Goal: Transaction & Acquisition: Purchase product/service

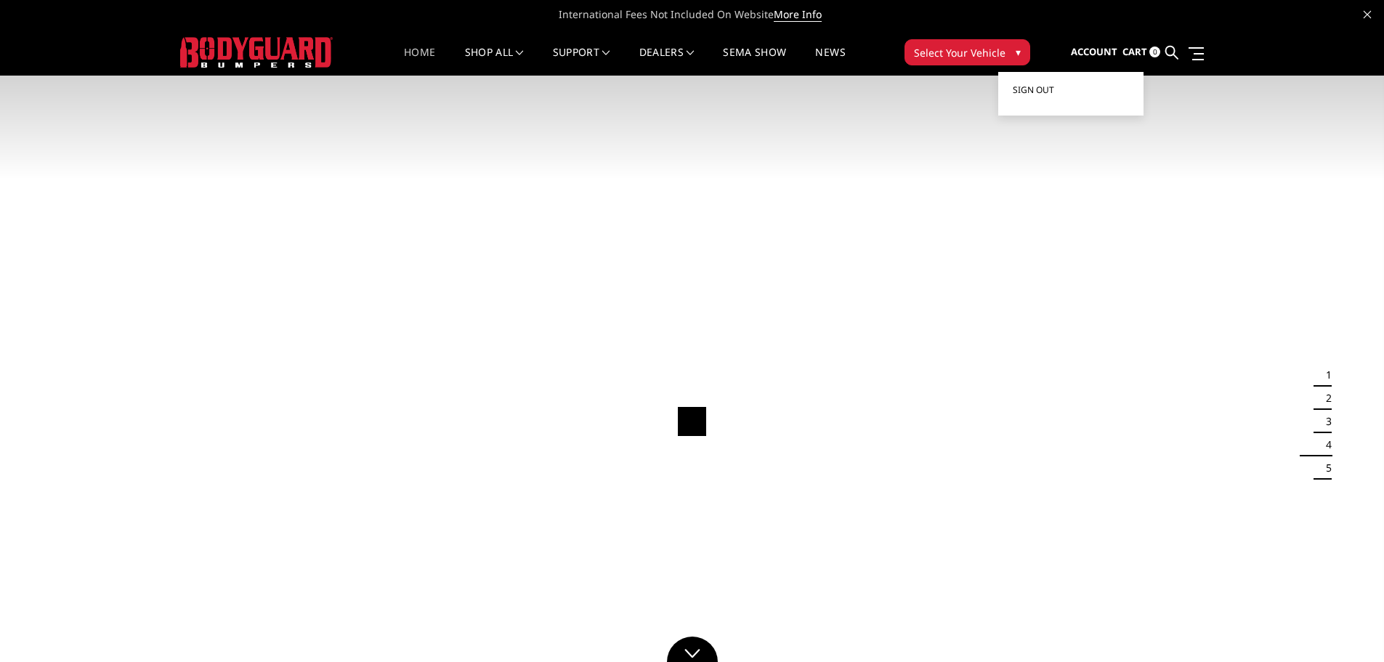
click at [1056, 89] on link "Sign out" at bounding box center [1071, 90] width 116 height 22
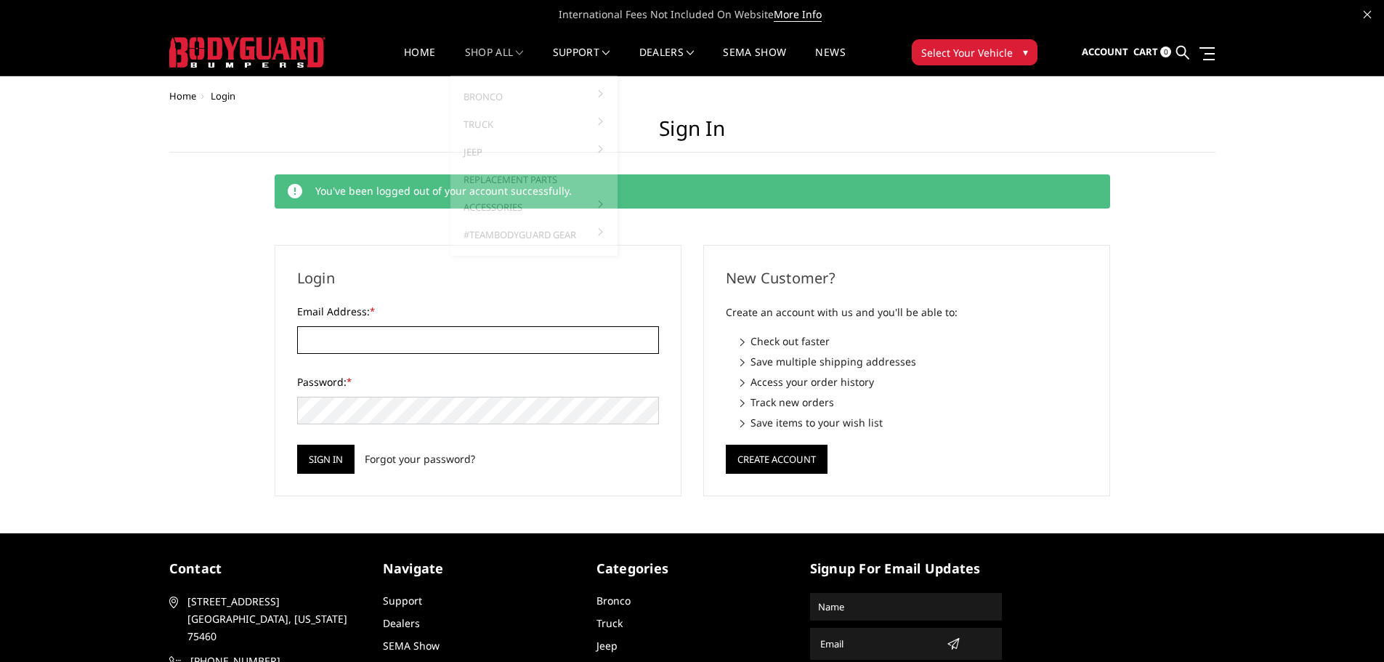
type input "Fritztownoffroad@gmail.com"
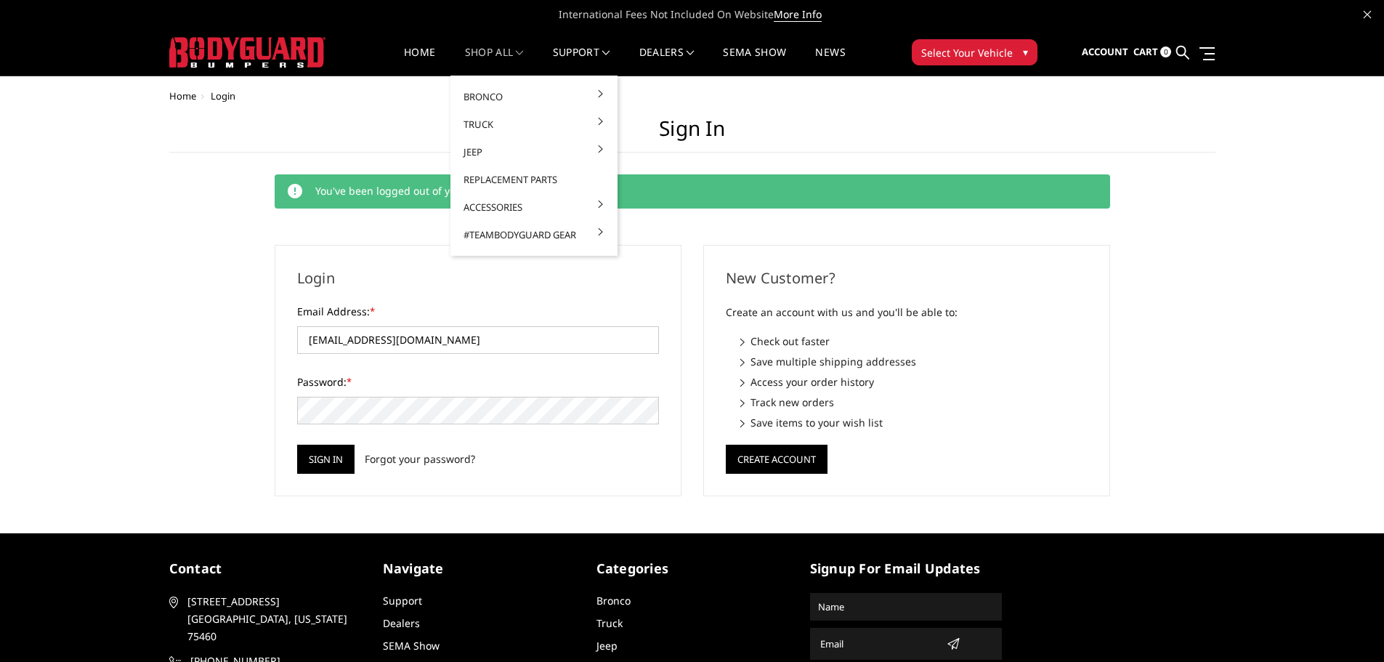
click at [478, 56] on link "shop all" at bounding box center [494, 61] width 59 height 28
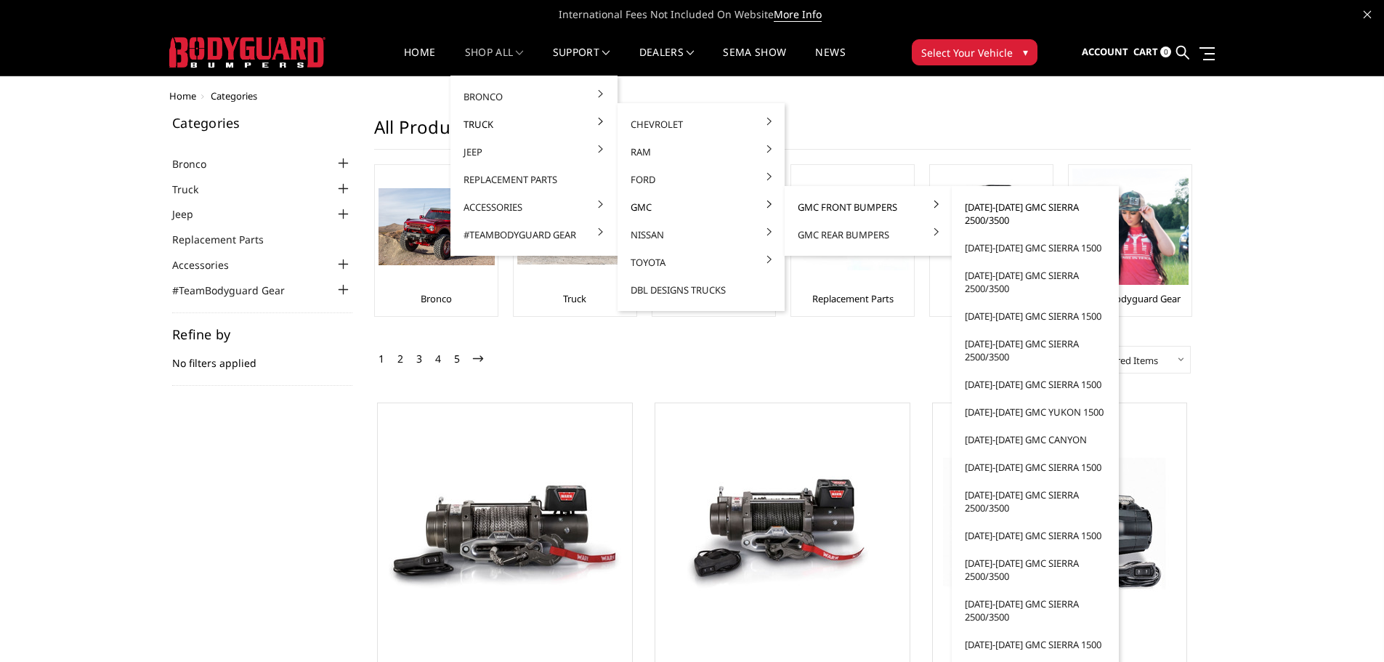
click at [1041, 206] on link "[DATE]-[DATE] GMC Sierra 2500/3500" at bounding box center [1034, 213] width 155 height 41
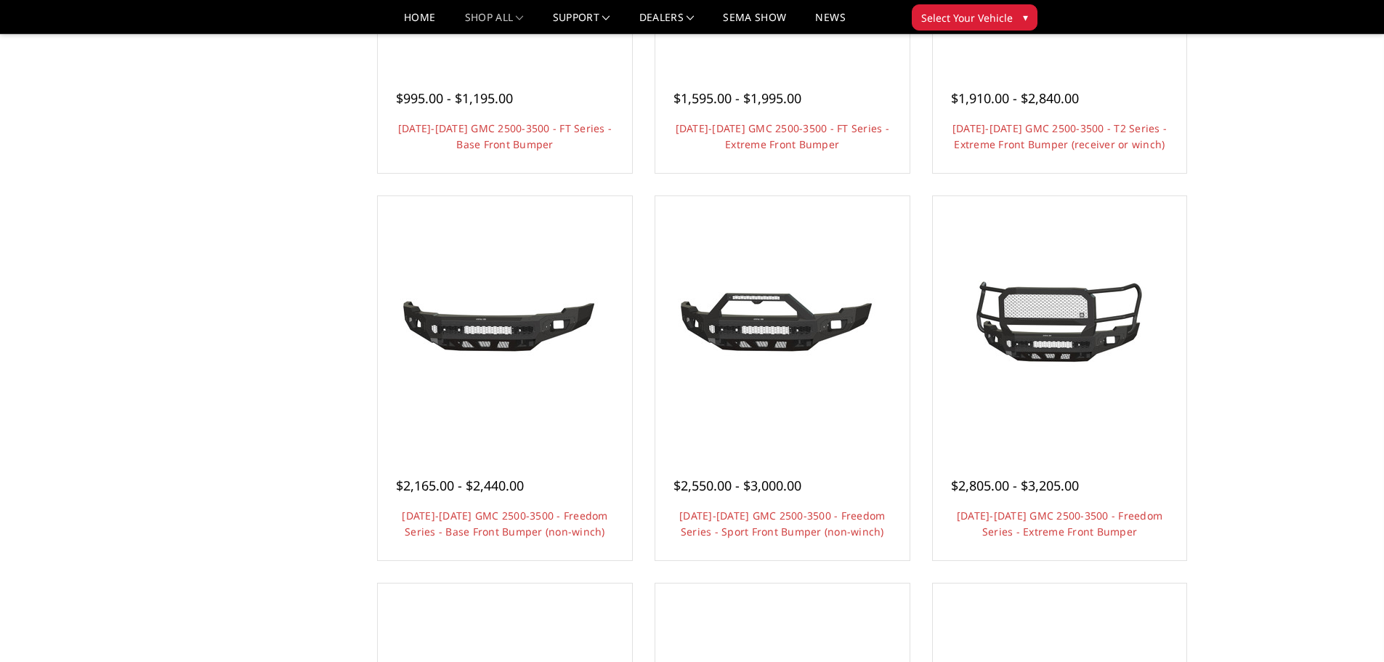
scroll to position [436, 0]
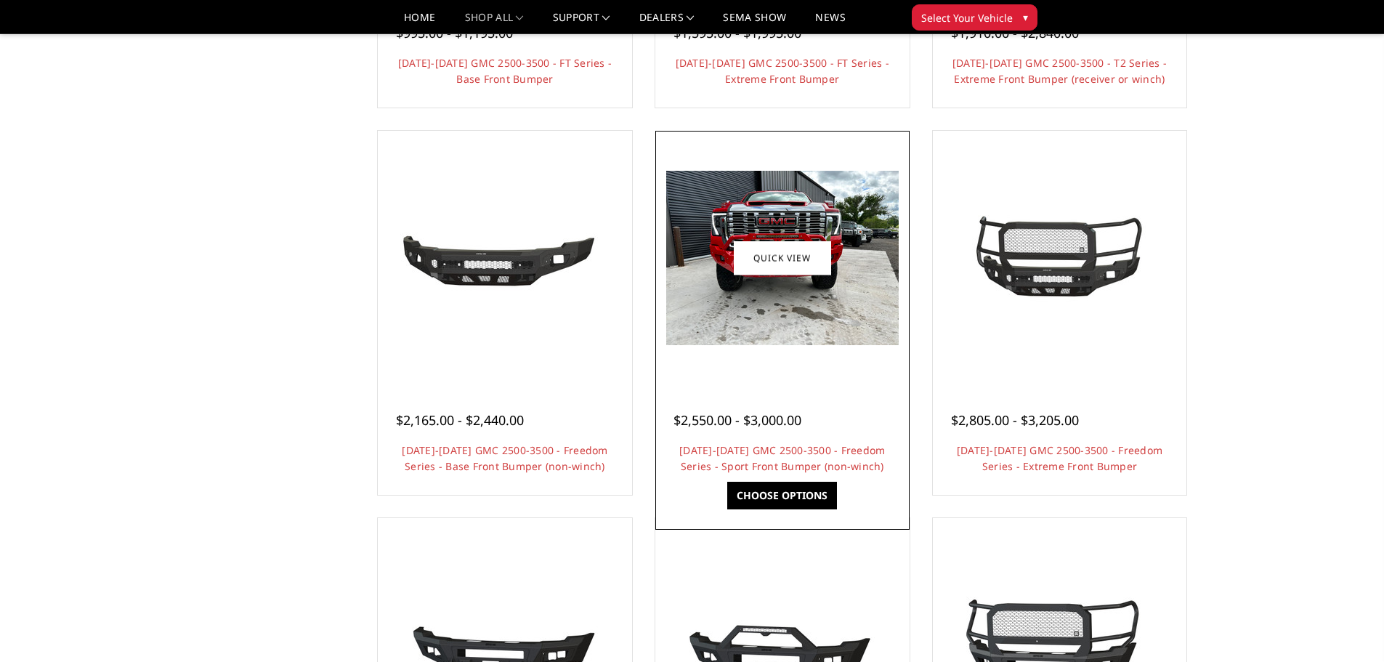
click at [811, 277] on img at bounding box center [782, 258] width 232 height 174
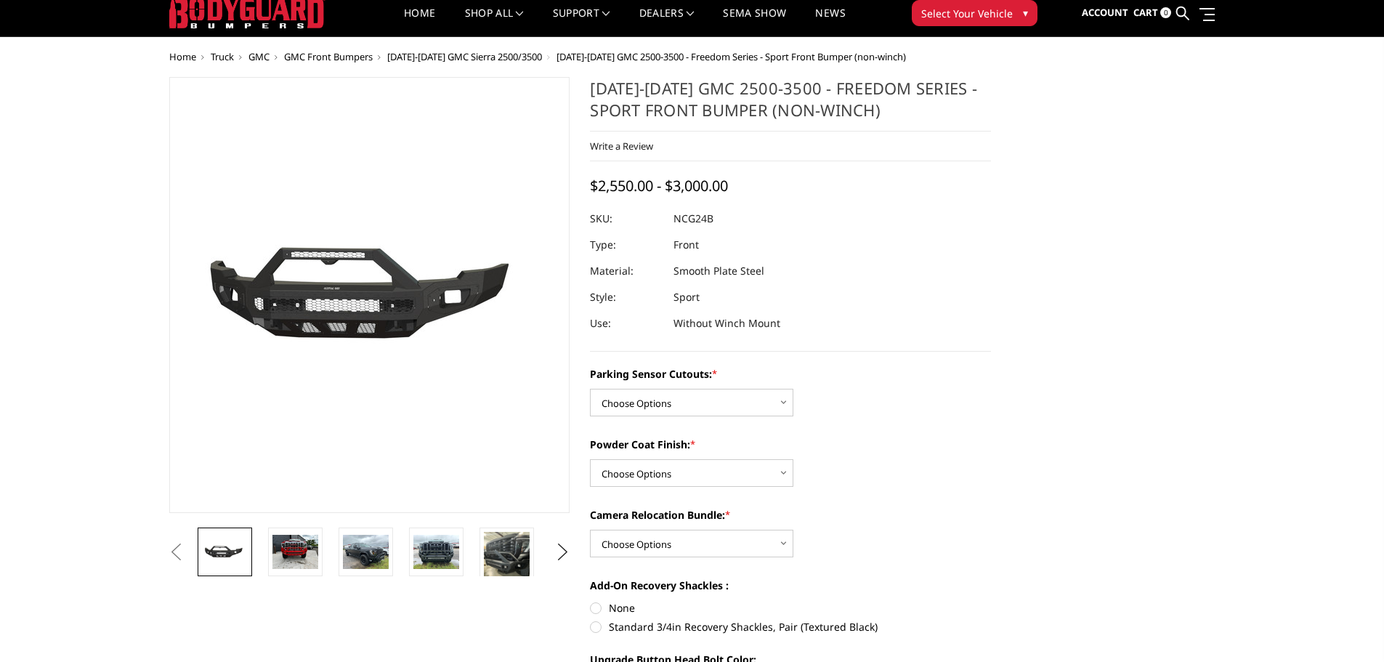
scroll to position [73, 0]
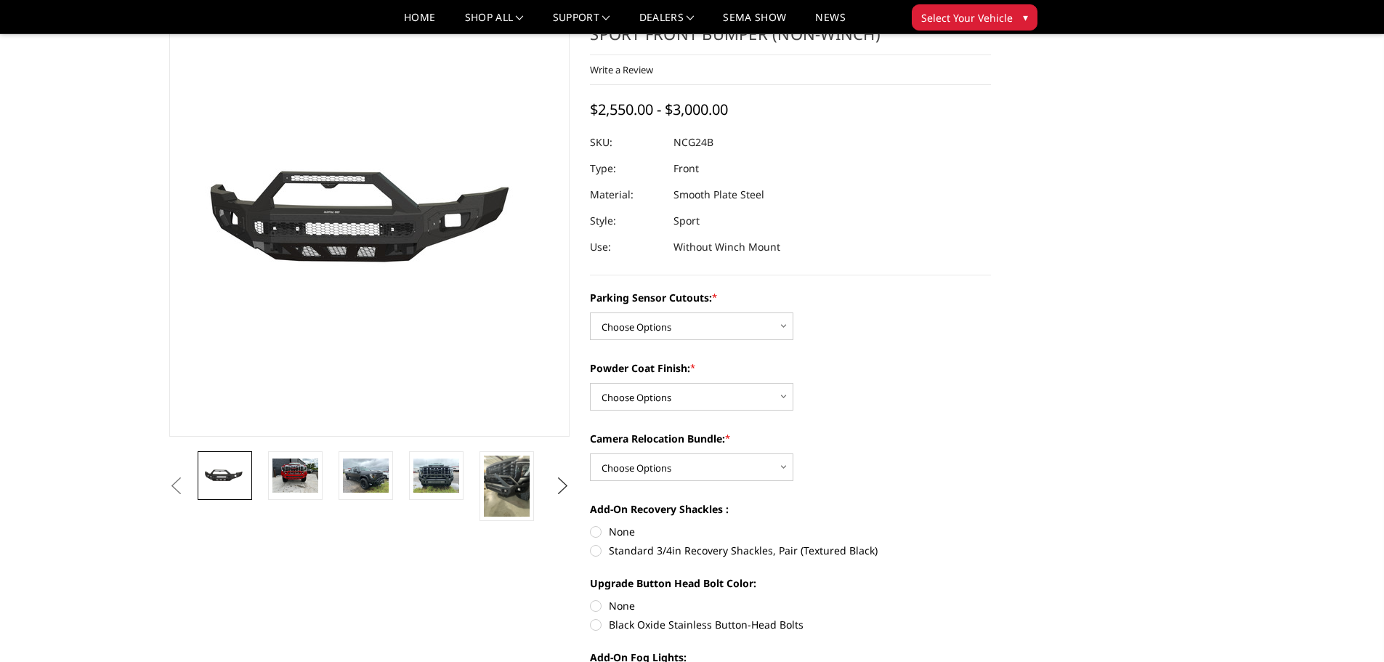
click at [560, 486] on button "Next" at bounding box center [562, 486] width 22 height 22
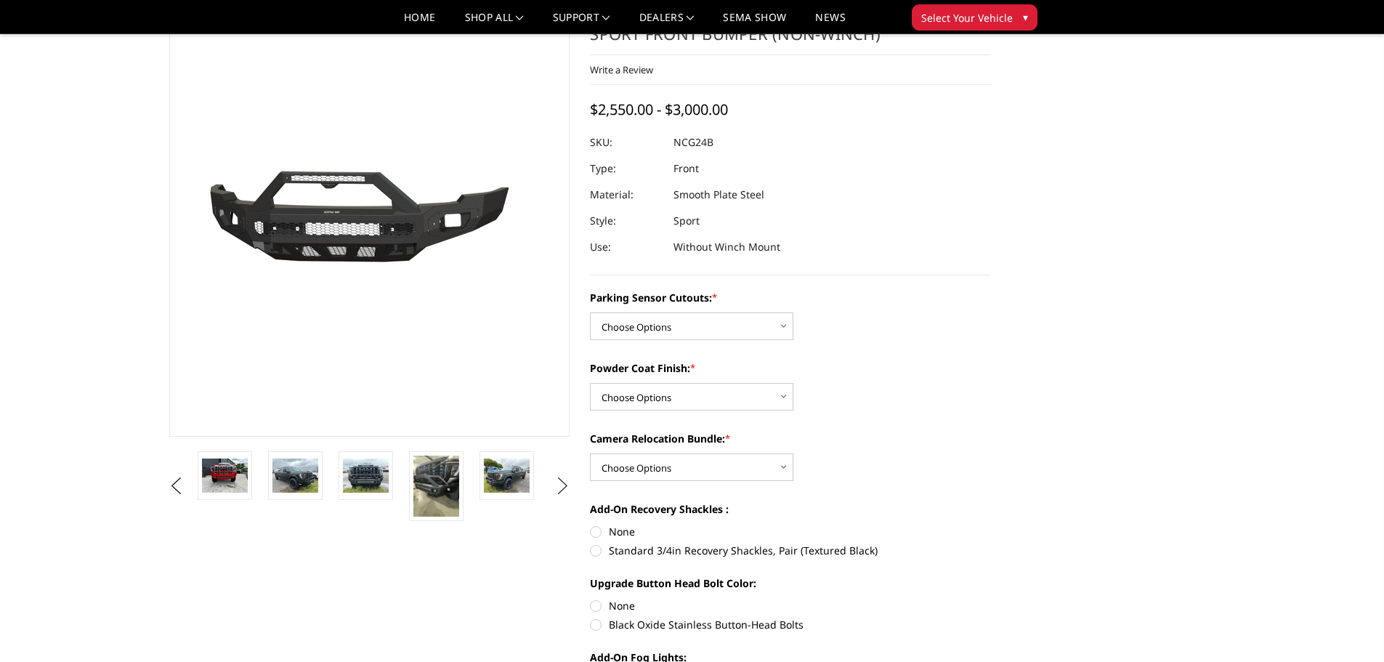
click at [560, 486] on button "Next" at bounding box center [562, 486] width 22 height 22
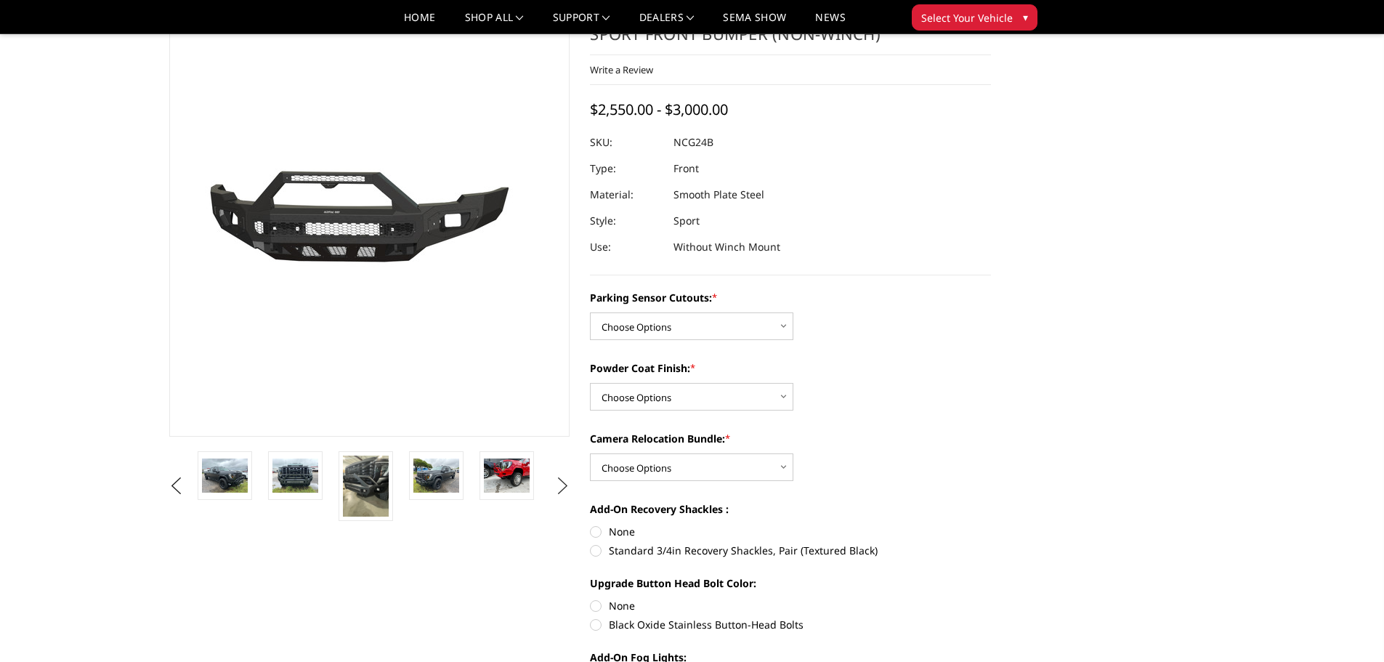
click at [560, 486] on button "Next" at bounding box center [562, 486] width 22 height 22
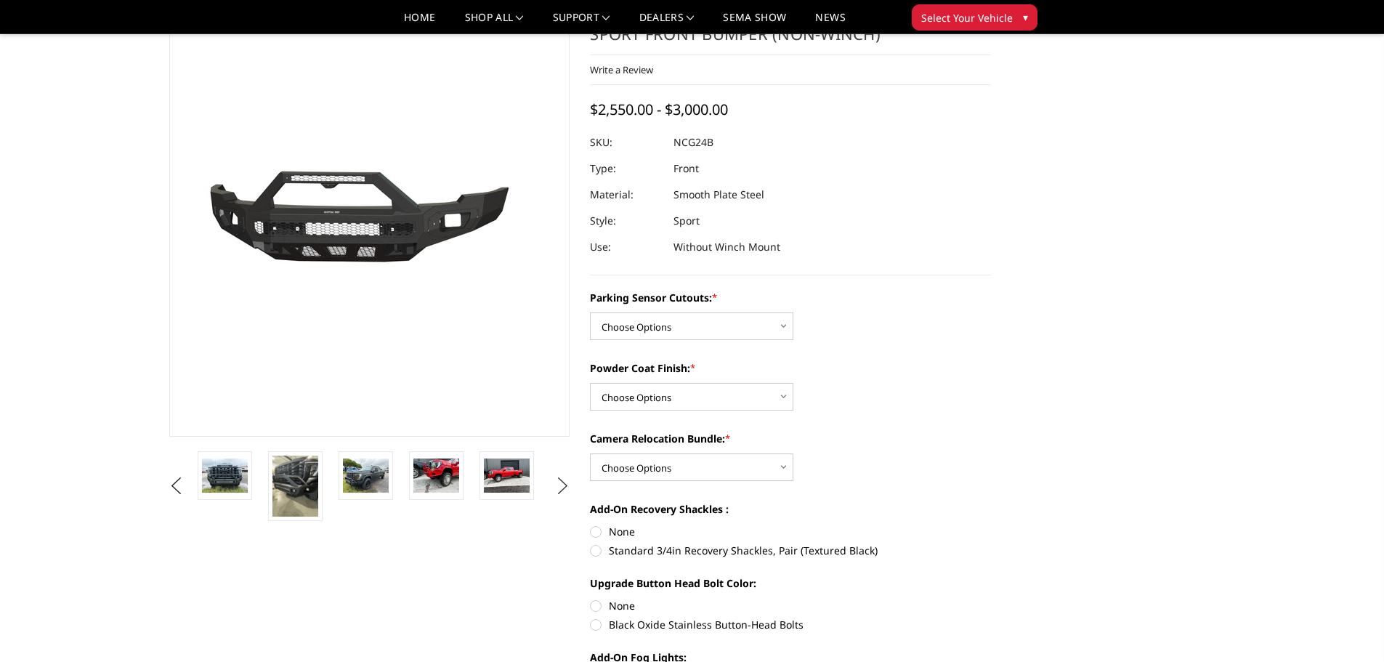
click at [560, 486] on button "Next" at bounding box center [562, 486] width 22 height 22
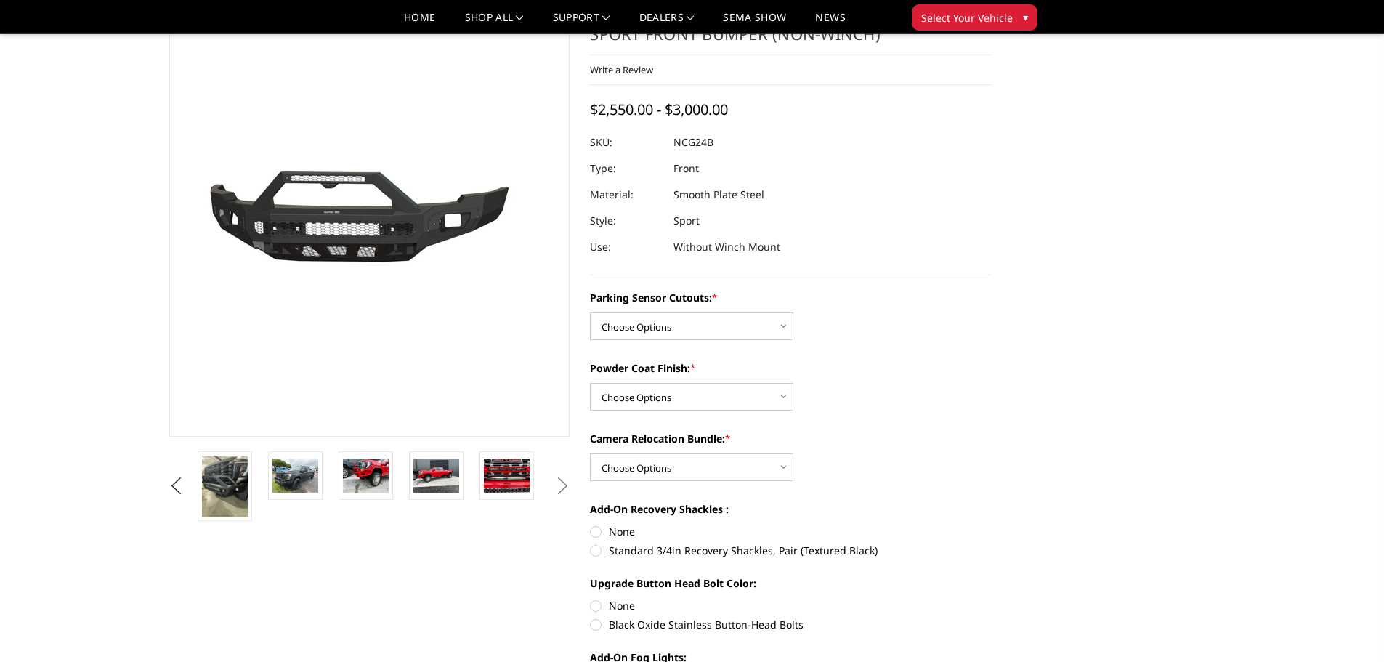
click at [563, 484] on button "Next" at bounding box center [562, 486] width 22 height 22
click at [560, 484] on button "Next" at bounding box center [562, 486] width 22 height 22
click at [558, 484] on button "Next" at bounding box center [562, 486] width 22 height 22
click at [558, 490] on button "Next" at bounding box center [562, 486] width 22 height 22
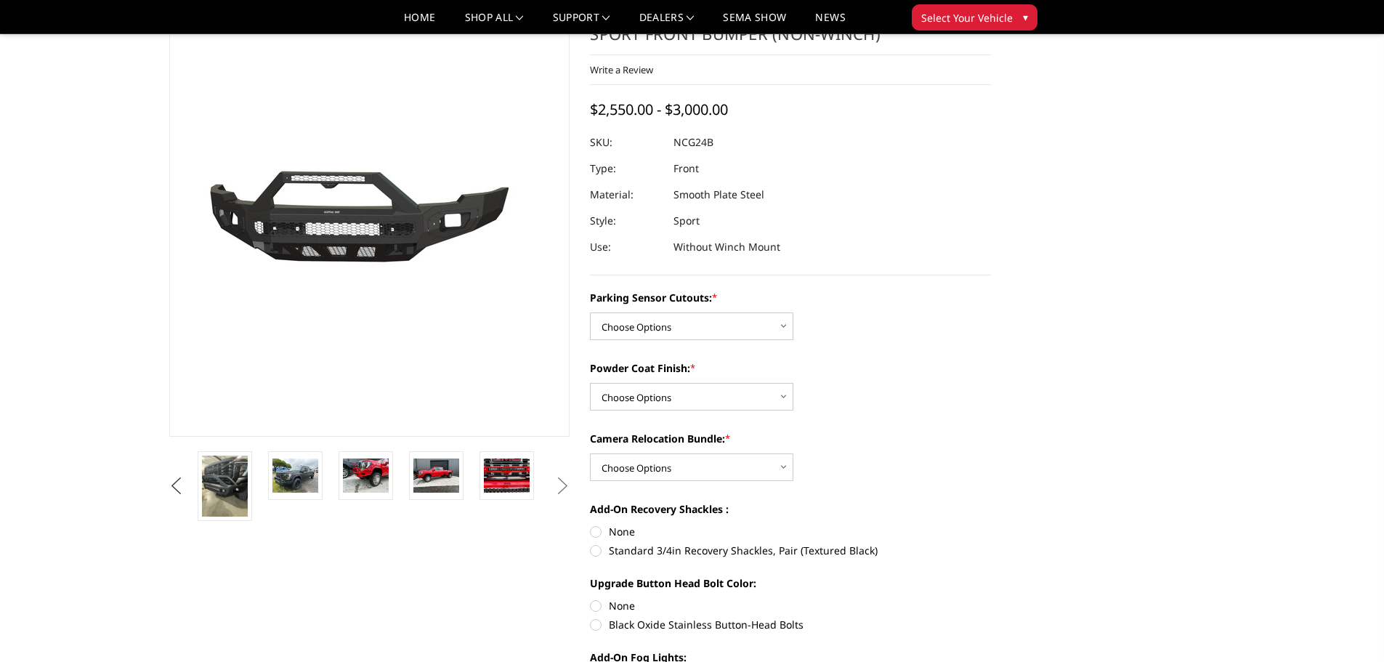
click at [182, 487] on button "Previous" at bounding box center [177, 486] width 22 height 22
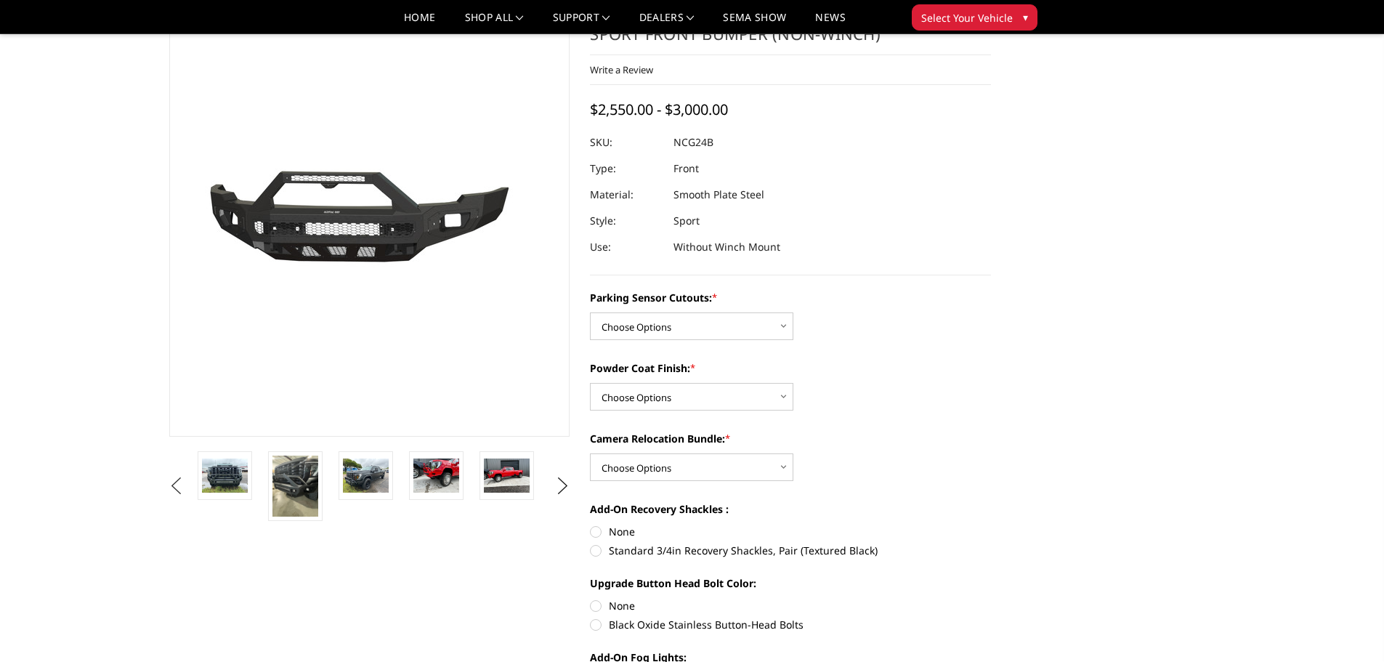
click at [182, 487] on button "Previous" at bounding box center [177, 486] width 22 height 22
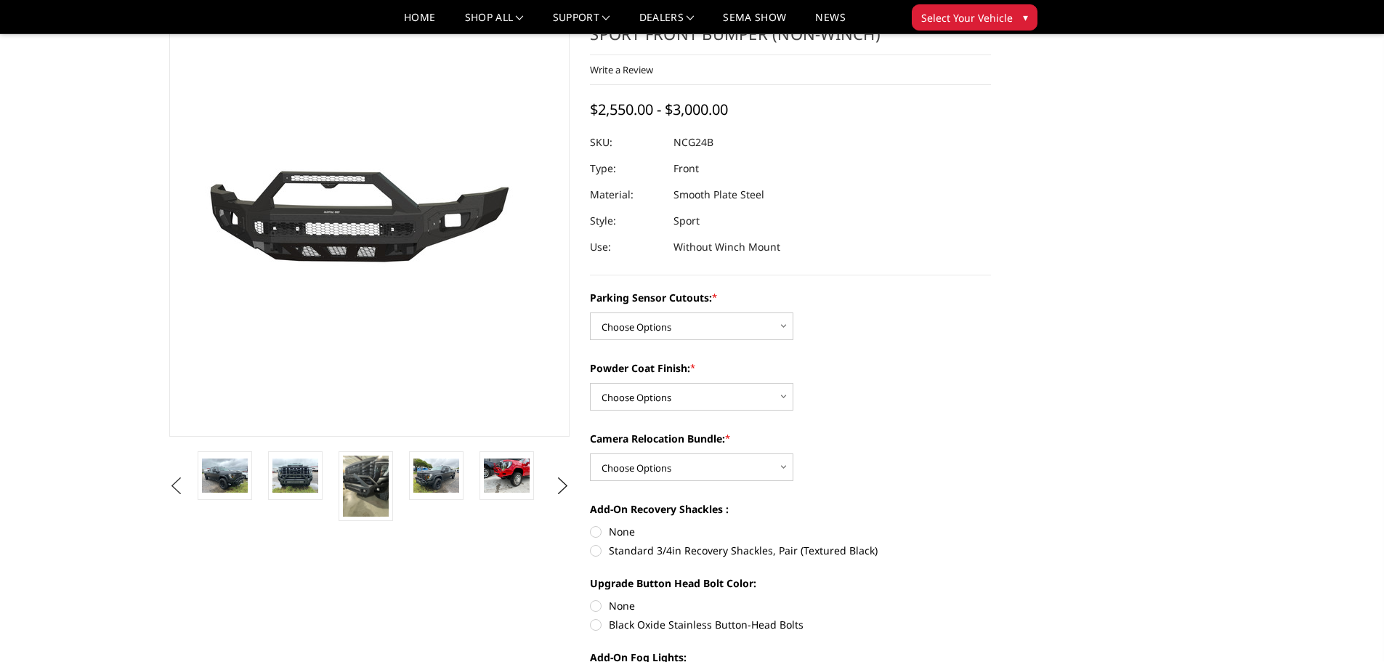
click at [182, 487] on button "Previous" at bounding box center [177, 486] width 22 height 22
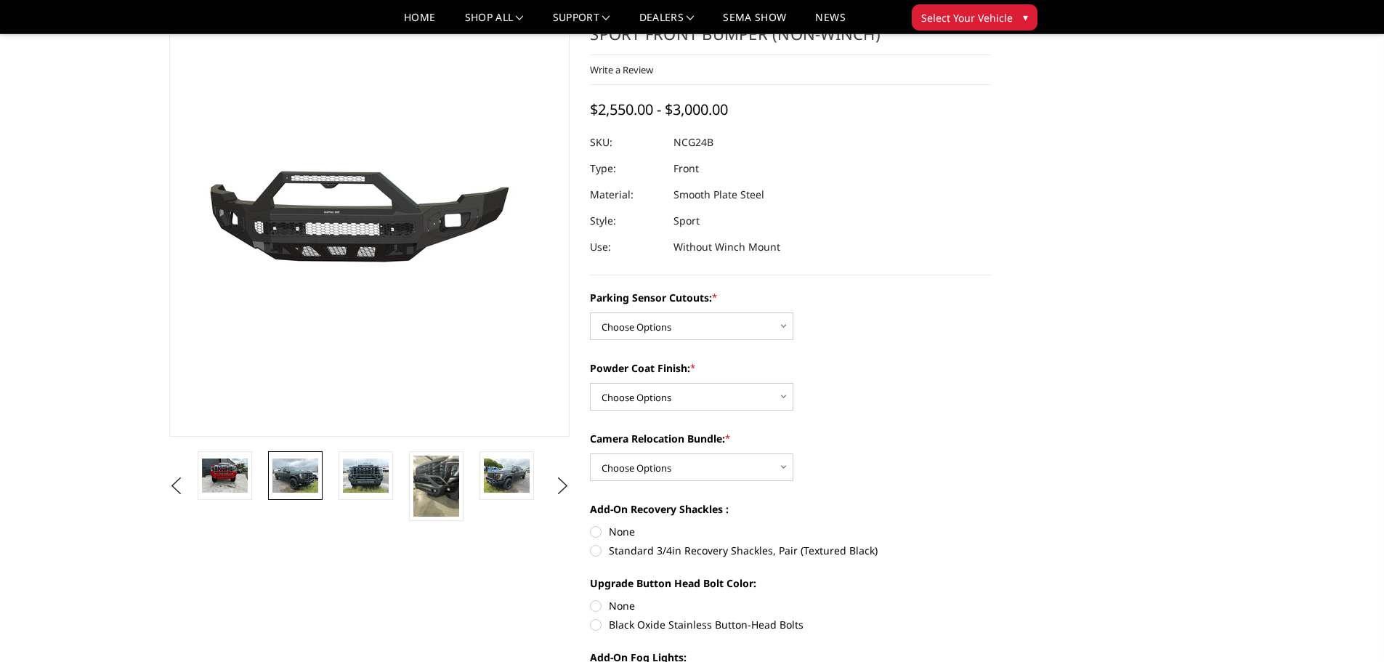
click at [286, 479] on img at bounding box center [295, 475] width 46 height 34
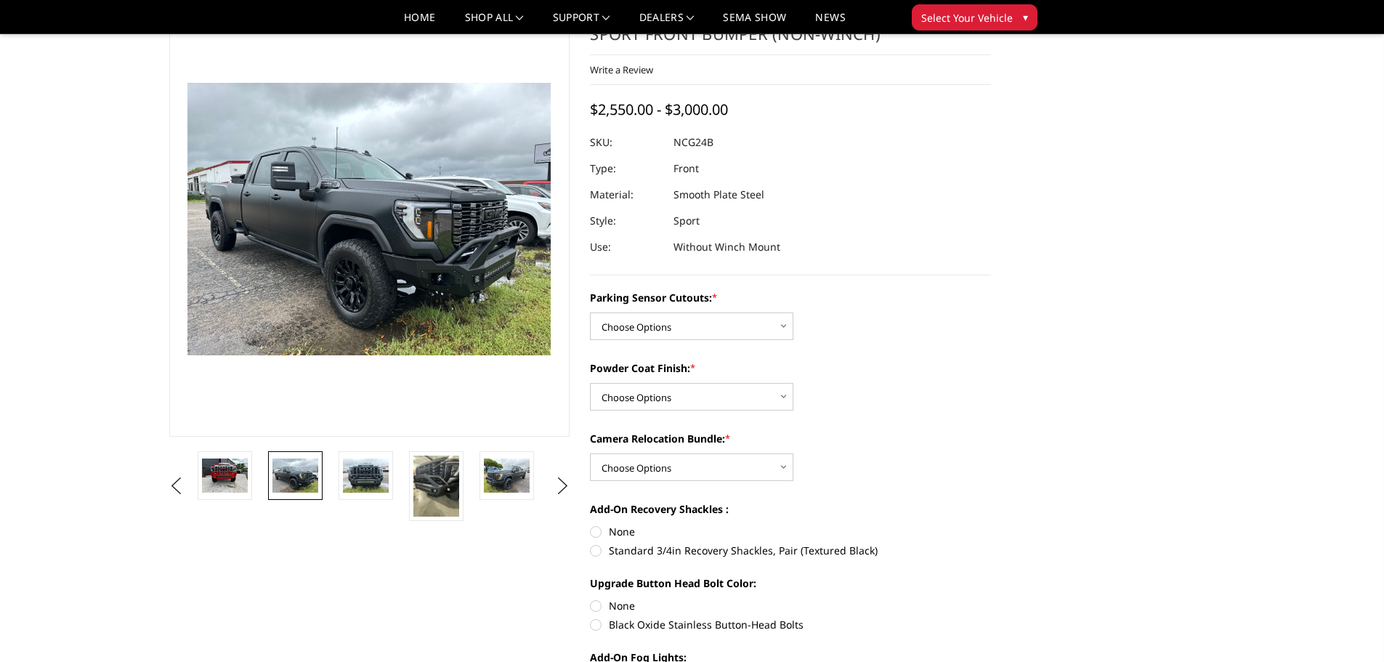
click at [188, 471] on ul "Previous Next" at bounding box center [370, 486] width 408 height 70
click at [175, 484] on button "Previous" at bounding box center [177, 486] width 22 height 22
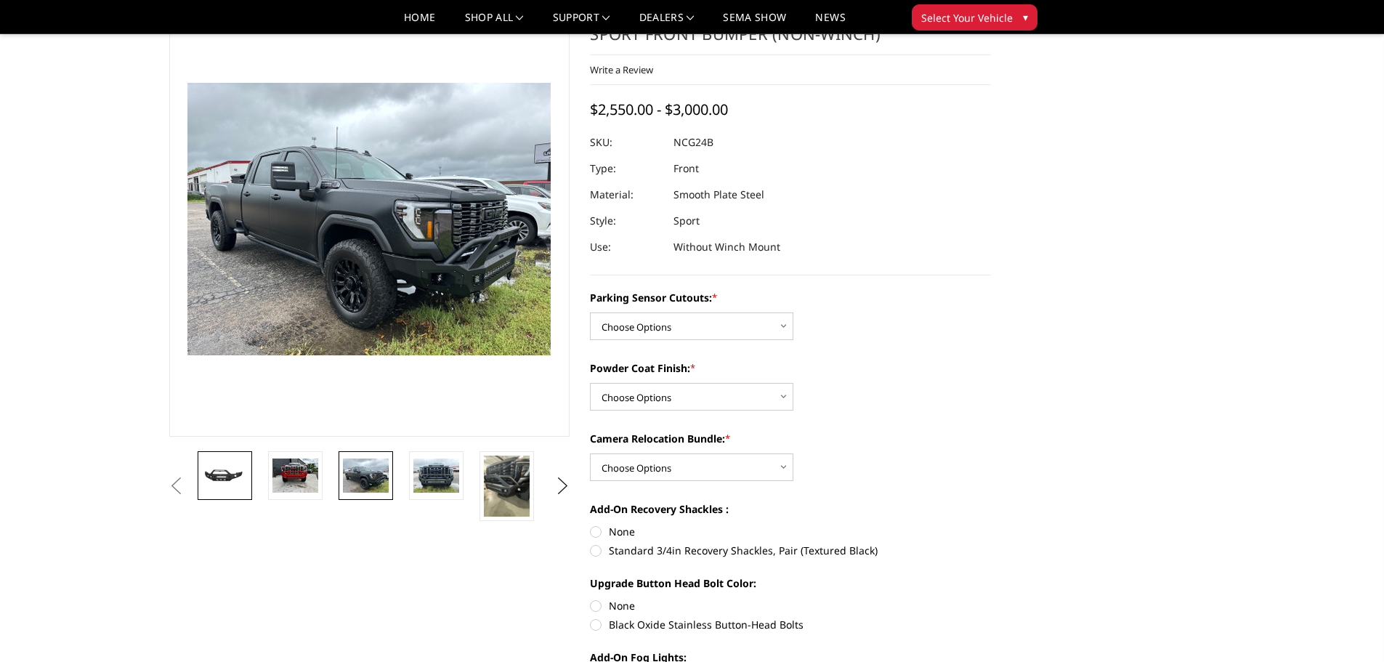
click at [243, 474] on img at bounding box center [225, 475] width 46 height 21
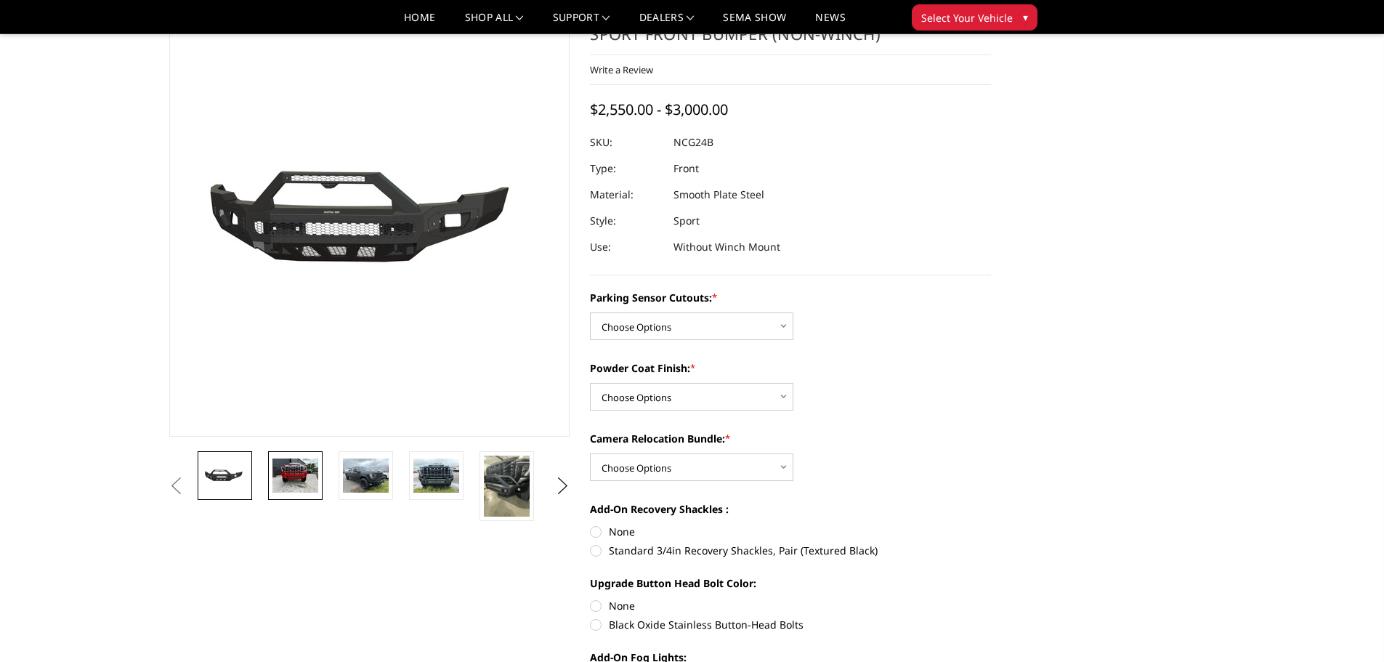
click at [297, 475] on img at bounding box center [295, 475] width 46 height 34
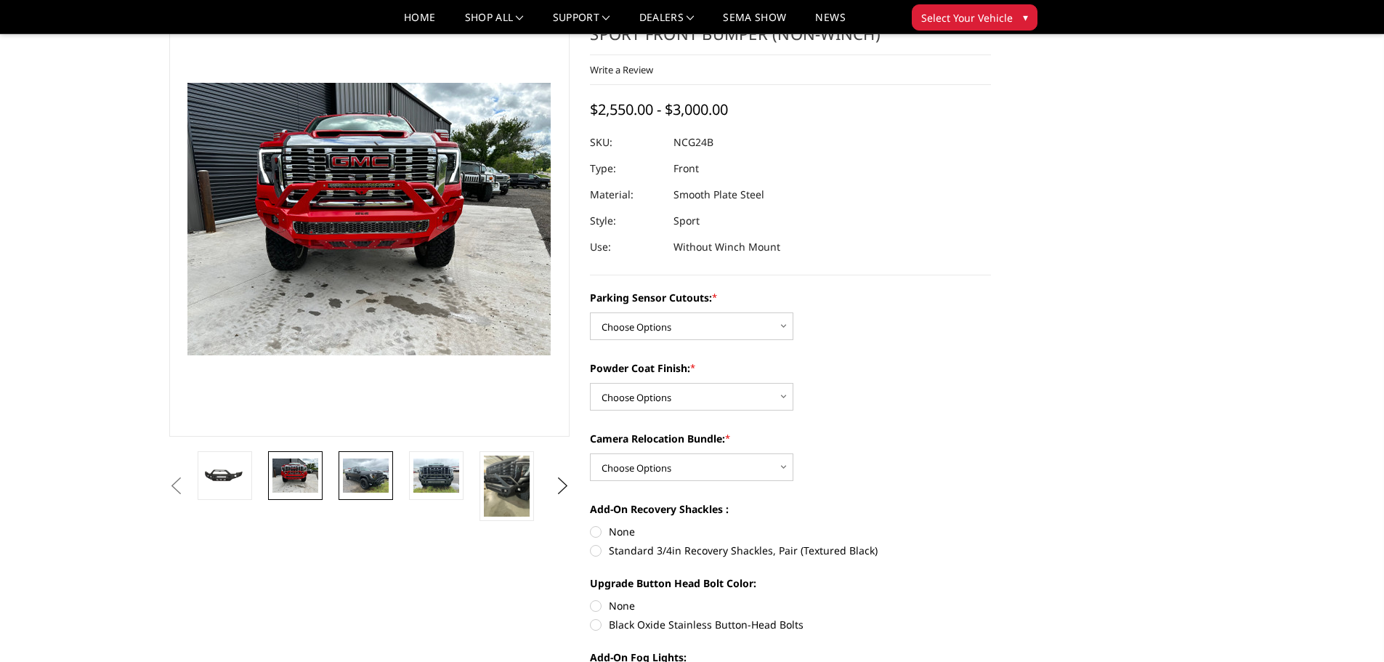
click at [368, 476] on img at bounding box center [366, 475] width 46 height 34
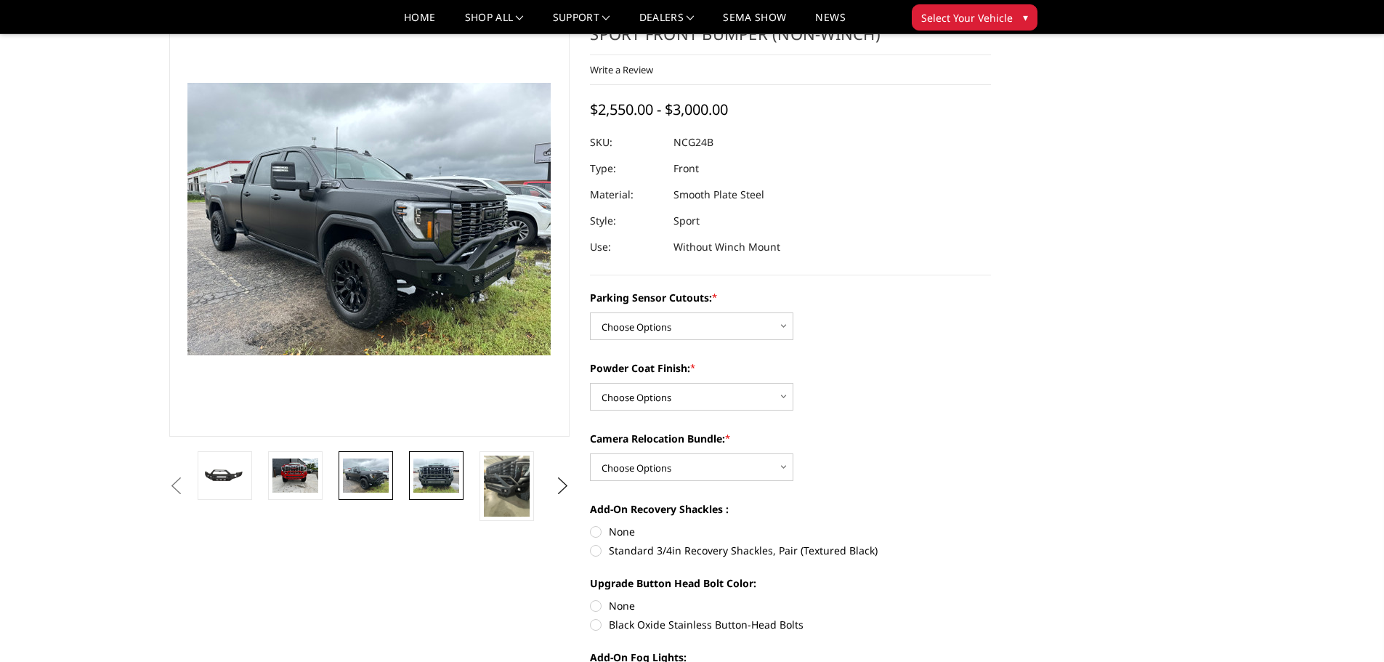
drag, startPoint x: 400, startPoint y: 474, endPoint x: 411, endPoint y: 474, distance: 10.9
click at [403, 474] on li at bounding box center [371, 486] width 70 height 70
click at [419, 474] on img at bounding box center [436, 475] width 46 height 34
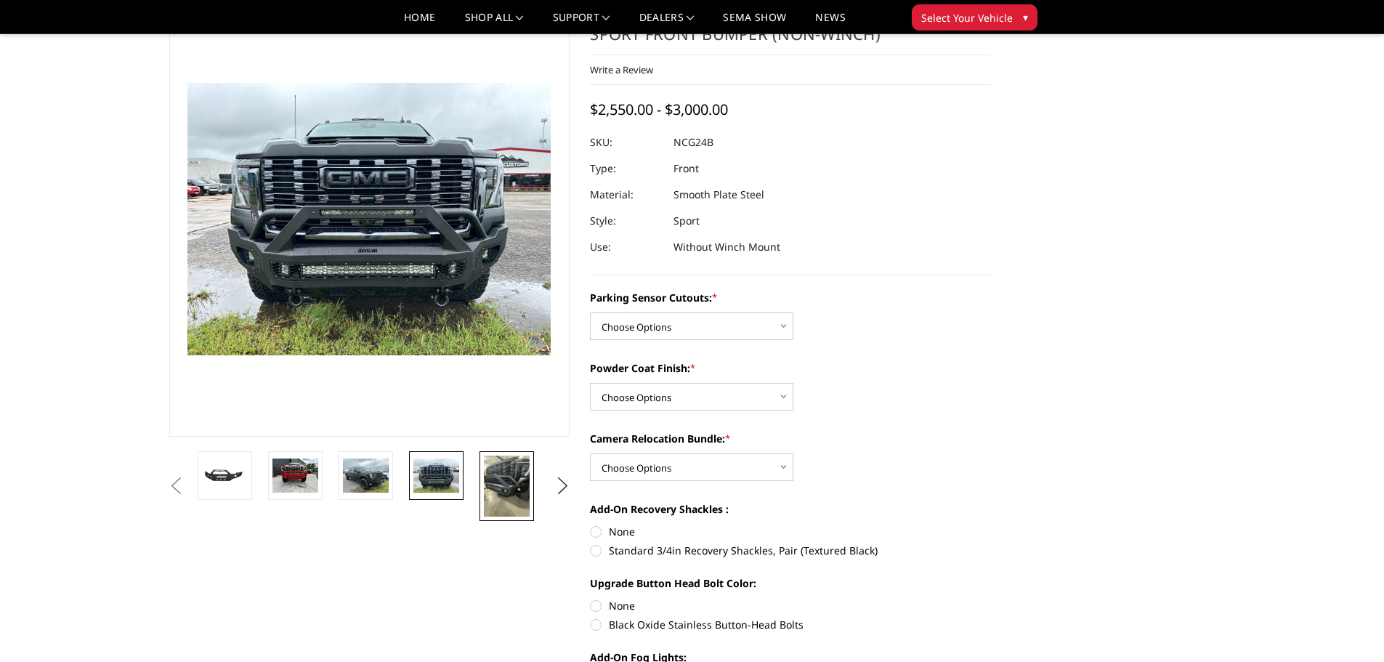
click at [506, 473] on img at bounding box center [507, 485] width 46 height 61
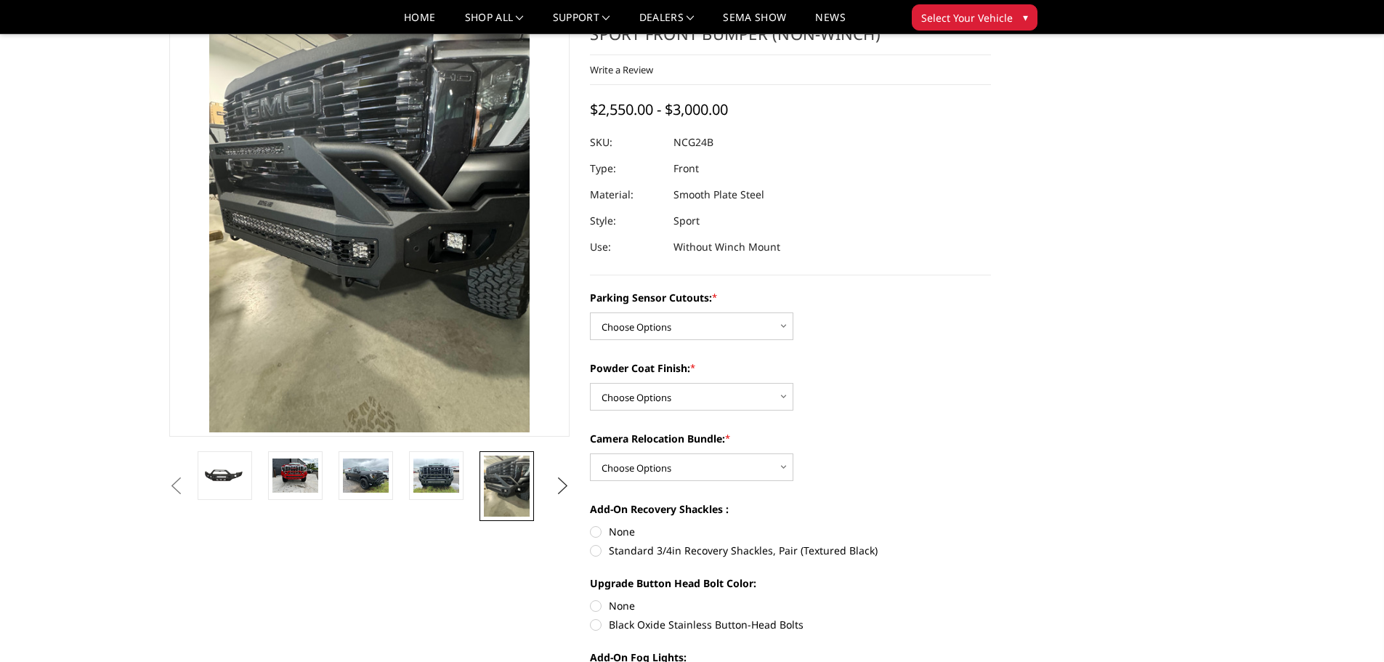
click at [555, 486] on button "Next" at bounding box center [562, 486] width 22 height 22
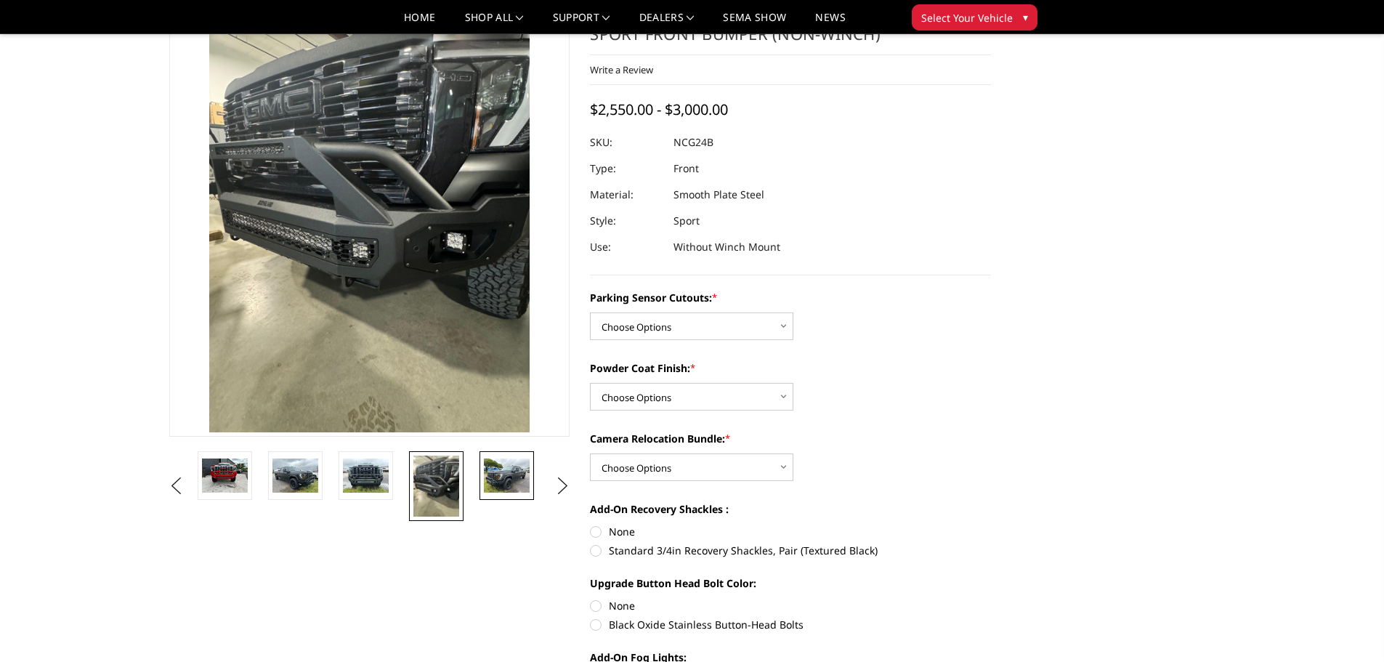
click at [511, 482] on img at bounding box center [507, 475] width 46 height 34
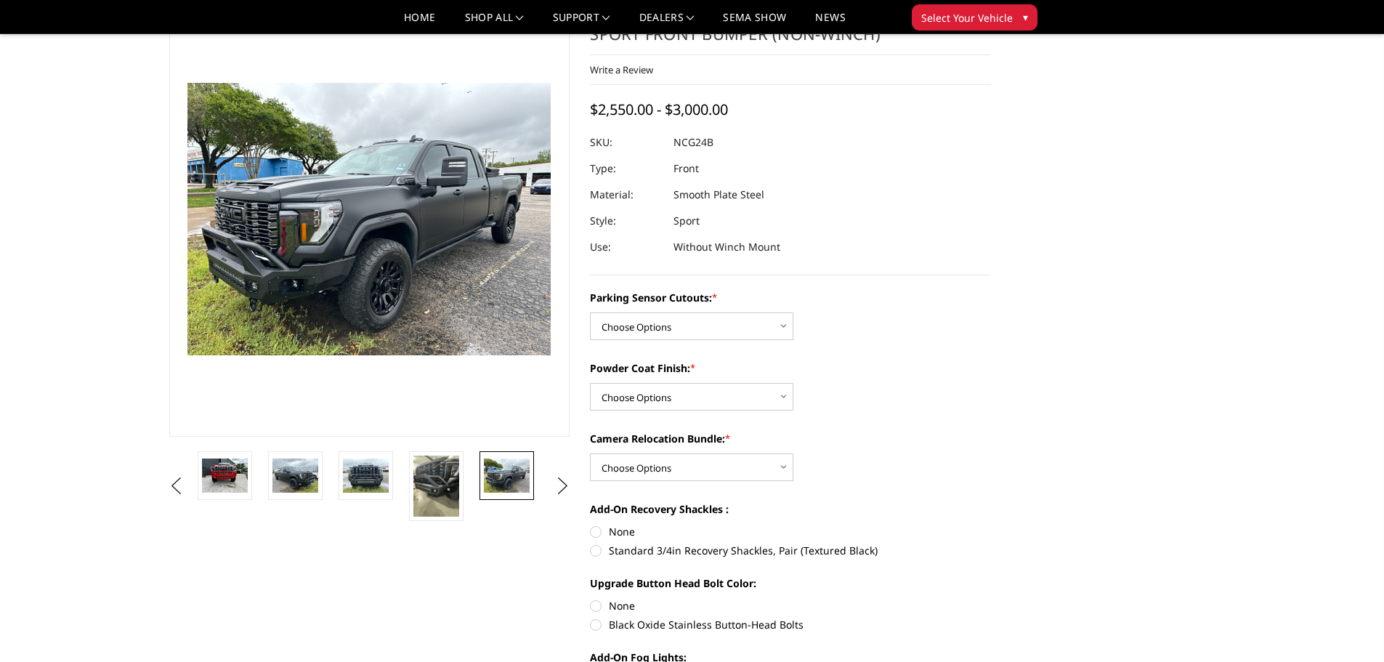
click at [545, 482] on ul "Previous Next" at bounding box center [370, 486] width 408 height 70
click at [561, 487] on button "Next" at bounding box center [562, 486] width 22 height 22
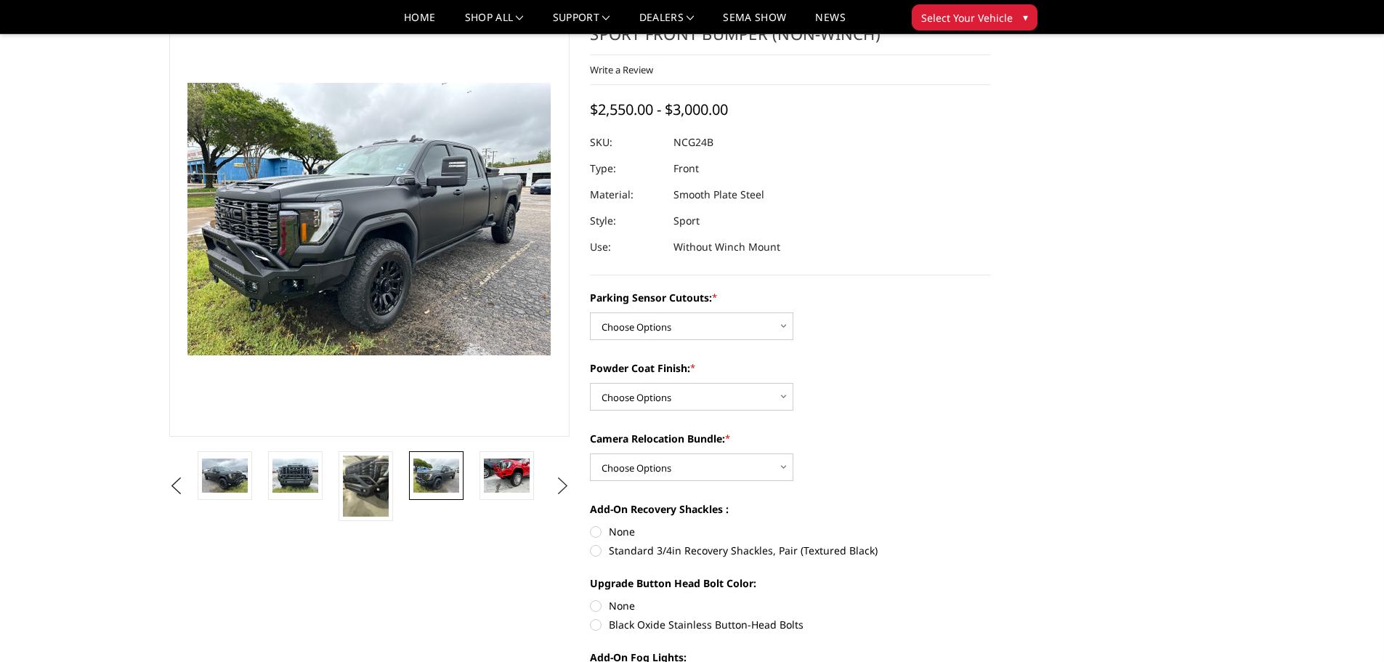
click at [561, 487] on button "Next" at bounding box center [562, 486] width 22 height 22
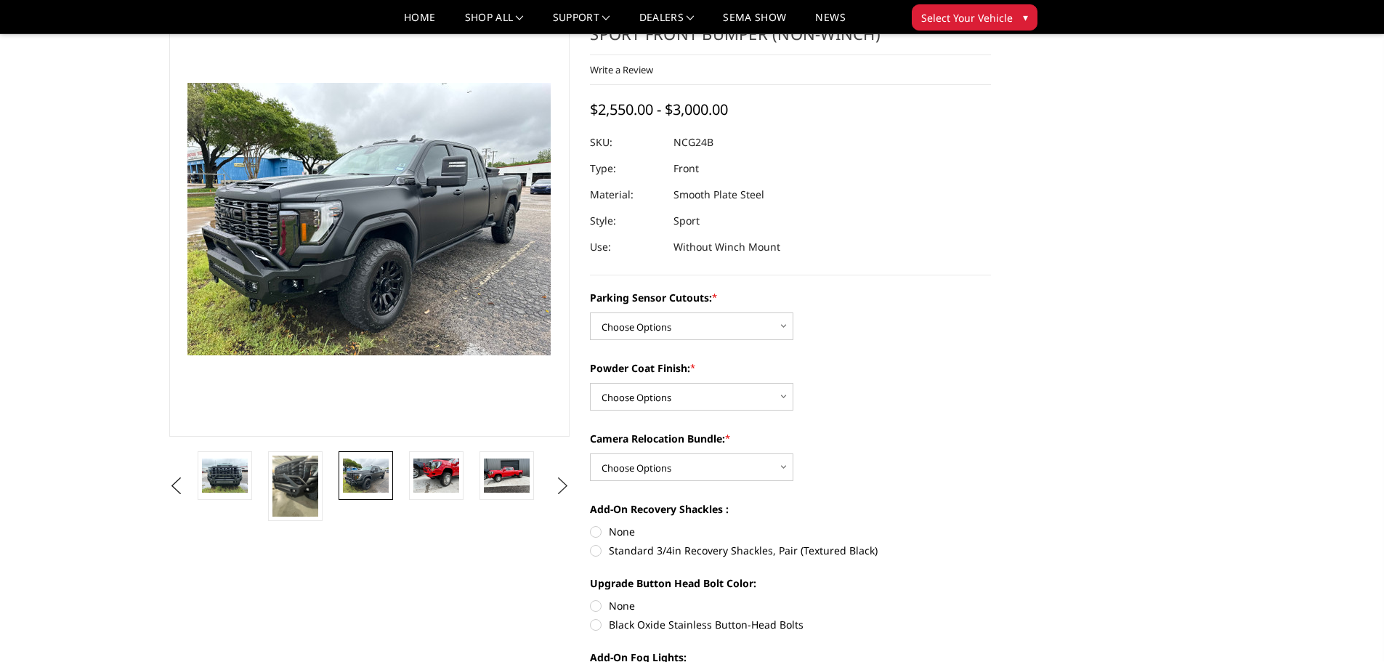
click at [561, 486] on button "Next" at bounding box center [562, 486] width 22 height 22
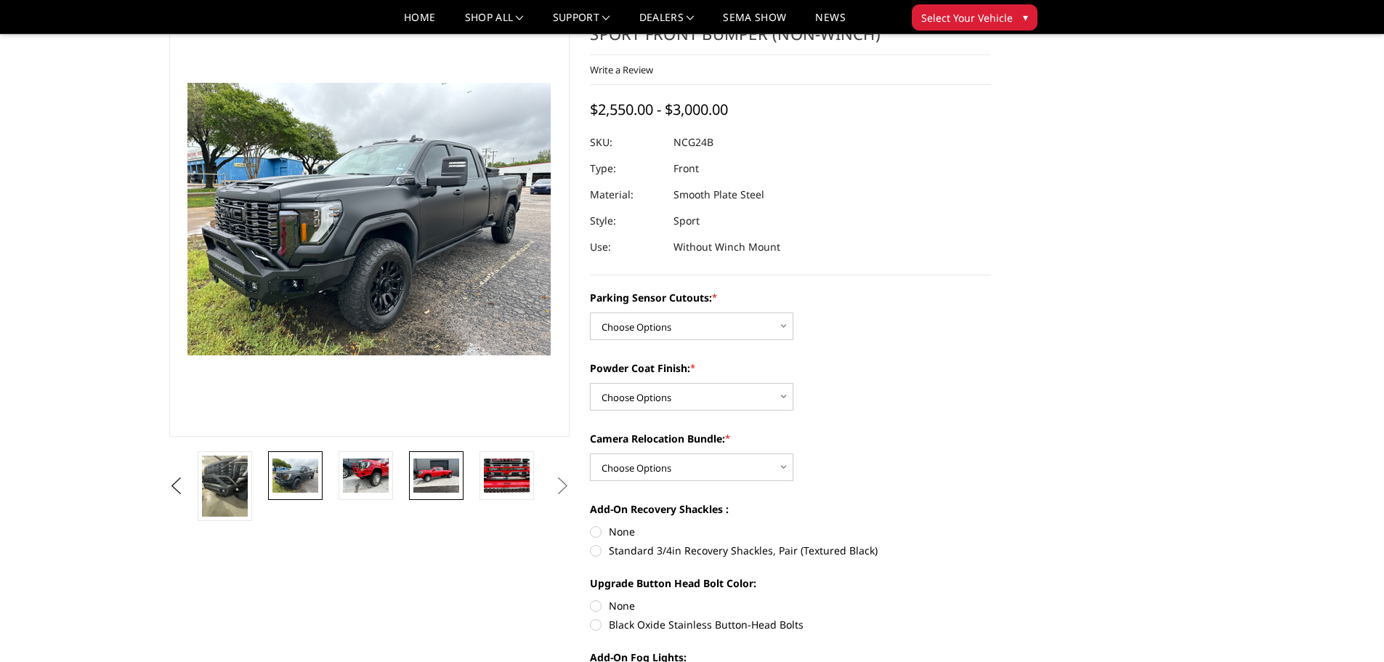
click at [475, 474] on li at bounding box center [441, 486] width 70 height 70
click at [513, 477] on img at bounding box center [507, 475] width 46 height 34
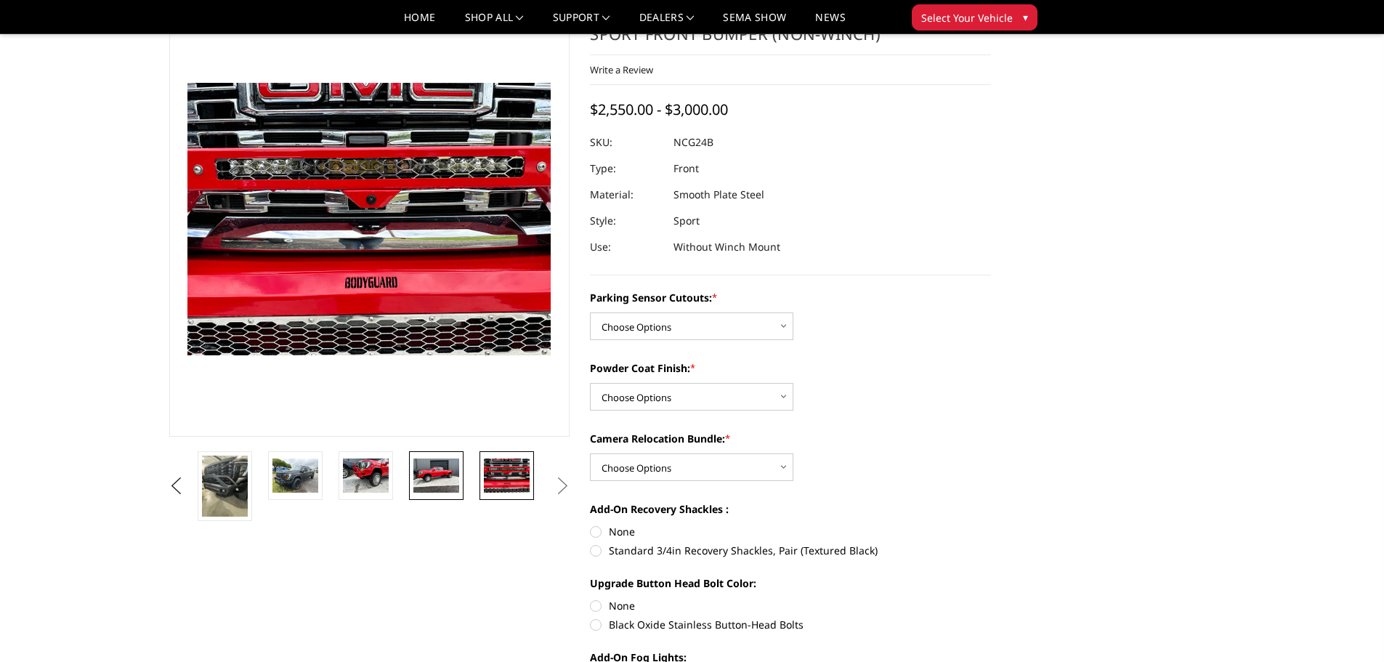
click at [446, 470] on img at bounding box center [436, 475] width 46 height 34
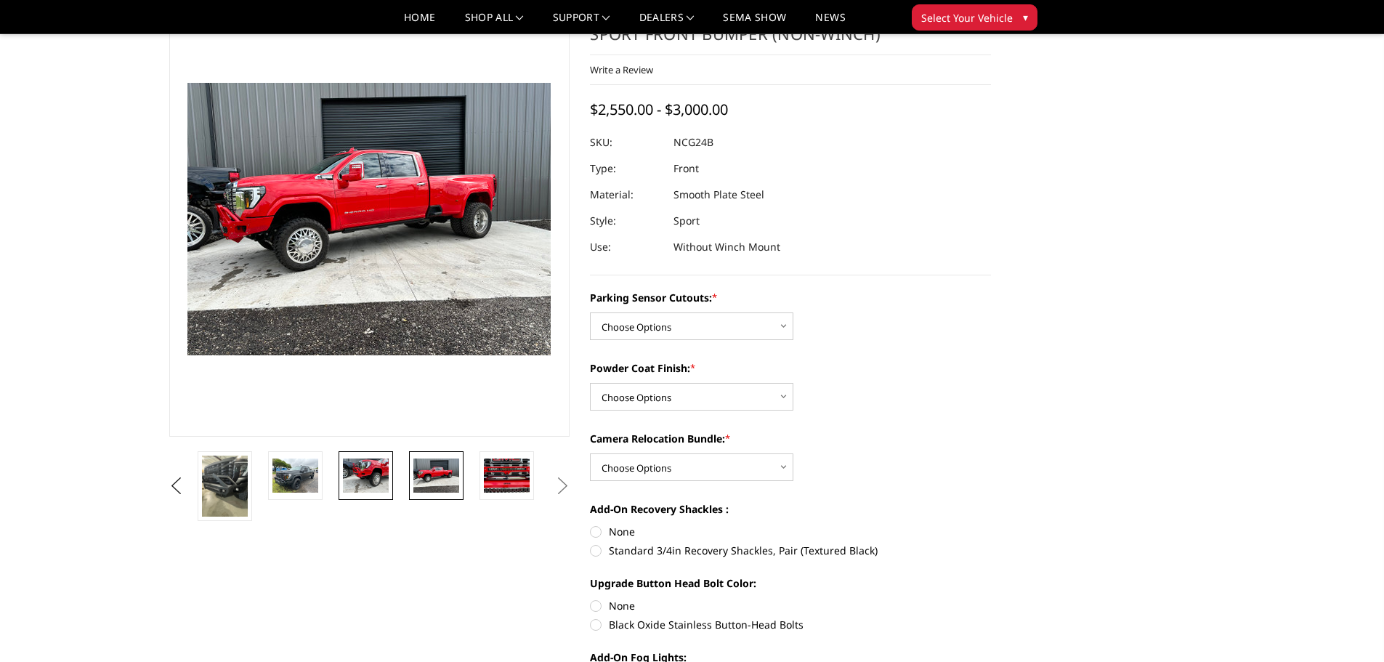
click at [371, 456] on link at bounding box center [365, 475] width 54 height 49
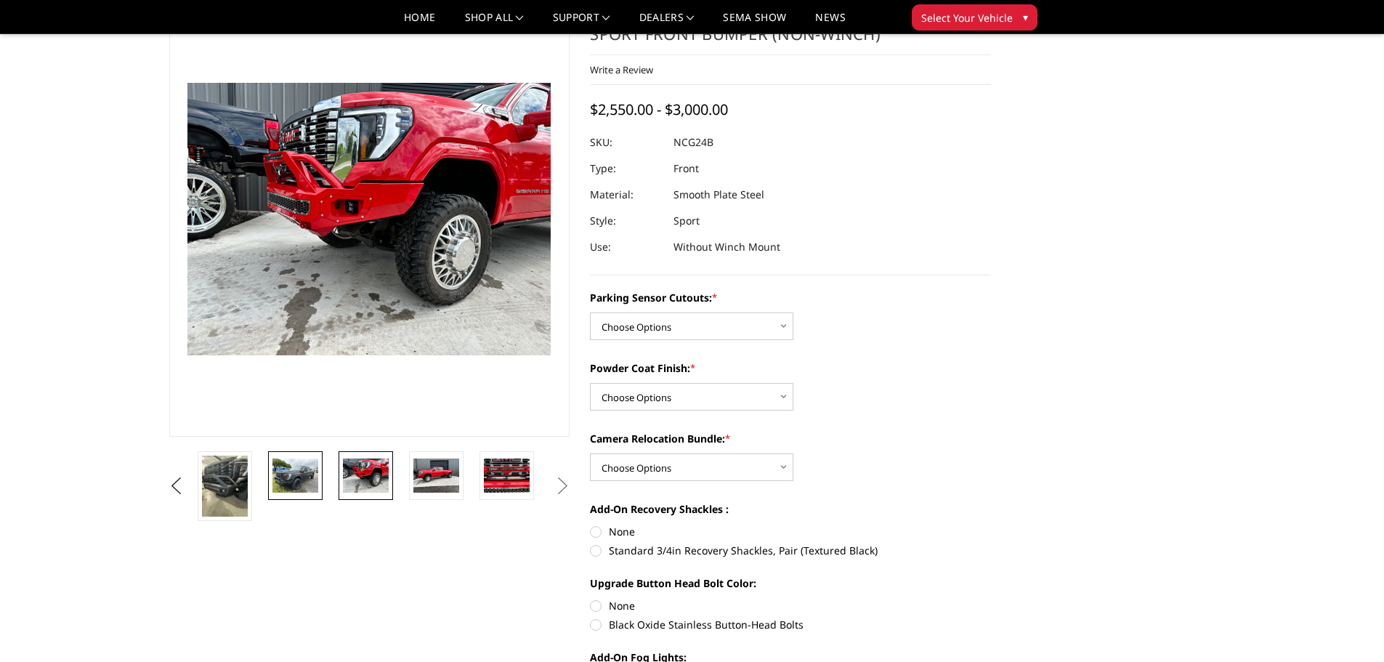
click at [293, 482] on img at bounding box center [295, 475] width 46 height 34
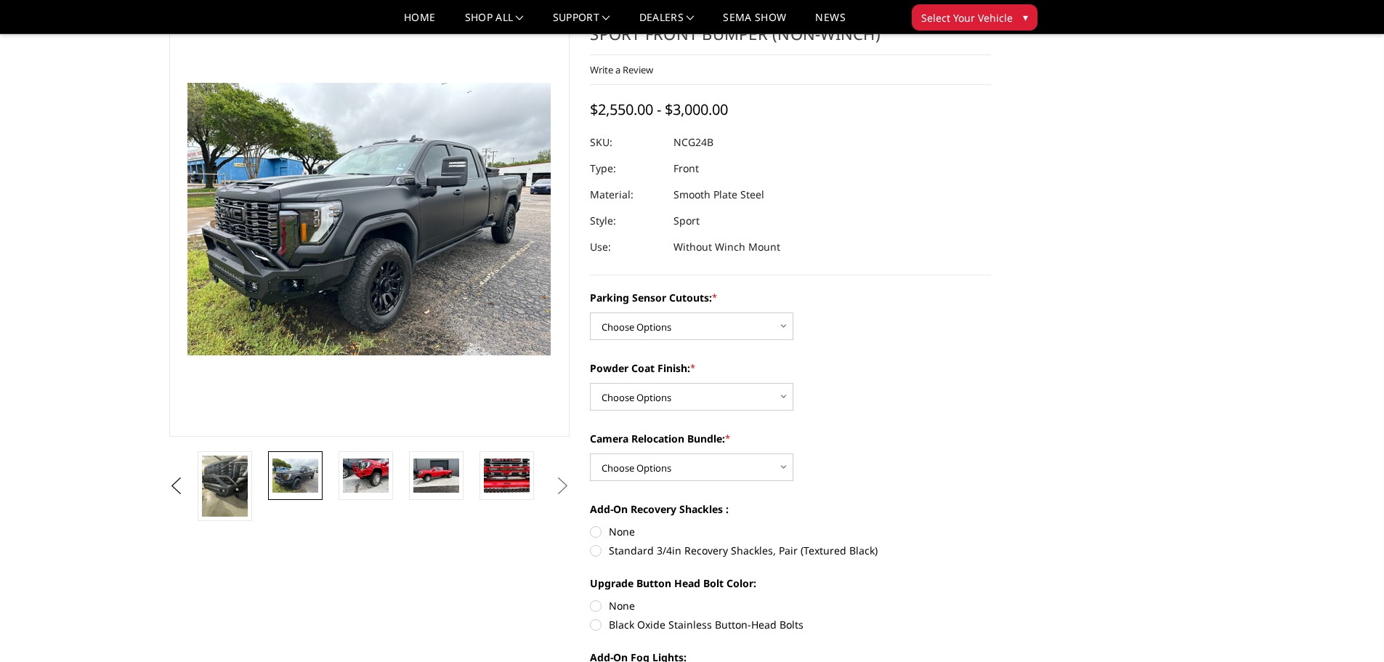
click at [559, 484] on button "Next" at bounding box center [562, 486] width 22 height 22
click at [563, 491] on button "Next" at bounding box center [562, 486] width 22 height 22
click at [521, 479] on img at bounding box center [507, 475] width 46 height 34
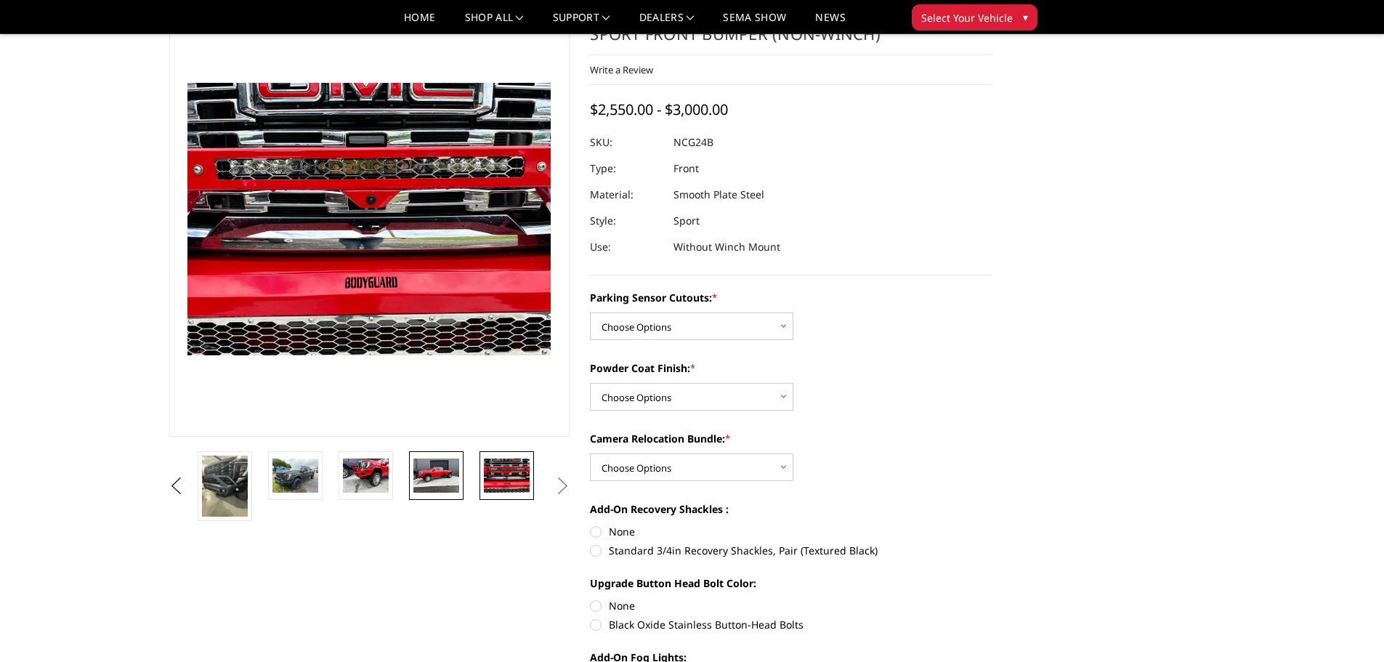
click at [441, 471] on img at bounding box center [436, 475] width 46 height 34
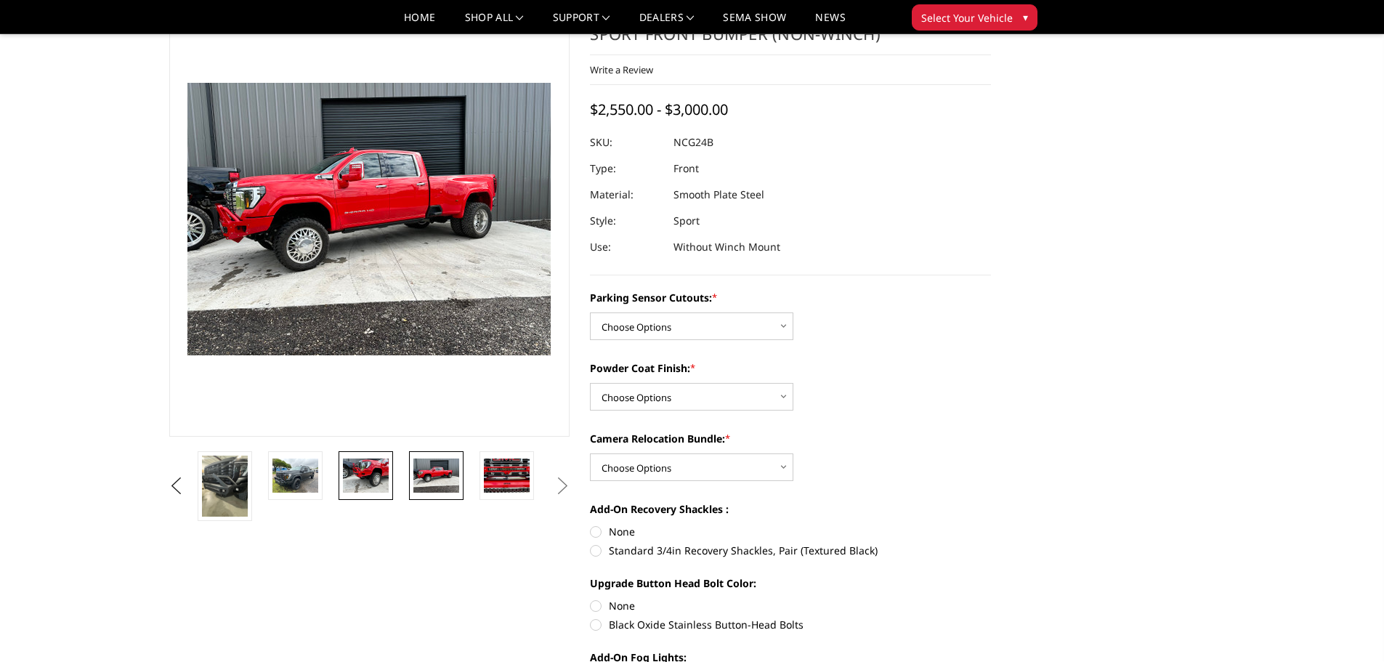
click at [385, 466] on img at bounding box center [366, 475] width 46 height 34
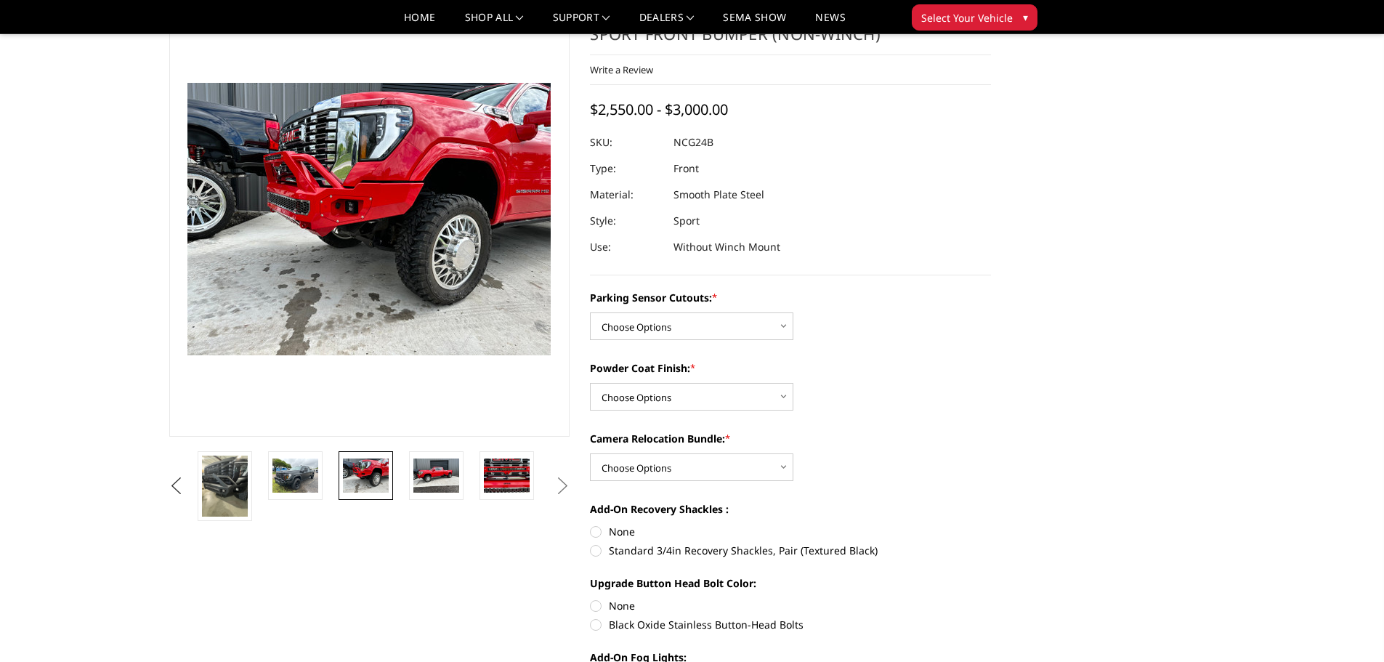
click at [176, 484] on button "Previous" at bounding box center [177, 486] width 22 height 22
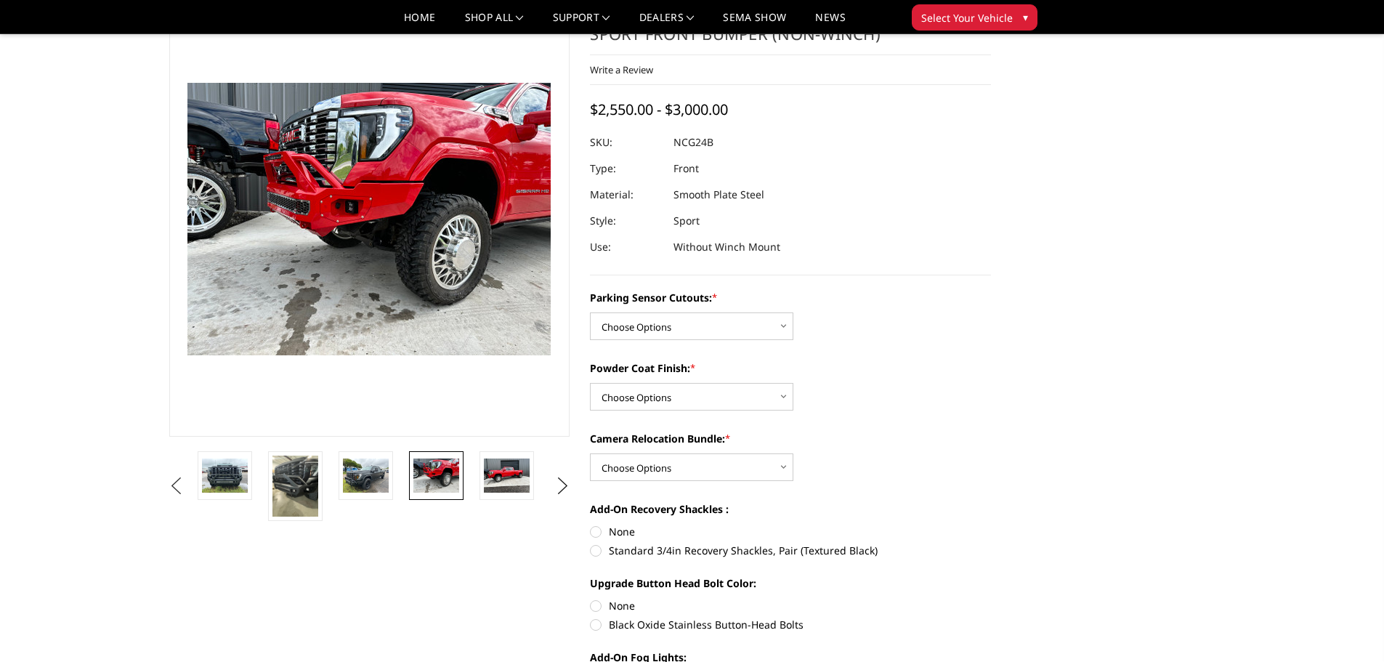
click at [176, 484] on button "Previous" at bounding box center [177, 486] width 22 height 22
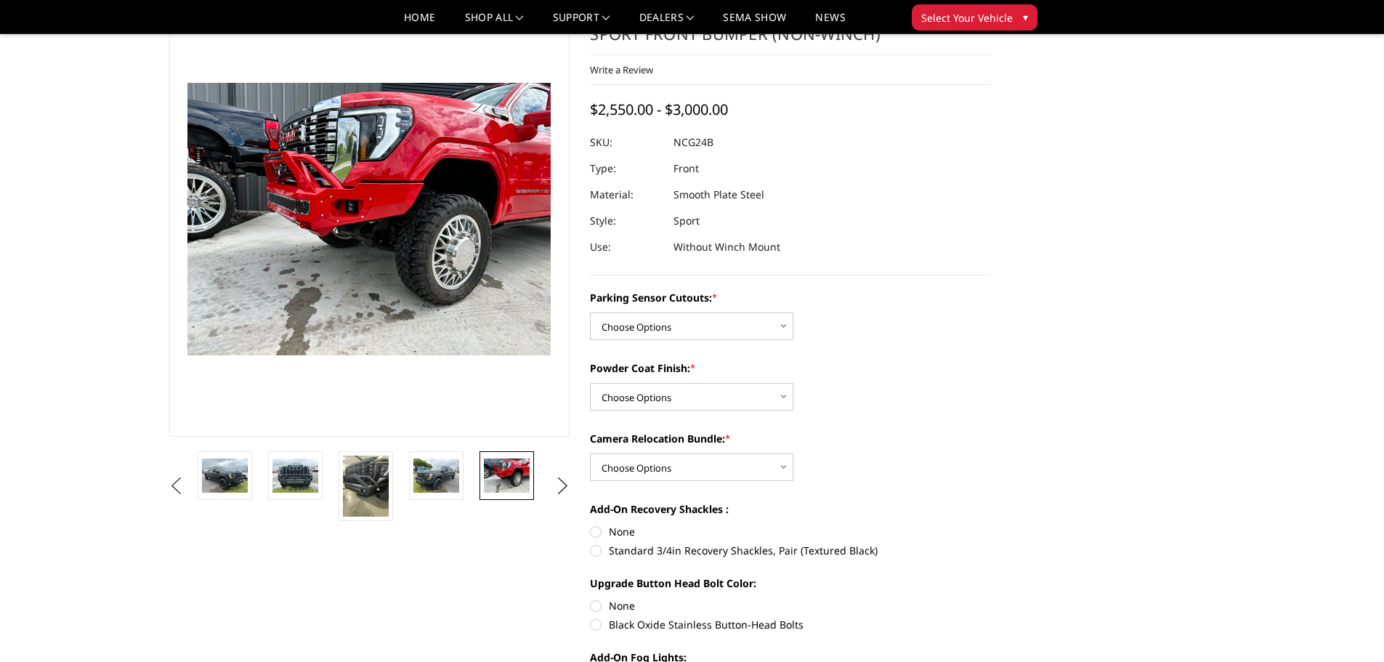
click at [176, 484] on button "Previous" at bounding box center [177, 486] width 22 height 22
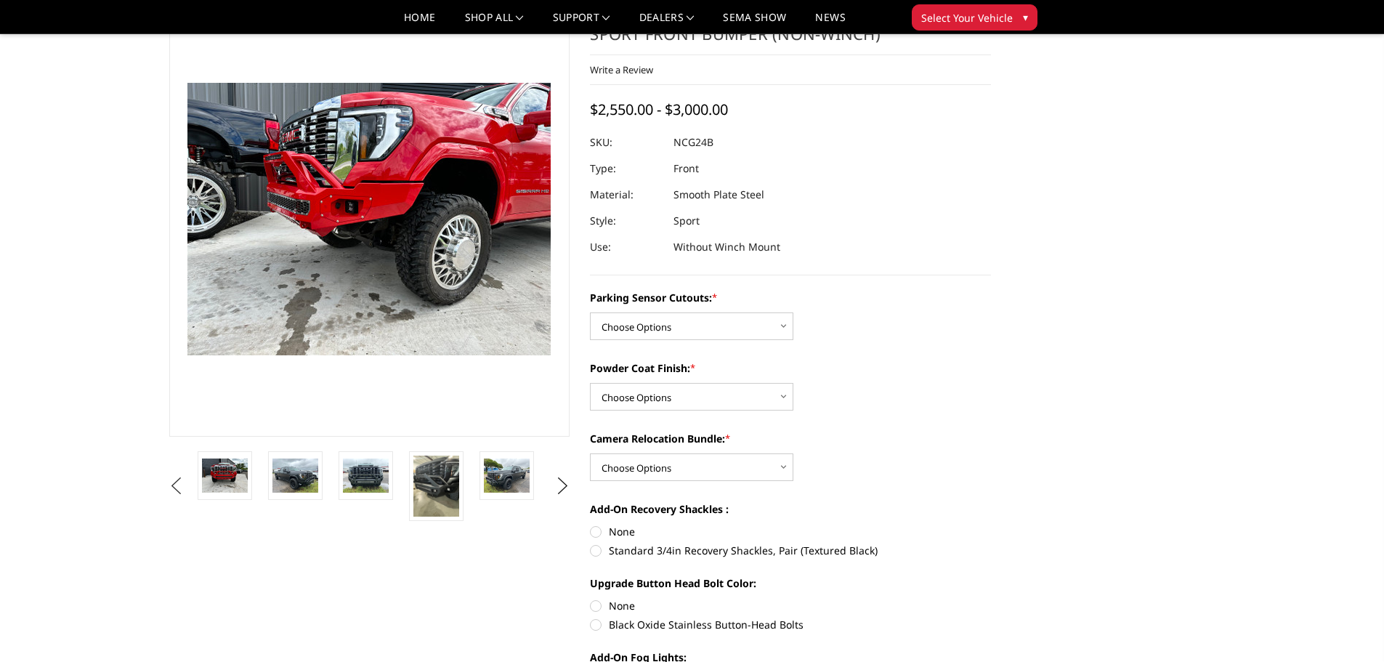
click at [176, 484] on button "Previous" at bounding box center [177, 486] width 22 height 22
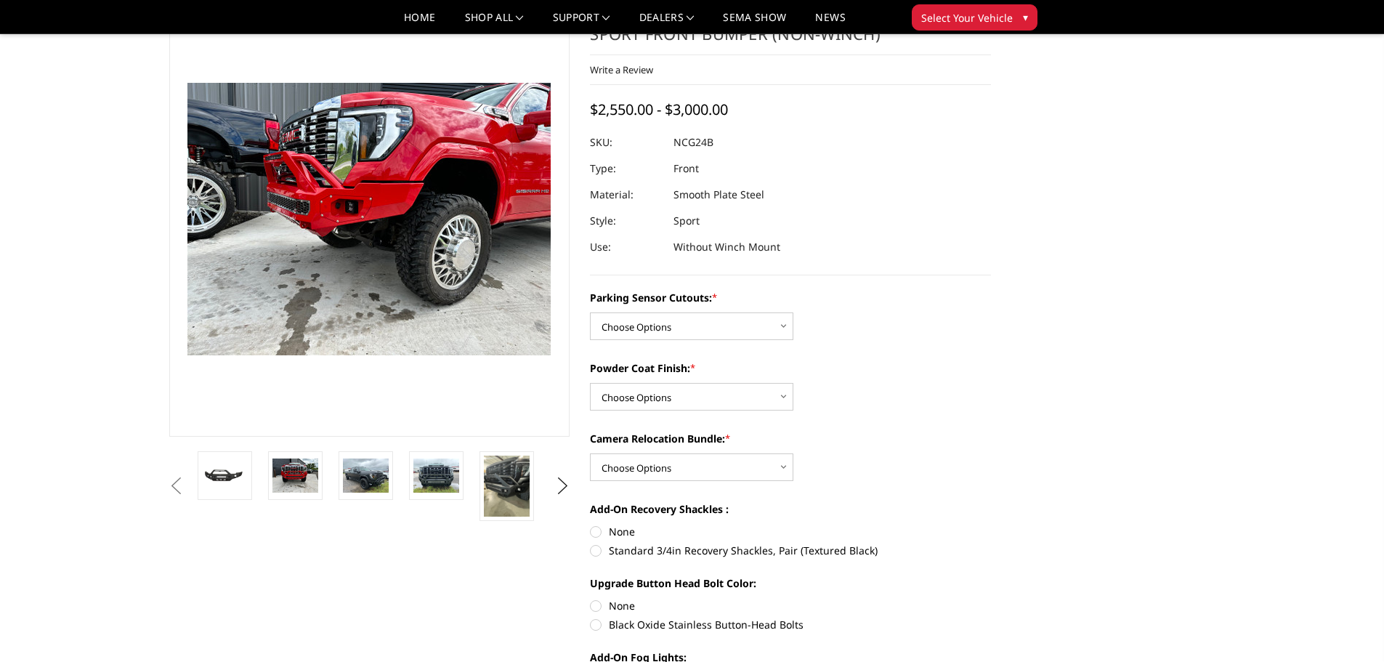
click at [176, 484] on button "Previous" at bounding box center [177, 486] width 22 height 22
click at [257, 491] on li at bounding box center [230, 486] width 70 height 70
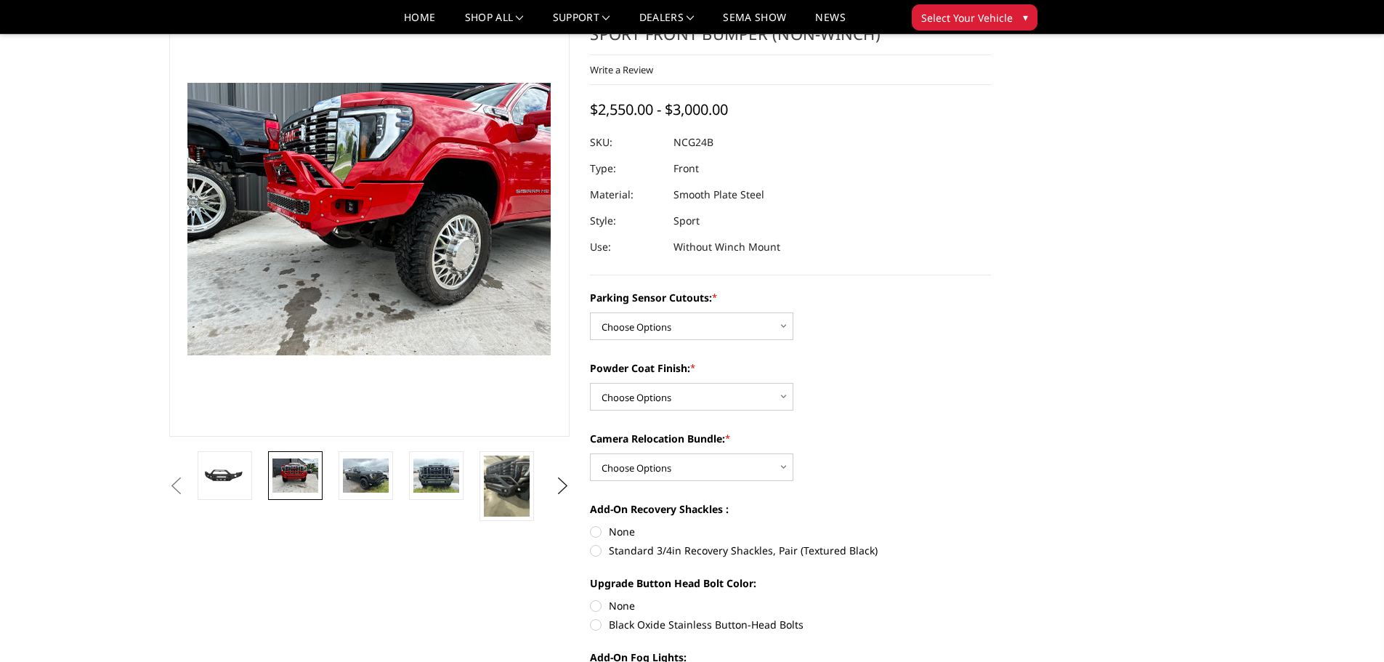
click at [301, 482] on img at bounding box center [295, 475] width 46 height 34
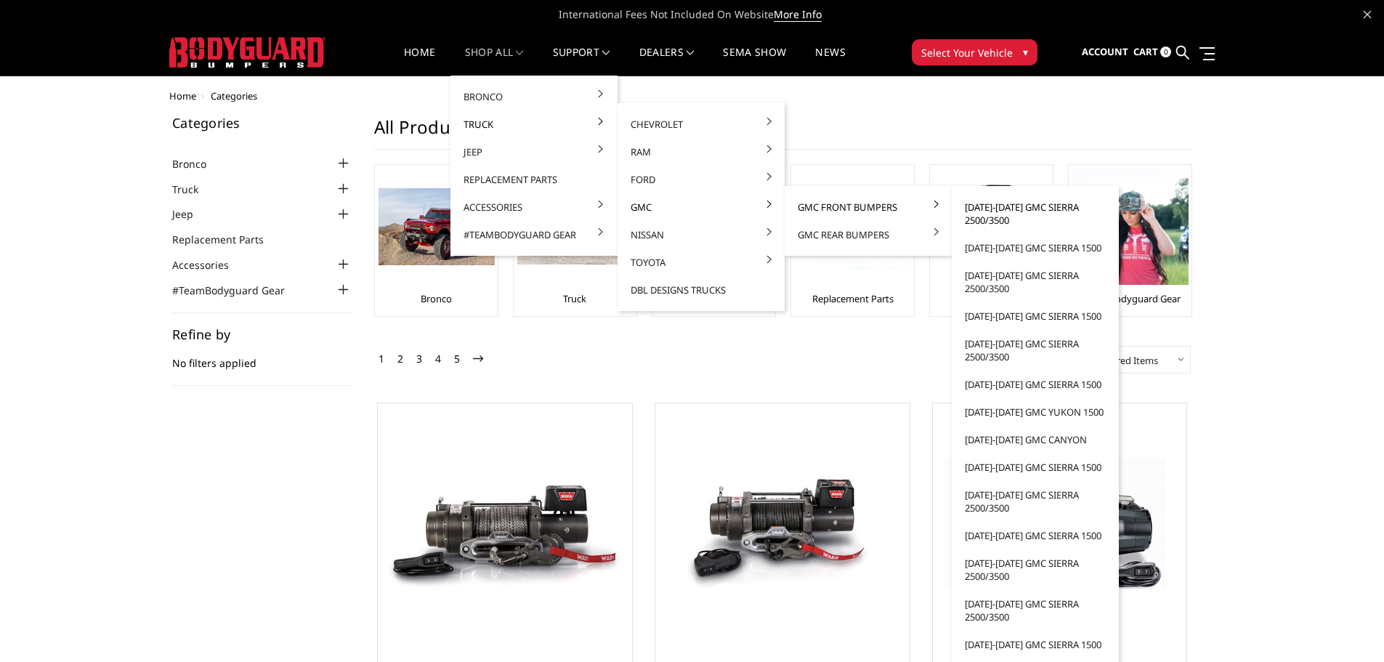
click at [1026, 208] on link "[DATE]-[DATE] GMC Sierra 2500/3500" at bounding box center [1034, 213] width 155 height 41
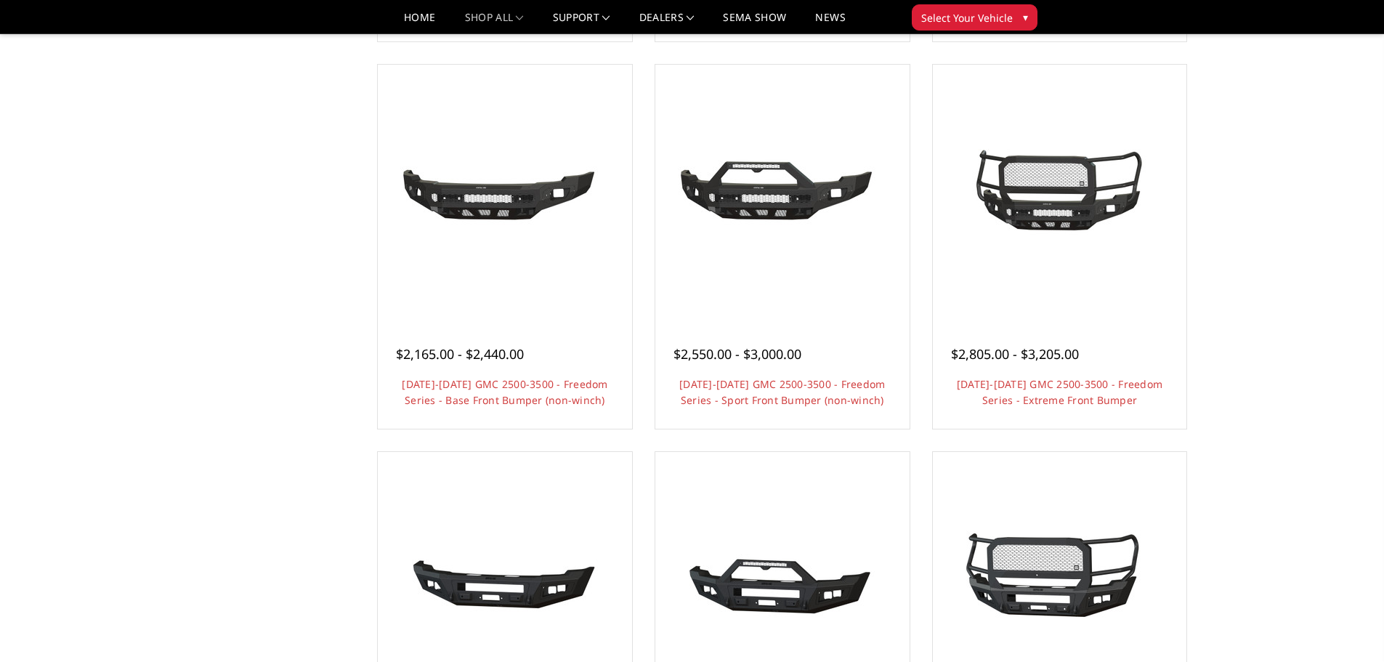
scroll to position [508, 0]
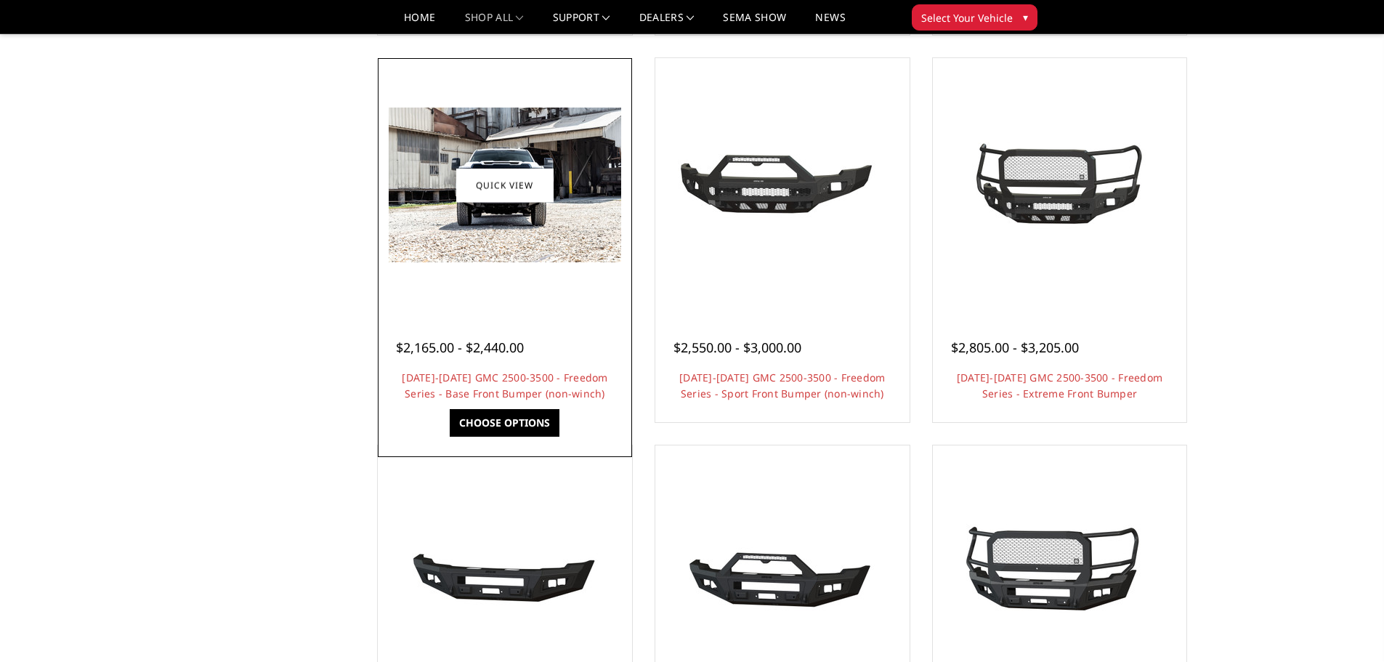
click at [523, 223] on img at bounding box center [505, 185] width 232 height 155
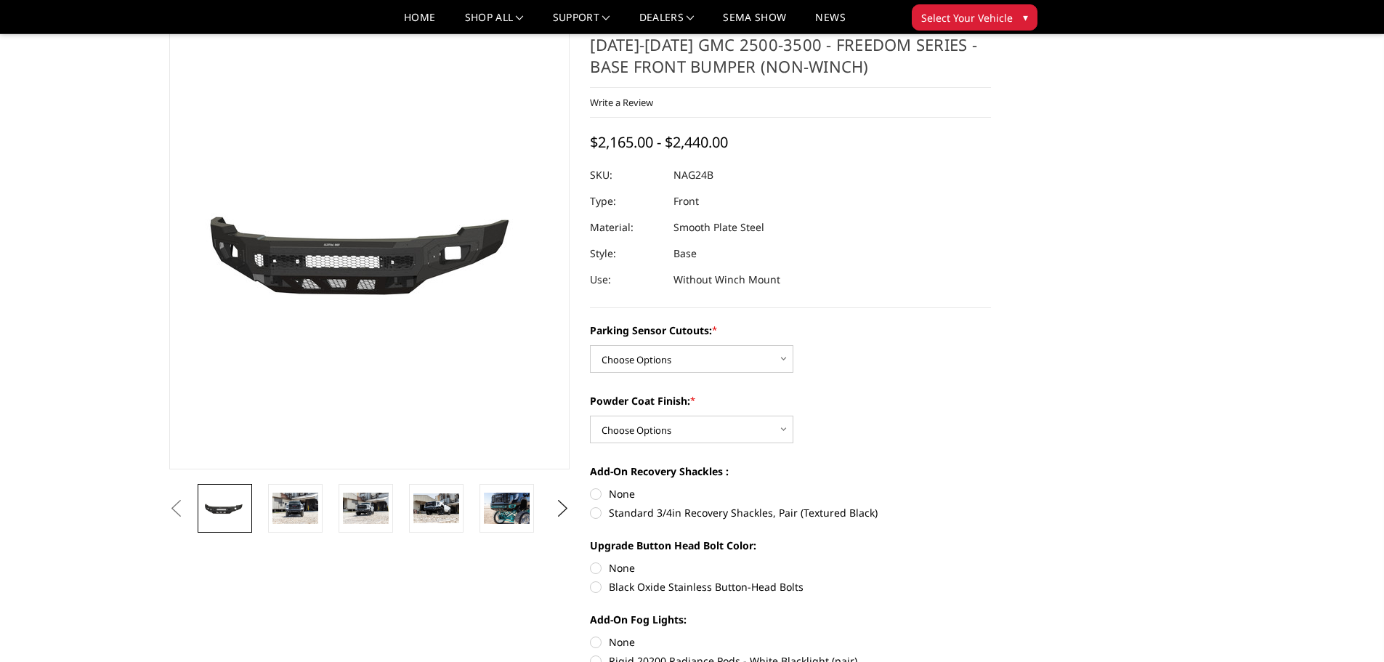
scroll to position [218, 0]
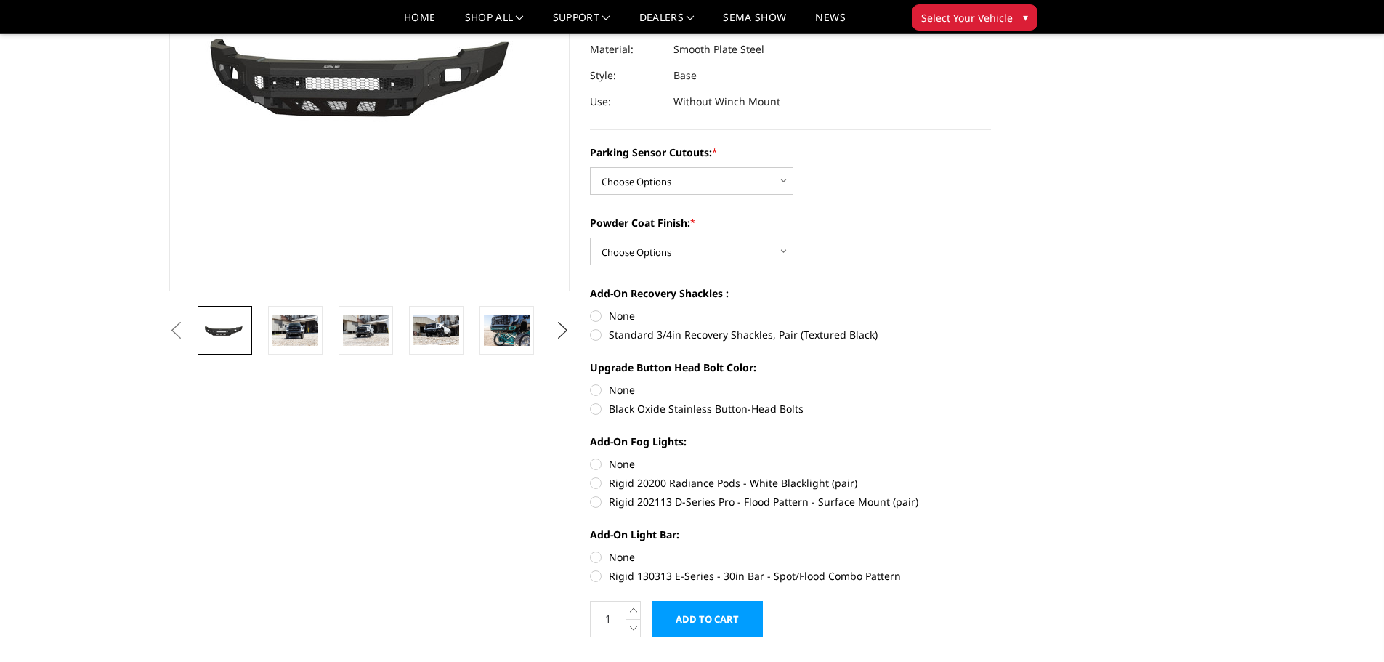
click at [559, 329] on button "Next" at bounding box center [562, 331] width 22 height 22
click at [559, 330] on button "Next" at bounding box center [562, 331] width 22 height 22
click at [559, 331] on button "Next" at bounding box center [562, 331] width 22 height 22
click at [561, 326] on button "Next" at bounding box center [562, 331] width 22 height 22
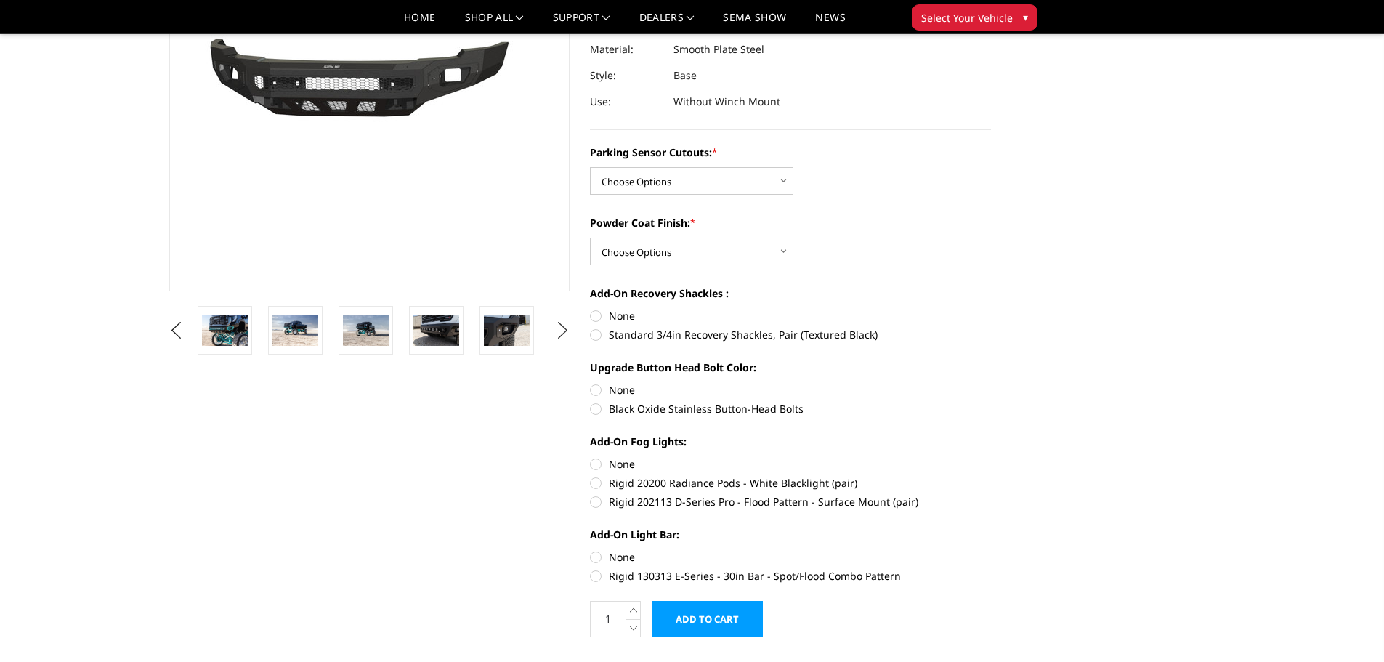
click at [561, 326] on button "Next" at bounding box center [562, 331] width 22 height 22
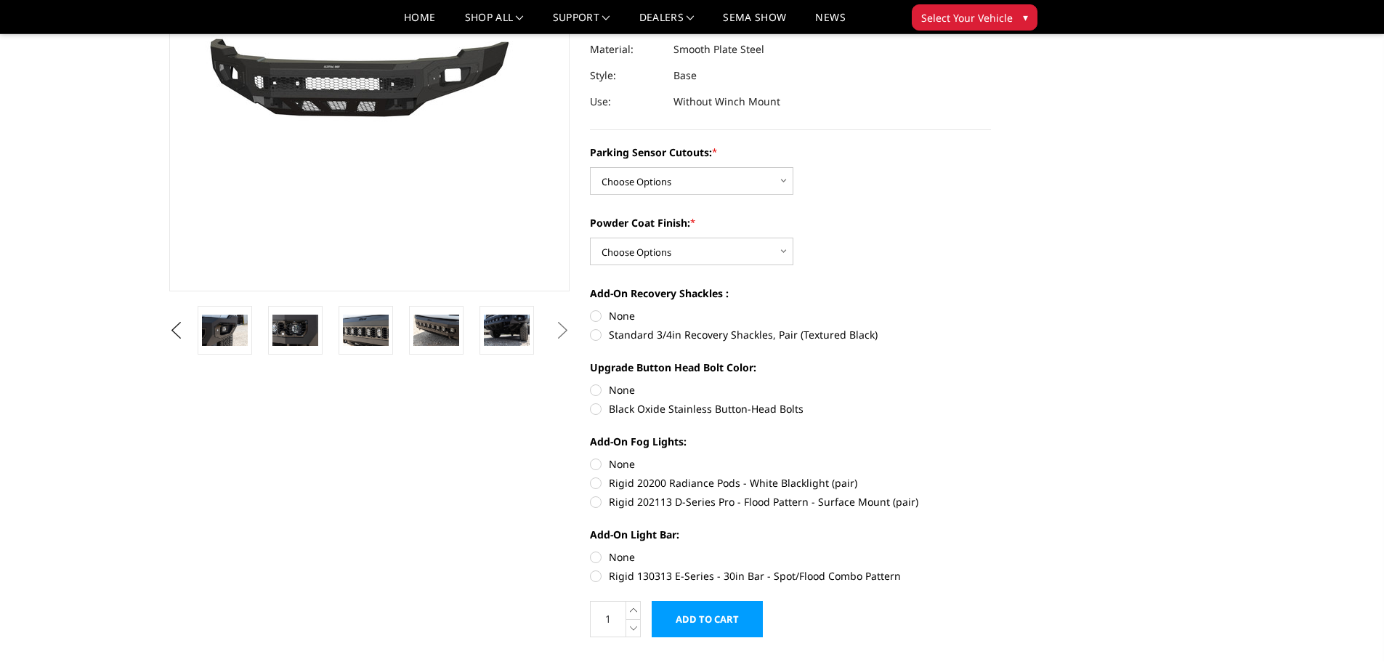
click at [561, 326] on button "Next" at bounding box center [562, 331] width 22 height 22
click at [182, 328] on button "Previous" at bounding box center [177, 331] width 22 height 22
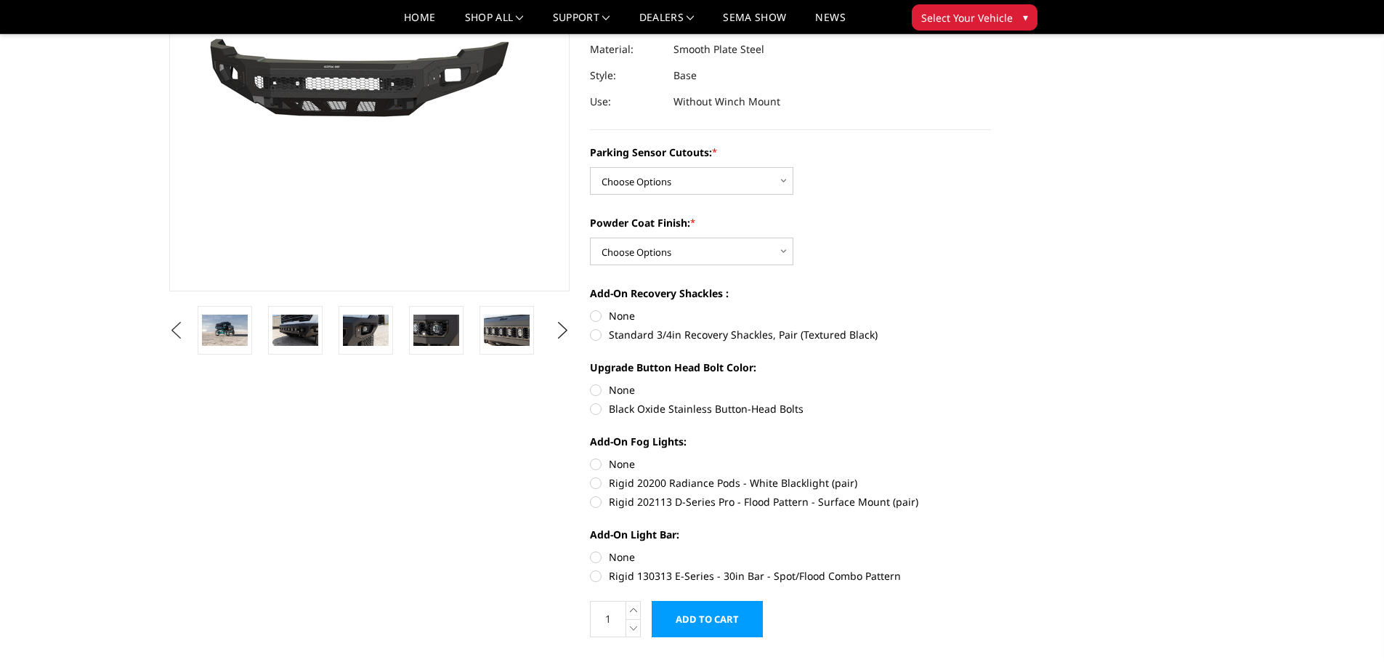
click at [182, 328] on button "Previous" at bounding box center [177, 331] width 22 height 22
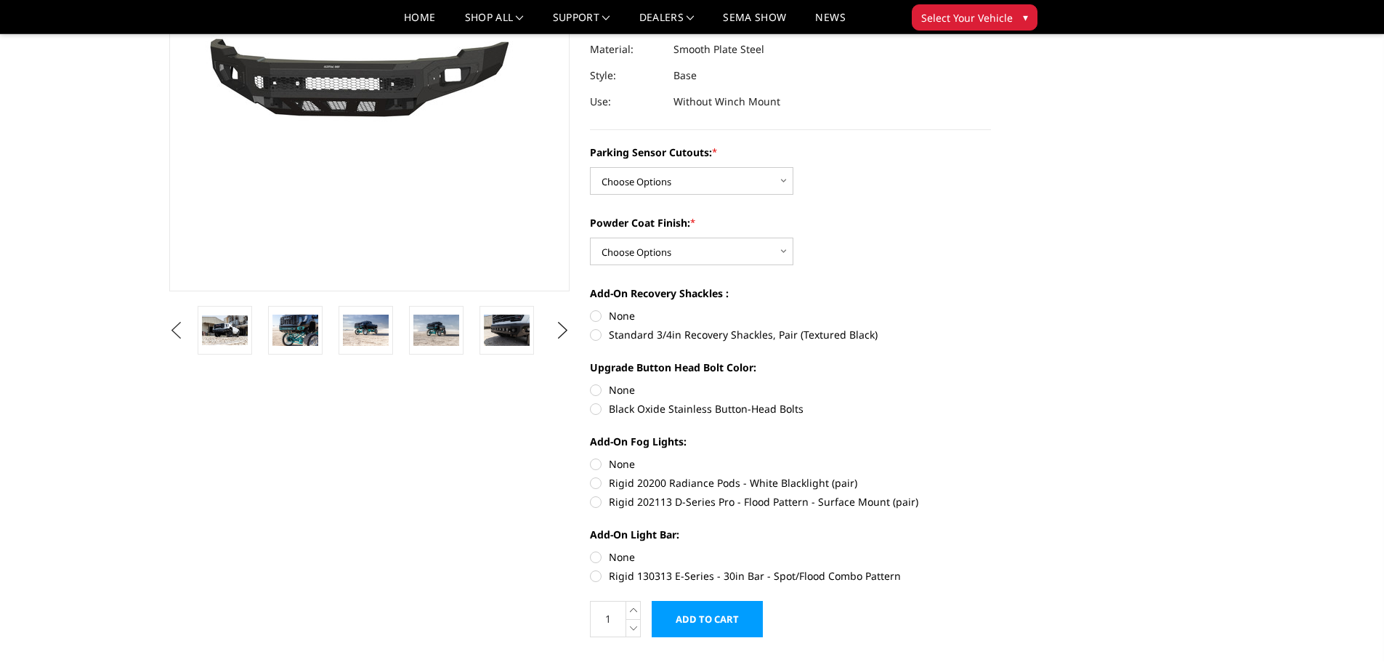
click at [182, 328] on button "Previous" at bounding box center [177, 331] width 22 height 22
click at [238, 330] on img at bounding box center [224, 330] width 46 height 31
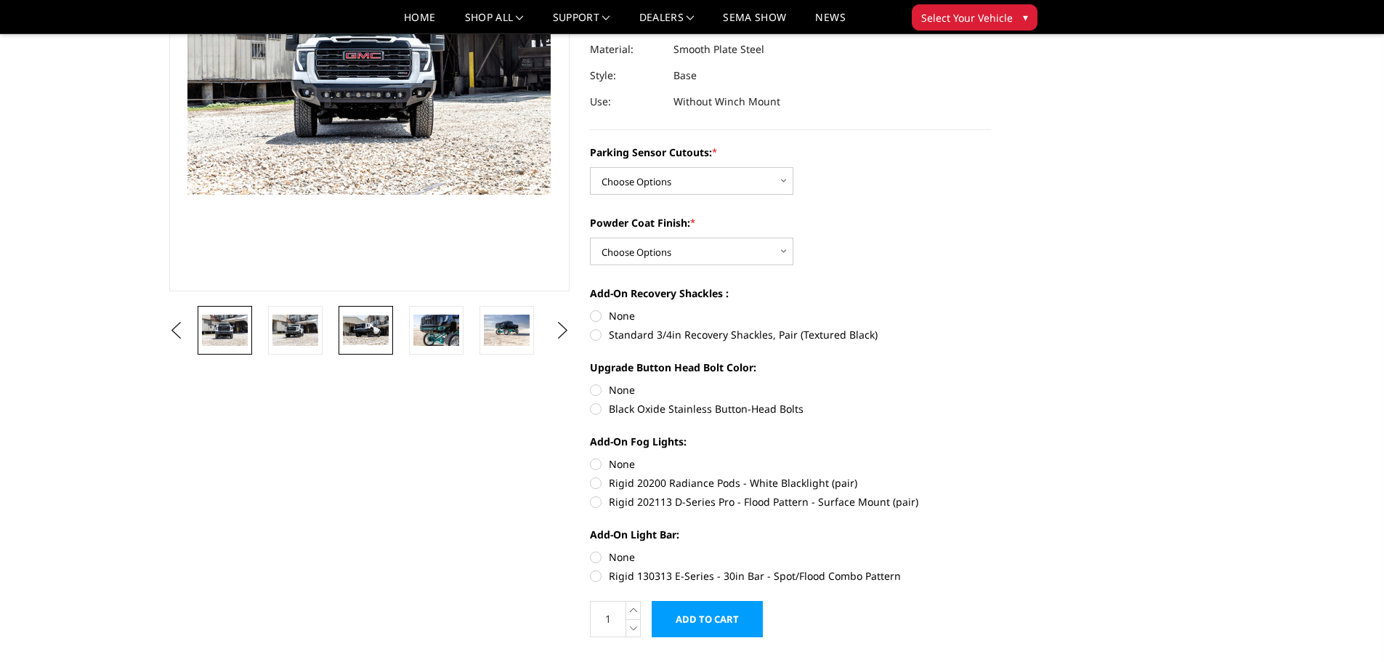
click at [365, 330] on img at bounding box center [366, 330] width 46 height 30
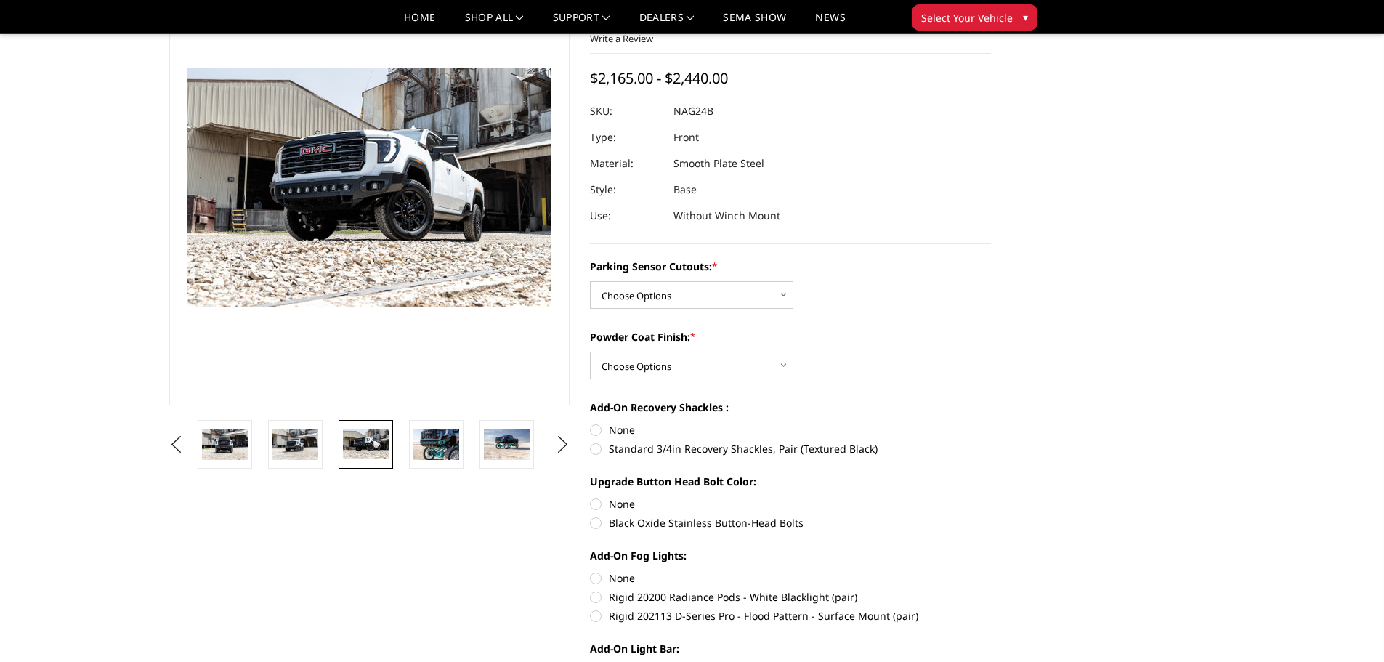
scroll to position [74, 0]
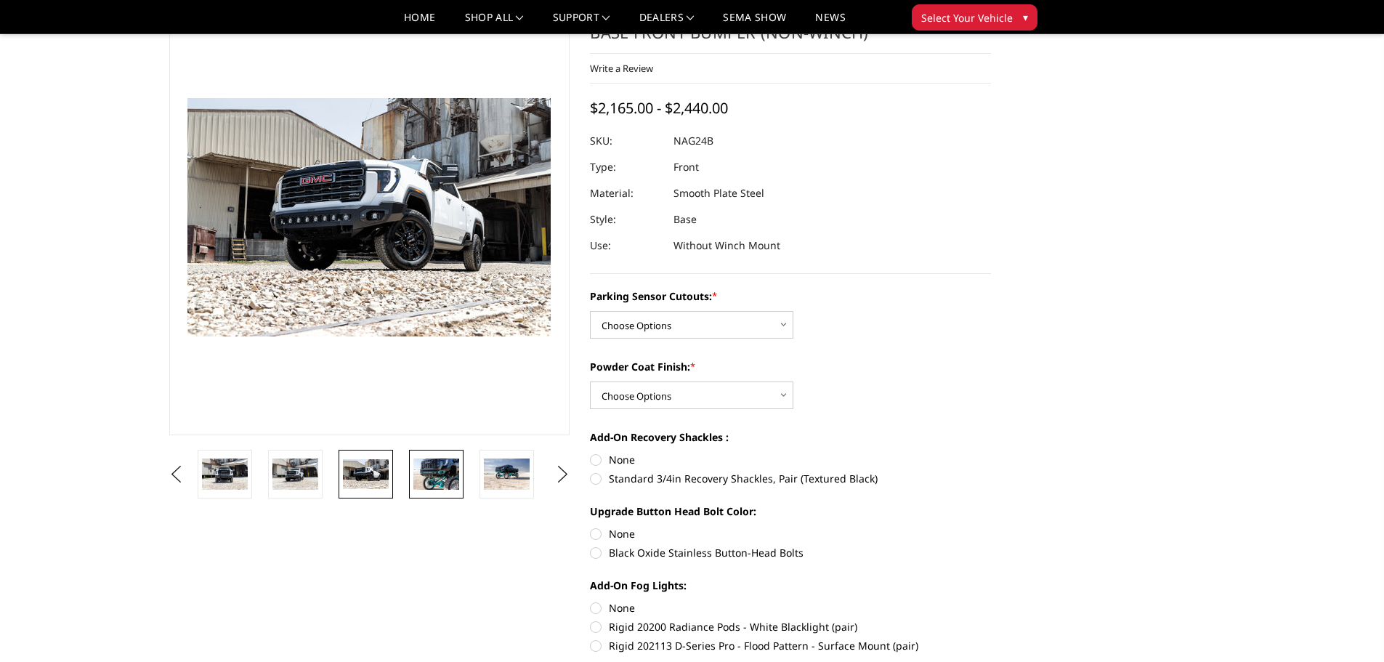
click at [439, 492] on link at bounding box center [436, 474] width 54 height 49
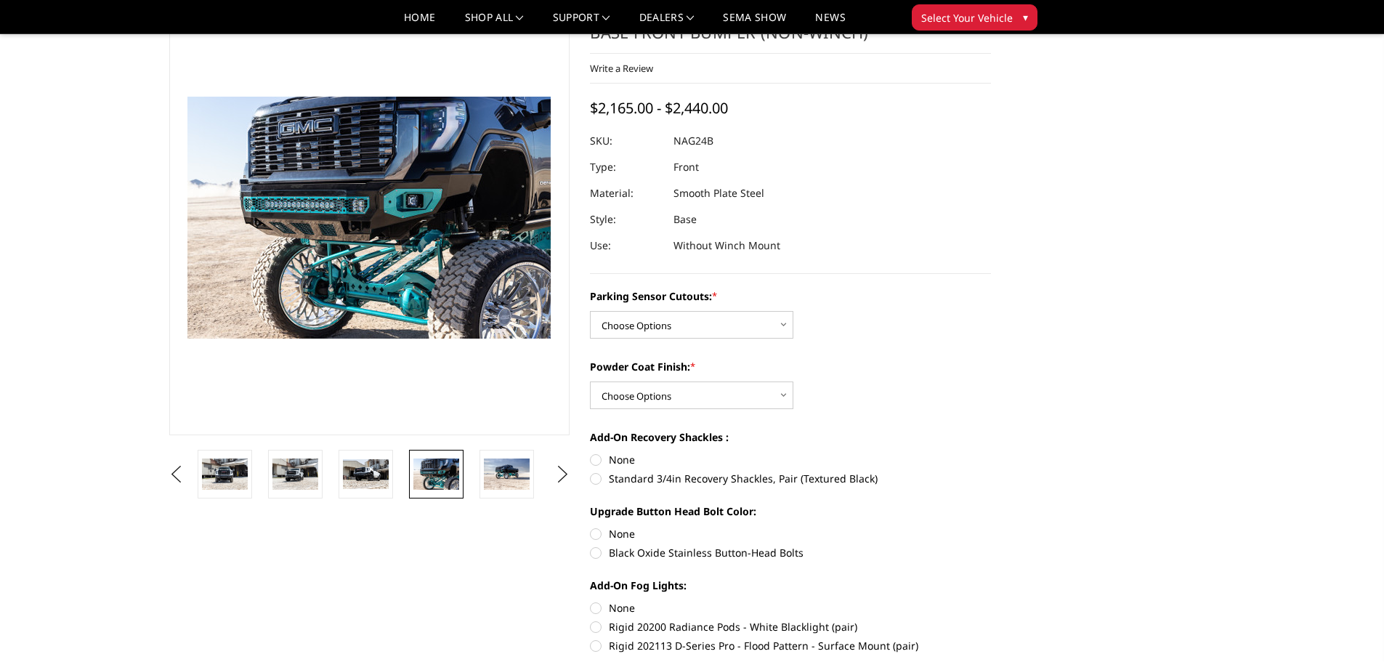
scroll to position [73, 0]
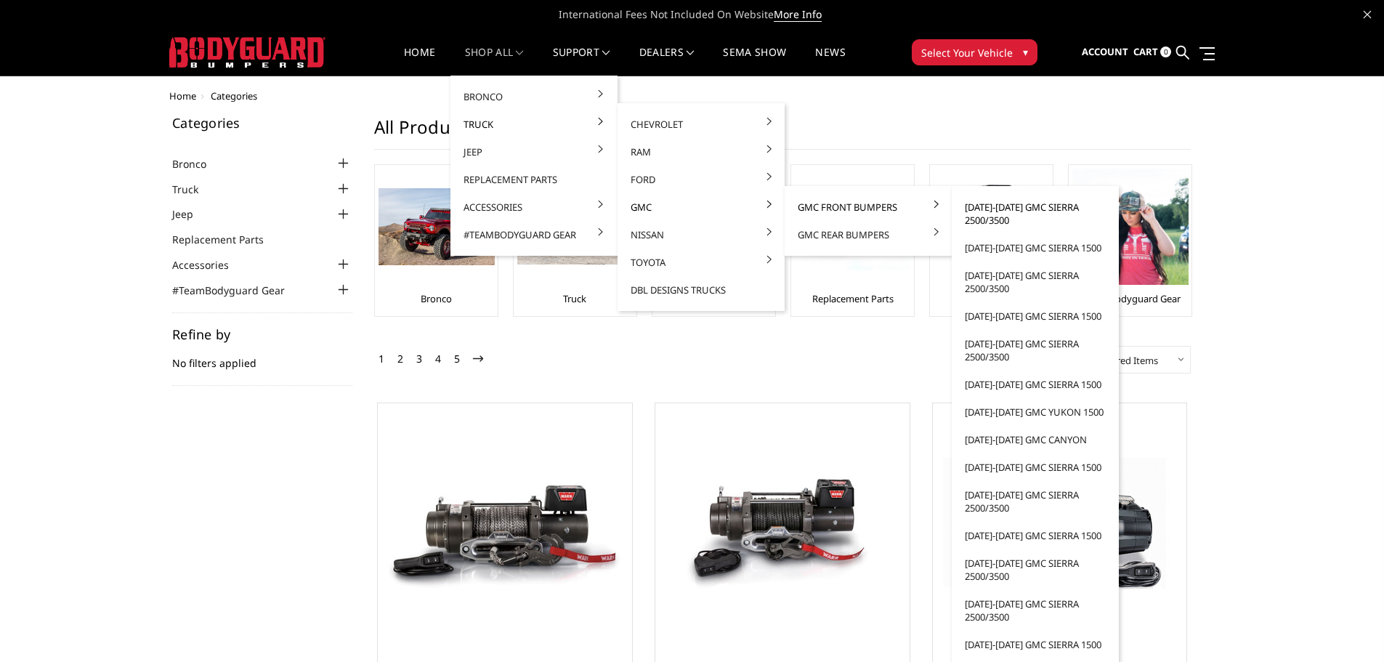
click at [1036, 215] on link "[DATE]-[DATE] GMC Sierra 2500/3500" at bounding box center [1034, 213] width 155 height 41
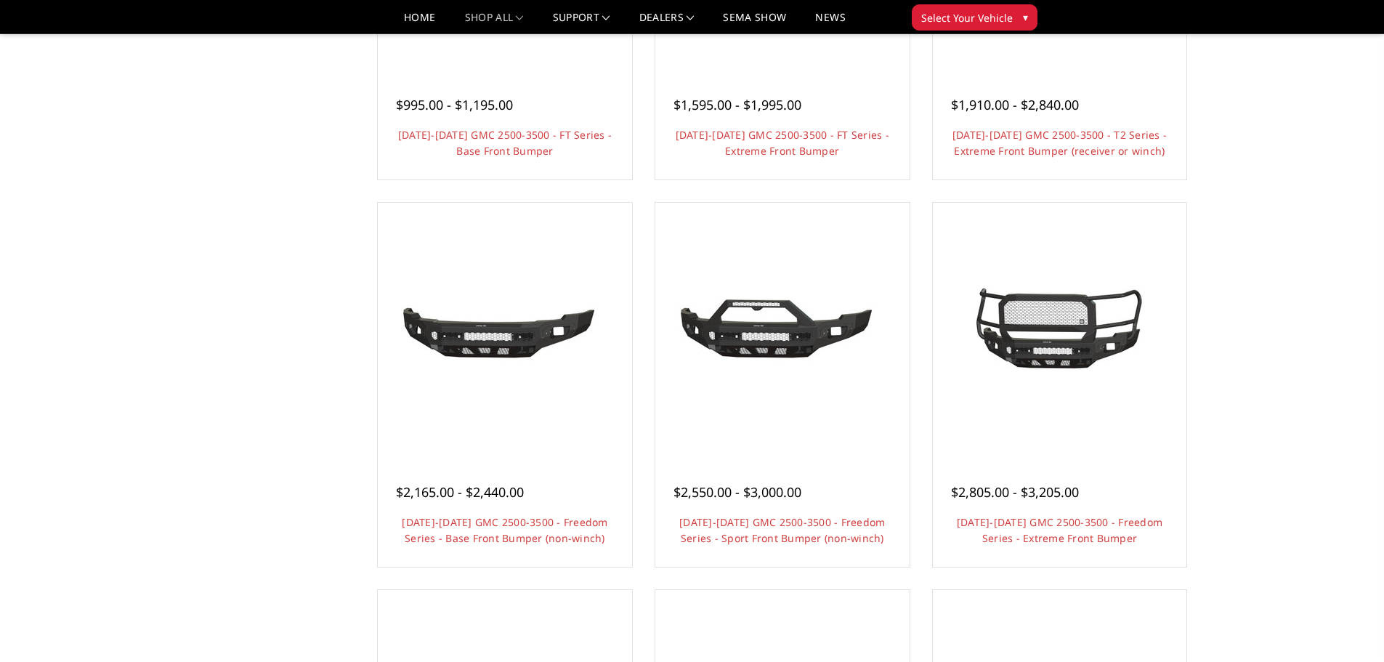
scroll to position [363, 0]
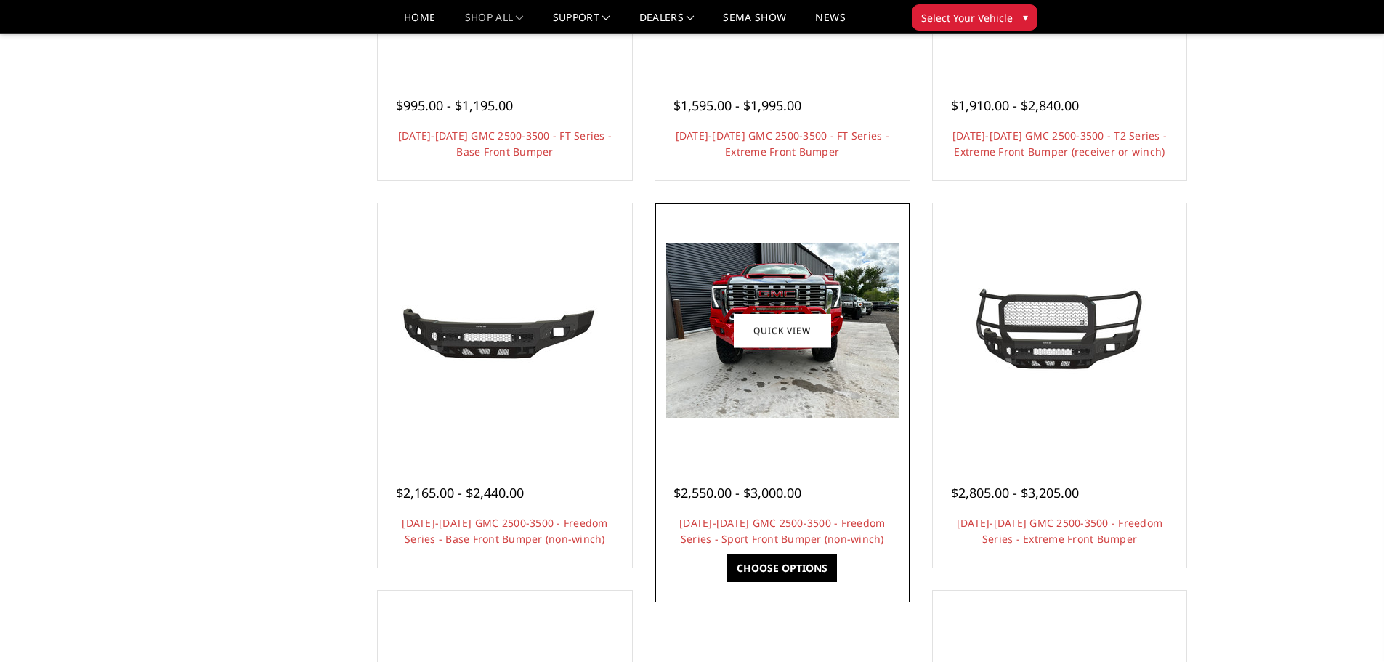
click at [828, 368] on img at bounding box center [782, 330] width 232 height 174
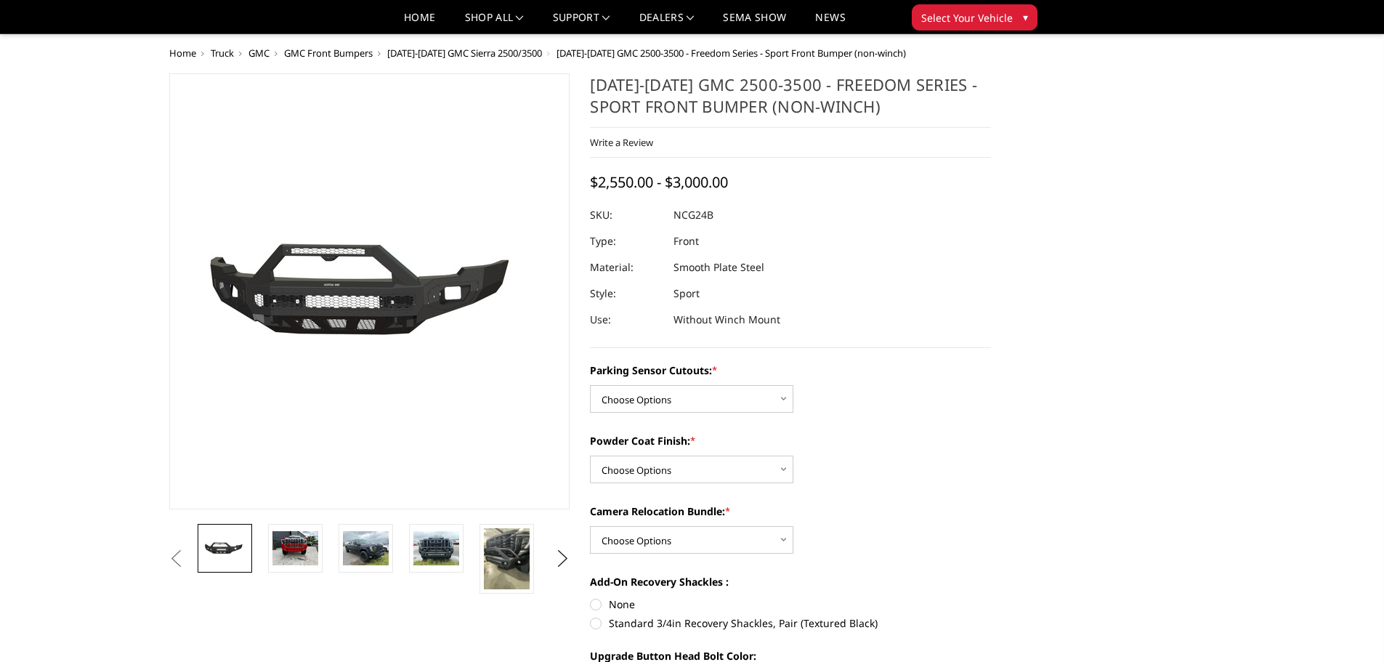
scroll to position [218, 0]
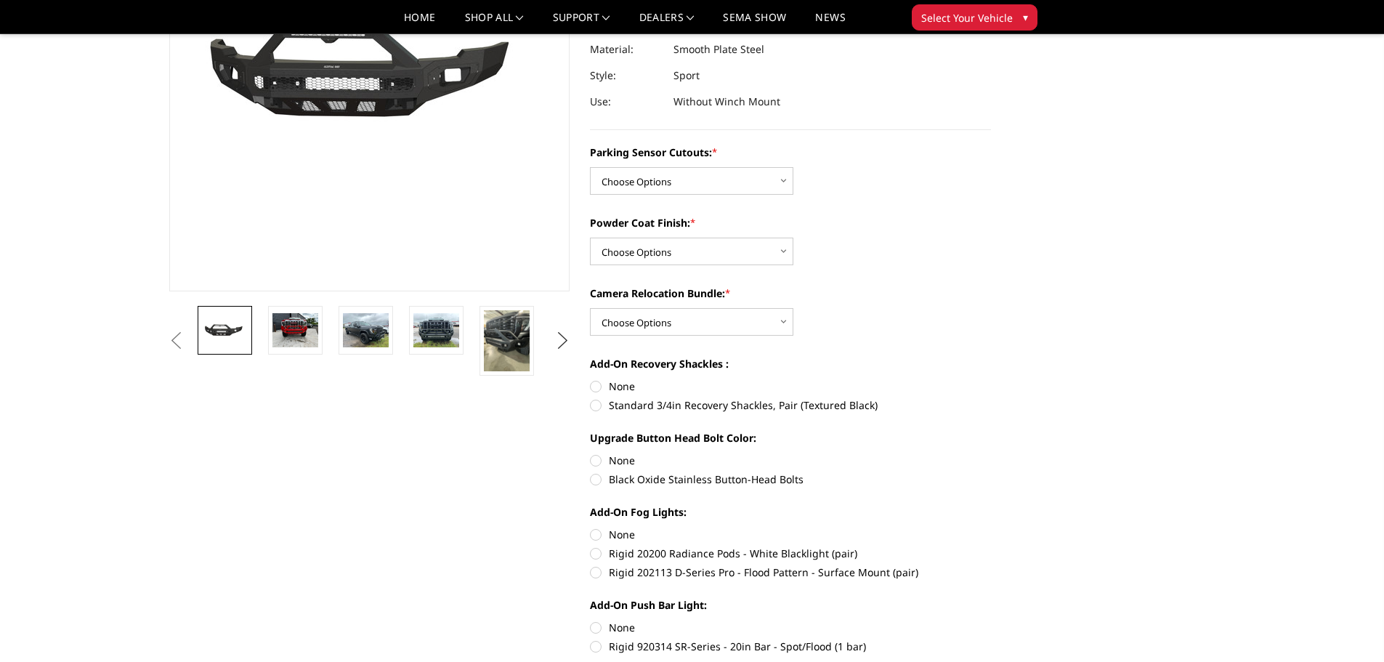
click at [562, 340] on button "Next" at bounding box center [562, 341] width 22 height 22
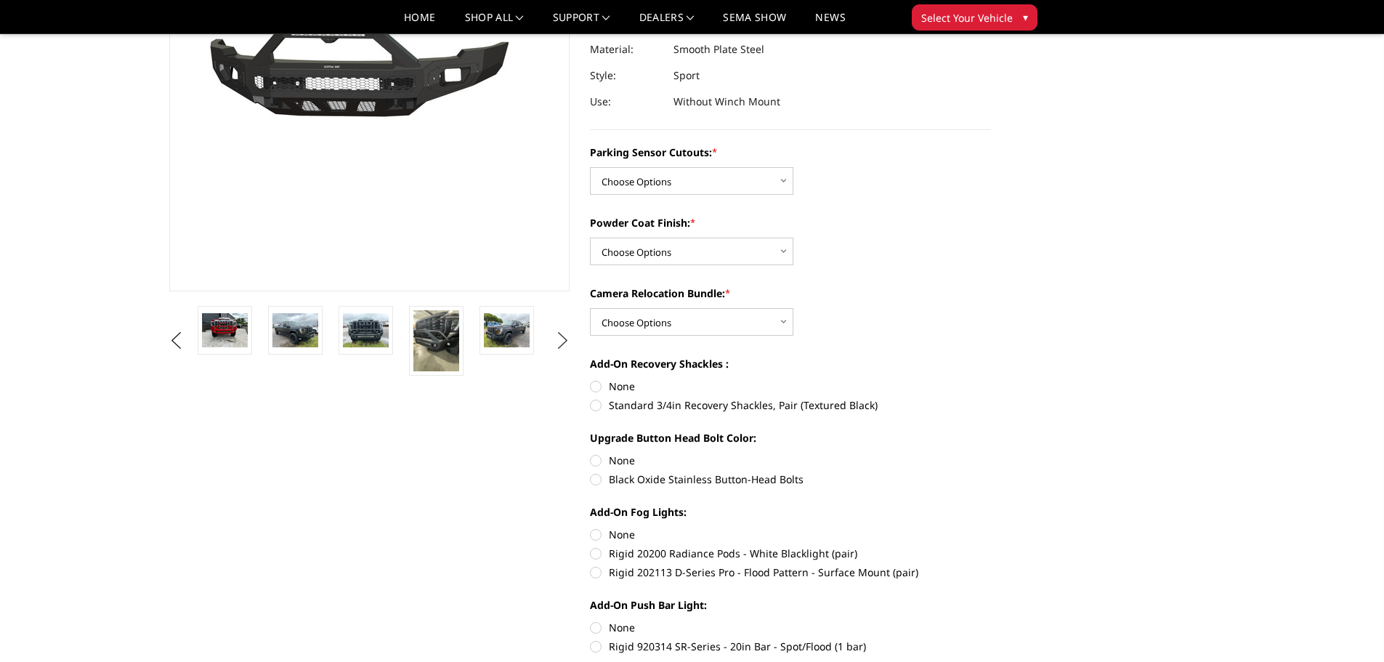
click at [562, 340] on button "Next" at bounding box center [562, 341] width 22 height 22
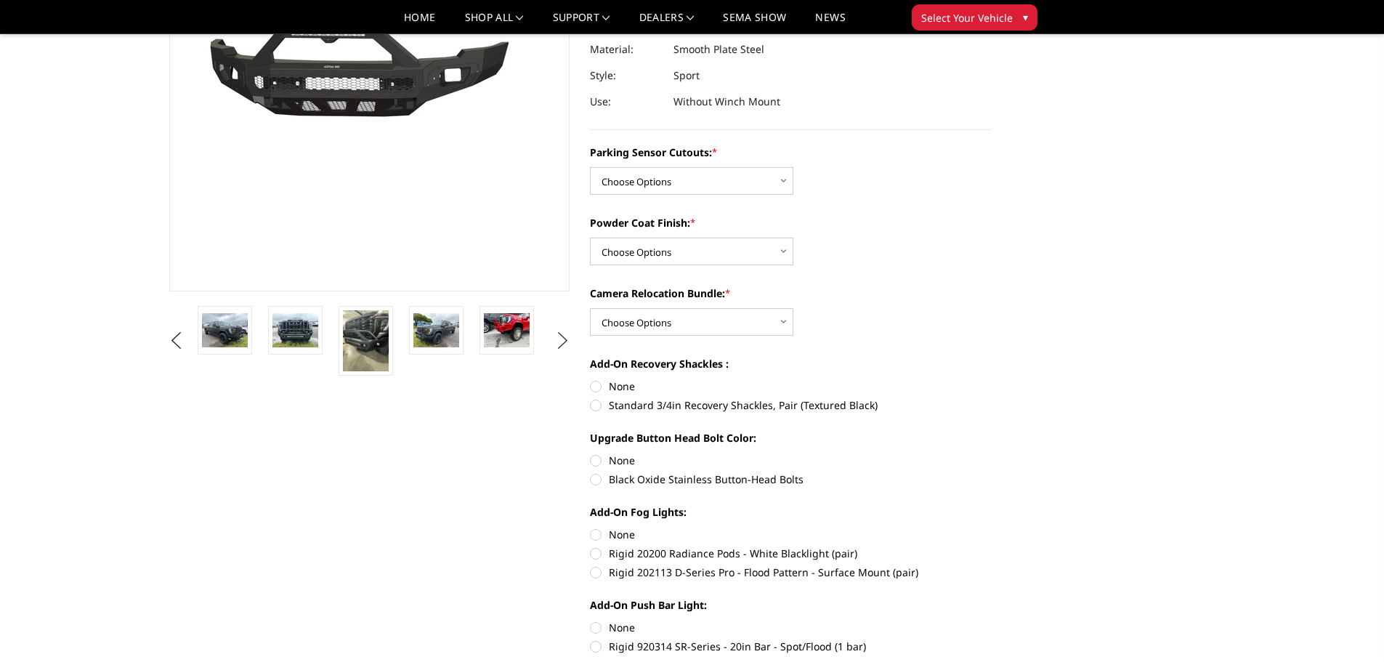
click at [562, 340] on button "Next" at bounding box center [562, 341] width 22 height 22
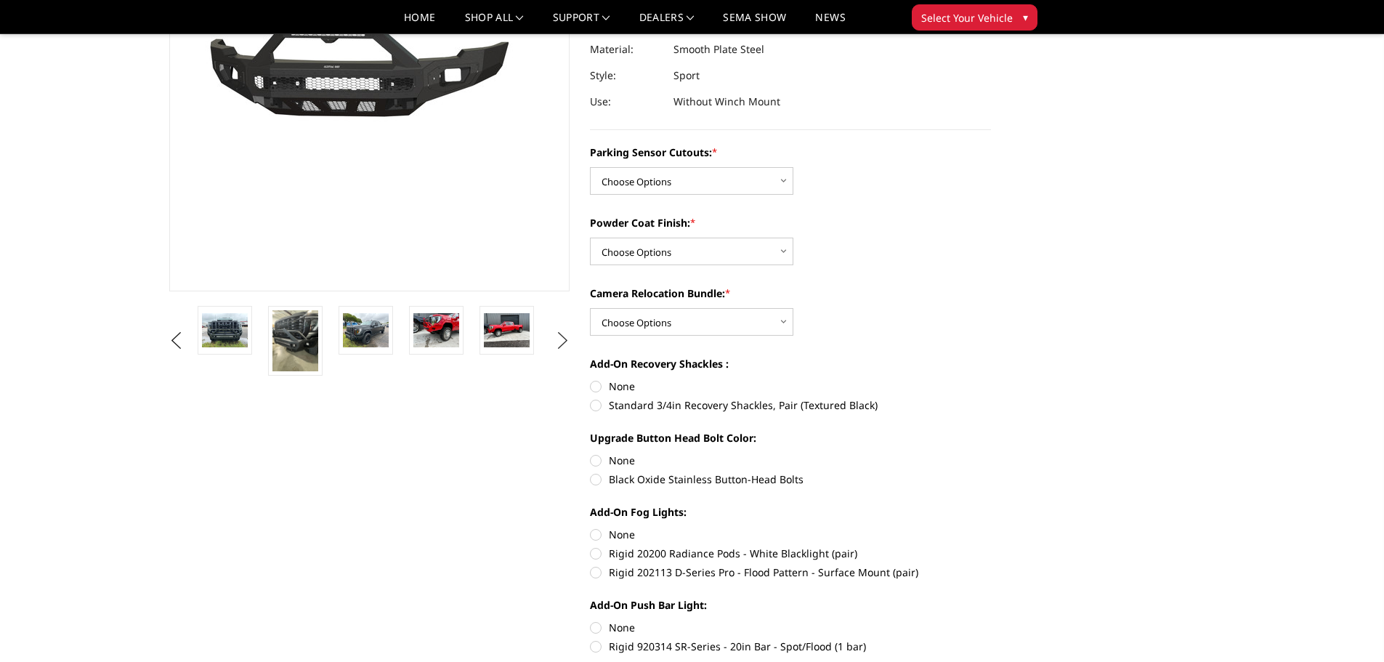
click at [562, 340] on button "Next" at bounding box center [562, 341] width 22 height 22
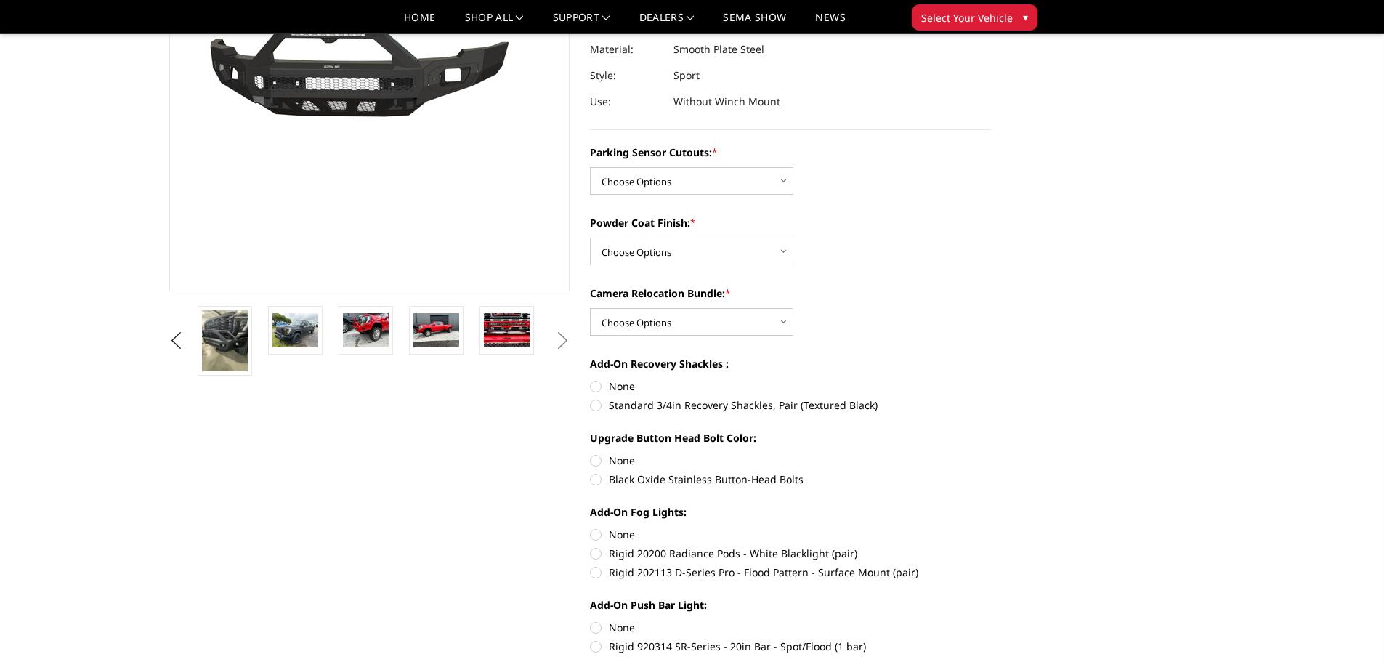
click at [562, 340] on button "Next" at bounding box center [562, 341] width 22 height 22
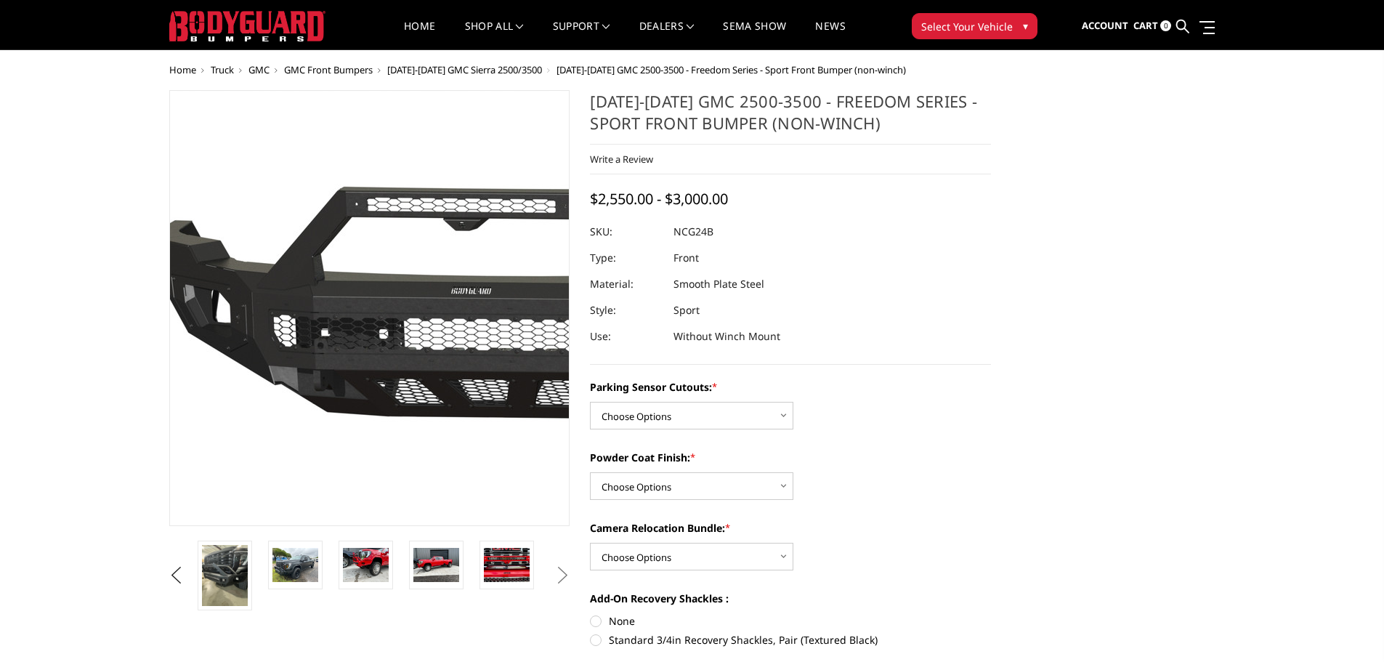
scroll to position [0, 0]
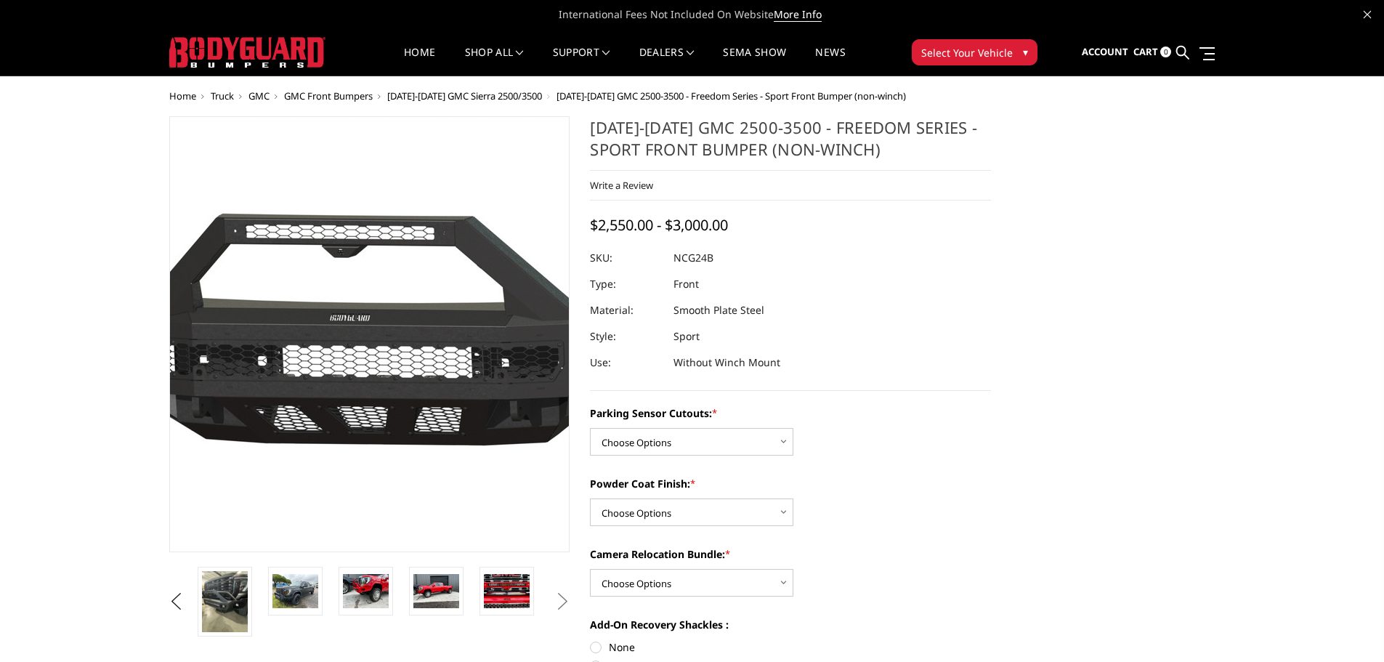
click at [551, 591] on button "Next" at bounding box center [562, 602] width 22 height 22
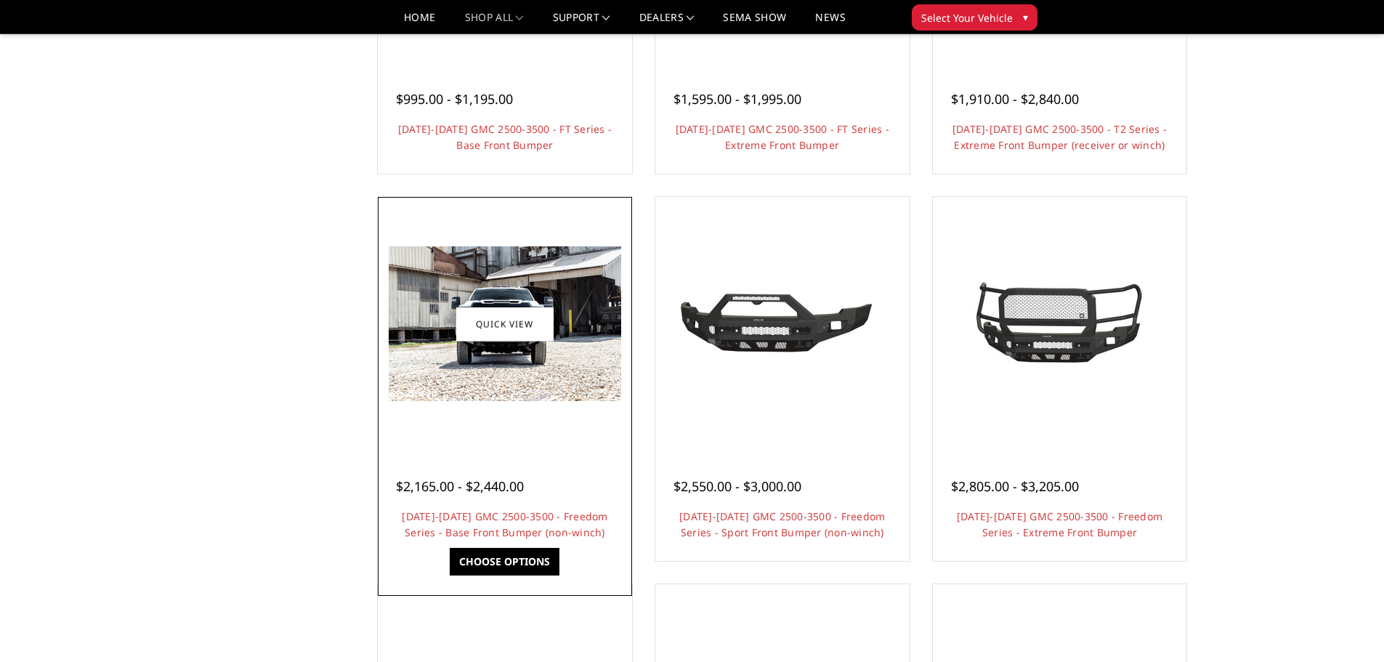
click at [509, 357] on img at bounding box center [505, 323] width 232 height 155
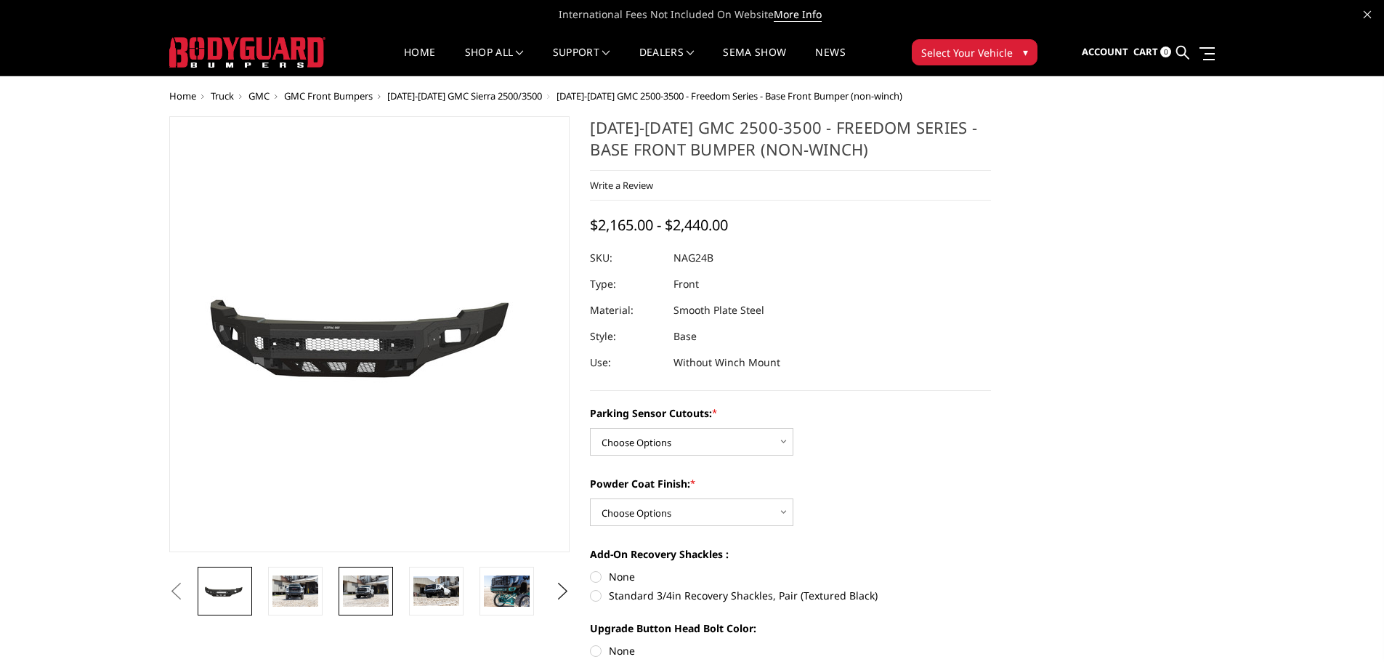
click at [366, 593] on img at bounding box center [366, 590] width 46 height 31
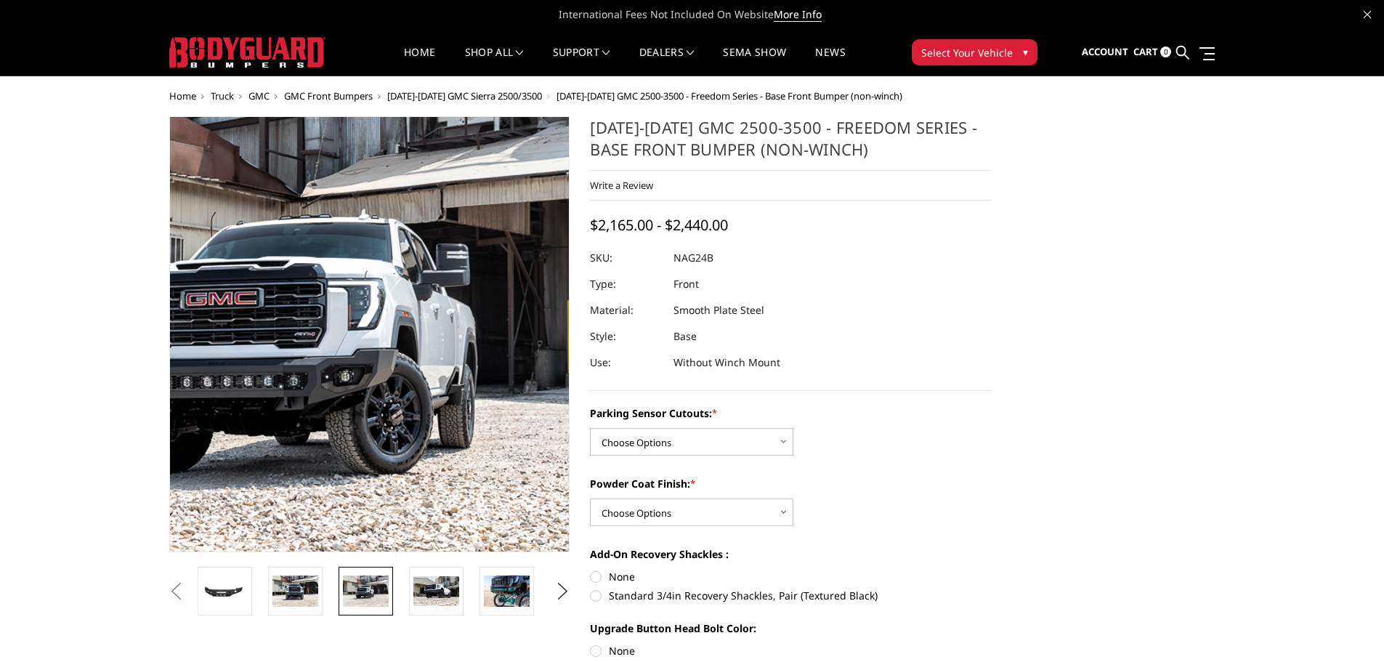
click at [416, 336] on img at bounding box center [308, 334] width 930 height 620
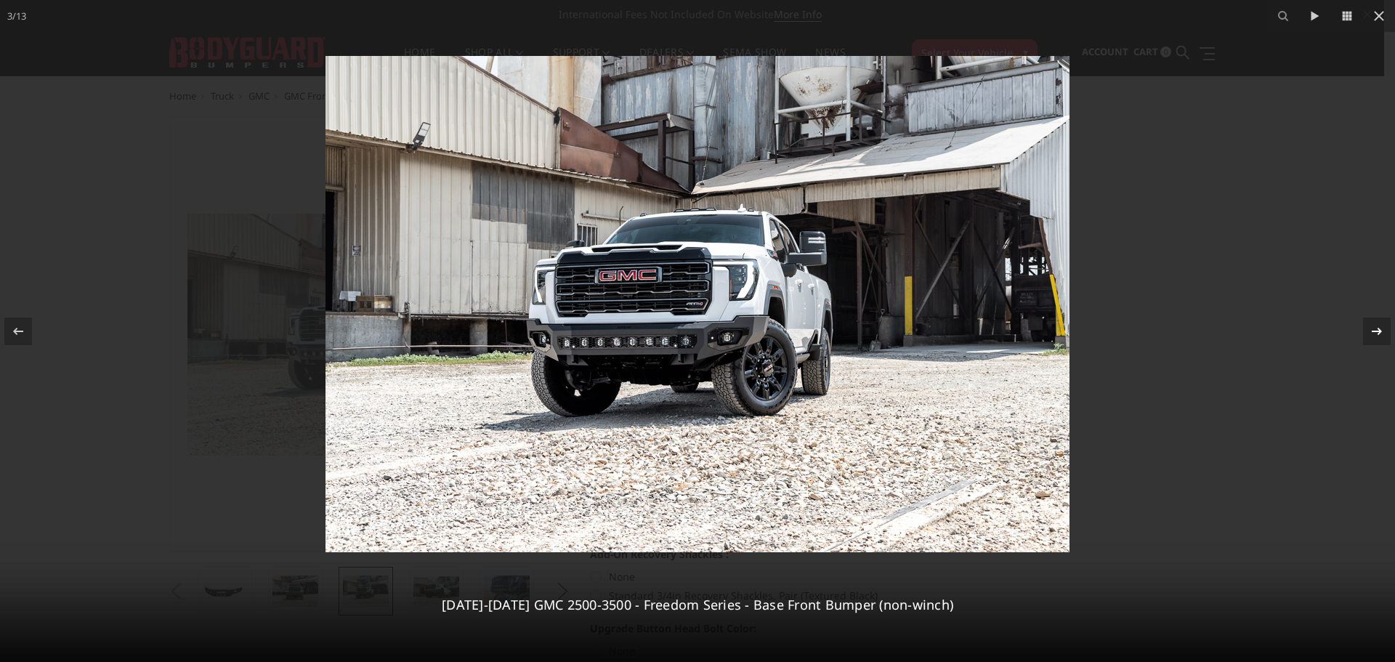
click at [1379, 328] on icon at bounding box center [1376, 331] width 17 height 17
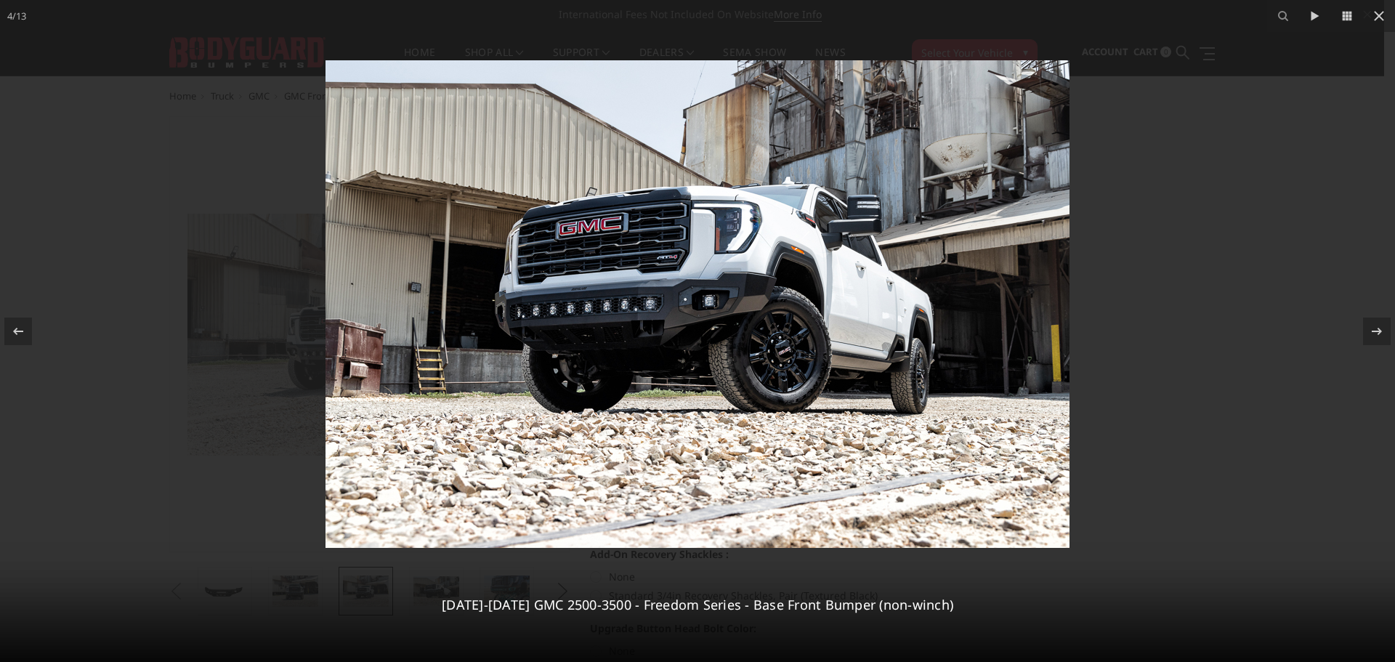
click at [1213, 226] on div at bounding box center [697, 331] width 1395 height 662
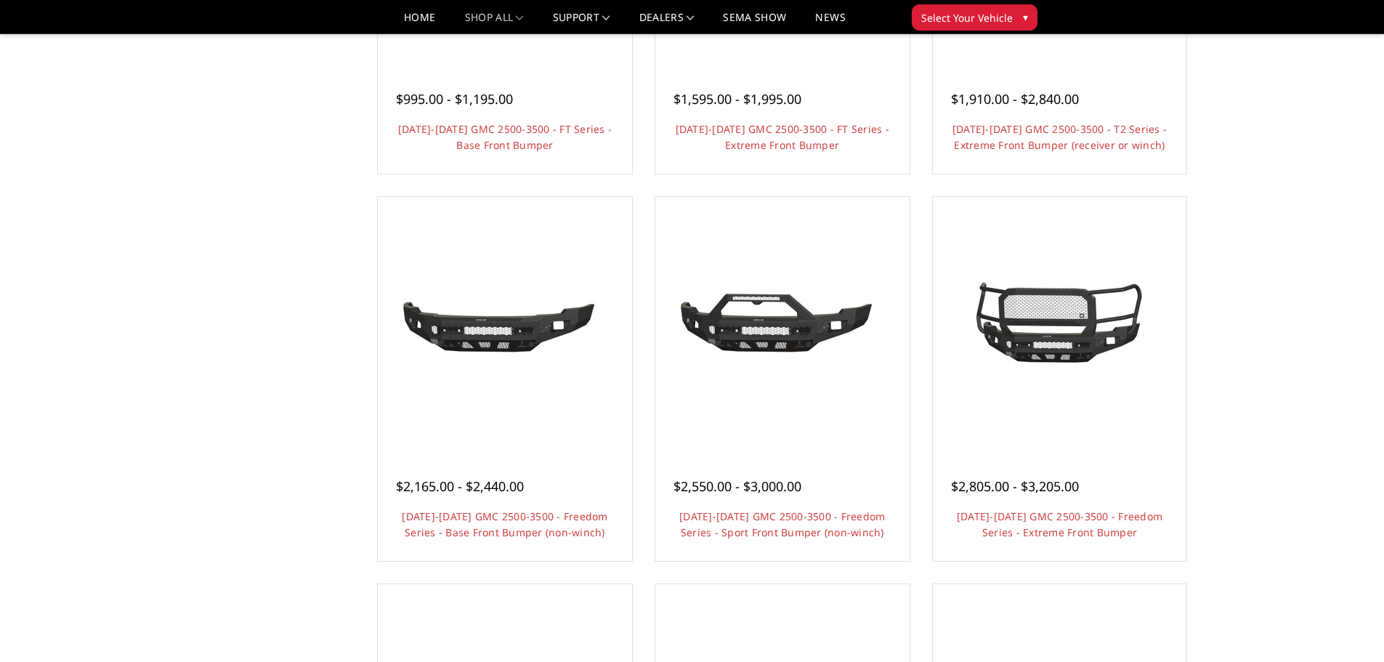
scroll to position [363, 0]
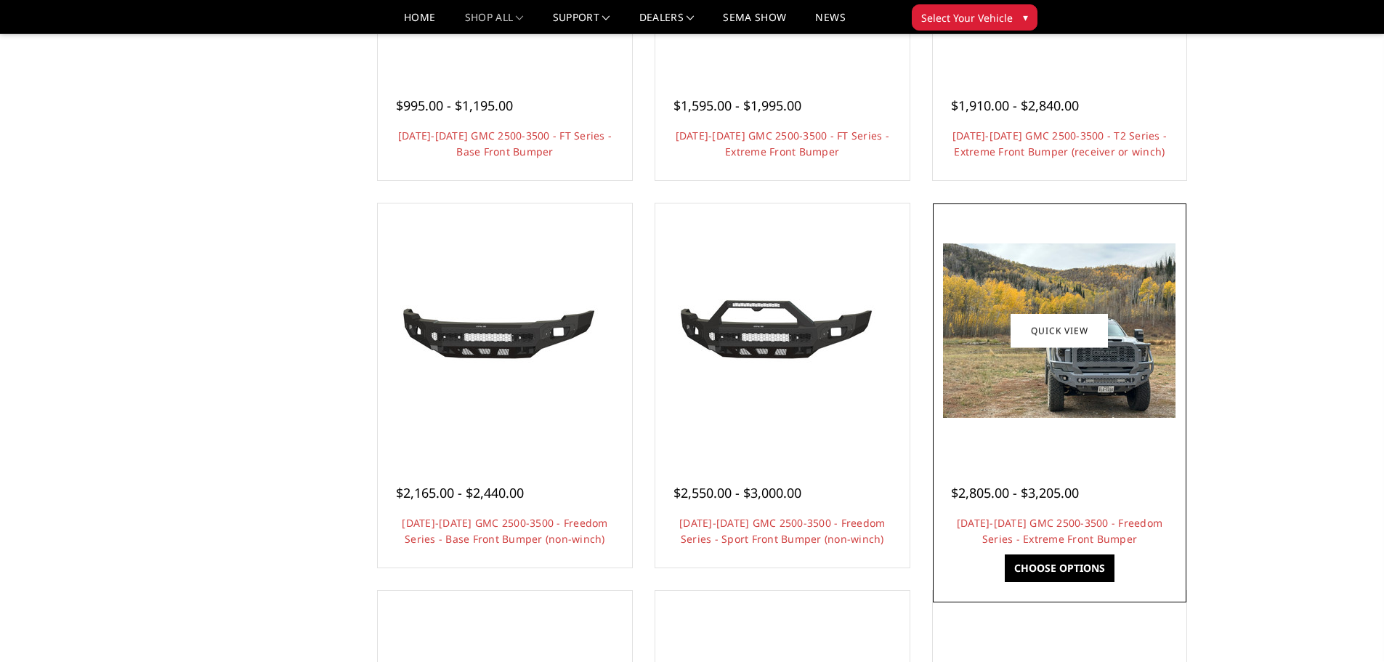
click at [1036, 381] on img at bounding box center [1059, 330] width 232 height 174
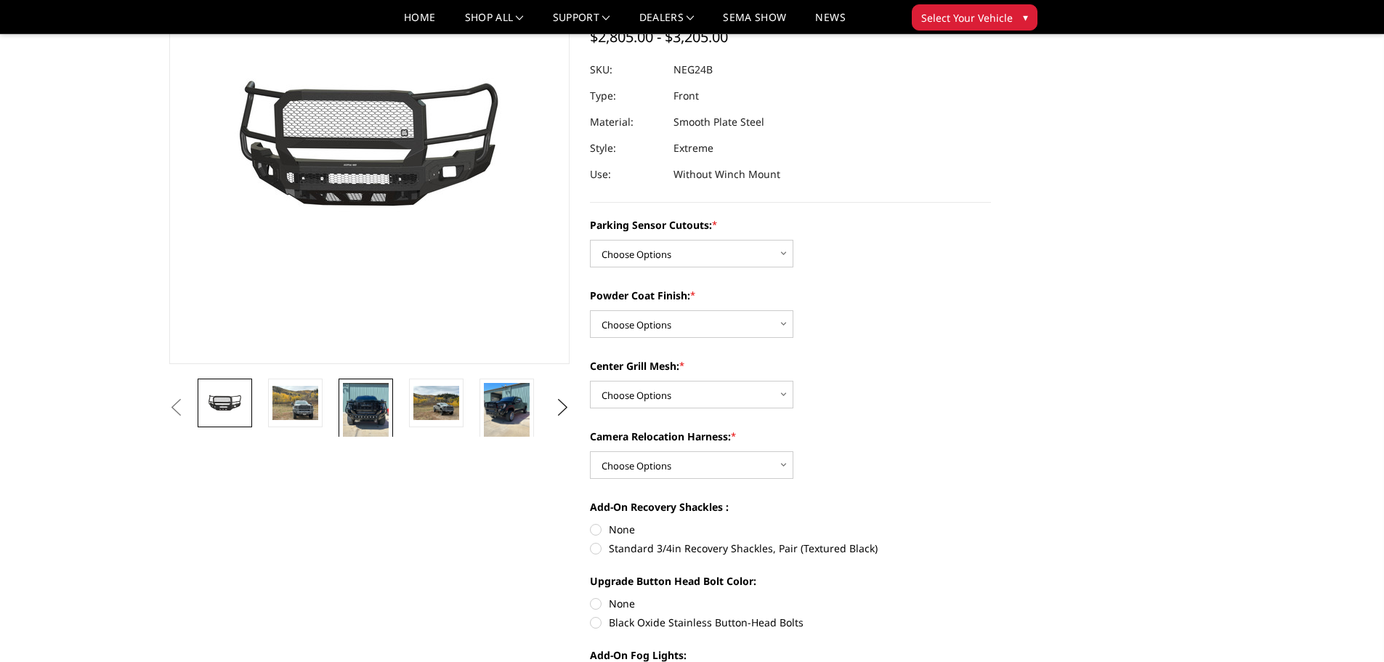
click at [365, 416] on img at bounding box center [366, 413] width 46 height 61
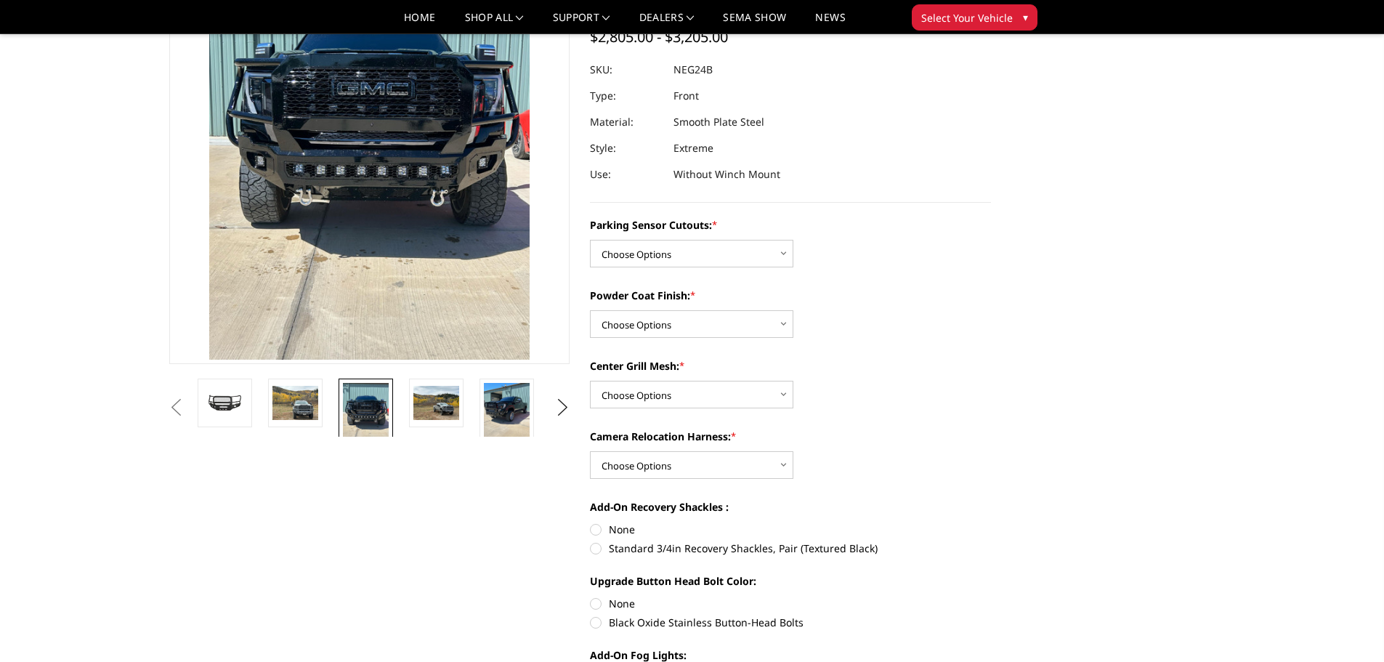
scroll to position [17, 0]
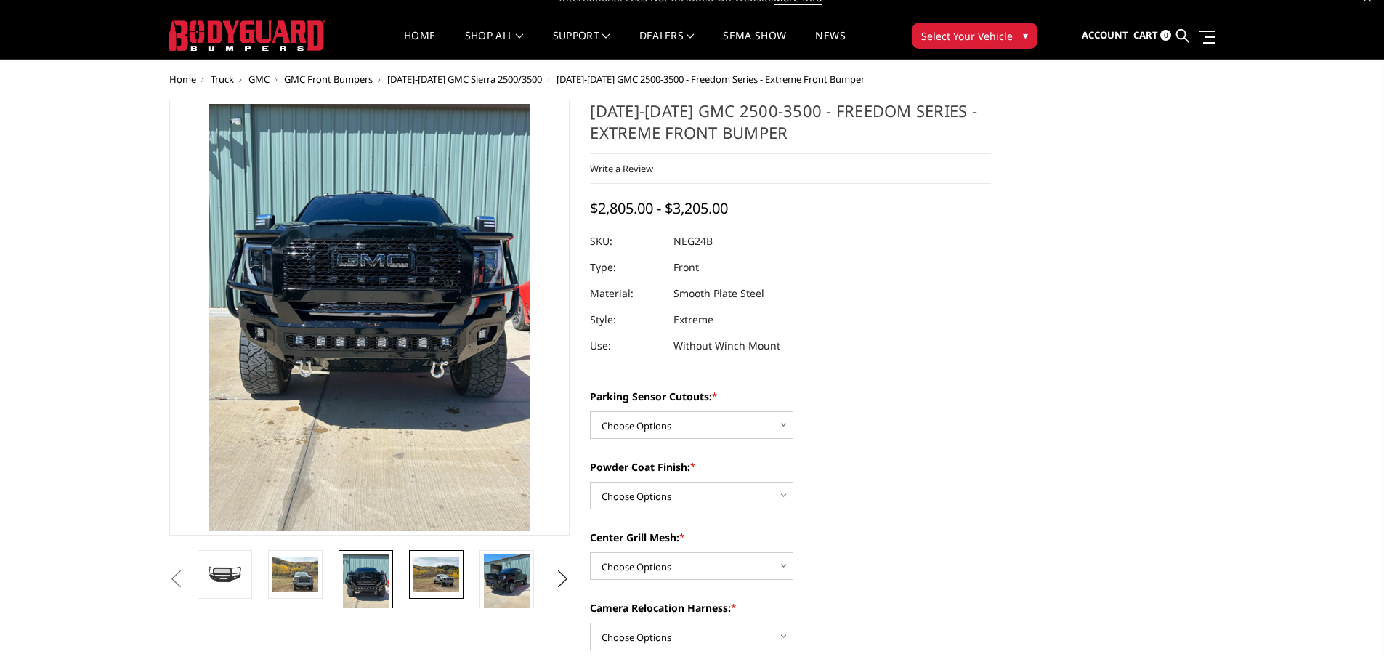
click at [429, 558] on img at bounding box center [436, 574] width 46 height 34
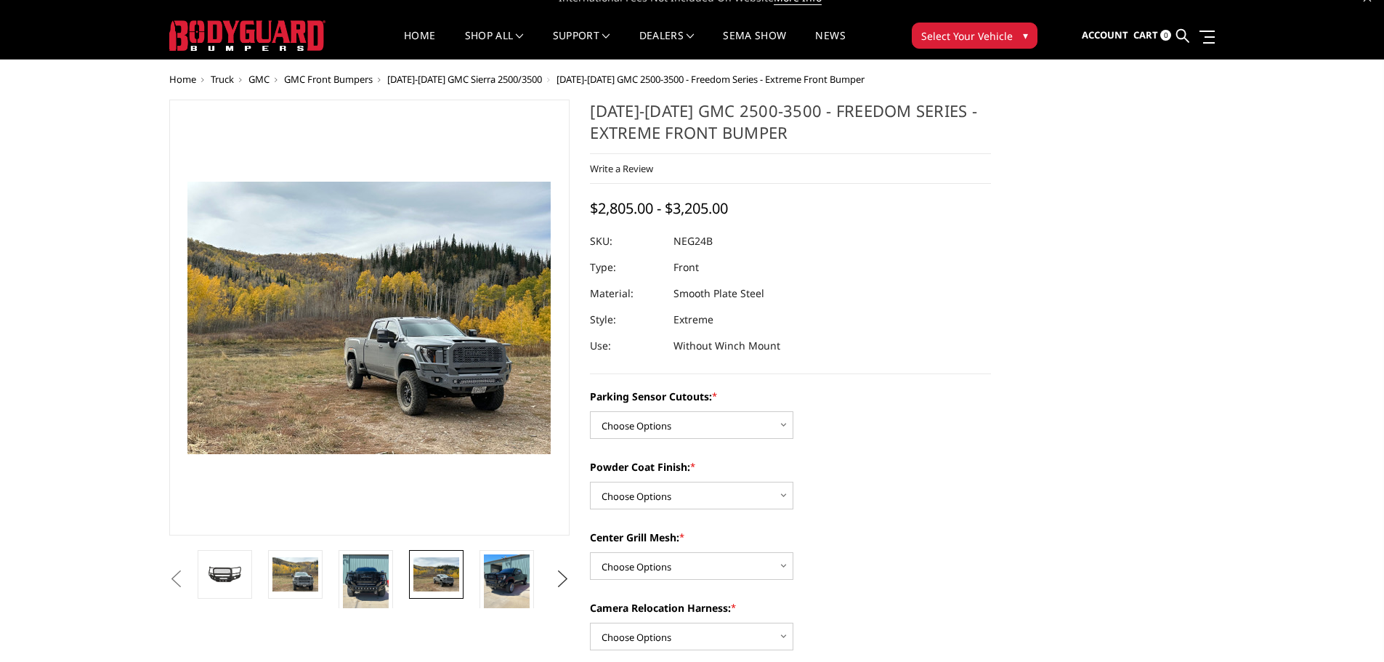
click at [561, 577] on button "Next" at bounding box center [562, 579] width 22 height 22
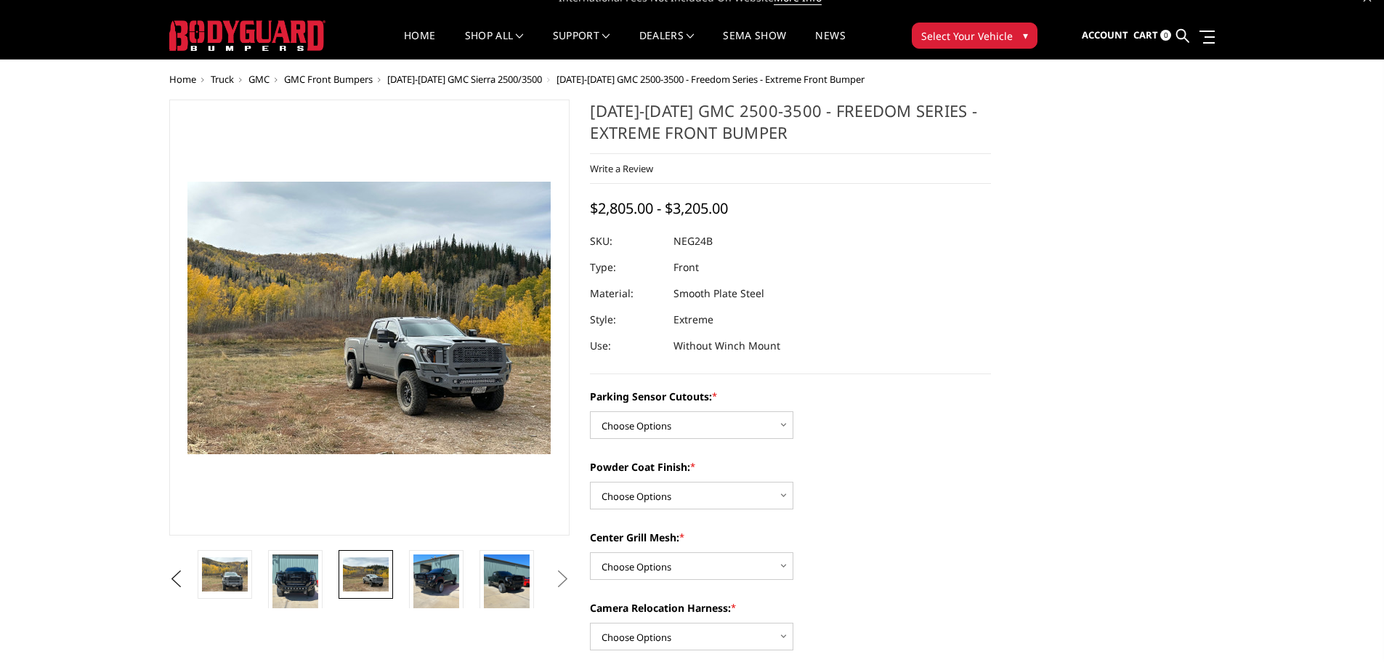
click at [561, 577] on button "Next" at bounding box center [562, 579] width 22 height 22
click at [232, 592] on link at bounding box center [225, 574] width 54 height 49
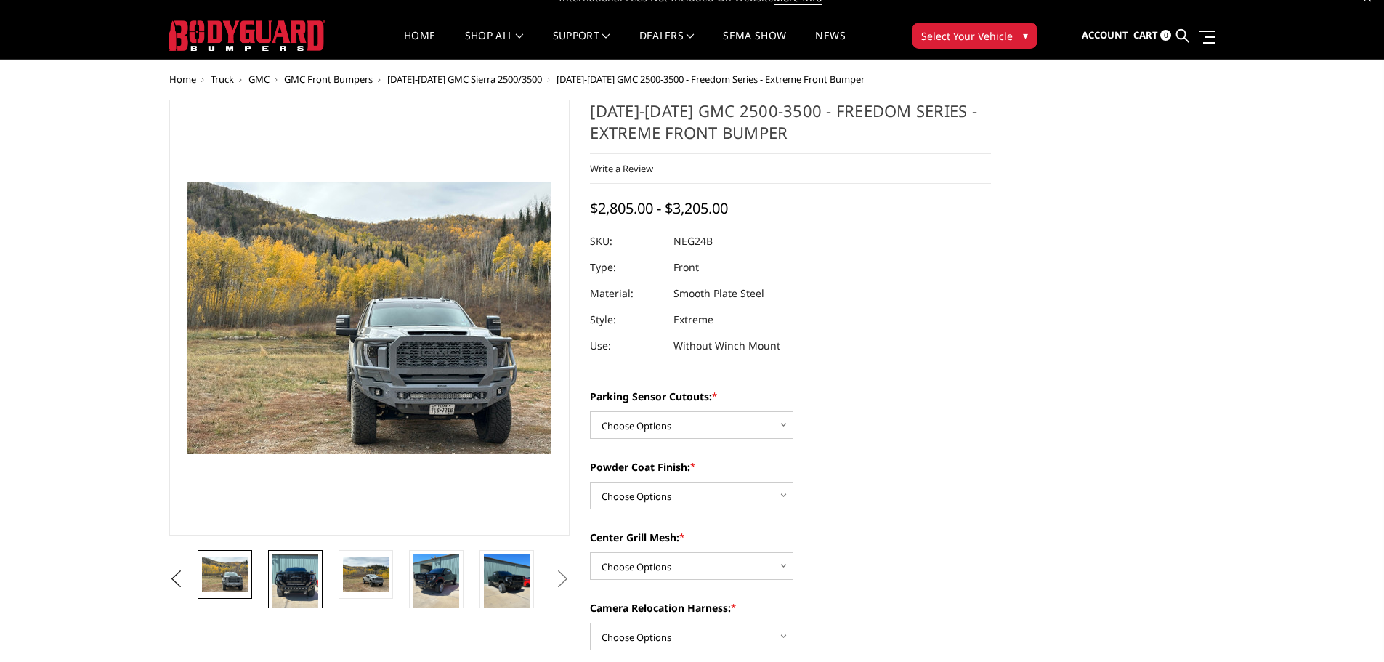
click at [300, 583] on img at bounding box center [295, 584] width 46 height 61
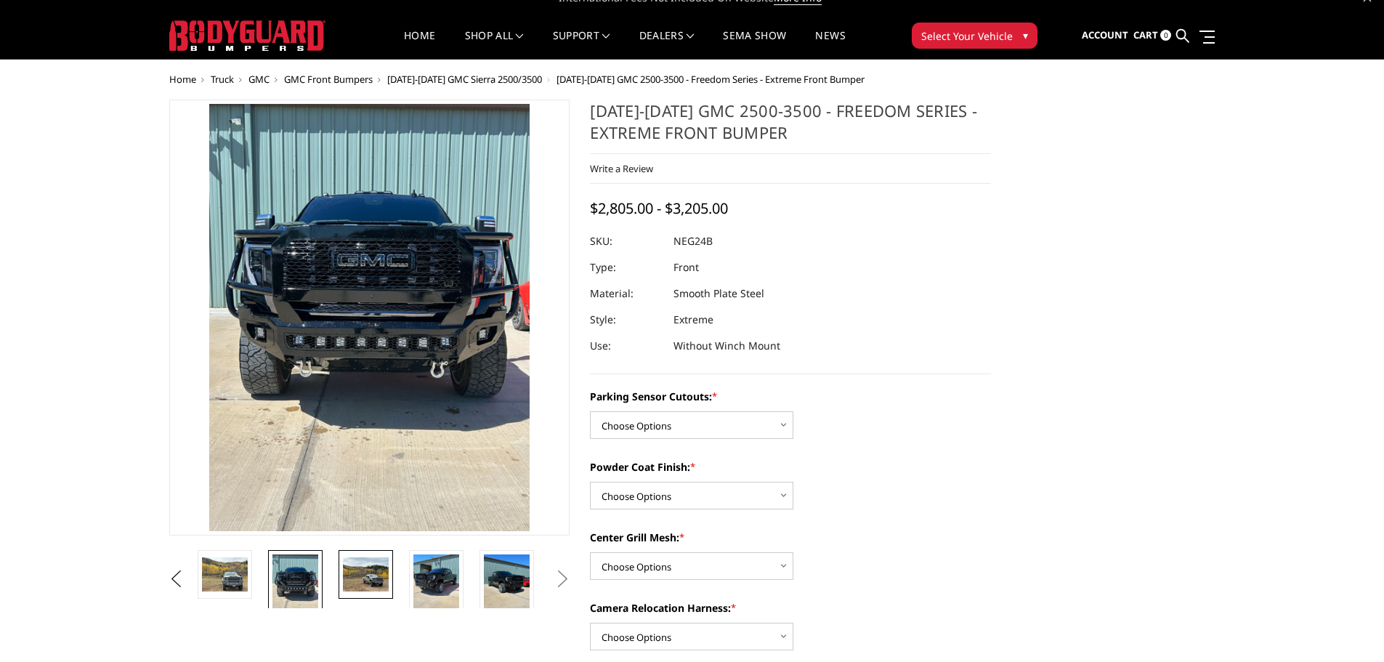
click at [367, 567] on img at bounding box center [366, 574] width 46 height 34
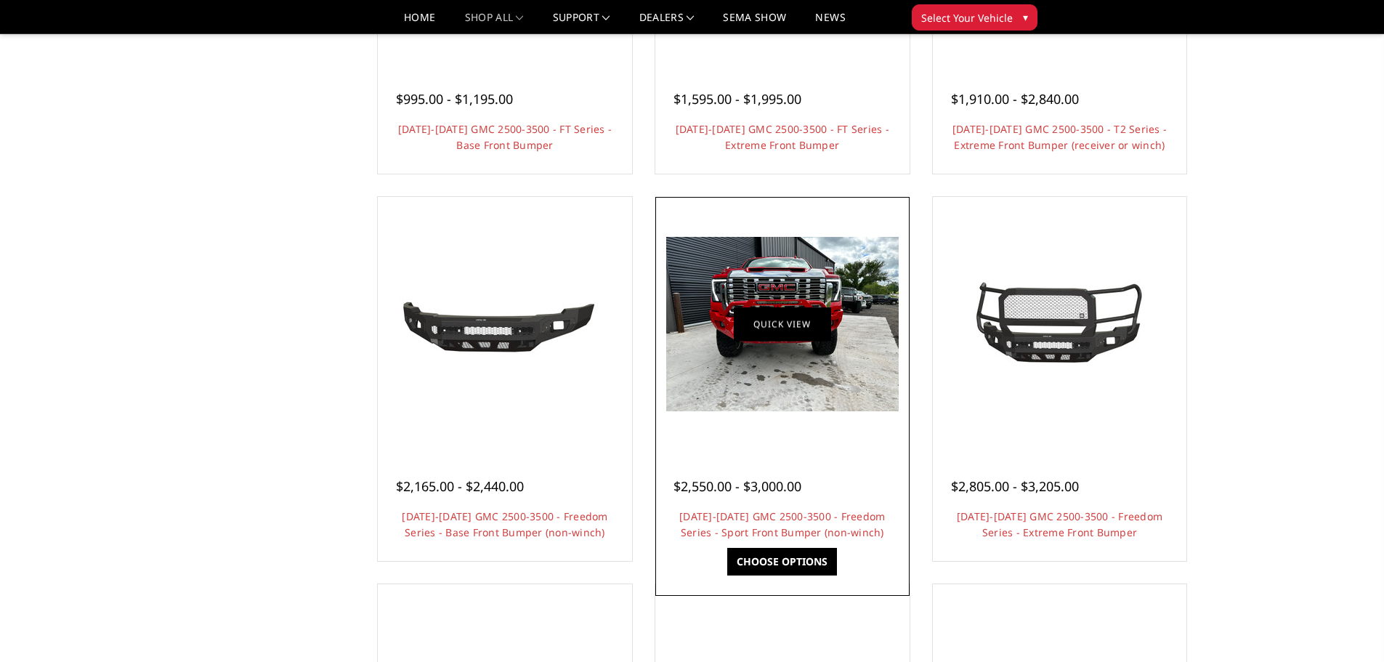
scroll to position [363, 0]
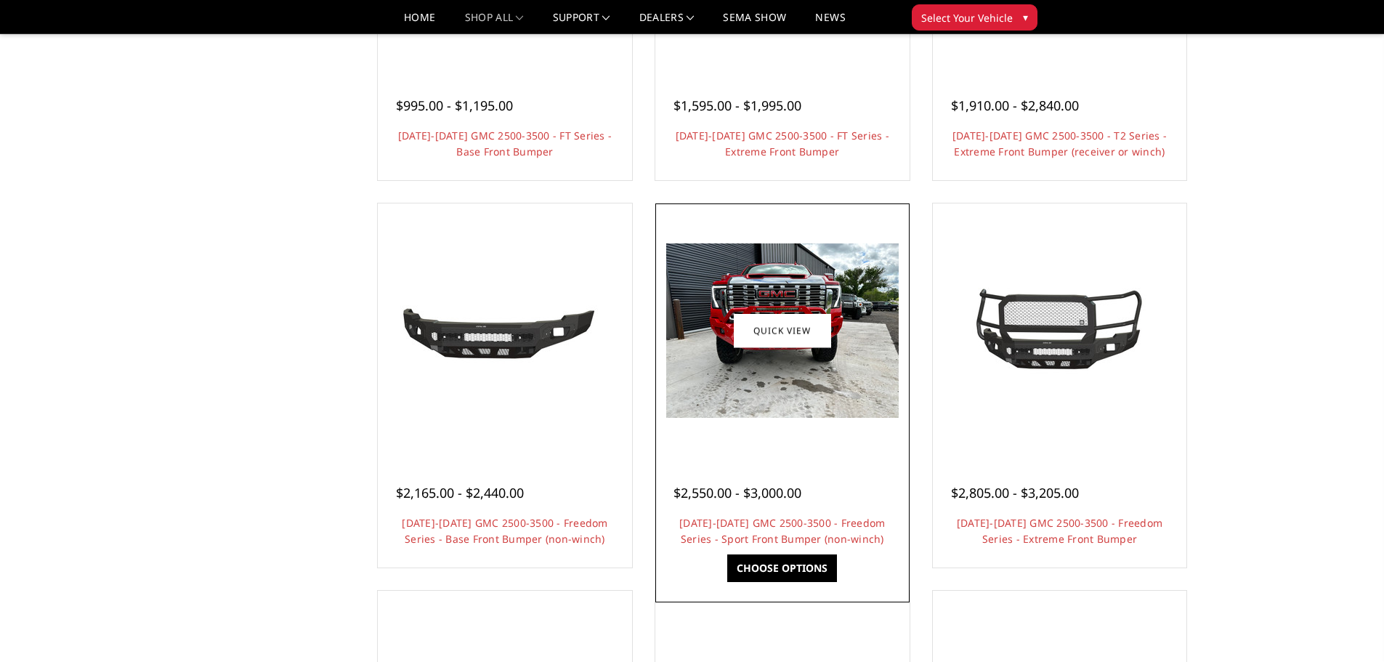
click at [814, 404] on img at bounding box center [782, 330] width 232 height 174
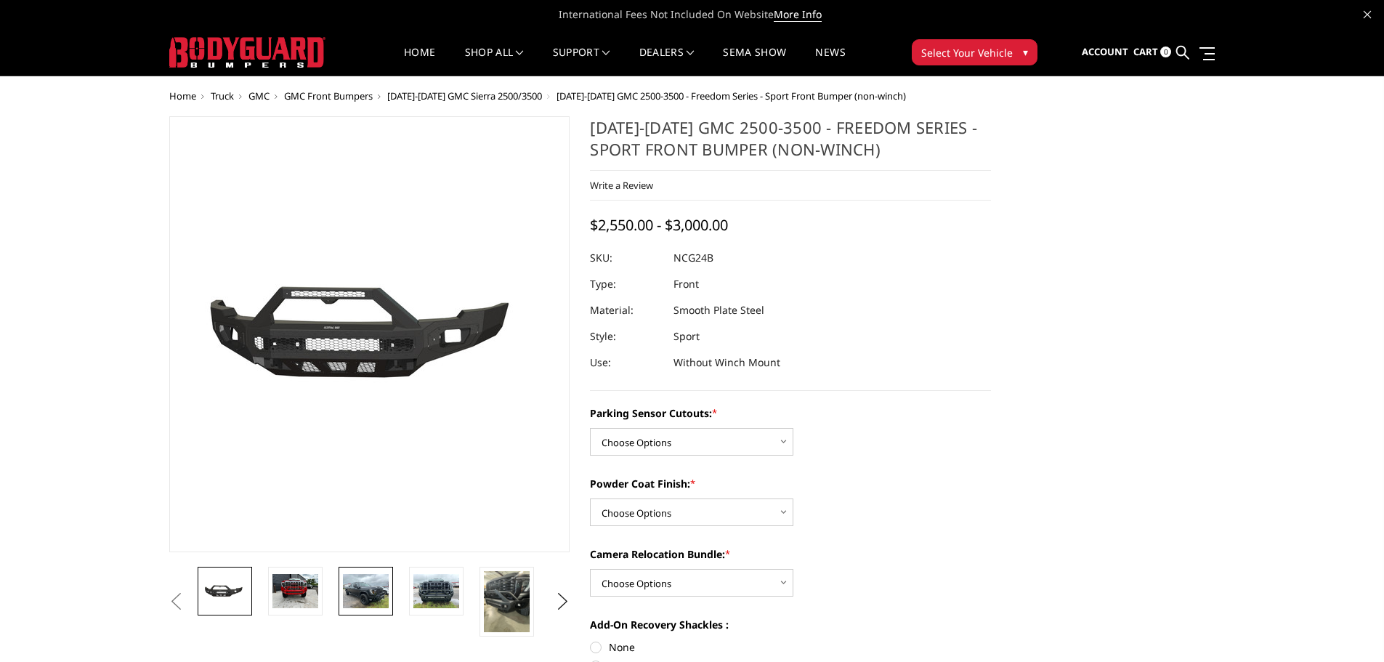
click at [375, 612] on link at bounding box center [365, 591] width 54 height 49
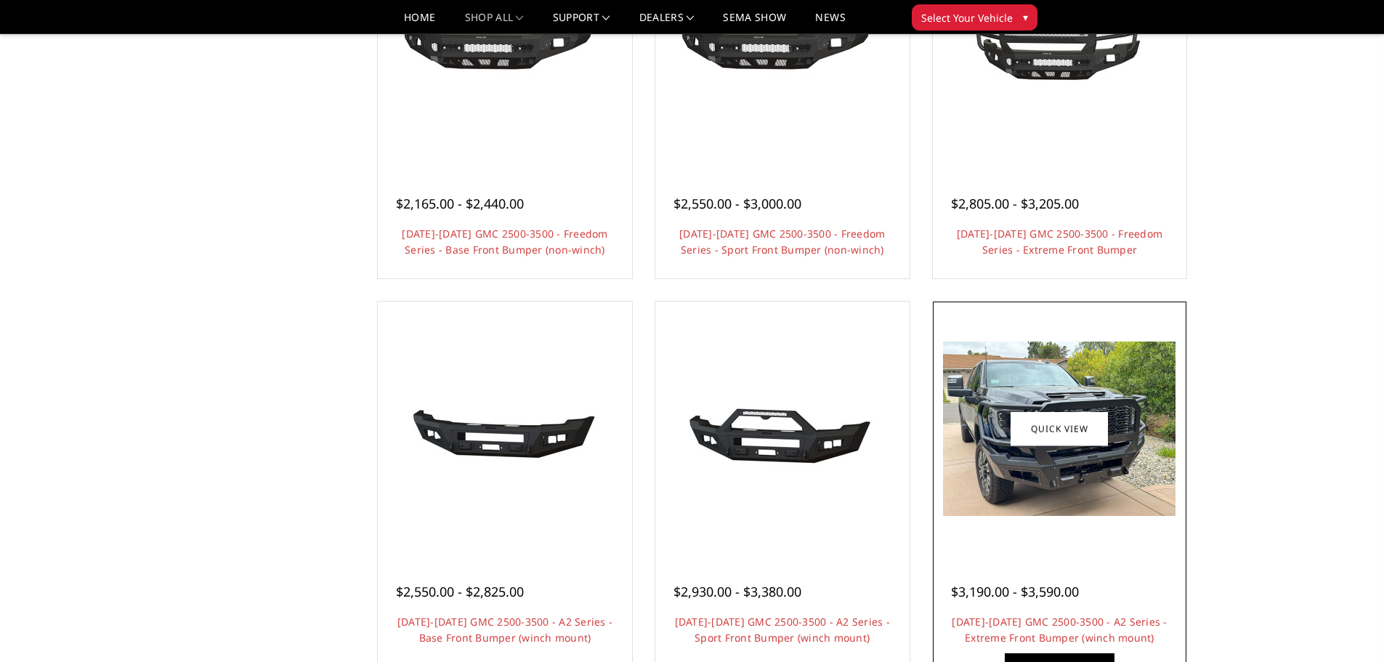
scroll to position [654, 0]
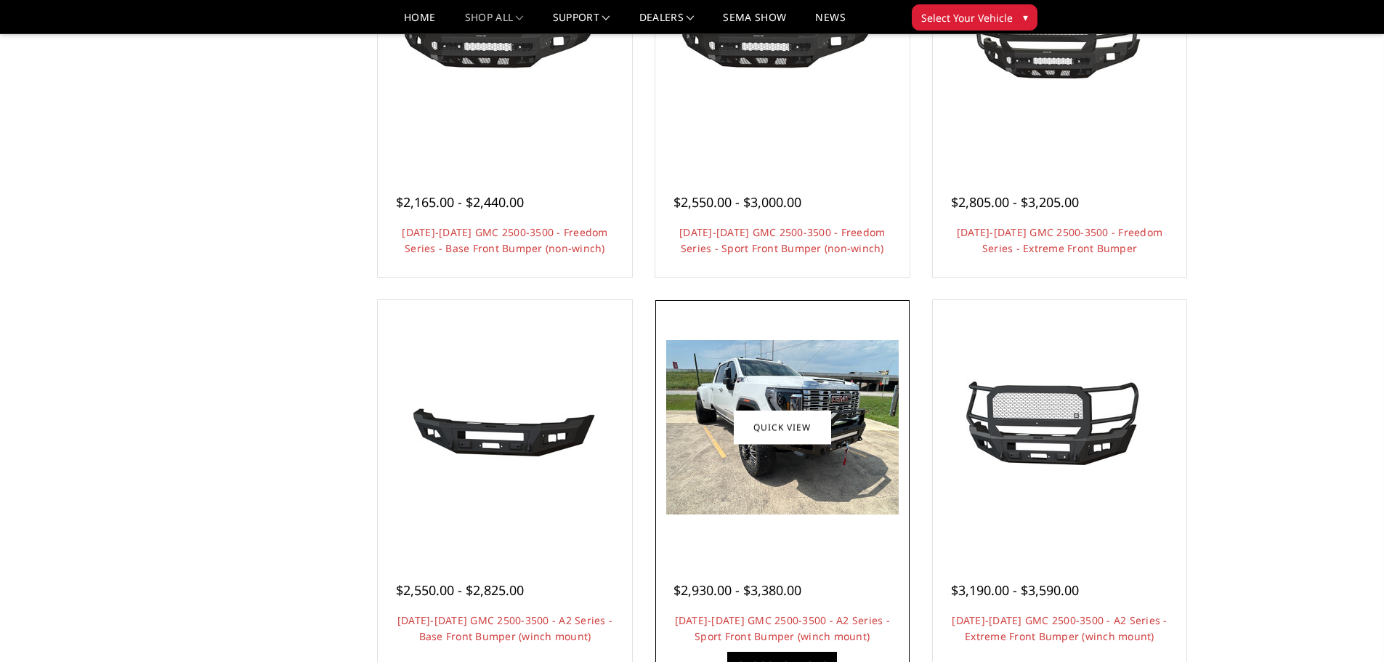
click at [814, 461] on img at bounding box center [782, 427] width 232 height 174
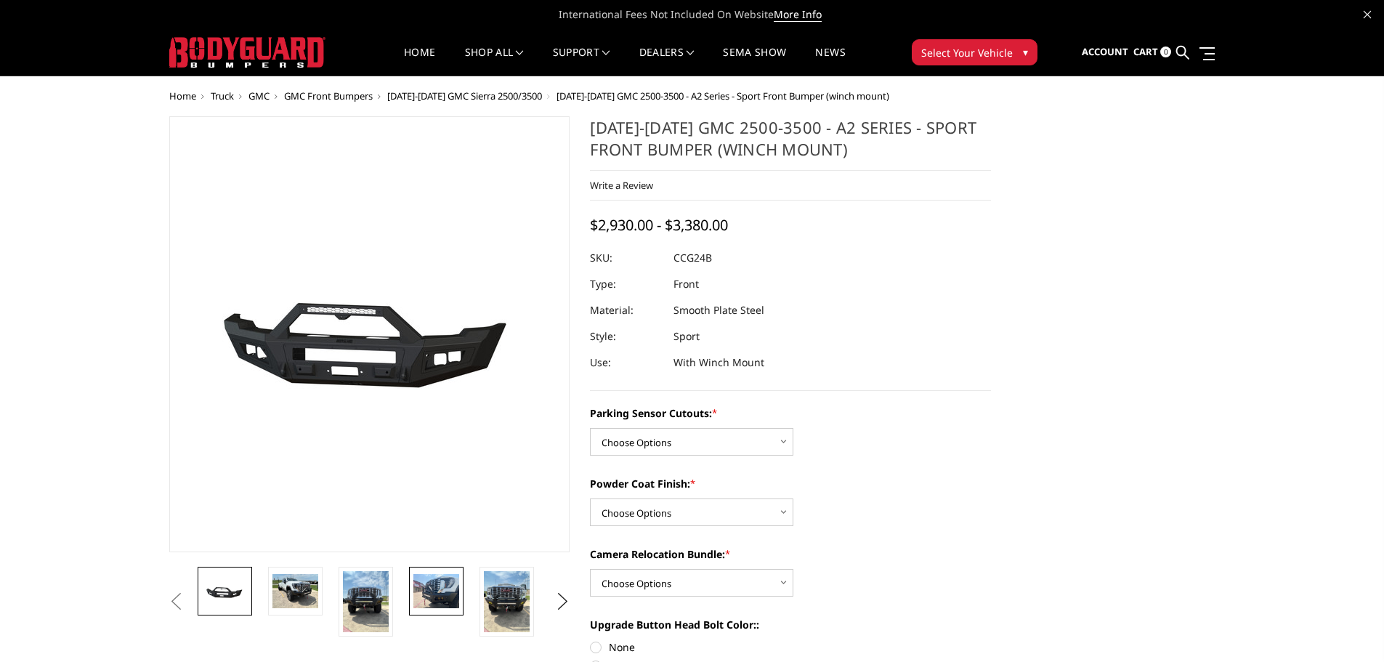
click at [426, 593] on img at bounding box center [436, 591] width 46 height 34
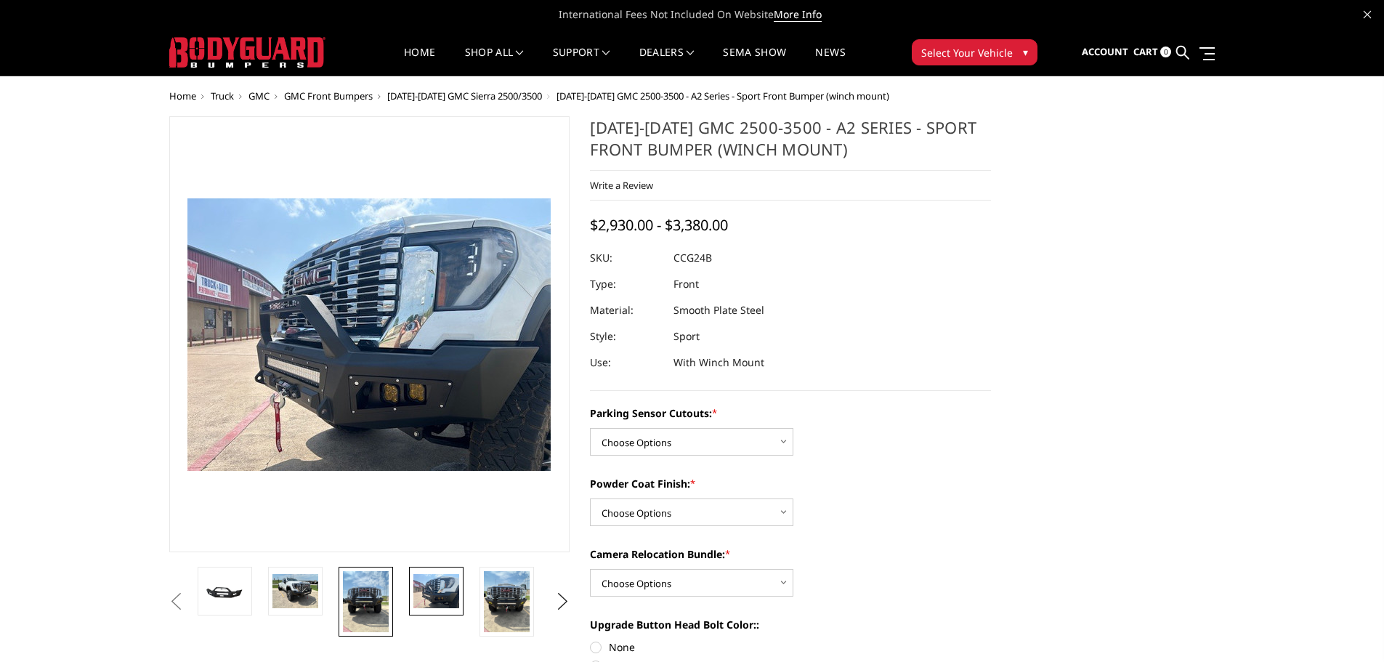
click at [356, 608] on img at bounding box center [366, 601] width 46 height 61
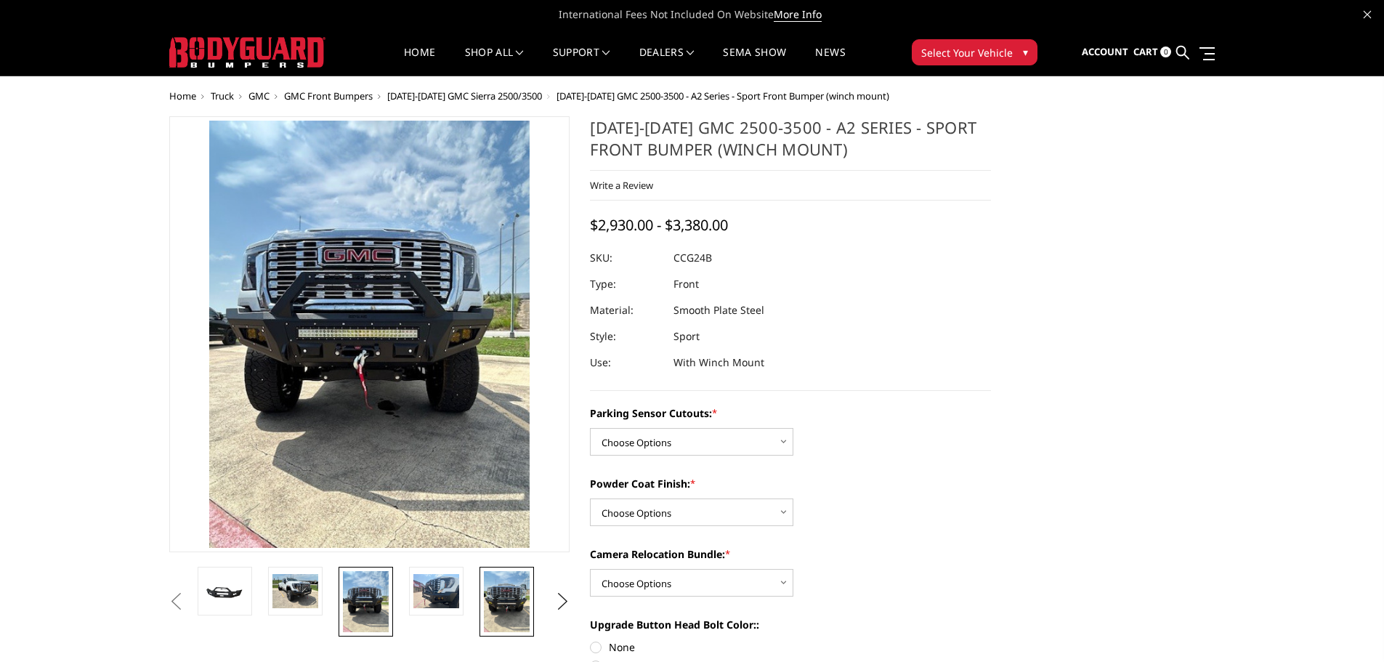
click at [500, 592] on img at bounding box center [507, 601] width 46 height 61
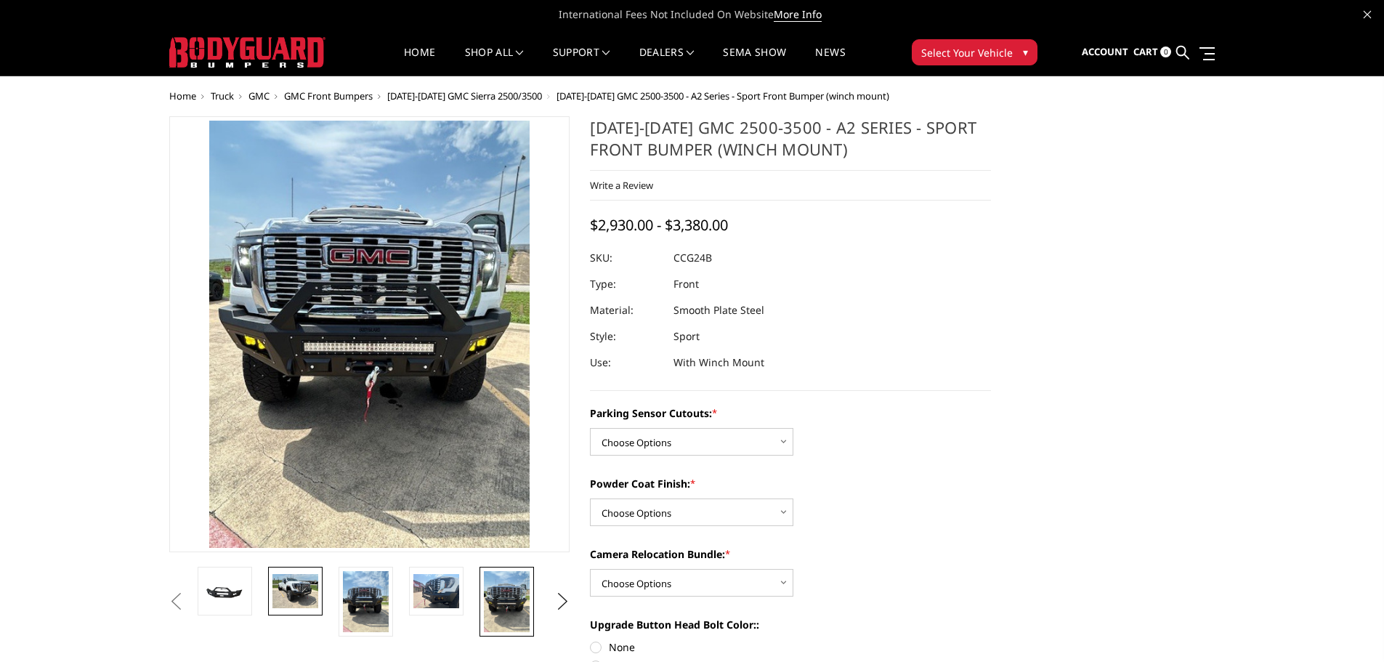
click at [296, 606] on img at bounding box center [295, 591] width 46 height 34
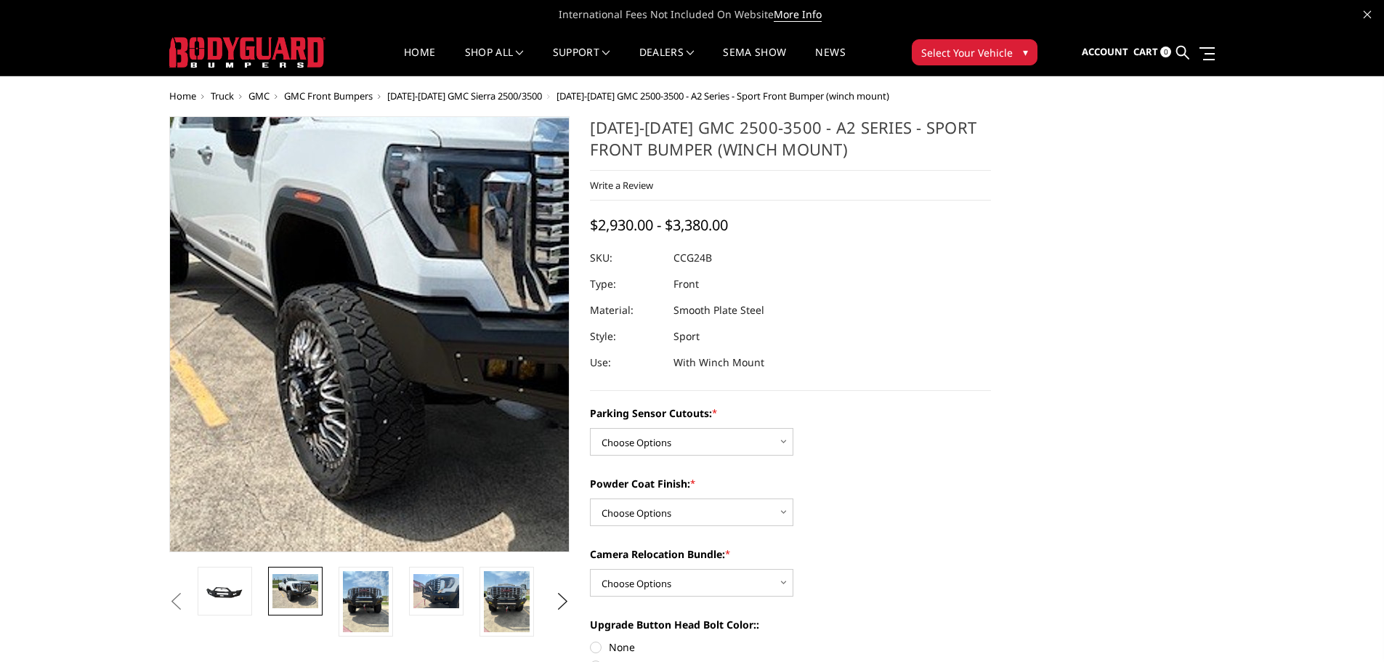
click at [310, 384] on img at bounding box center [451, 303] width 930 height 697
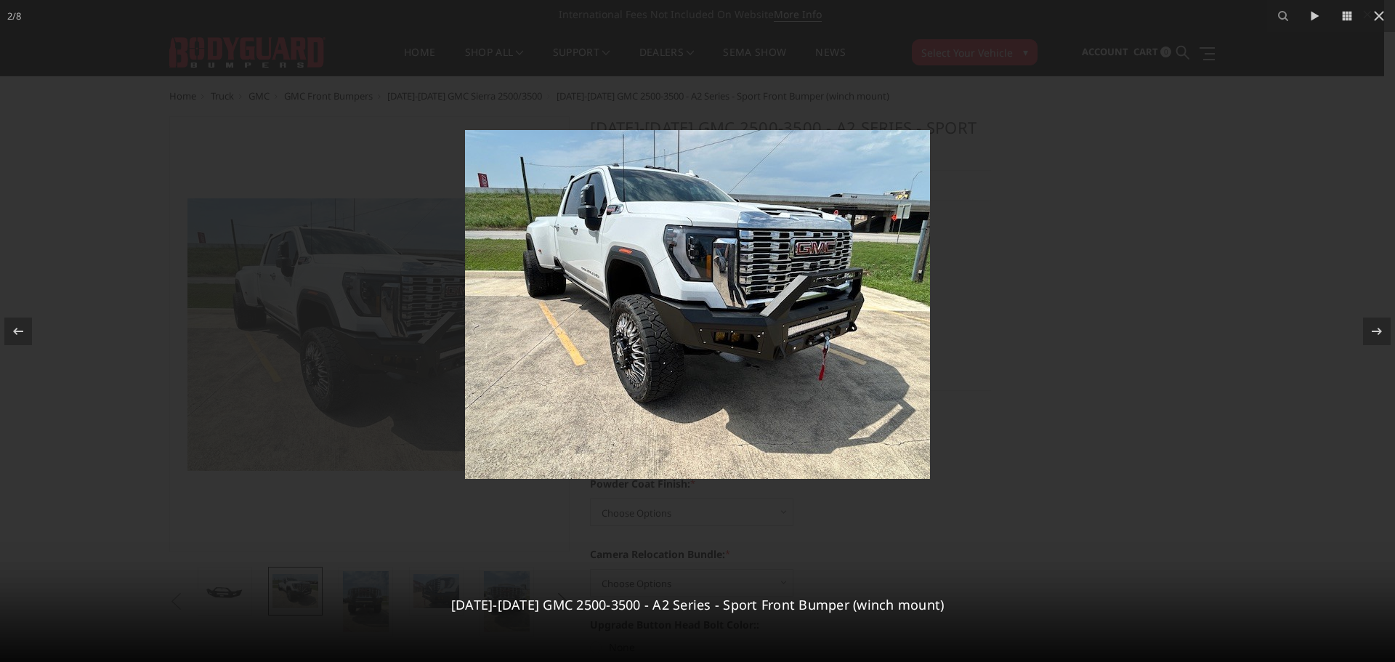
click at [1238, 390] on div at bounding box center [697, 331] width 1395 height 662
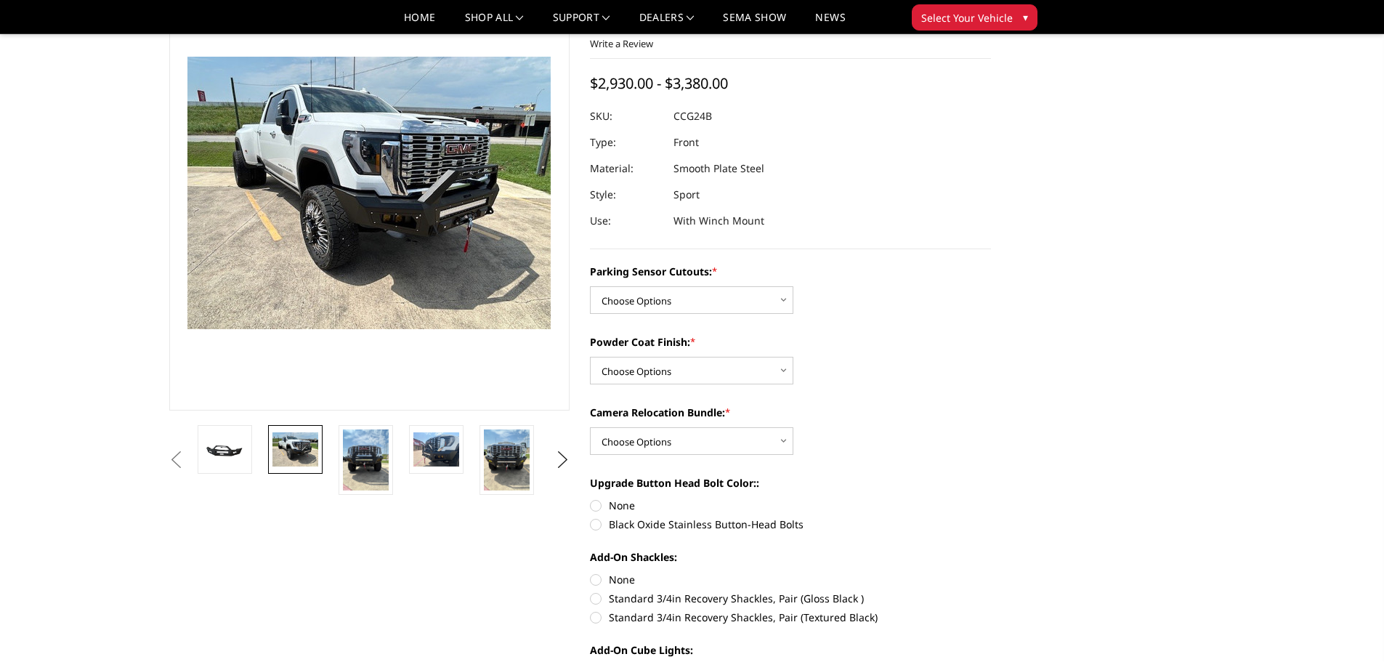
scroll to position [73, 0]
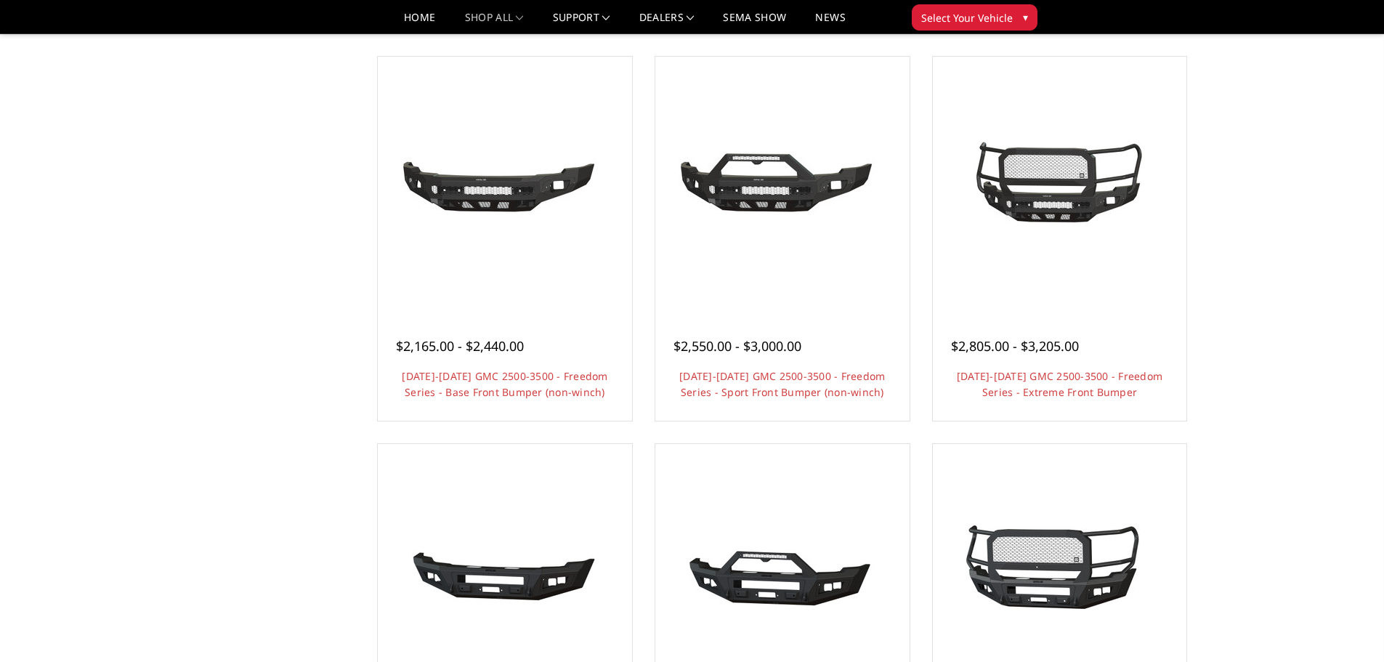
scroll to position [508, 0]
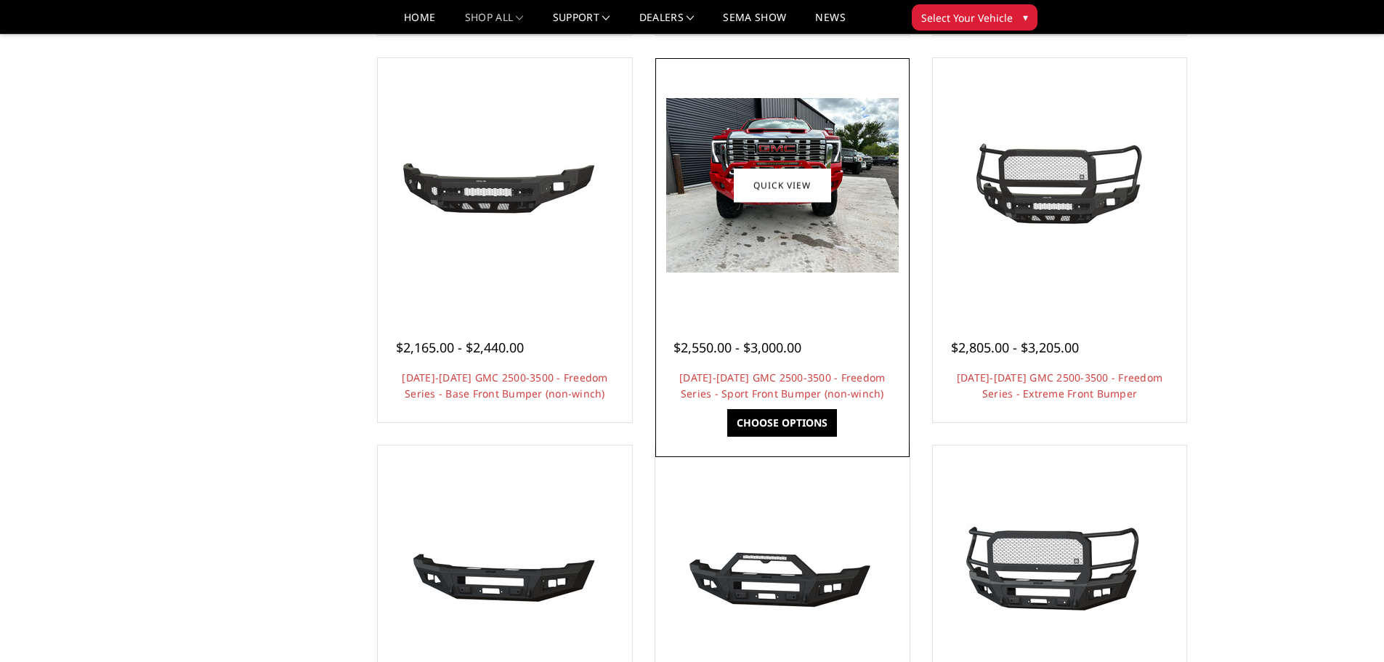
click at [803, 224] on img at bounding box center [782, 185] width 232 height 174
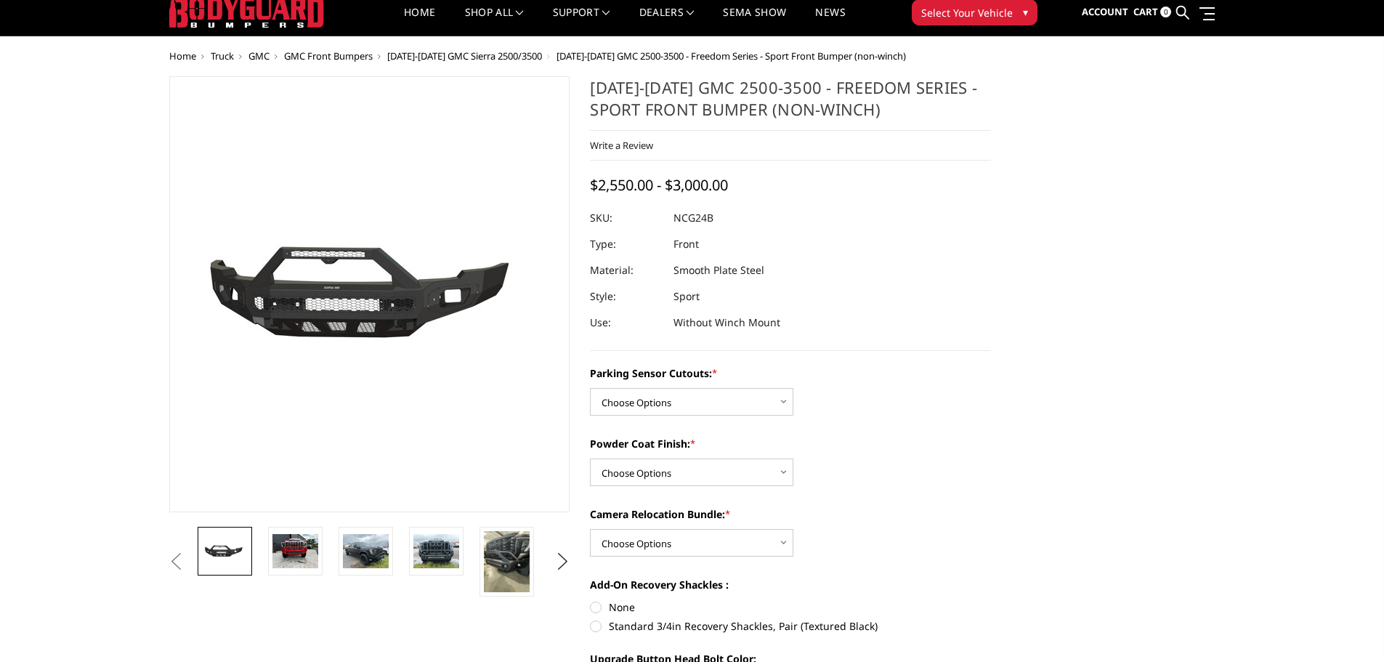
scroll to position [73, 0]
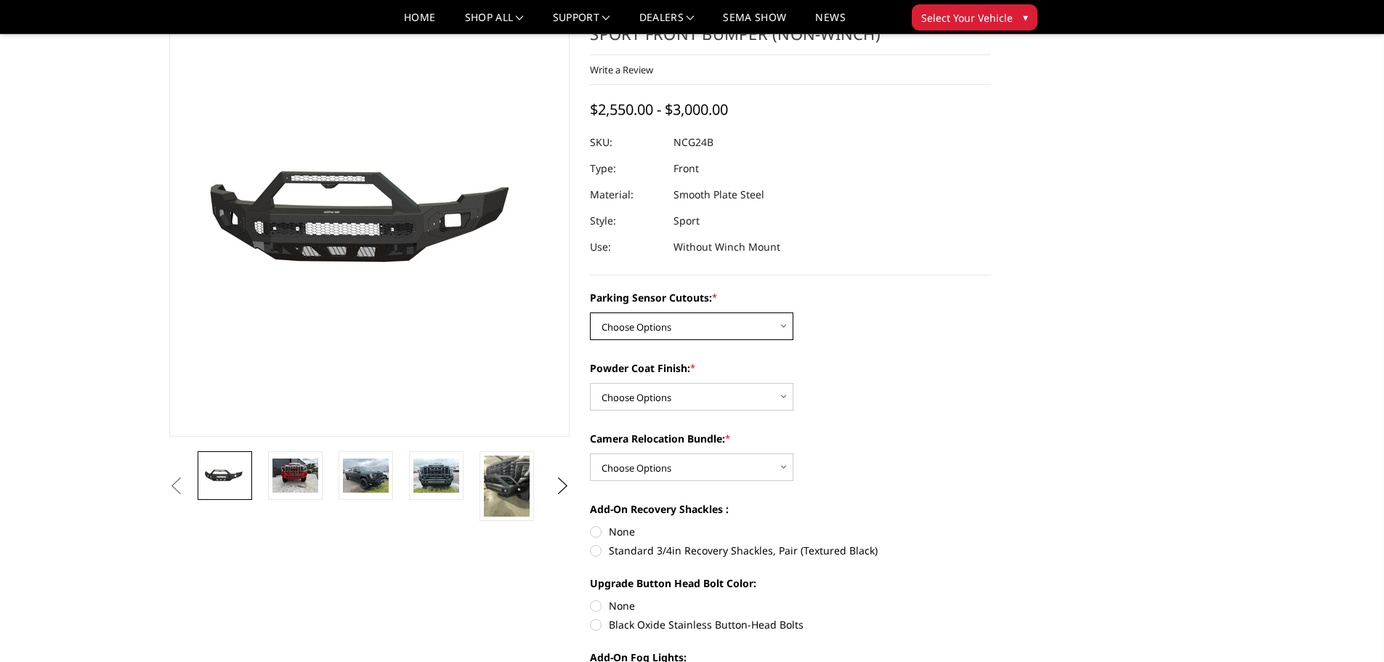
click at [723, 312] on select "Choose Options No - Without Parking Sensor Cutouts Yes - With Parking Sensor Cu…" at bounding box center [691, 326] width 203 height 28
select select "2854"
click at [590, 312] on select "Choose Options No - Without Parking Sensor Cutouts Yes - With Parking Sensor Cu…" at bounding box center [691, 326] width 203 height 28
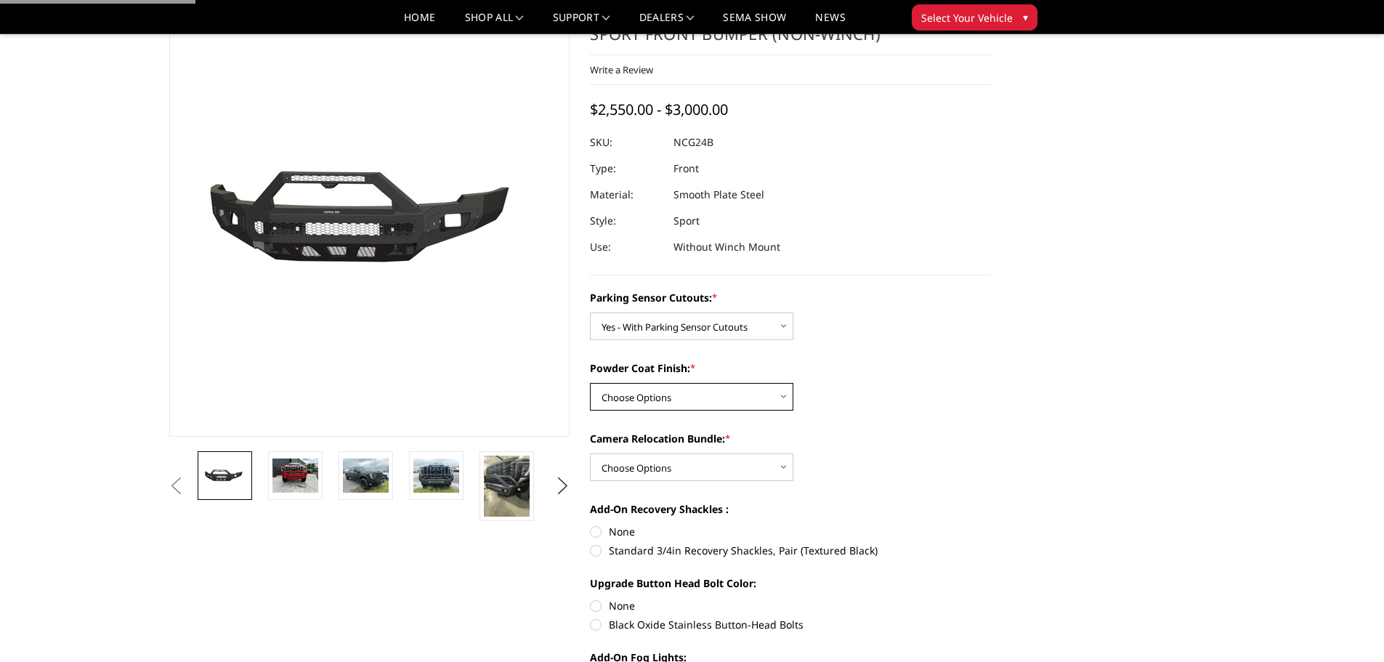
click at [681, 392] on select "Choose Options Bare Metal Texture Black Powder Coat" at bounding box center [691, 397] width 203 height 28
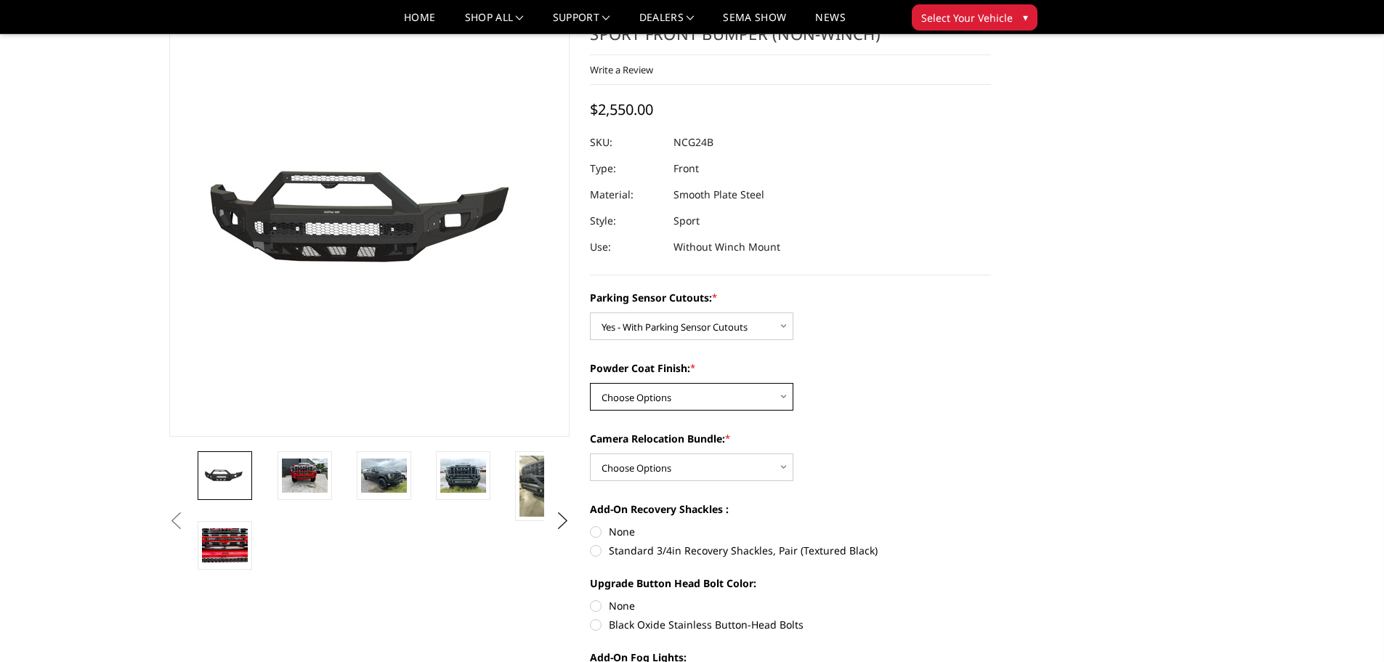
select select "2856"
click at [590, 383] on select "Choose Options Bare Metal Texture Black Powder Coat" at bounding box center [691, 397] width 203 height 28
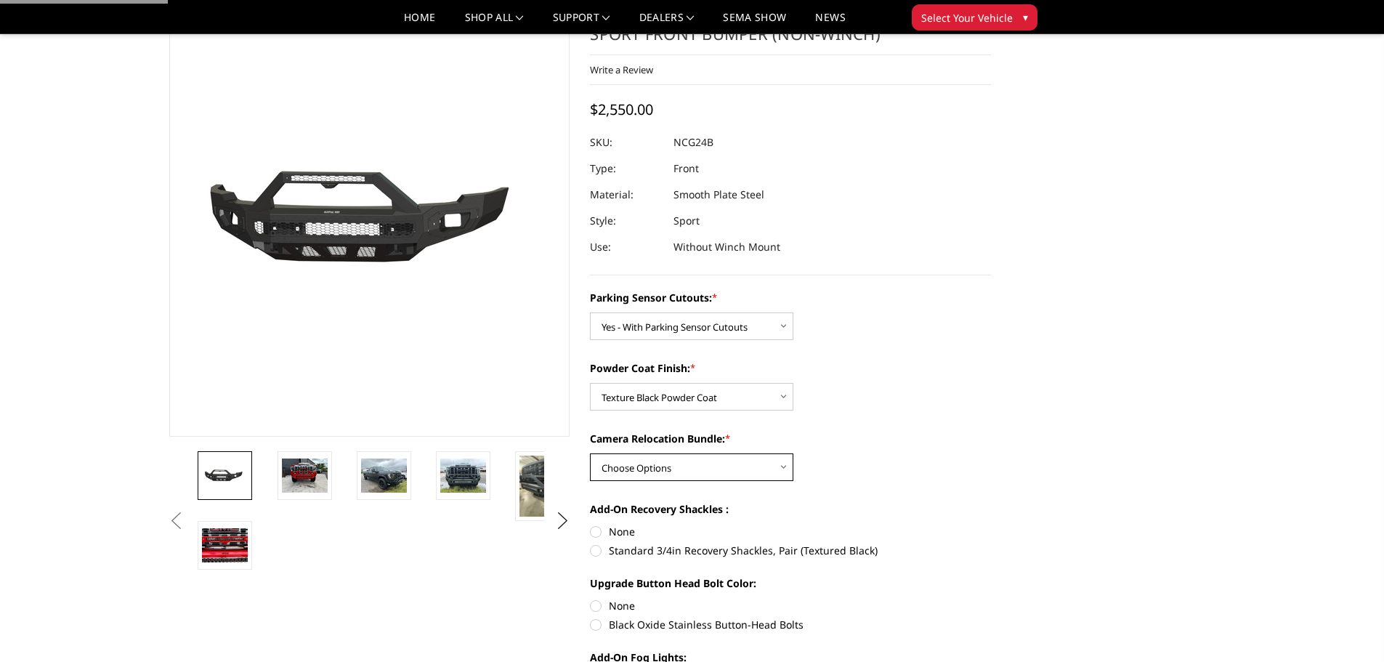
click at [676, 473] on select "Choose Options WITH Camera Relocation Bundle WITHOUT Camera Relocation Bundle" at bounding box center [691, 467] width 203 height 28
select select "2857"
click at [590, 453] on select "Choose Options WITH Camera Relocation Bundle WITHOUT Camera Relocation Bundle" at bounding box center [691, 467] width 203 height 28
click at [948, 394] on div "Powder Coat Finish: * Choose Options Bare Metal Texture Black Powder Coat" at bounding box center [790, 385] width 401 height 50
click at [991, 381] on div "Powder Coat Finish: * Choose Options Bare Metal Texture Black Powder Coat" at bounding box center [790, 385] width 401 height 50
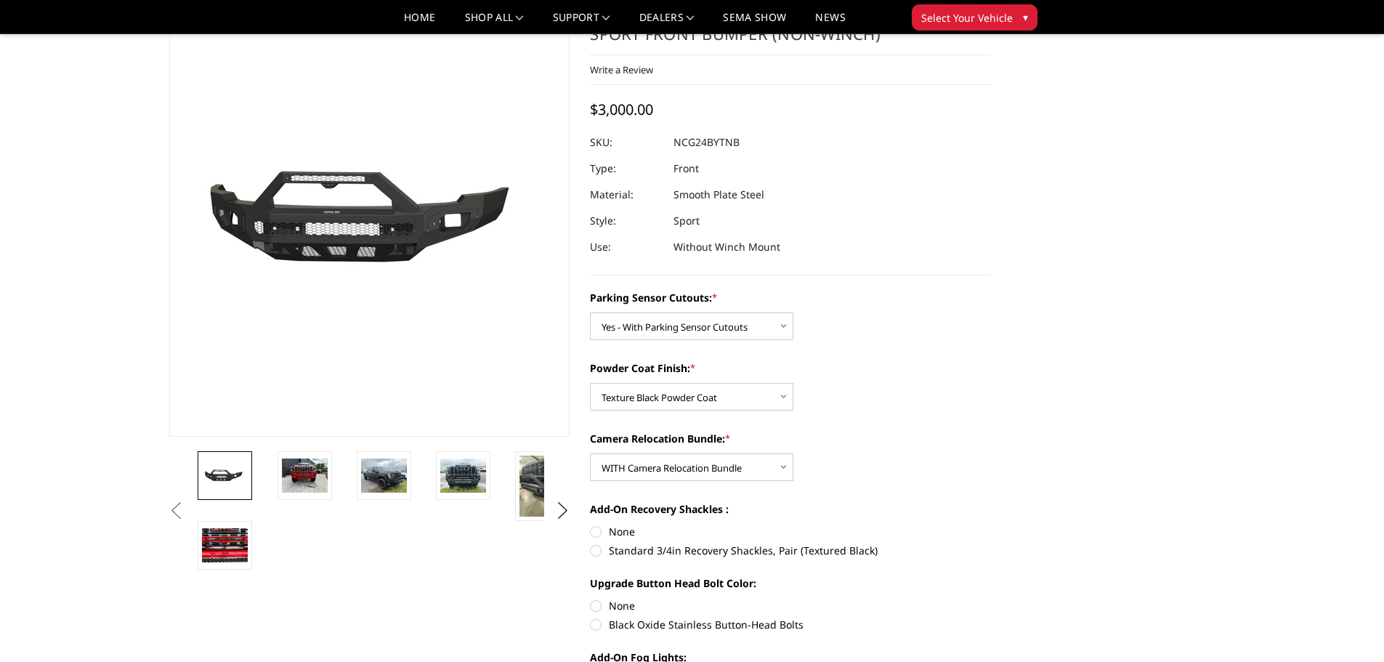
scroll to position [0, 0]
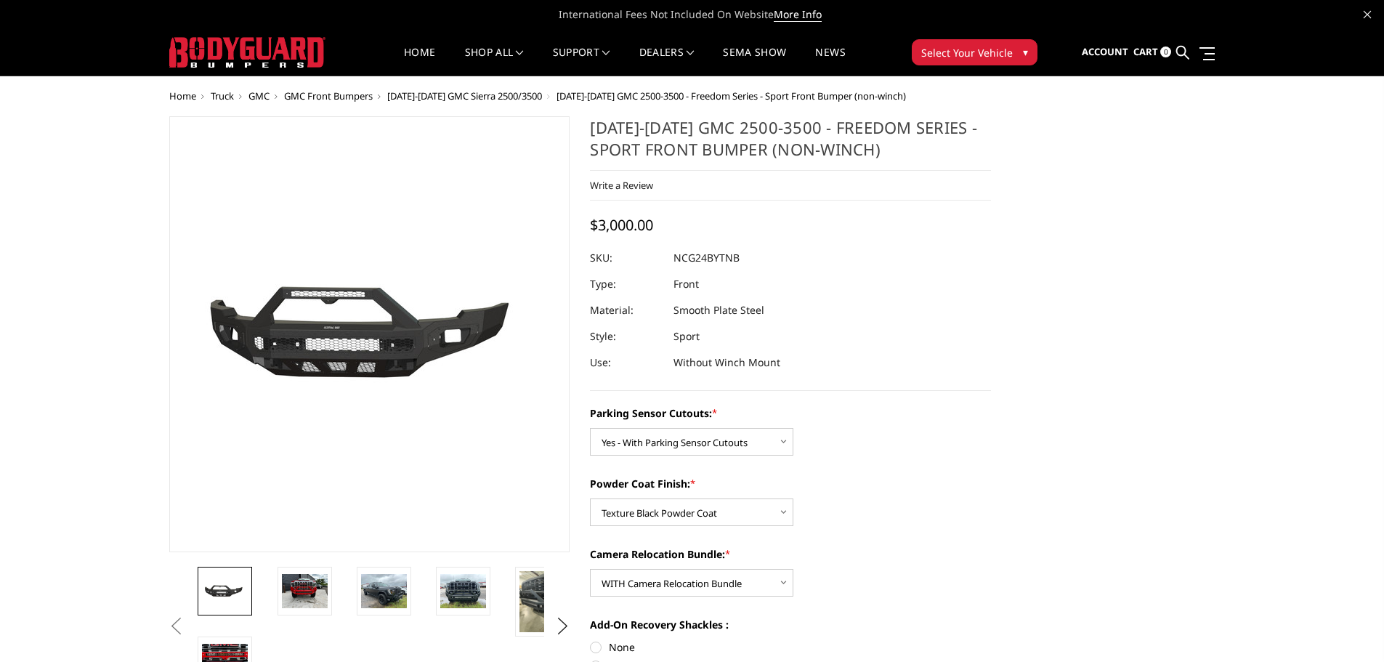
click at [264, 44] on img at bounding box center [247, 52] width 156 height 31
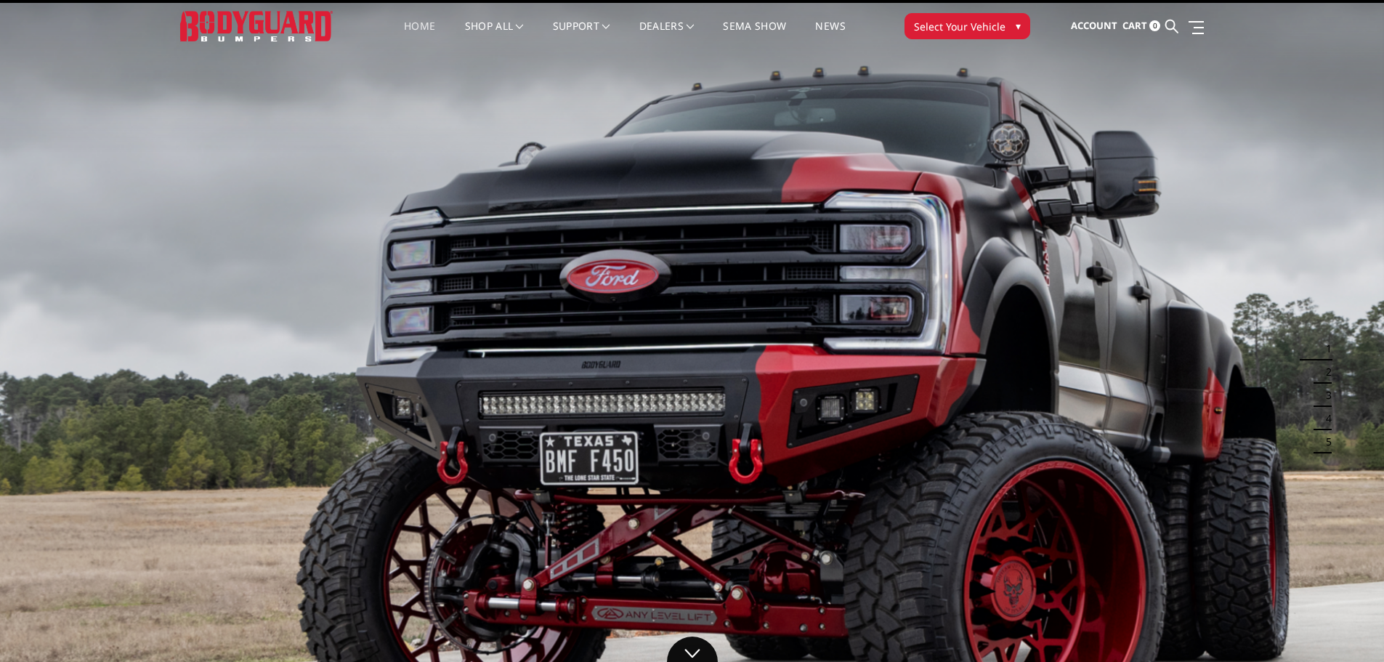
scroll to position [73, 0]
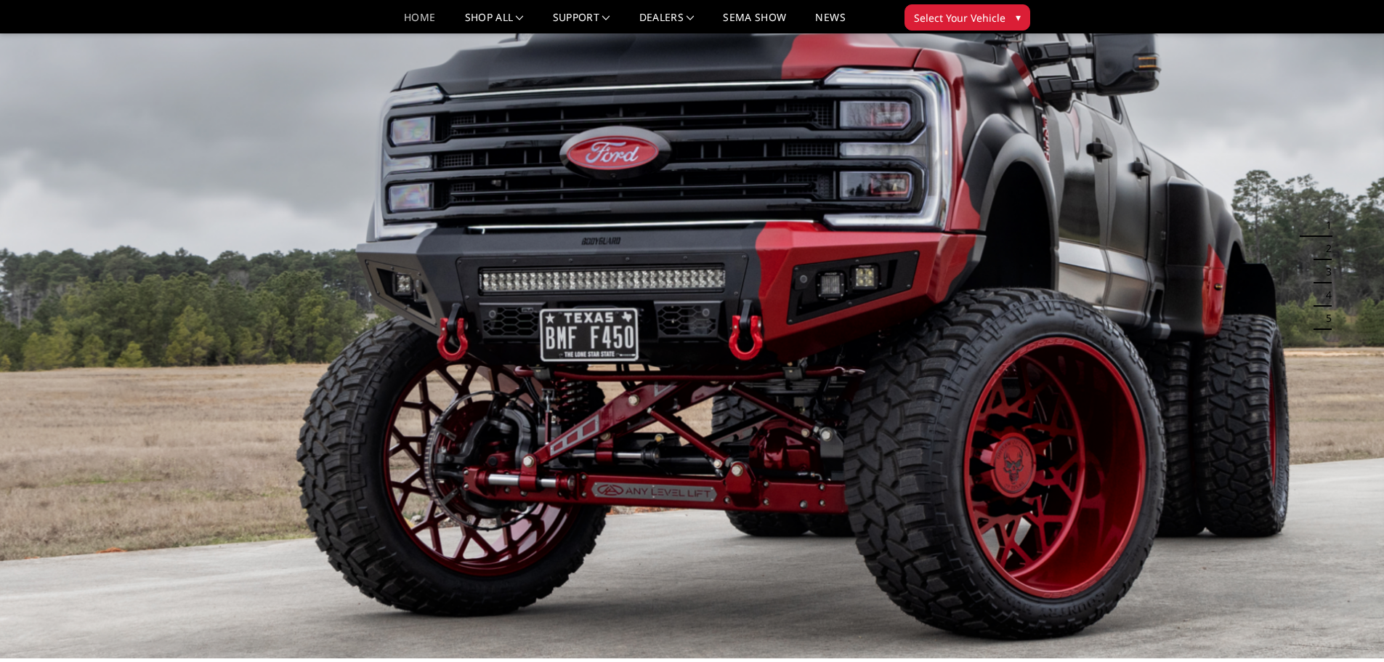
click at [1330, 293] on button "4" at bounding box center [1324, 294] width 15 height 23
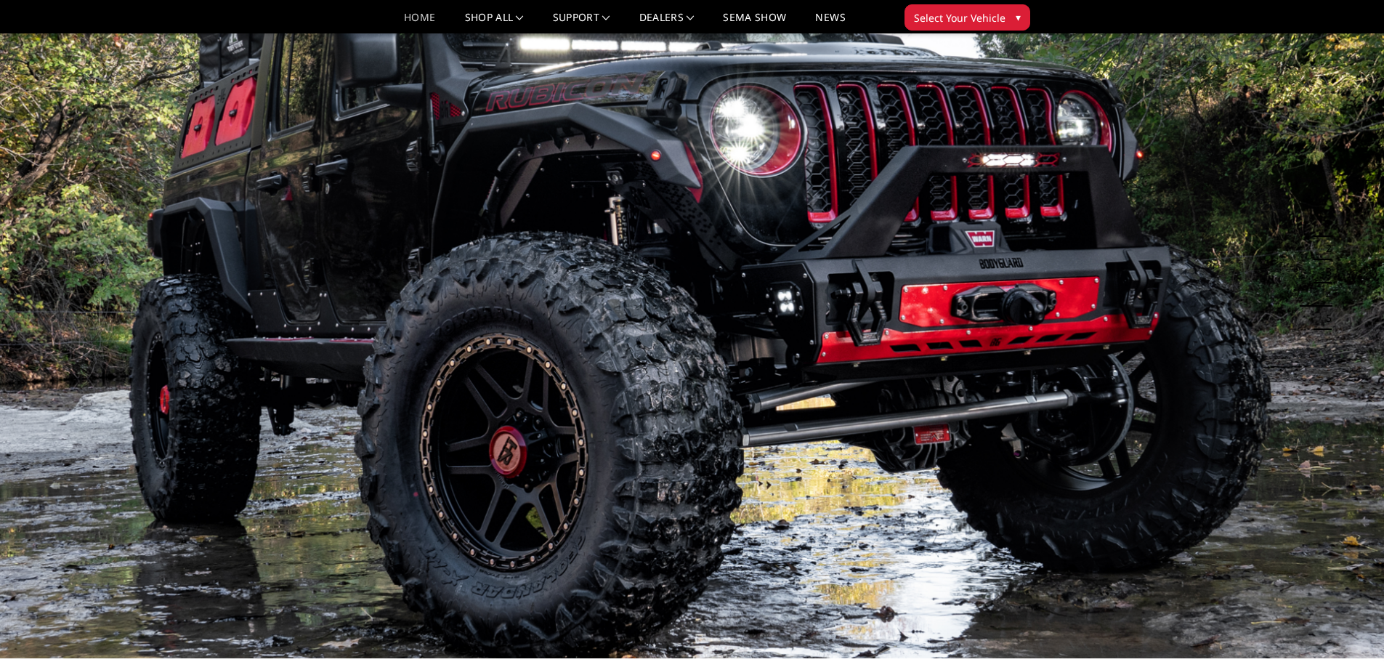
click at [1323, 323] on button "5" at bounding box center [1324, 318] width 15 height 23
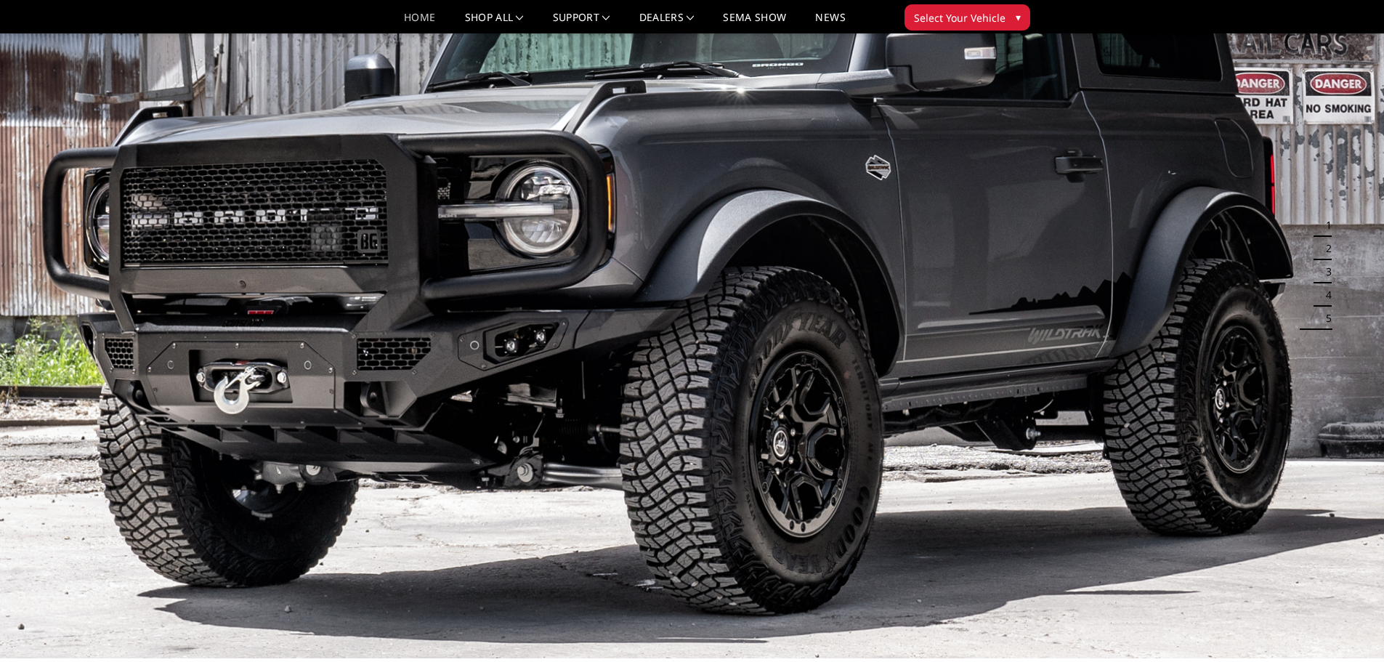
click at [1326, 297] on button "4" at bounding box center [1324, 294] width 15 height 23
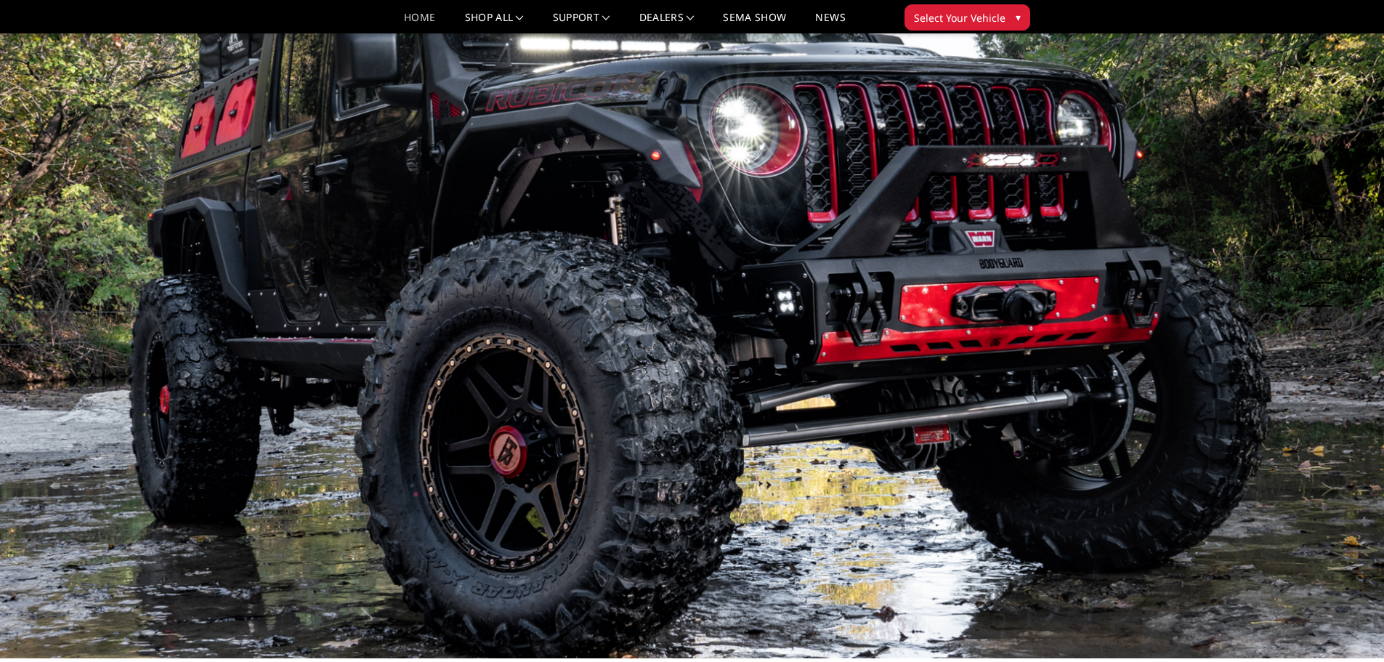
click at [1325, 315] on button "5" at bounding box center [1324, 318] width 15 height 23
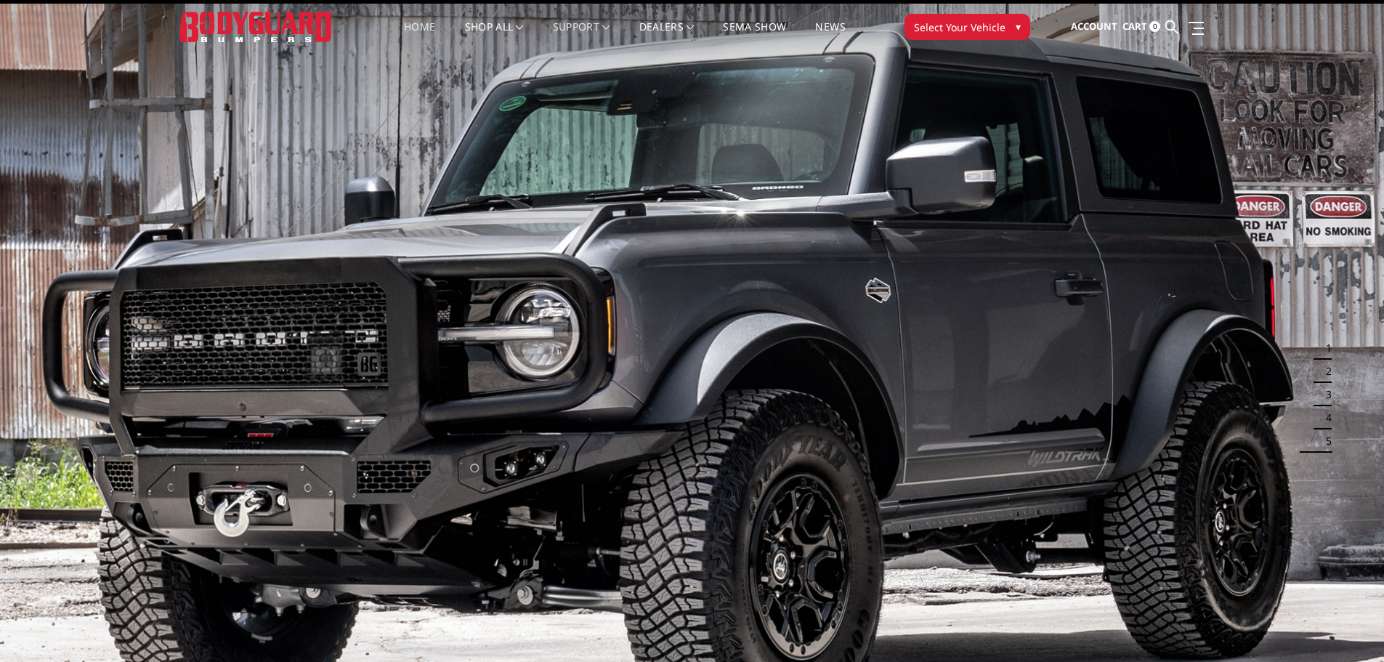
scroll to position [0, 0]
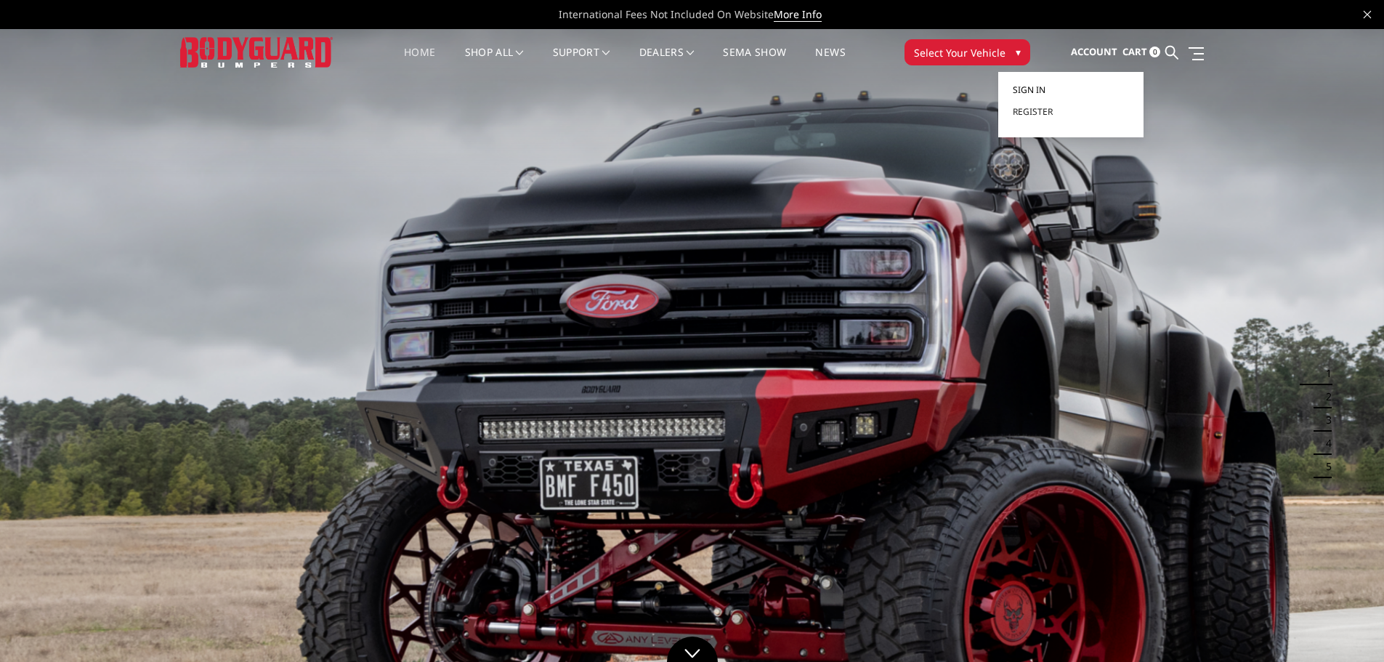
click at [1043, 87] on span "Sign in" at bounding box center [1029, 90] width 33 height 12
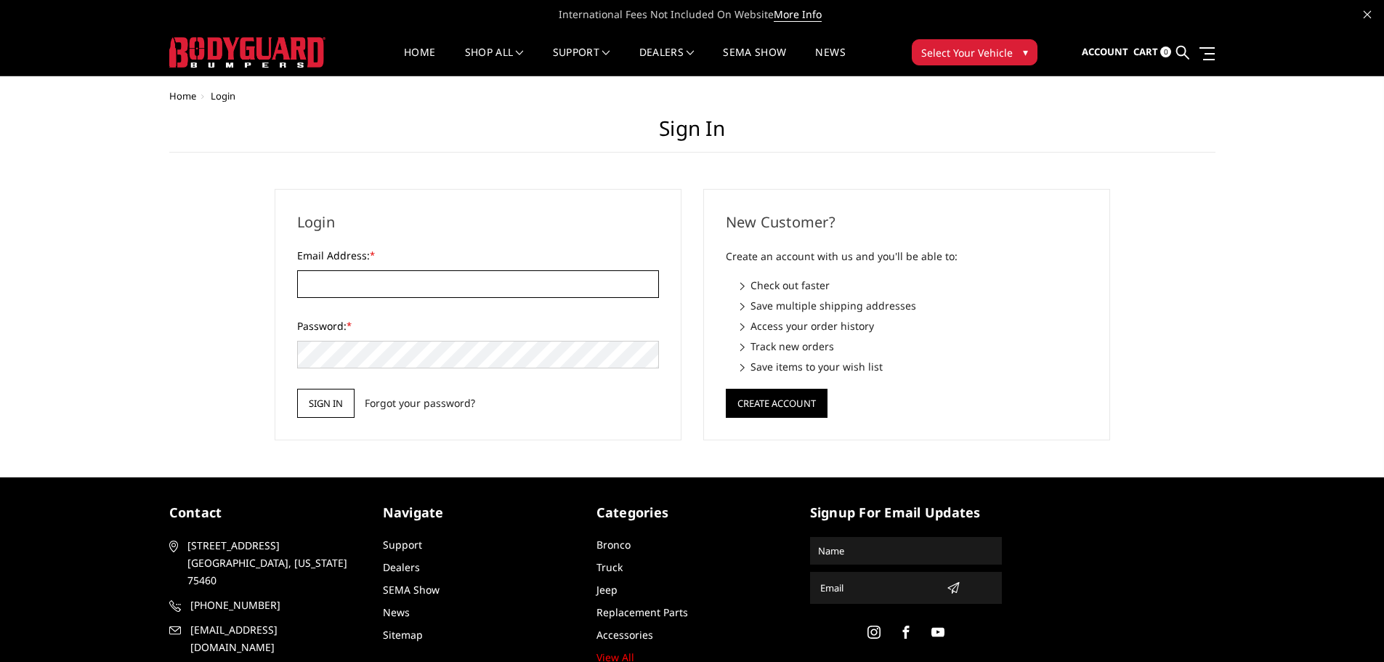
type input "[EMAIL_ADDRESS][DOMAIN_NAME]"
click at [336, 401] on input "Sign in" at bounding box center [325, 403] width 57 height 29
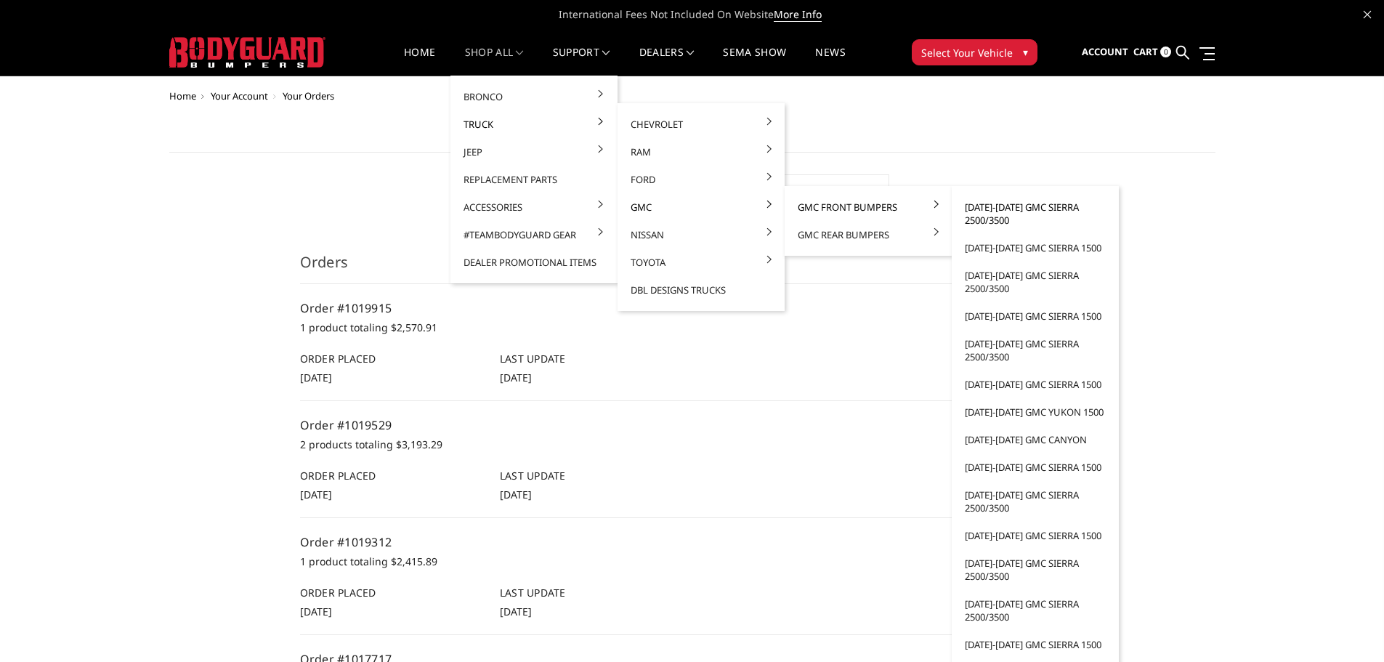
click at [1013, 214] on link "[DATE]-[DATE] GMC Sierra 2500/3500" at bounding box center [1034, 213] width 155 height 41
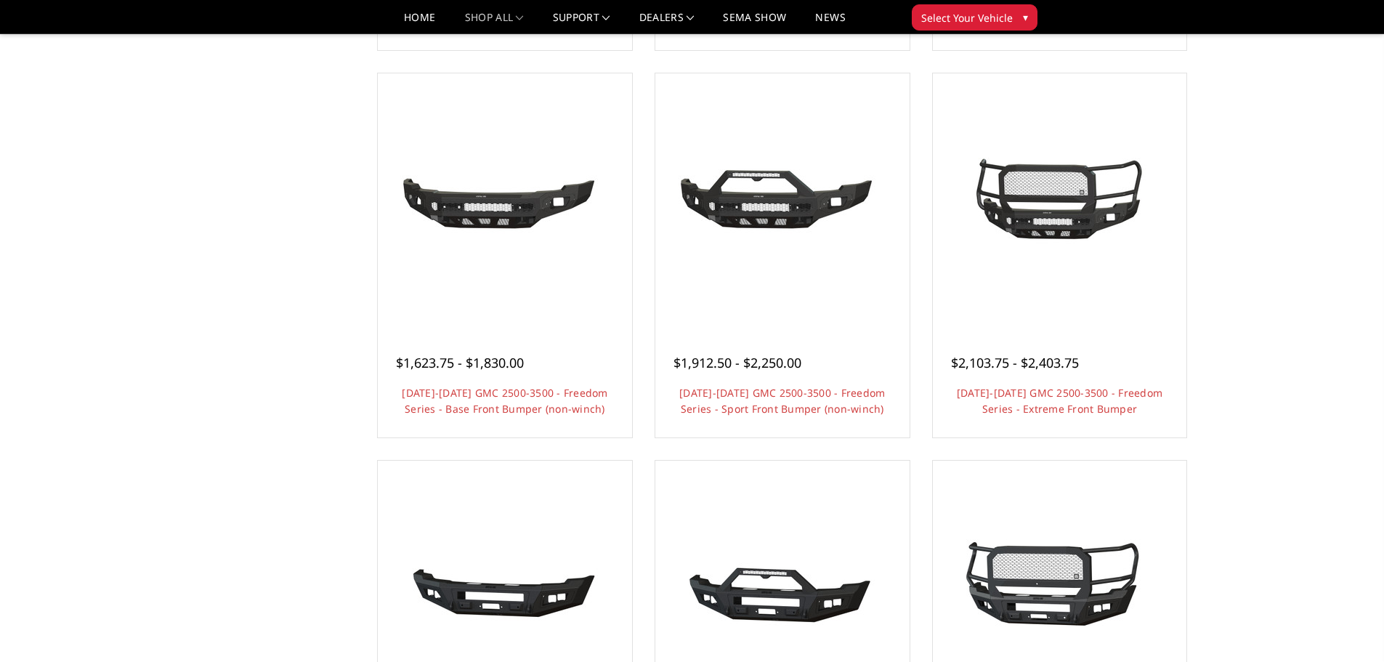
scroll to position [508, 0]
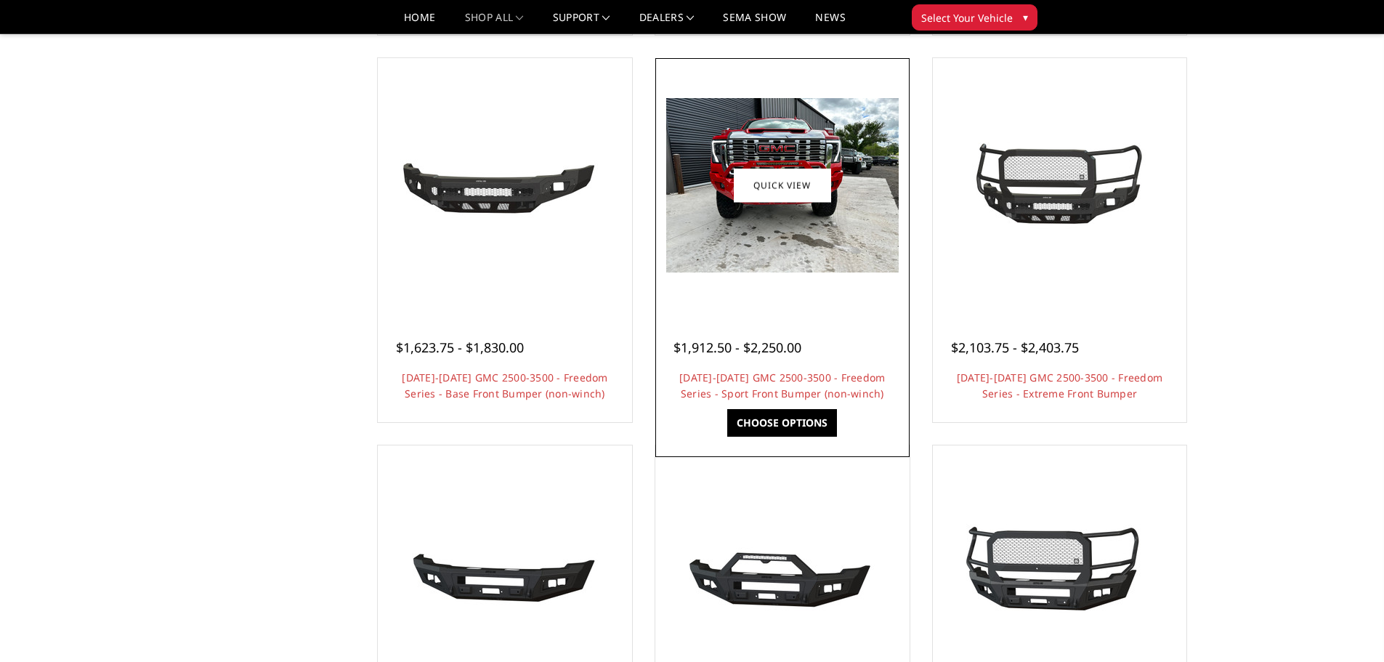
click at [781, 238] on img at bounding box center [782, 185] width 232 height 174
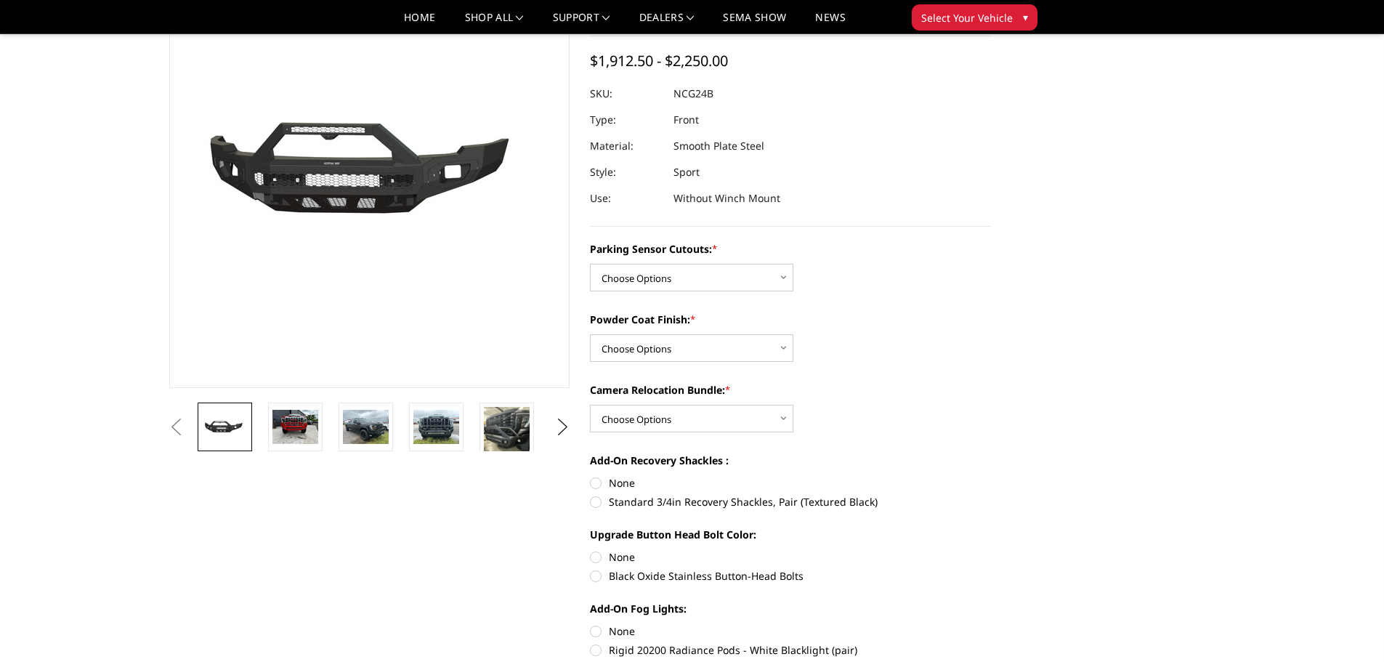
scroll to position [145, 0]
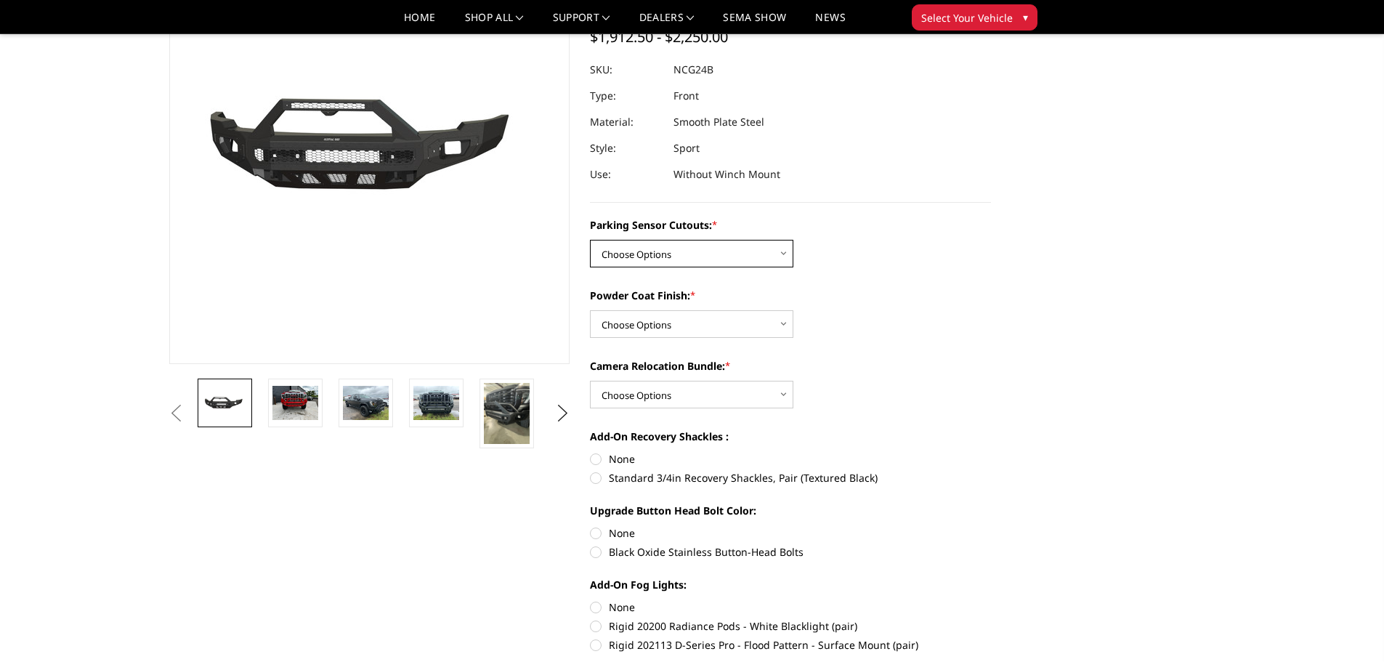
click at [688, 245] on select "Choose Options No - Without Parking Sensor Cutouts Yes - With Parking Sensor Cu…" at bounding box center [691, 254] width 203 height 28
select select "2854"
click at [590, 240] on select "Choose Options No - Without Parking Sensor Cutouts Yes - With Parking Sensor Cu…" at bounding box center [691, 254] width 203 height 28
click at [676, 316] on select "Choose Options Bare Metal Texture Black Powder Coat" at bounding box center [691, 324] width 203 height 28
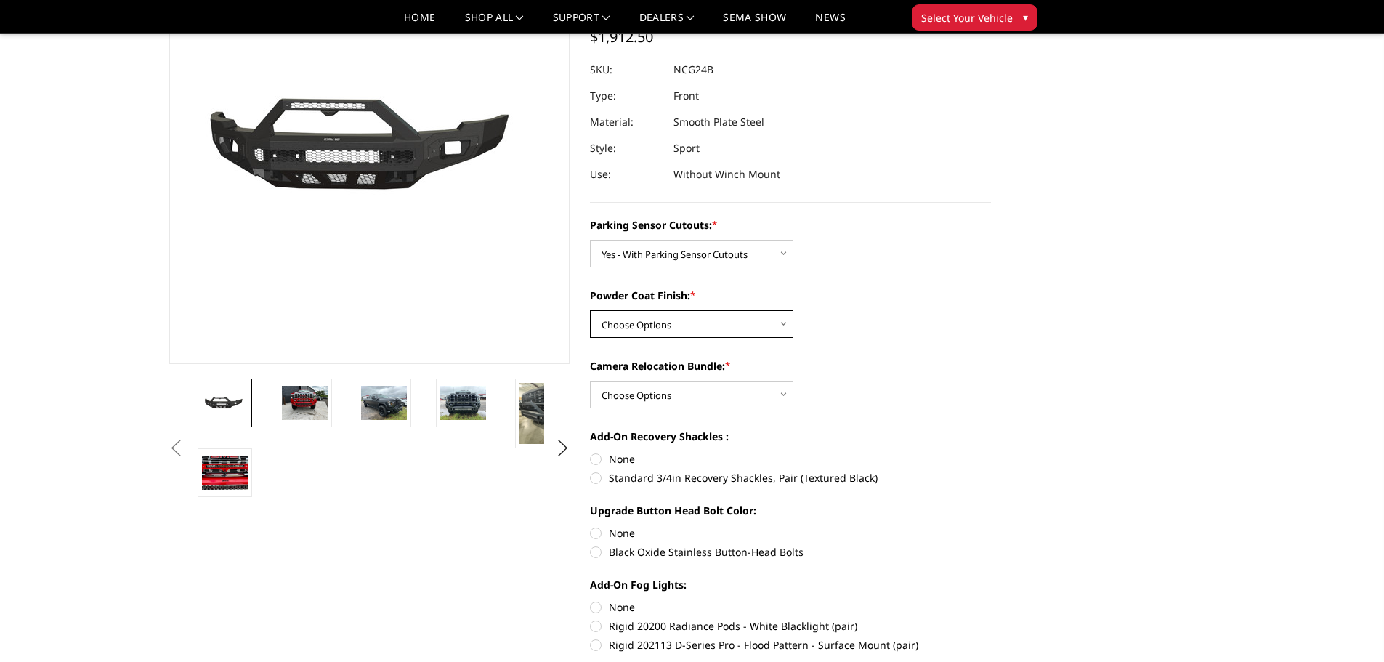
select select "2856"
click at [590, 310] on select "Choose Options Bare Metal Texture Black Powder Coat" at bounding box center [691, 324] width 203 height 28
click at [670, 391] on select "Choose Options WITH Camera Relocation Bundle WITHOUT Camera Relocation Bundle" at bounding box center [691, 395] width 203 height 28
select select "2857"
click at [590, 381] on select "Choose Options WITH Camera Relocation Bundle WITHOUT Camera Relocation Bundle" at bounding box center [691, 395] width 203 height 28
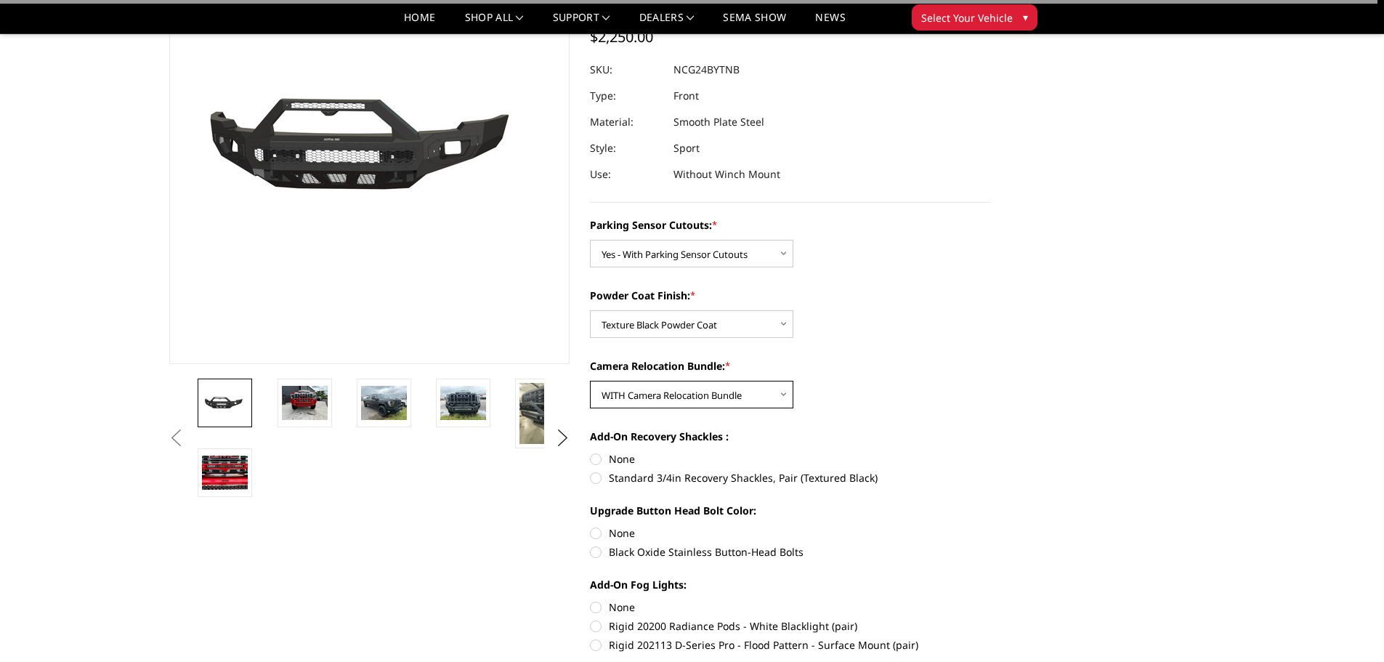
scroll to position [0, 0]
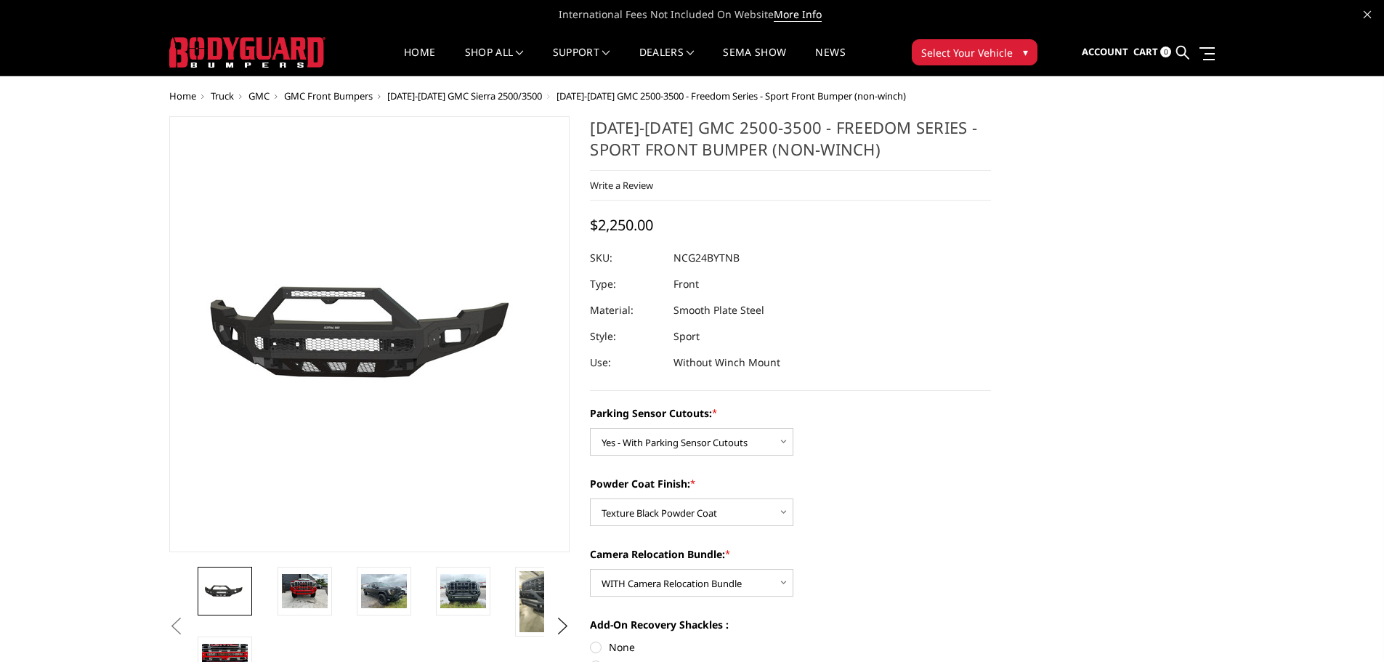
click at [717, 260] on dd "NCG24BYTNB" at bounding box center [706, 258] width 66 height 26
copy dd "NCG24BYTNB"
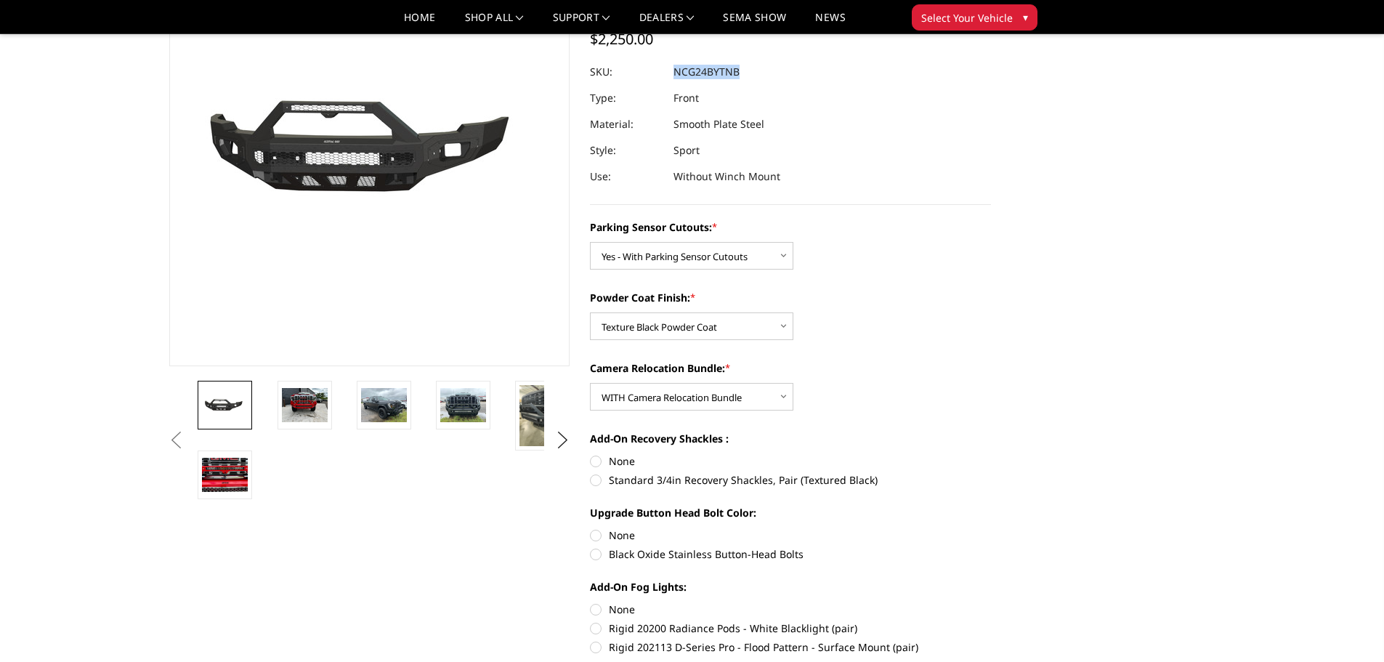
scroll to position [291, 0]
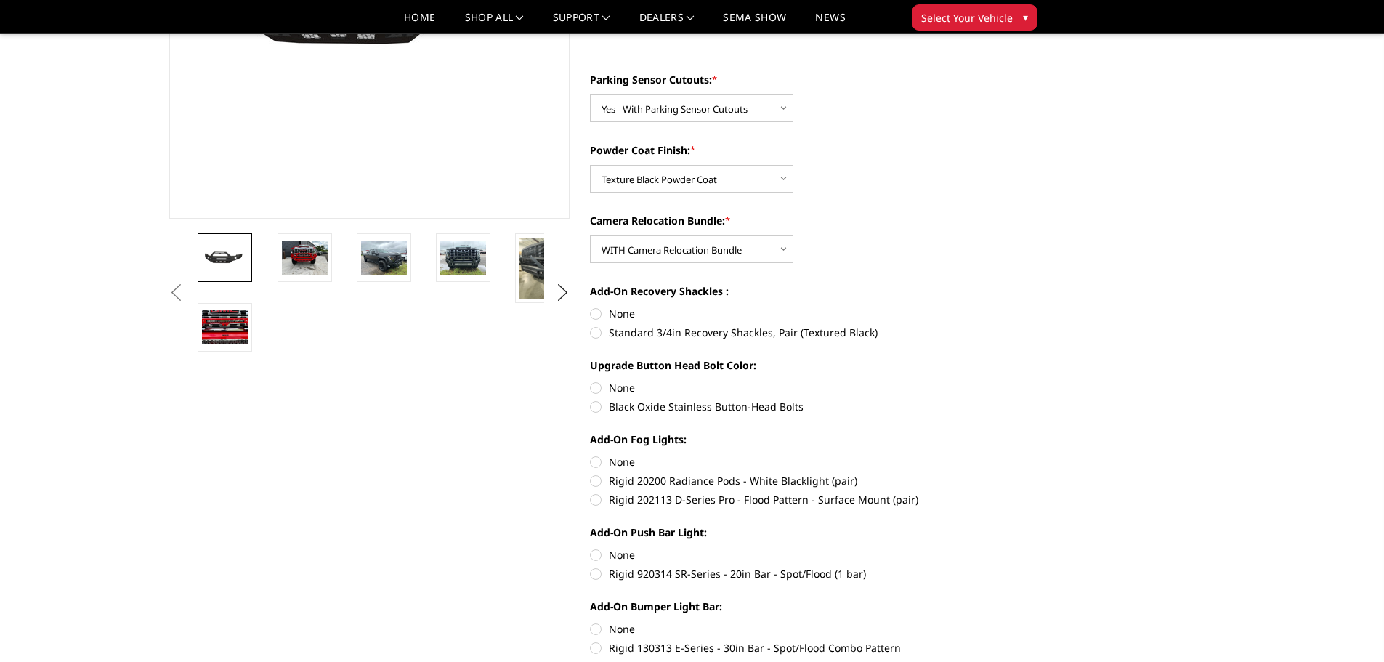
click at [598, 309] on label "None" at bounding box center [790, 313] width 401 height 15
click at [591, 307] on input "None" at bounding box center [590, 306] width 1 height 1
radio input "true"
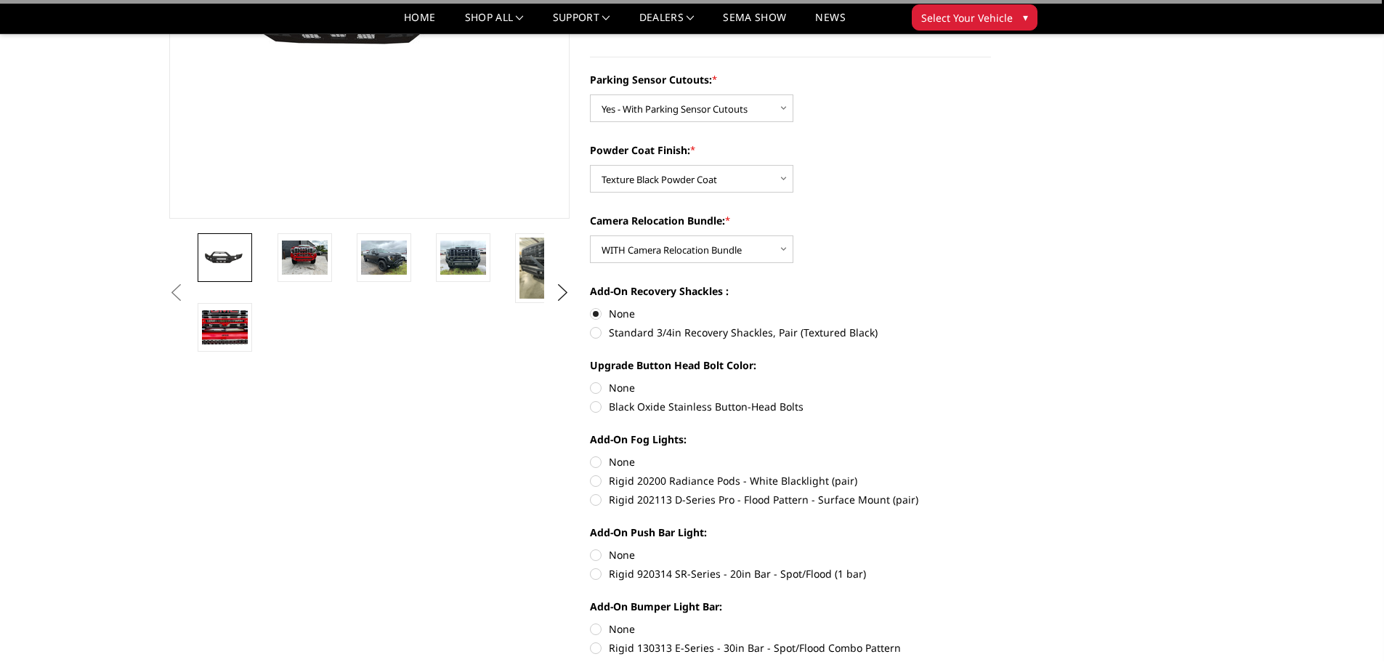
click at [598, 389] on label "None" at bounding box center [790, 387] width 401 height 15
click at [591, 381] on input "None" at bounding box center [590, 380] width 1 height 1
radio input "true"
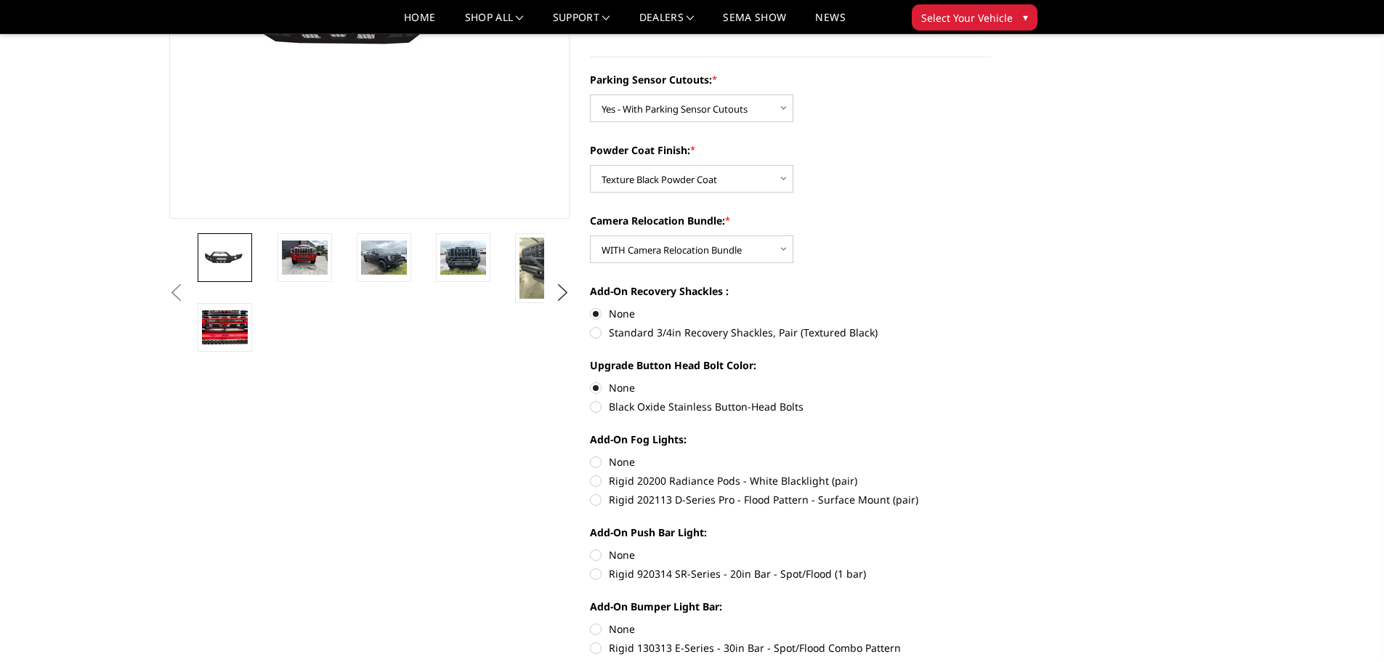
click at [597, 461] on label "None" at bounding box center [790, 461] width 401 height 15
click at [591, 455] on input "None" at bounding box center [590, 454] width 1 height 1
radio input "true"
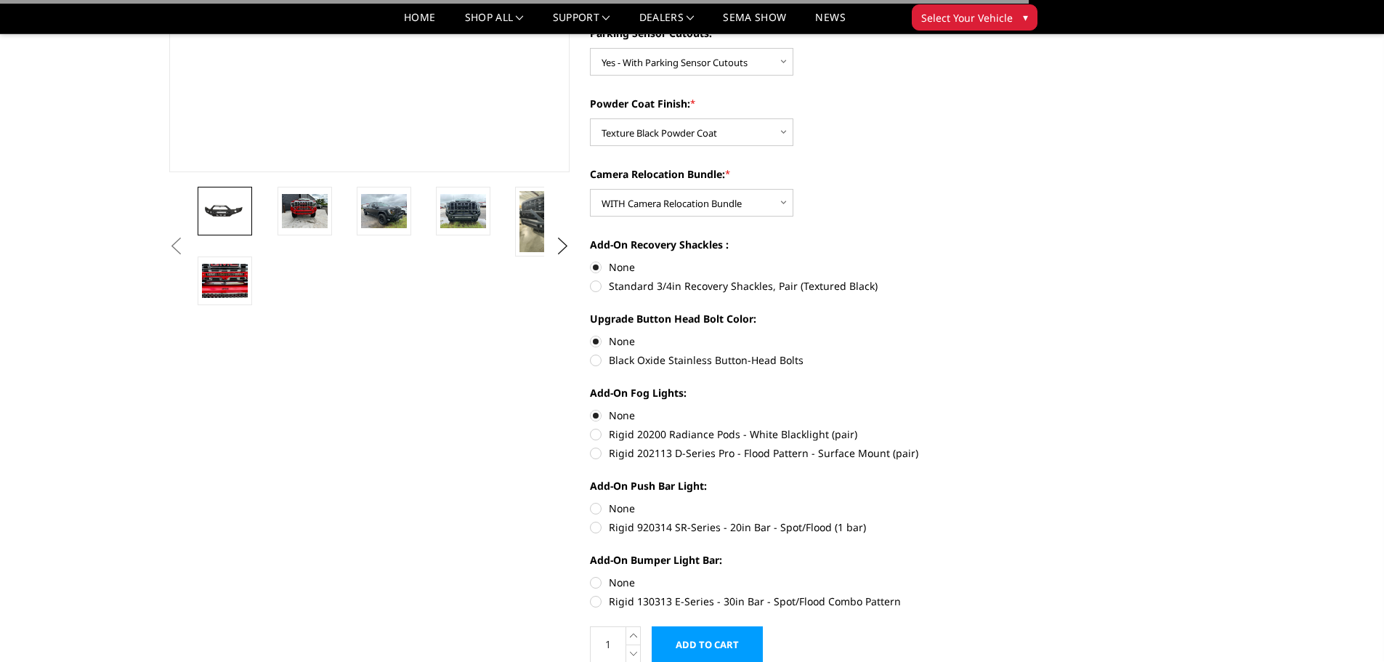
scroll to position [363, 0]
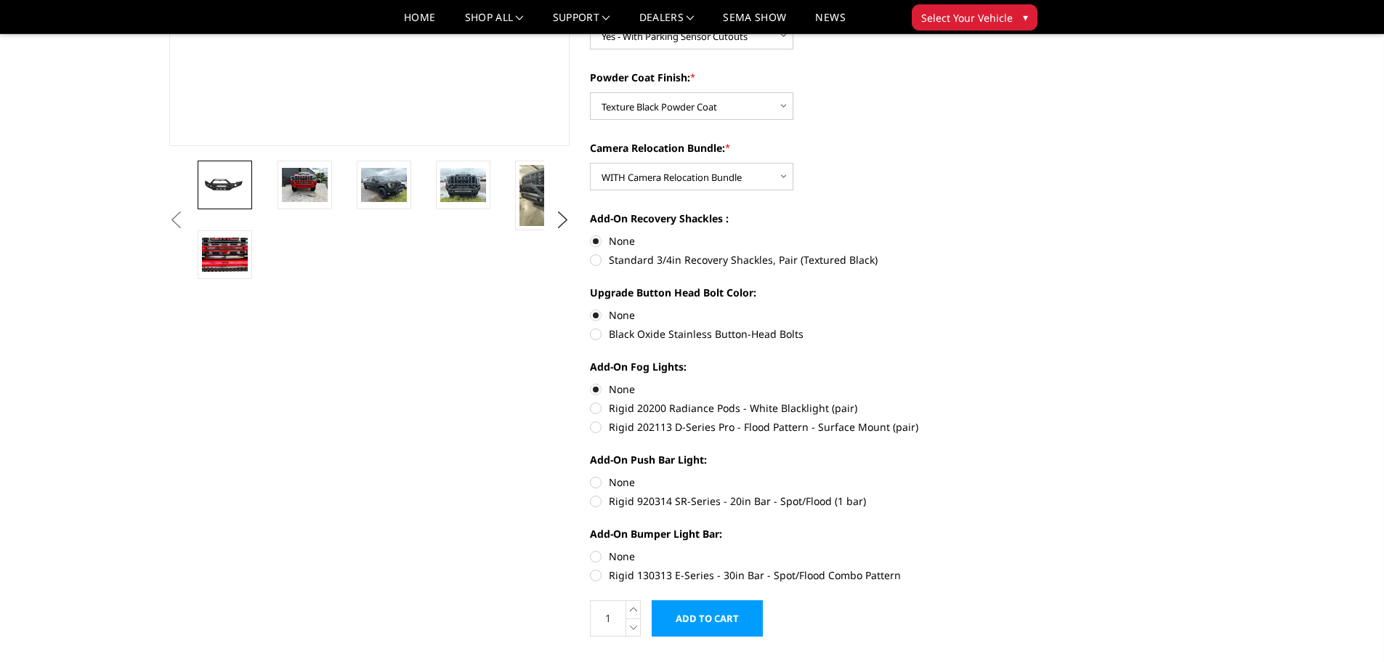
click at [597, 479] on label "None" at bounding box center [790, 481] width 401 height 15
click at [591, 475] on input "None" at bounding box center [590, 474] width 1 height 1
radio input "true"
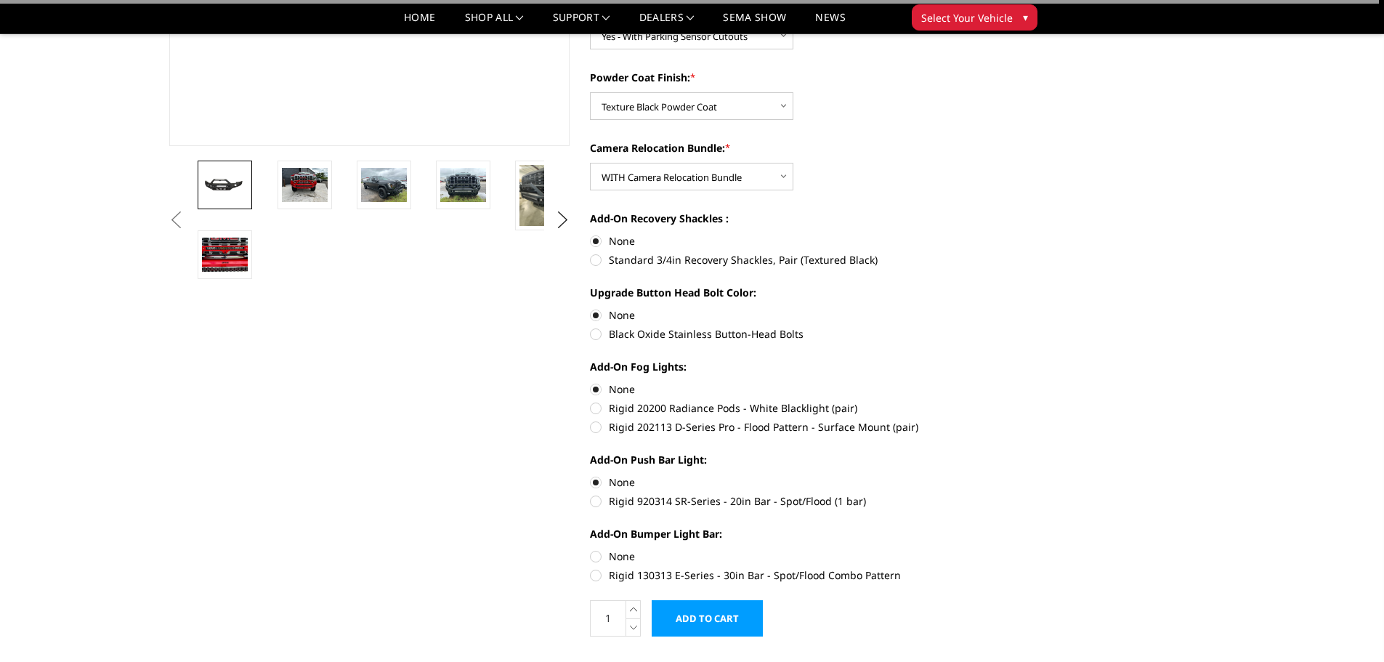
click at [597, 555] on label "None" at bounding box center [790, 555] width 401 height 15
click at [591, 549] on input "None" at bounding box center [590, 548] width 1 height 1
radio input "true"
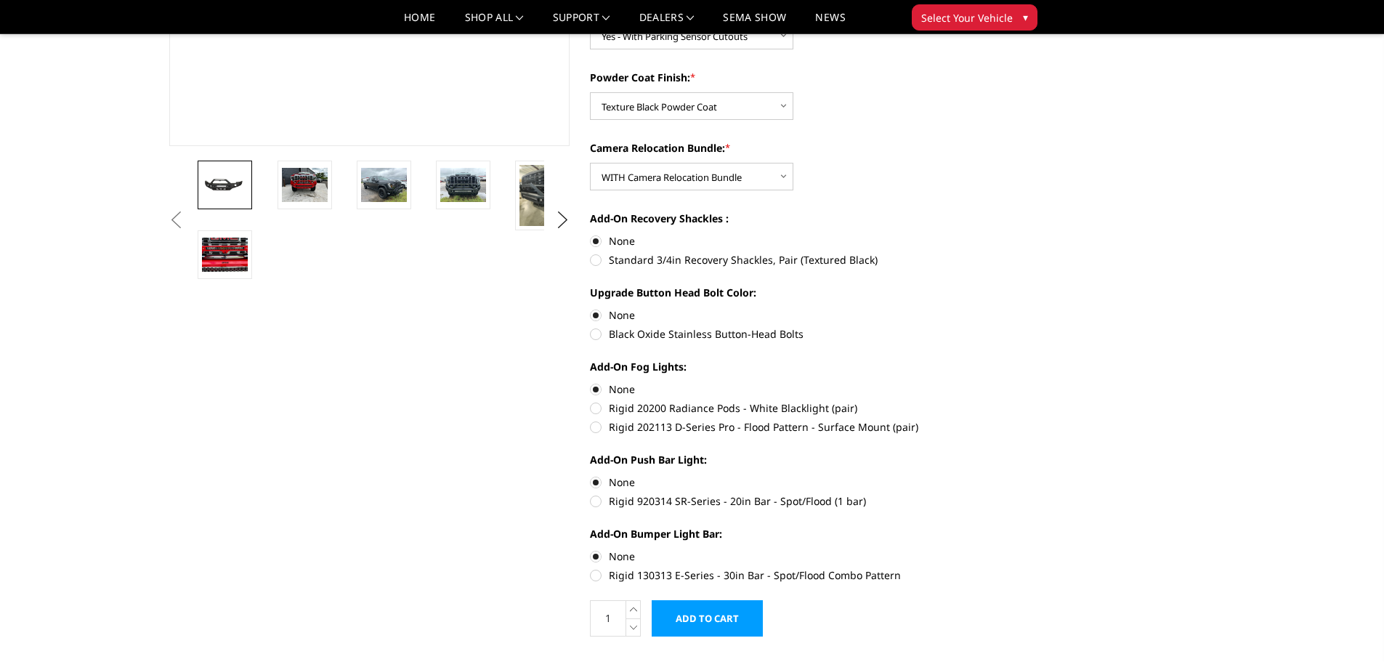
click at [737, 623] on input "Add to Cart" at bounding box center [707, 618] width 111 height 36
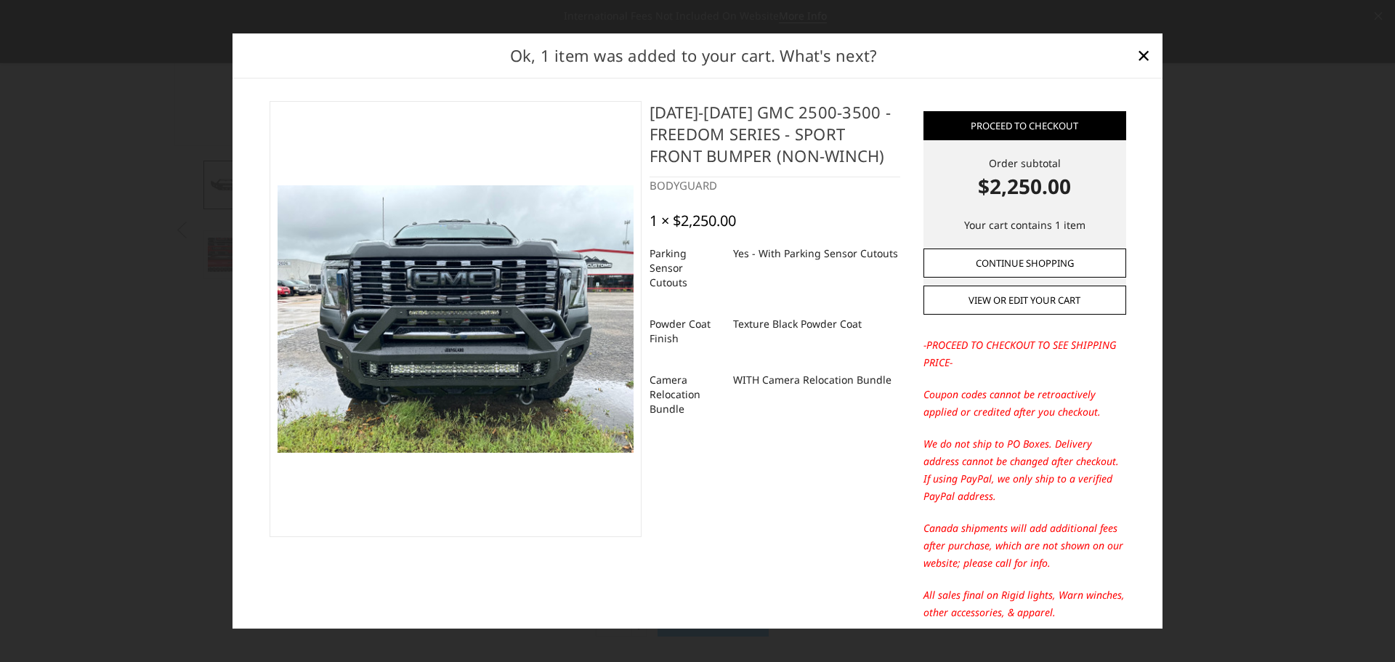
click at [1084, 265] on link "Continue Shopping" at bounding box center [1024, 262] width 203 height 29
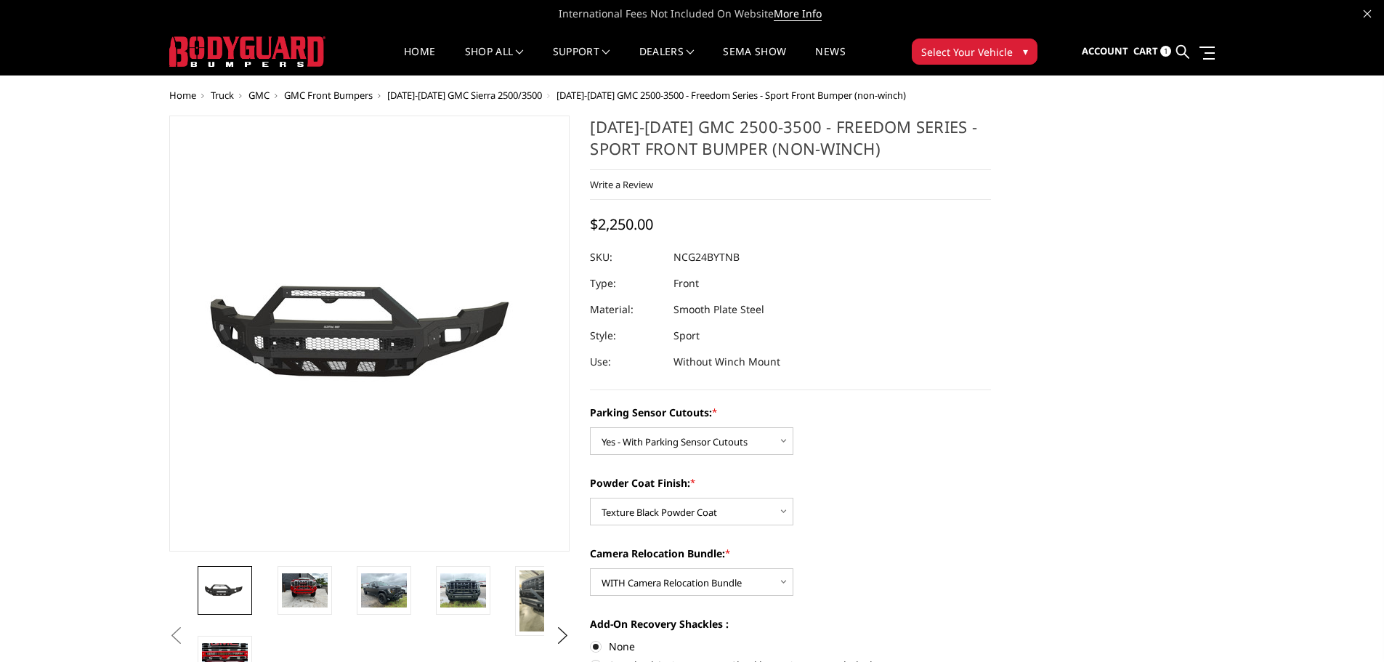
scroll to position [0, 0]
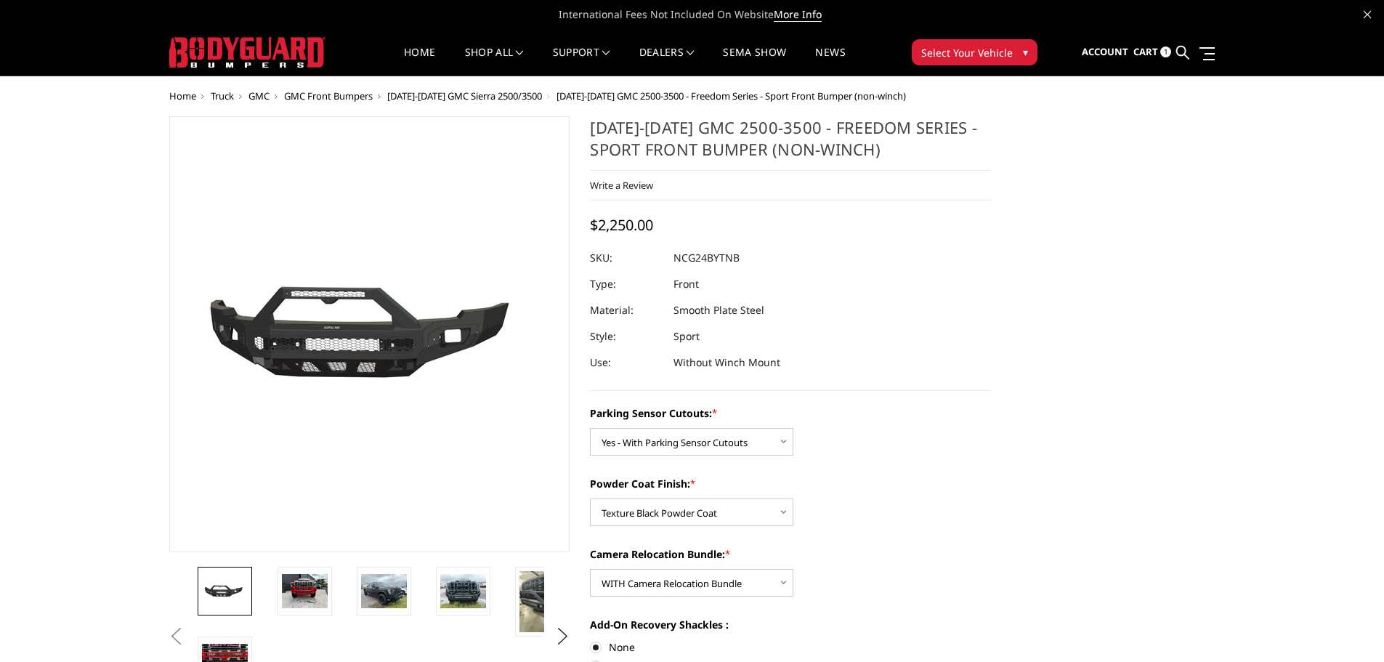
click at [1158, 53] on span "Cart" at bounding box center [1145, 51] width 25 height 13
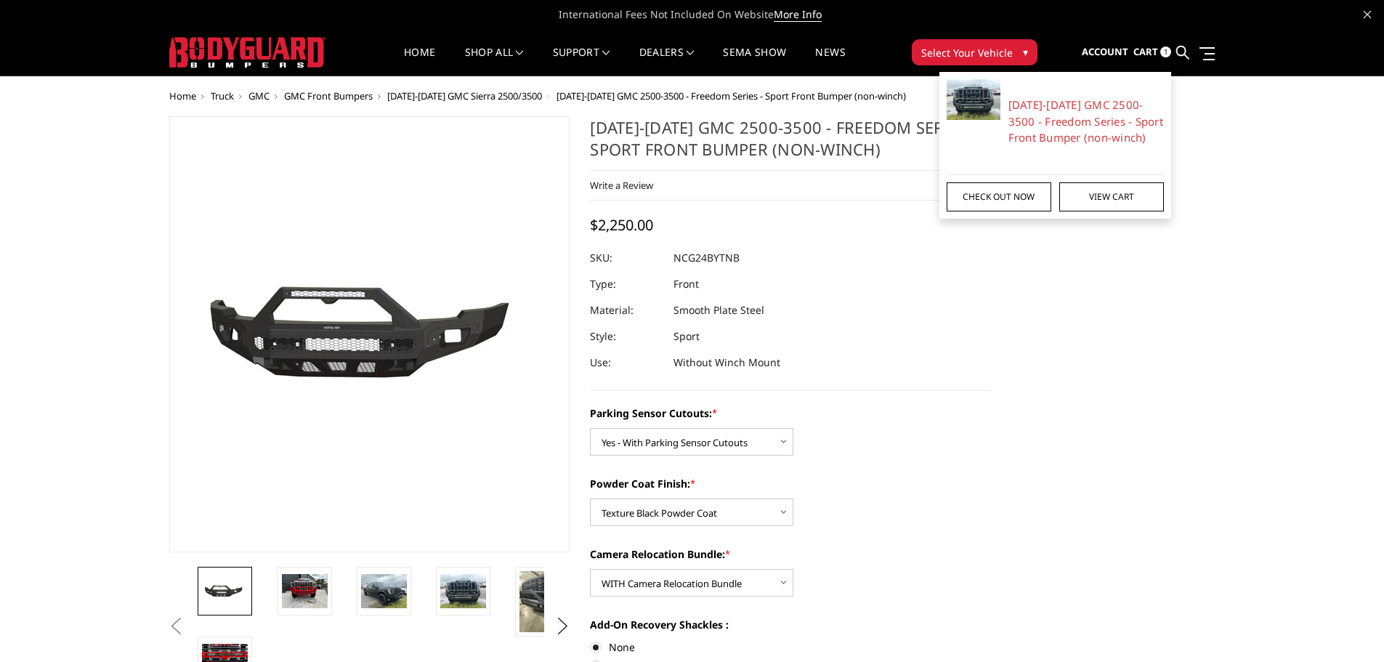
click at [1002, 195] on link "Check out now" at bounding box center [998, 196] width 105 height 29
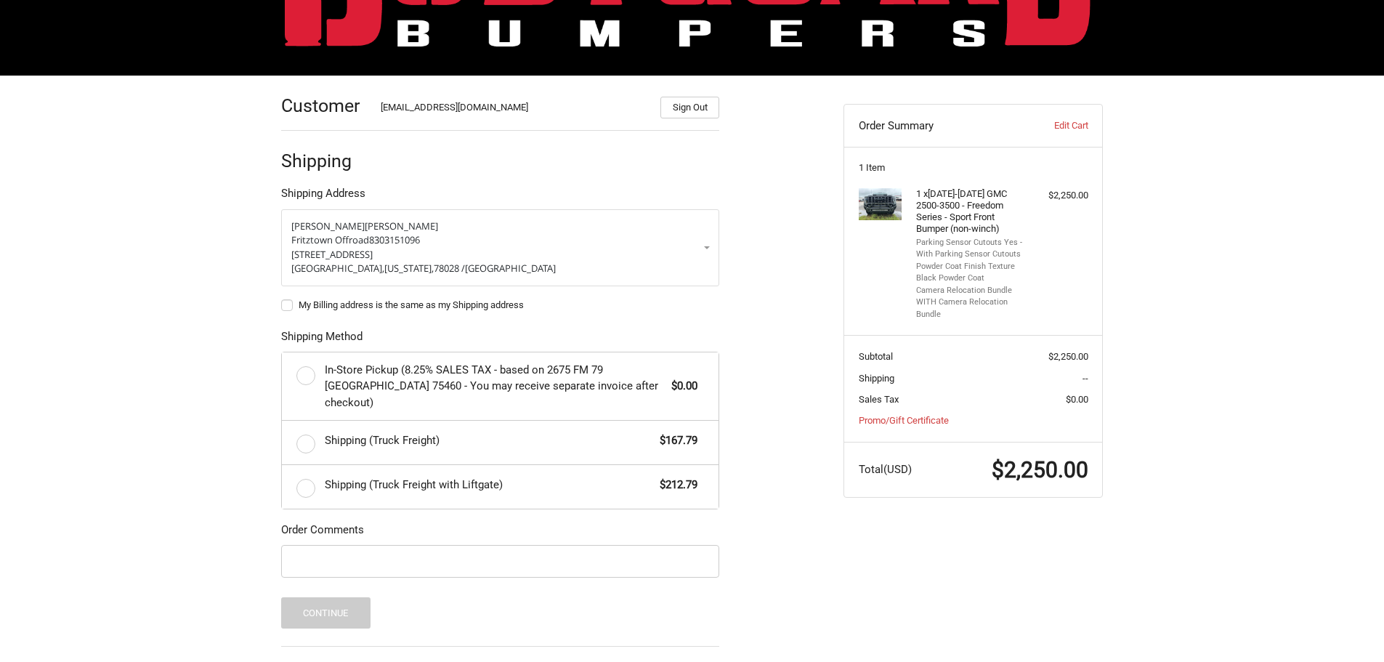
scroll to position [152, 0]
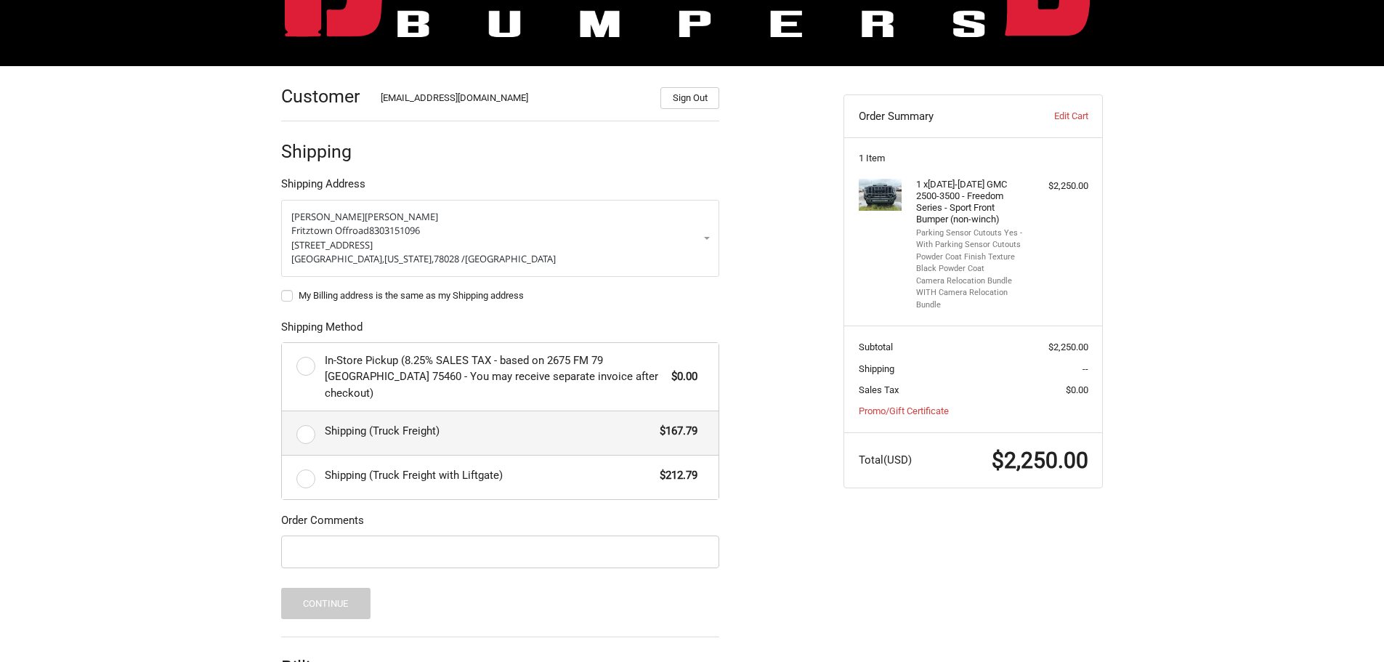
click at [301, 420] on label "Shipping (Truck Freight) $167.79" at bounding box center [500, 433] width 437 height 44
click at [283, 412] on input "Shipping (Truck Freight) $167.79" at bounding box center [282, 411] width 1 height 1
radio input "true"
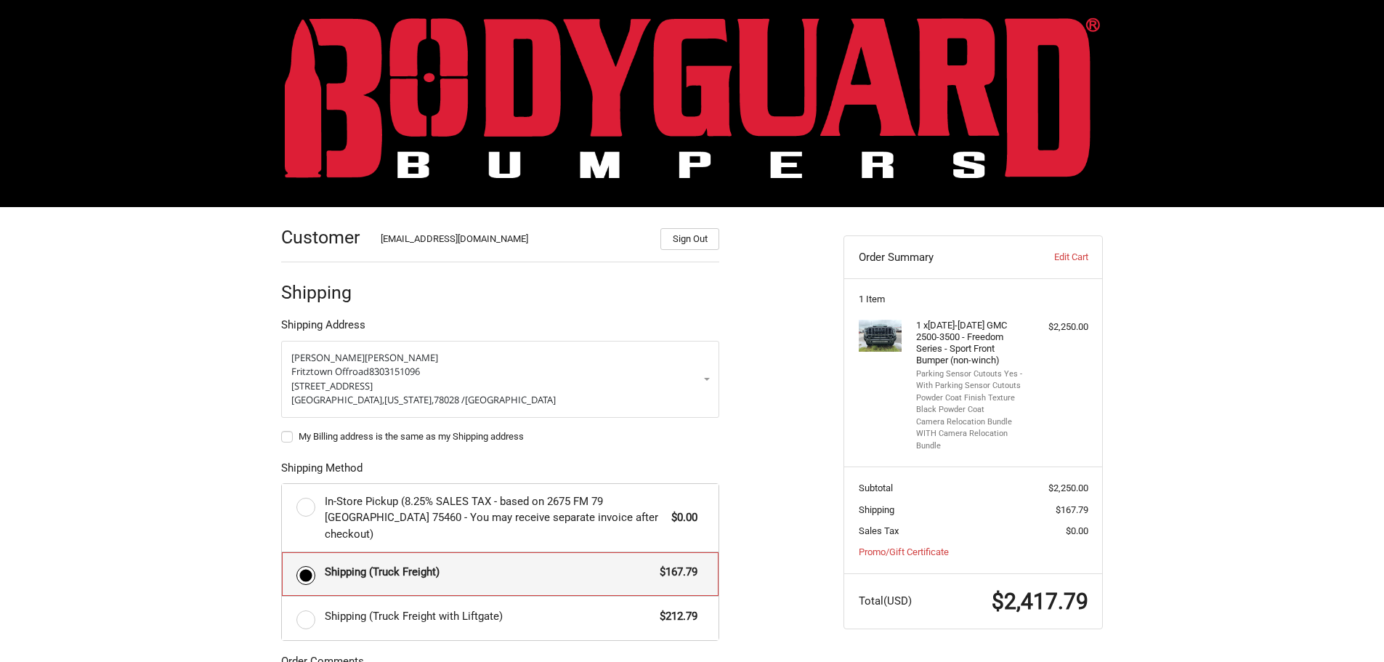
scroll to position [0, 0]
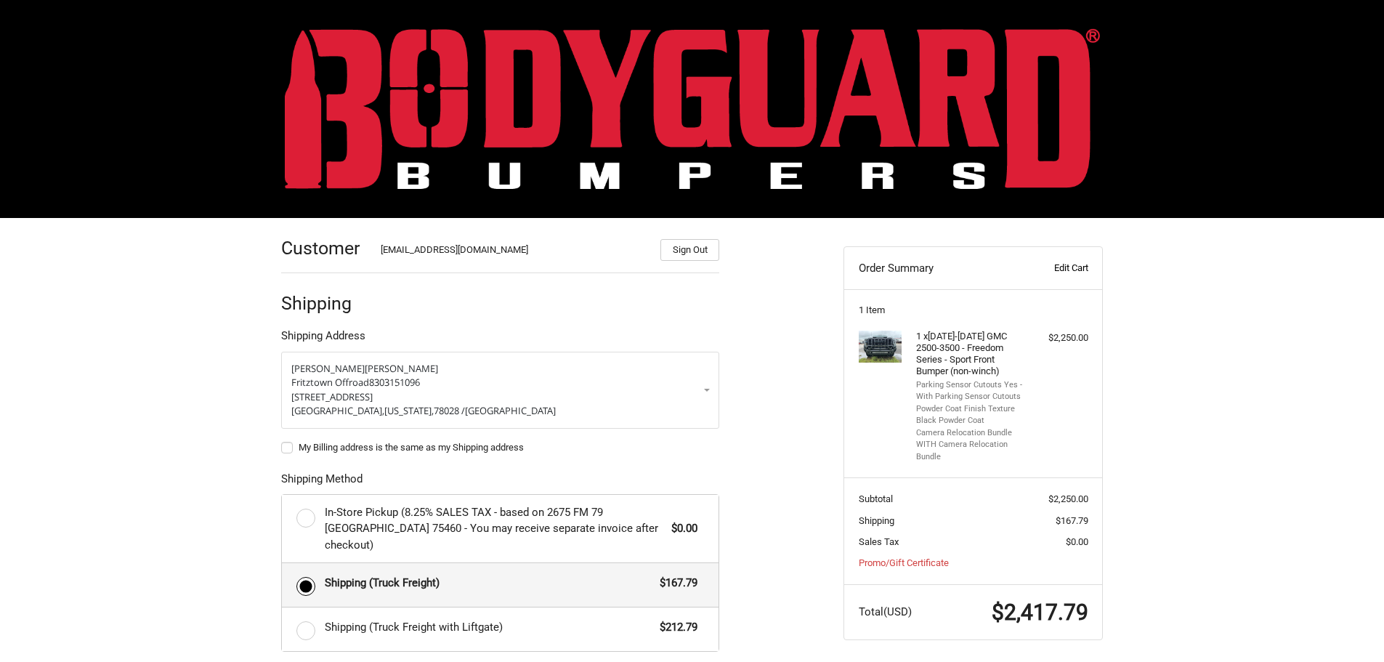
click at [1052, 267] on link "Edit Cart" at bounding box center [1051, 268] width 72 height 15
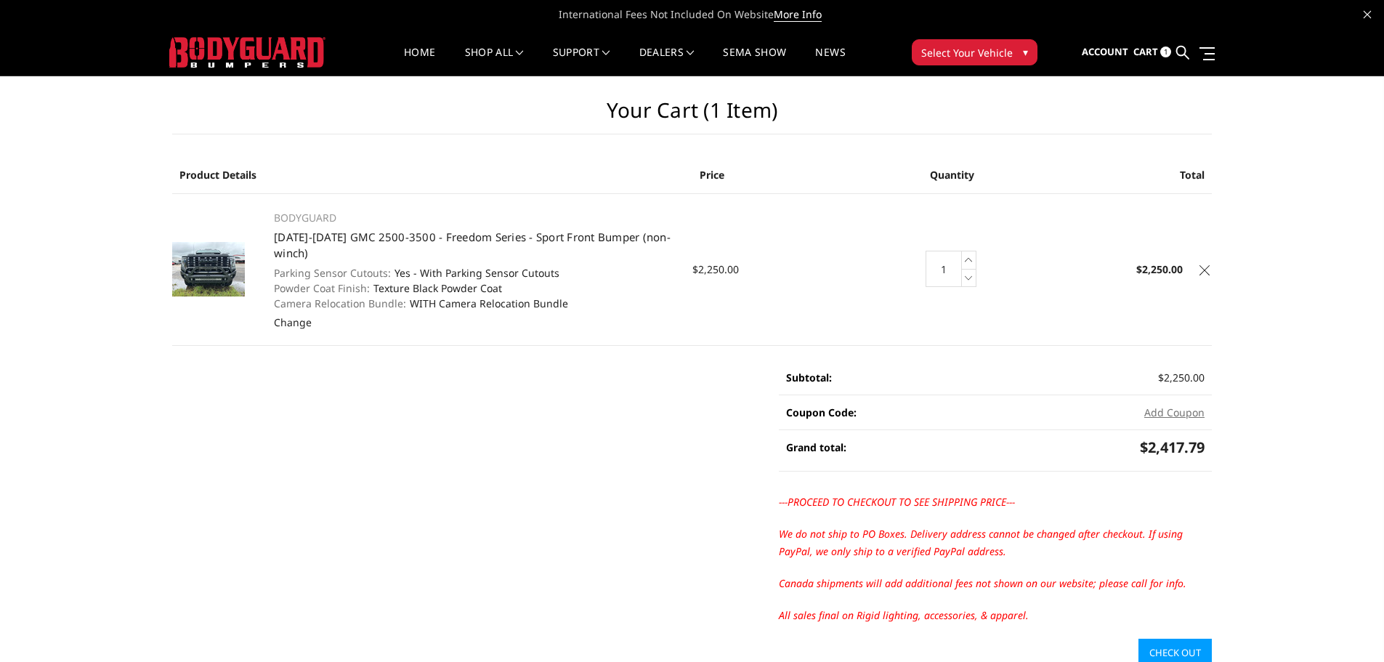
click at [1206, 267] on icon at bounding box center [1204, 270] width 10 height 10
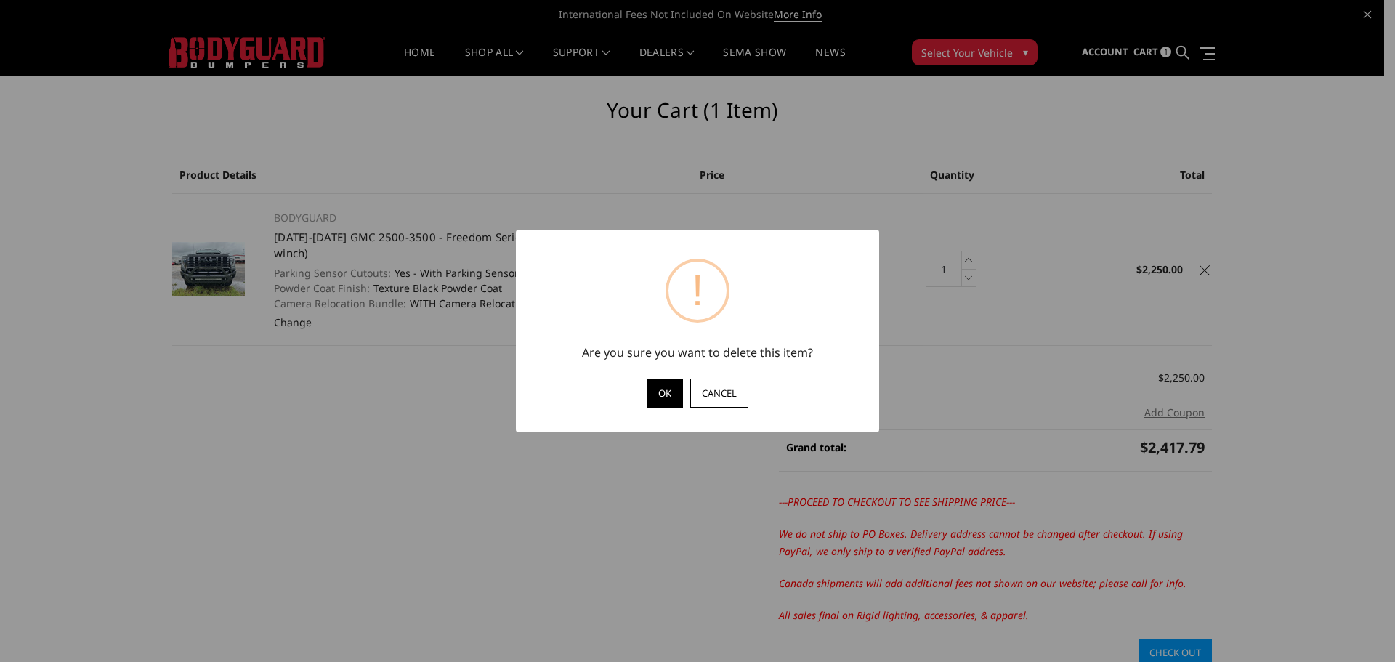
click at [673, 391] on button "OK" at bounding box center [664, 392] width 36 height 29
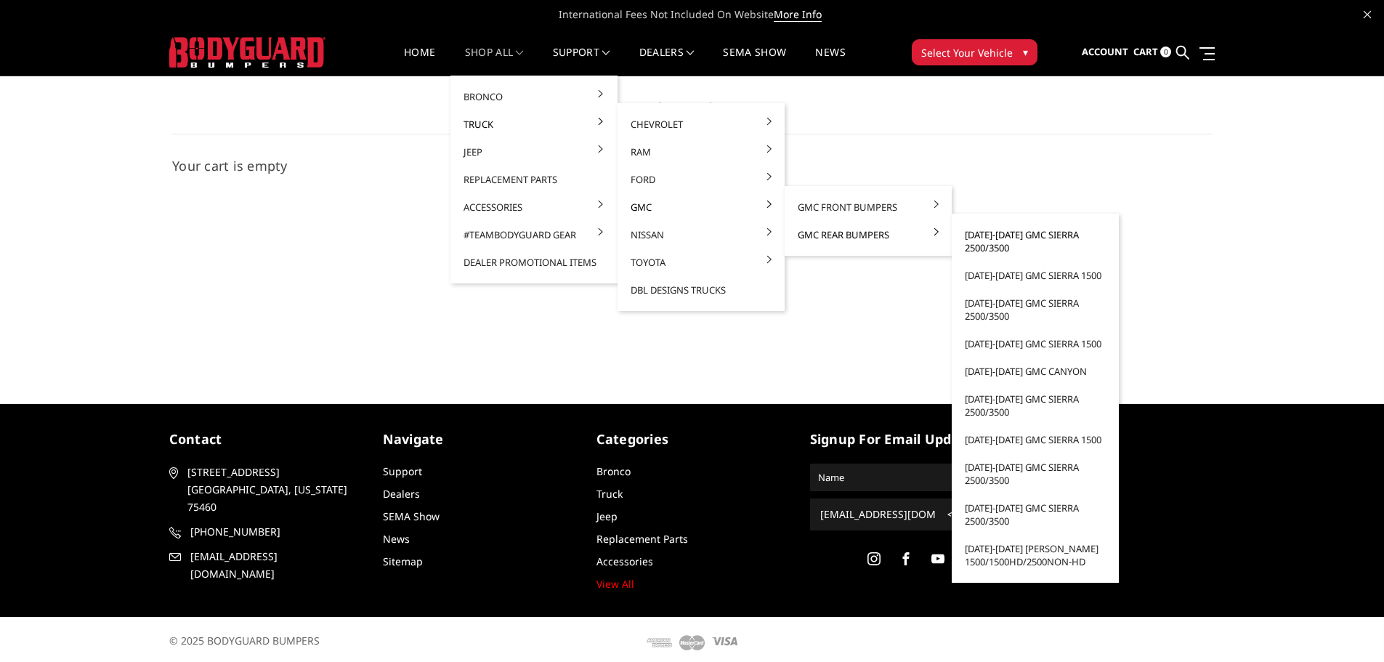
click at [1032, 238] on link "[DATE]-[DATE] GMC Sierra 2500/3500" at bounding box center [1034, 241] width 155 height 41
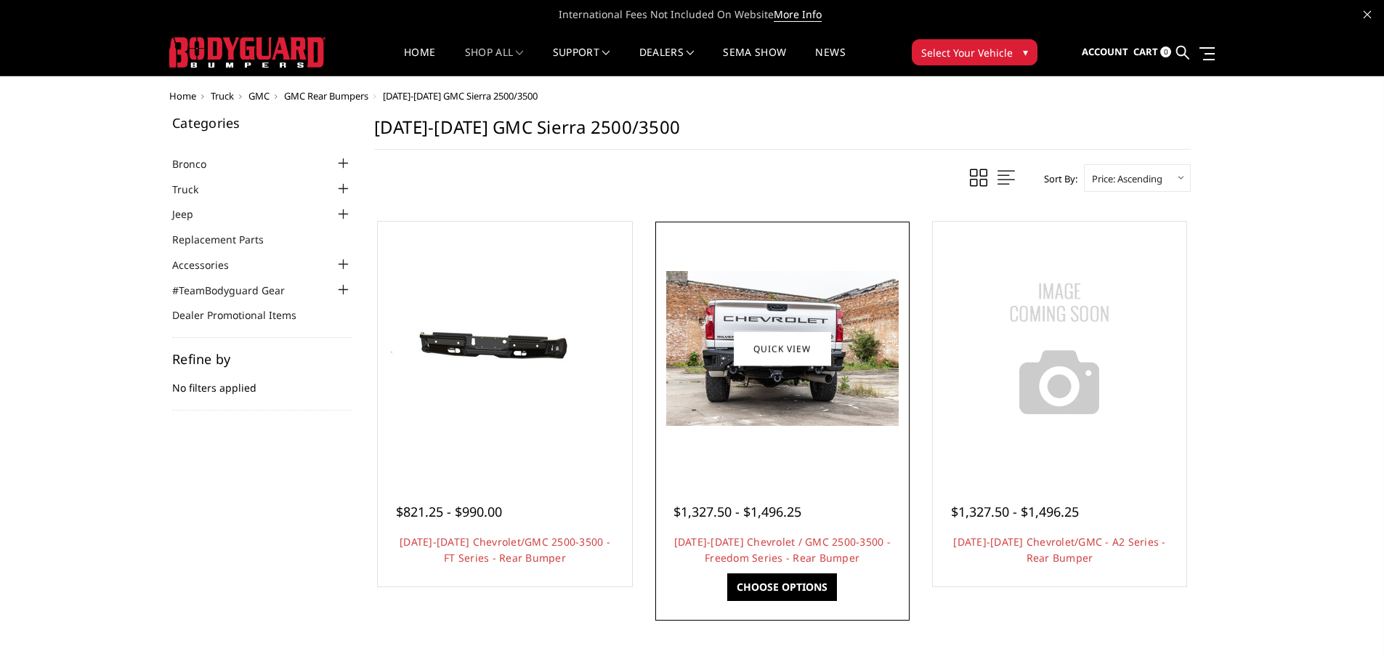
click at [796, 394] on img at bounding box center [782, 348] width 232 height 155
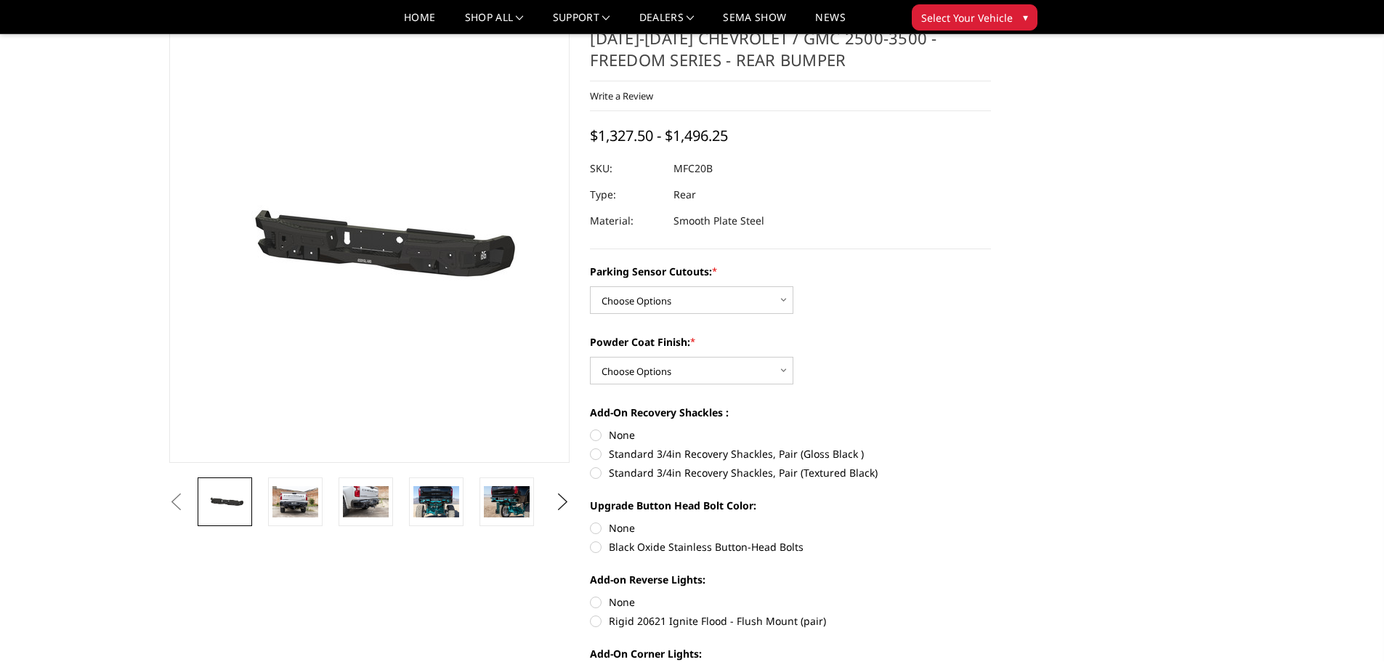
scroll to position [73, 0]
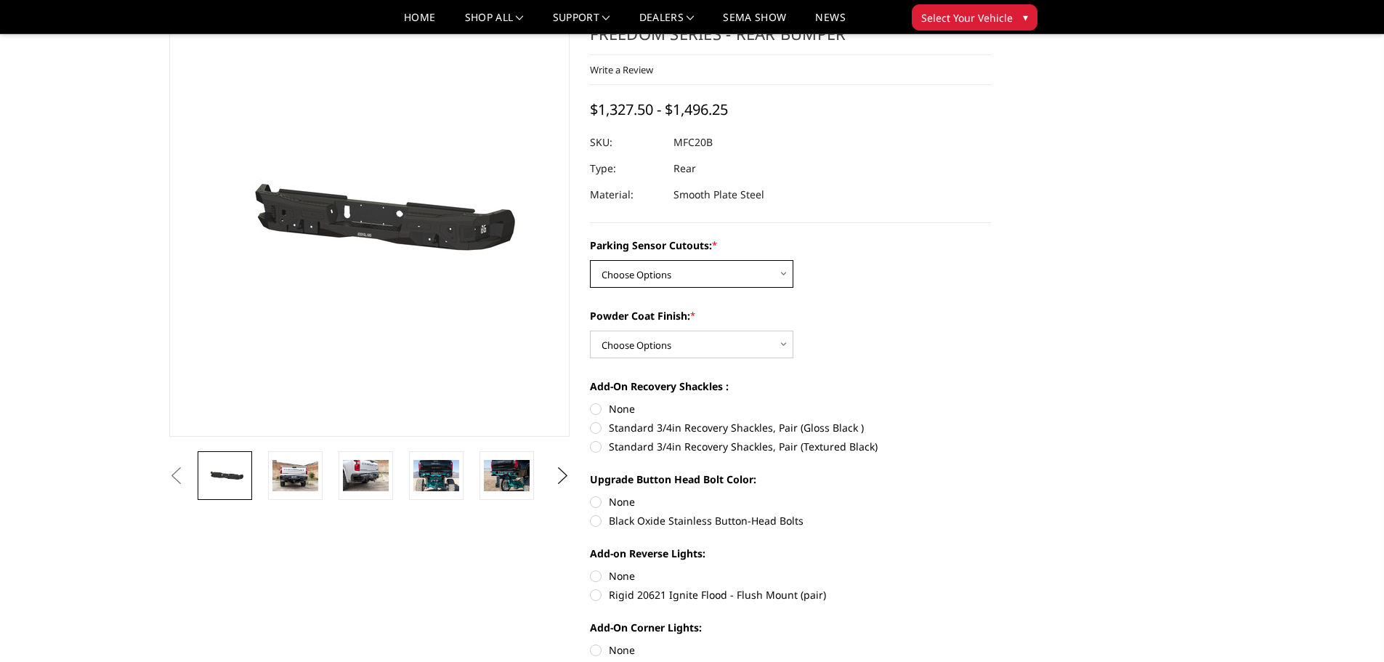
click at [690, 274] on select "Choose Options No - Without Parking Sensor Cutouts Yes - With Parking Sensor Cu…" at bounding box center [691, 274] width 203 height 28
select select "2870"
click at [590, 260] on select "Choose Options No - Without Parking Sensor Cutouts Yes - With Parking Sensor Cu…" at bounding box center [691, 274] width 203 height 28
click at [694, 351] on select "Choose Options Bare Metal Texture Black Powder Coat" at bounding box center [691, 344] width 203 height 28
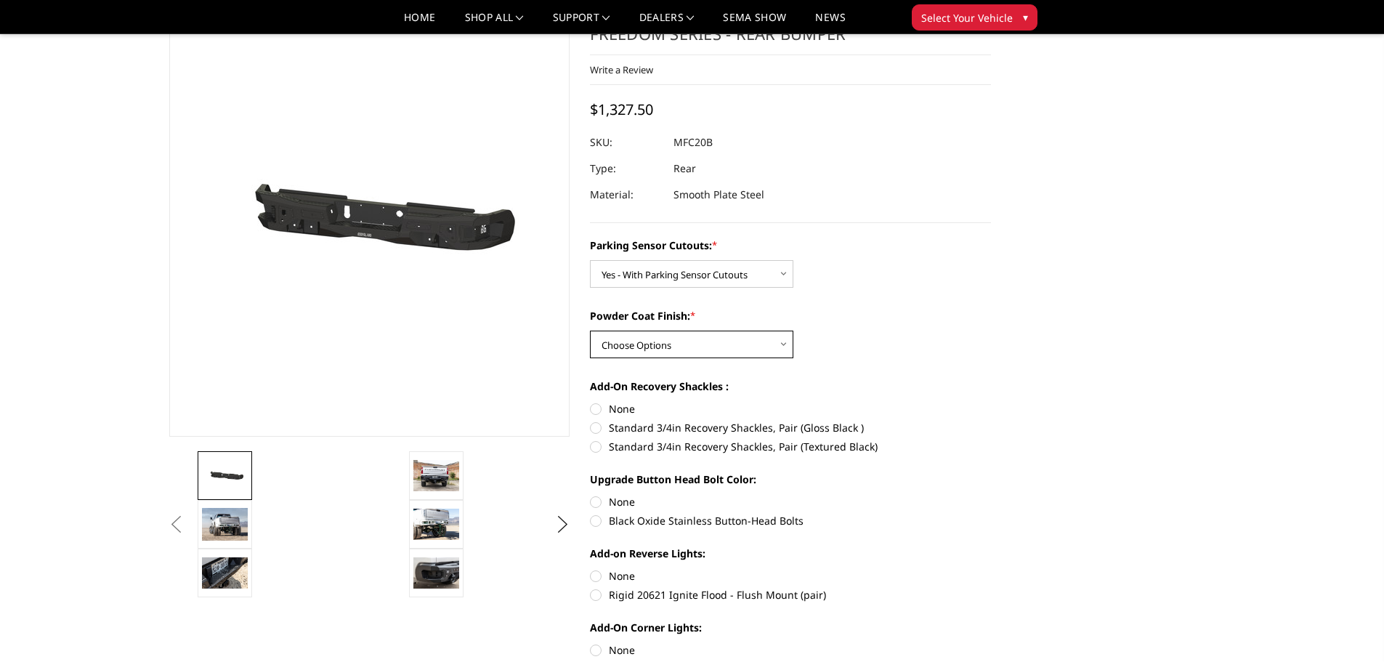
select select "2872"
click at [590, 330] on select "Choose Options Bare Metal Texture Black Powder Coat" at bounding box center [691, 344] width 203 height 28
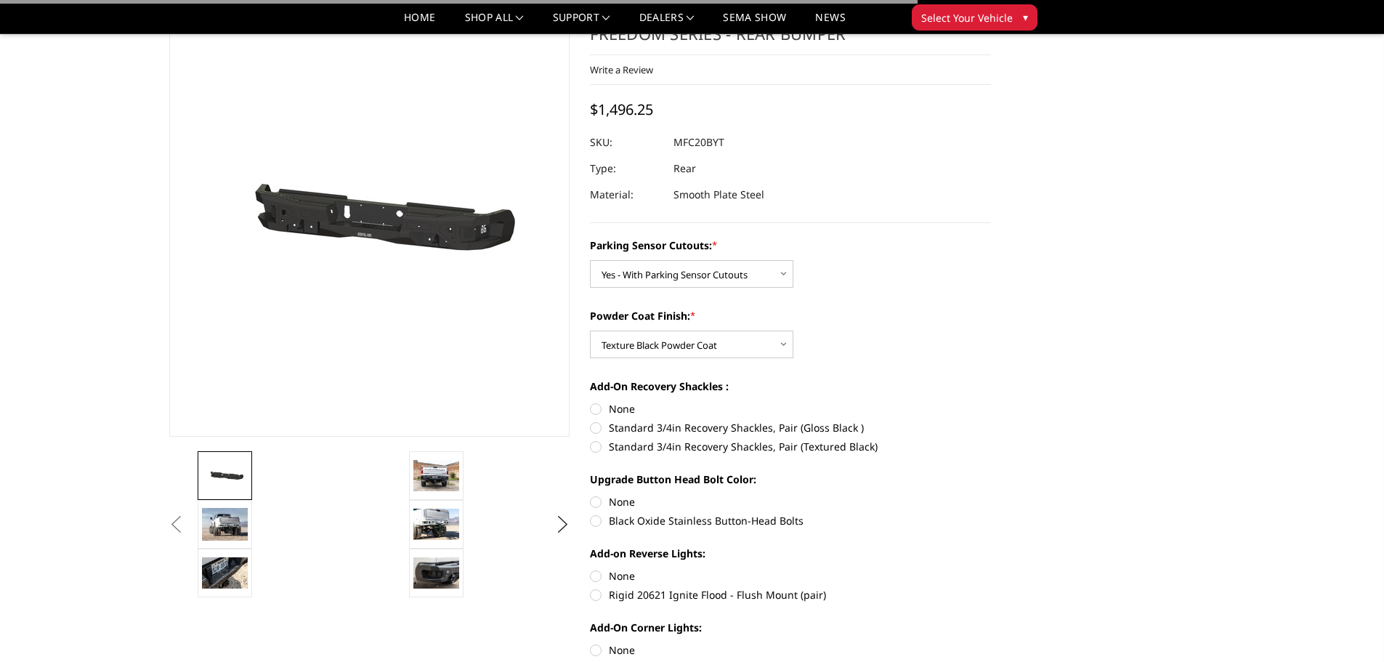
click at [988, 308] on label "Powder Coat Finish: *" at bounding box center [790, 315] width 401 height 15
click at [793, 330] on select "Choose Options Bare Metal Texture Black Powder Coat" at bounding box center [691, 344] width 203 height 28
click at [694, 149] on dd "MFC20BYT" at bounding box center [698, 142] width 51 height 26
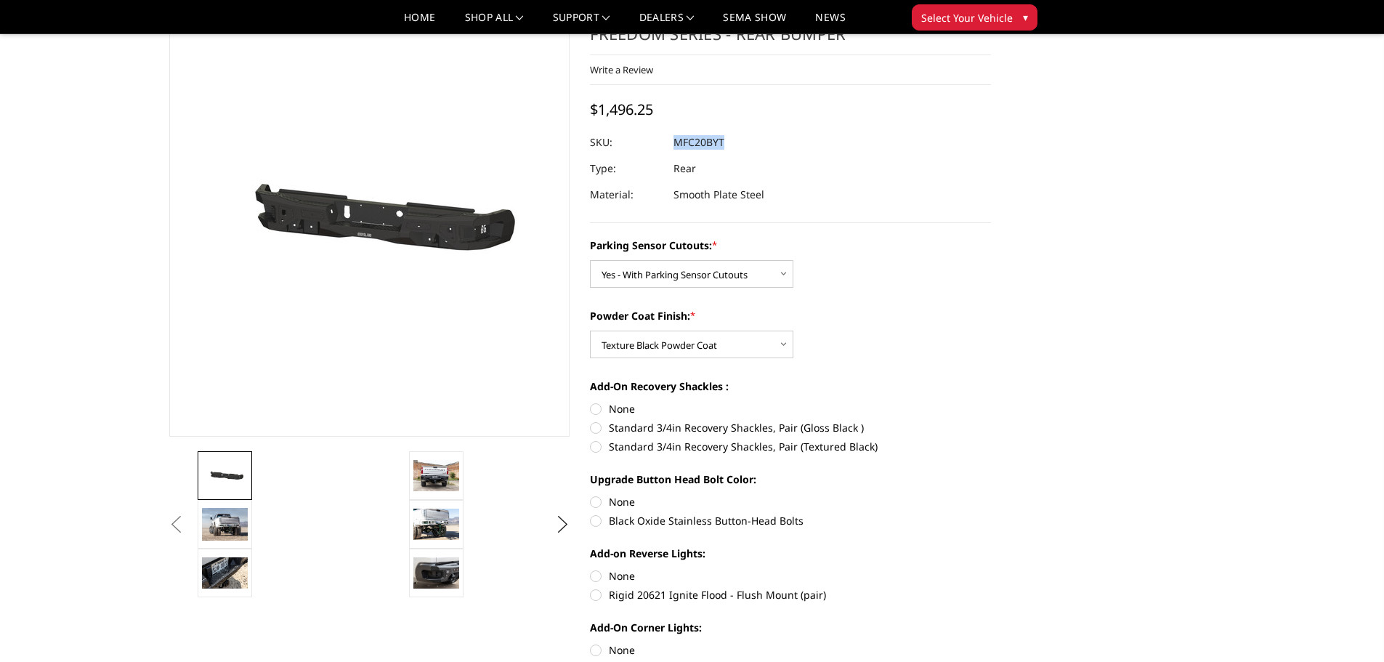
click at [694, 149] on dd "MFC20BYT" at bounding box center [698, 142] width 51 height 26
copy dd "MFC20BYT"
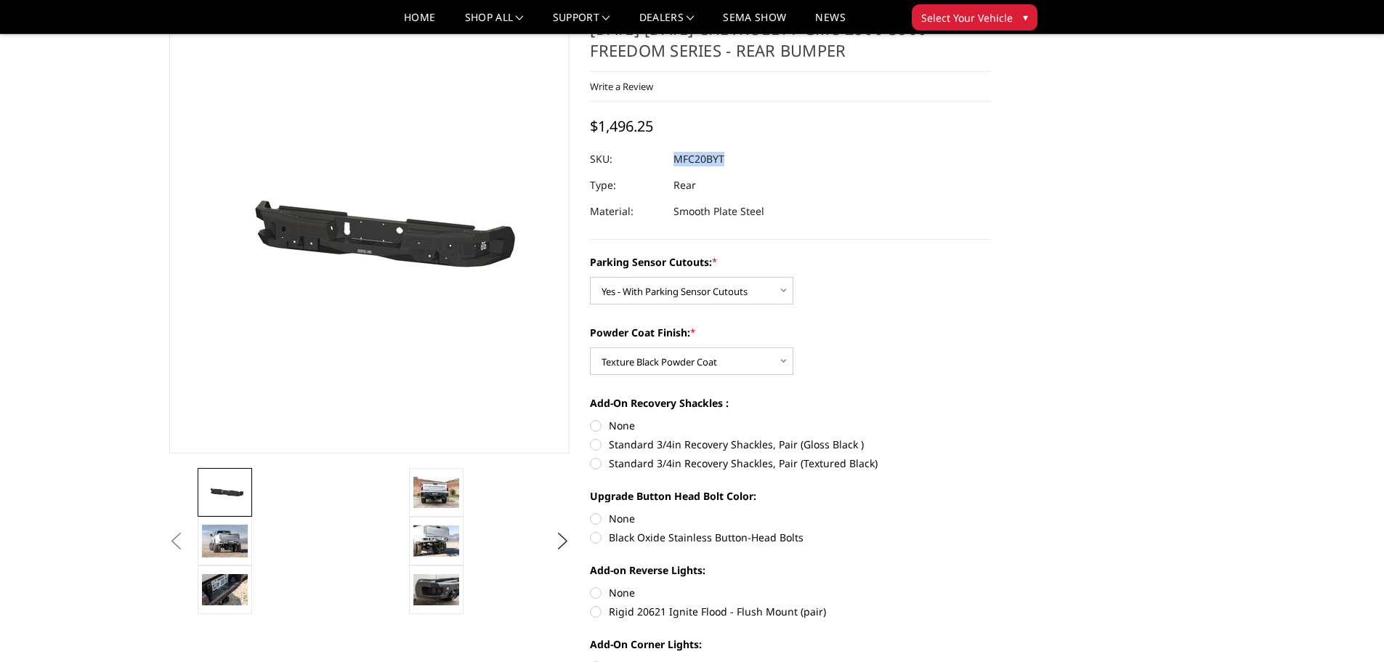
scroll to position [0, 0]
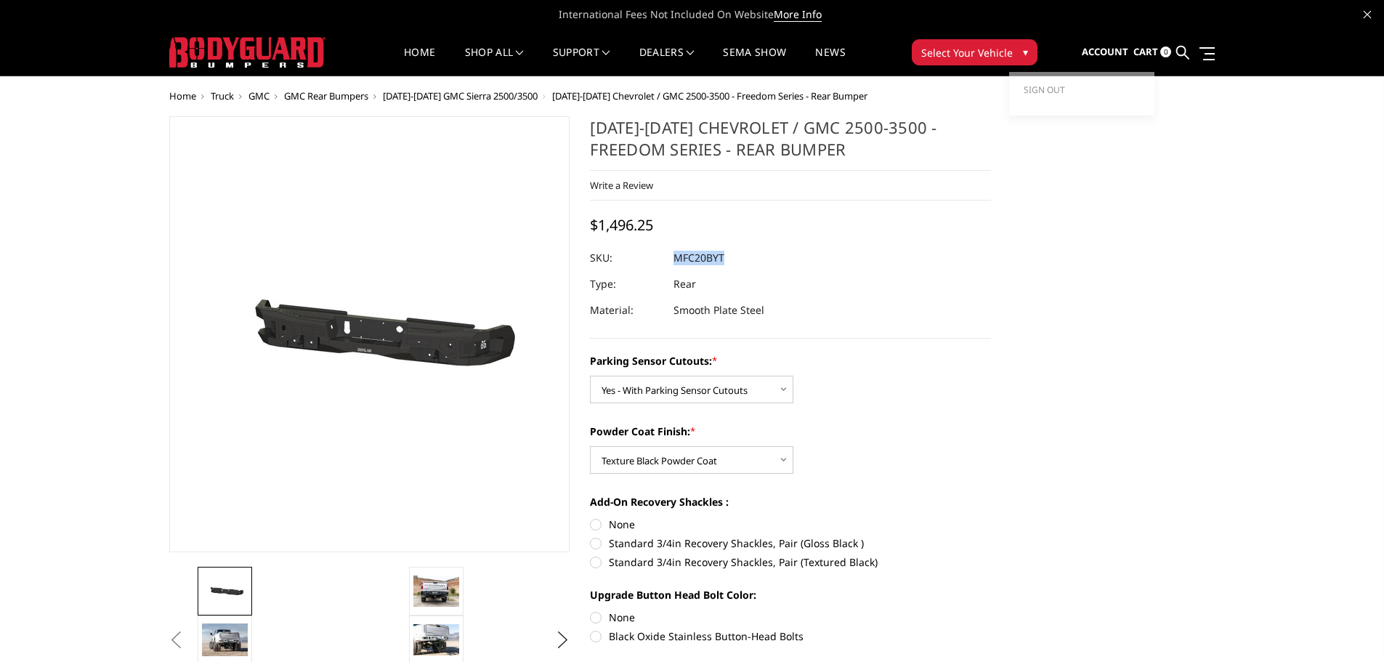
click at [1115, 53] on span "Account" at bounding box center [1105, 51] width 46 height 13
click at [1054, 92] on span "Sign out" at bounding box center [1043, 90] width 41 height 12
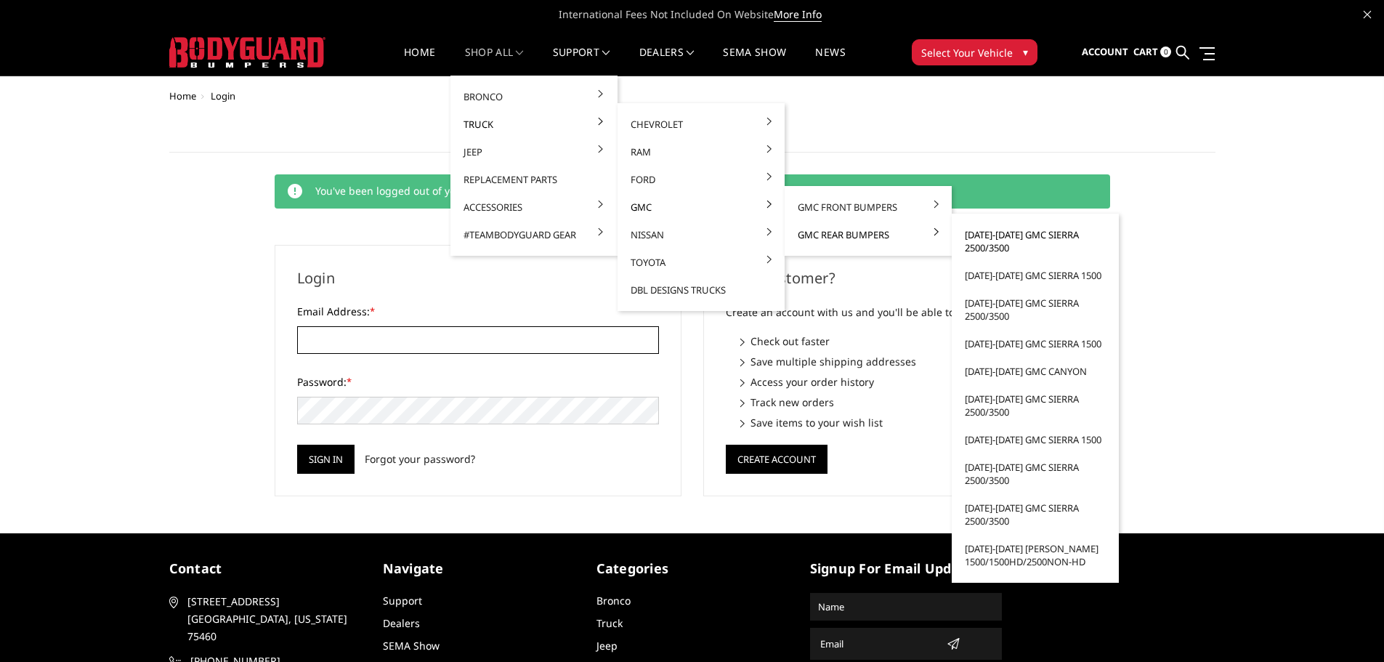
type input "[EMAIL_ADDRESS][DOMAIN_NAME]"
click at [1022, 236] on link "[DATE]-[DATE] GMC Sierra 2500/3500" at bounding box center [1034, 241] width 155 height 41
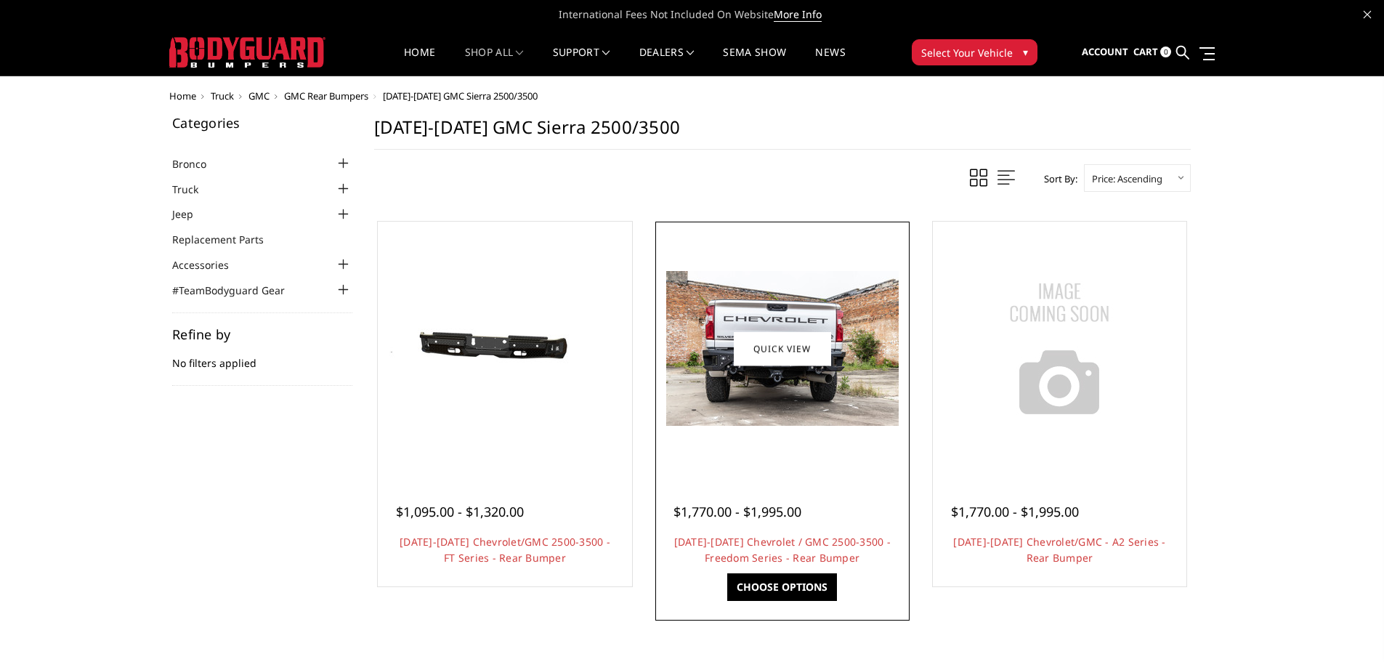
click at [840, 346] on img at bounding box center [782, 348] width 232 height 155
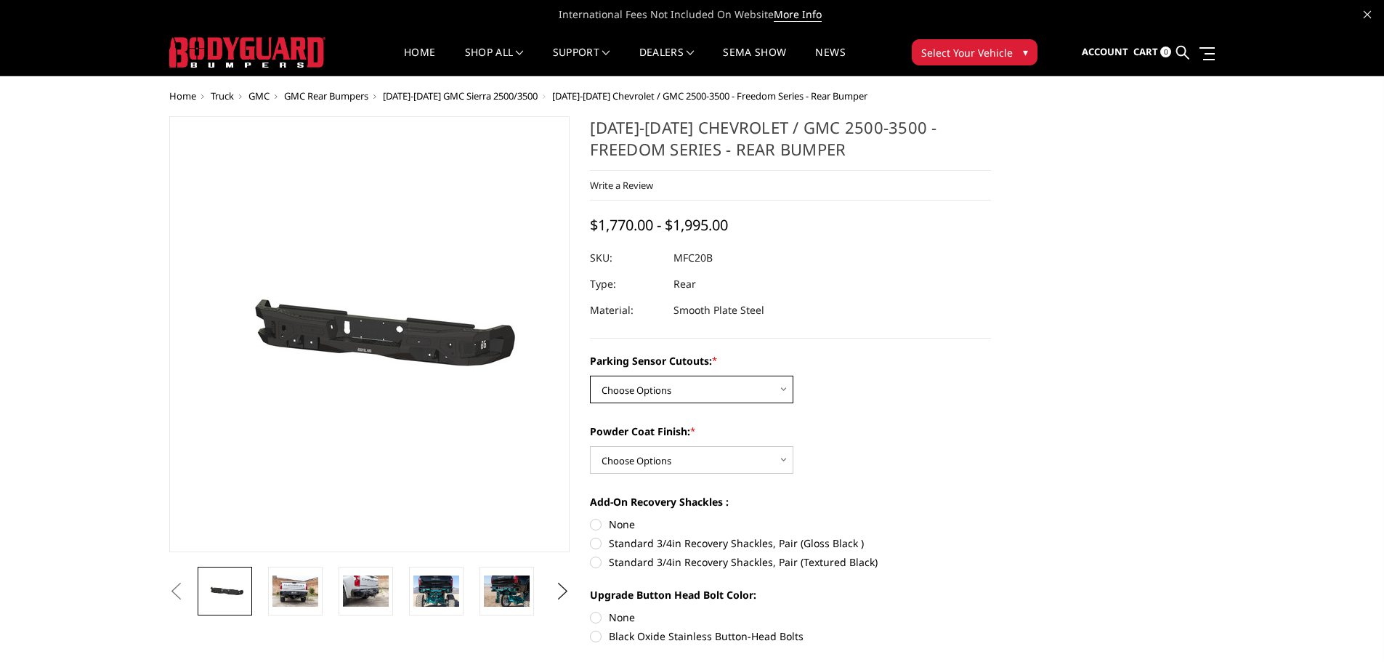
click at [684, 392] on select "Choose Options No - Without Parking Sensor Cutouts Yes - With Parking Sensor Cu…" at bounding box center [691, 390] width 203 height 28
select select "2870"
click at [590, 376] on select "Choose Options No - Without Parking Sensor Cutouts Yes - With Parking Sensor Cu…" at bounding box center [691, 390] width 203 height 28
click at [650, 467] on select "Choose Options Bare Metal Texture Black Powder Coat" at bounding box center [691, 460] width 203 height 28
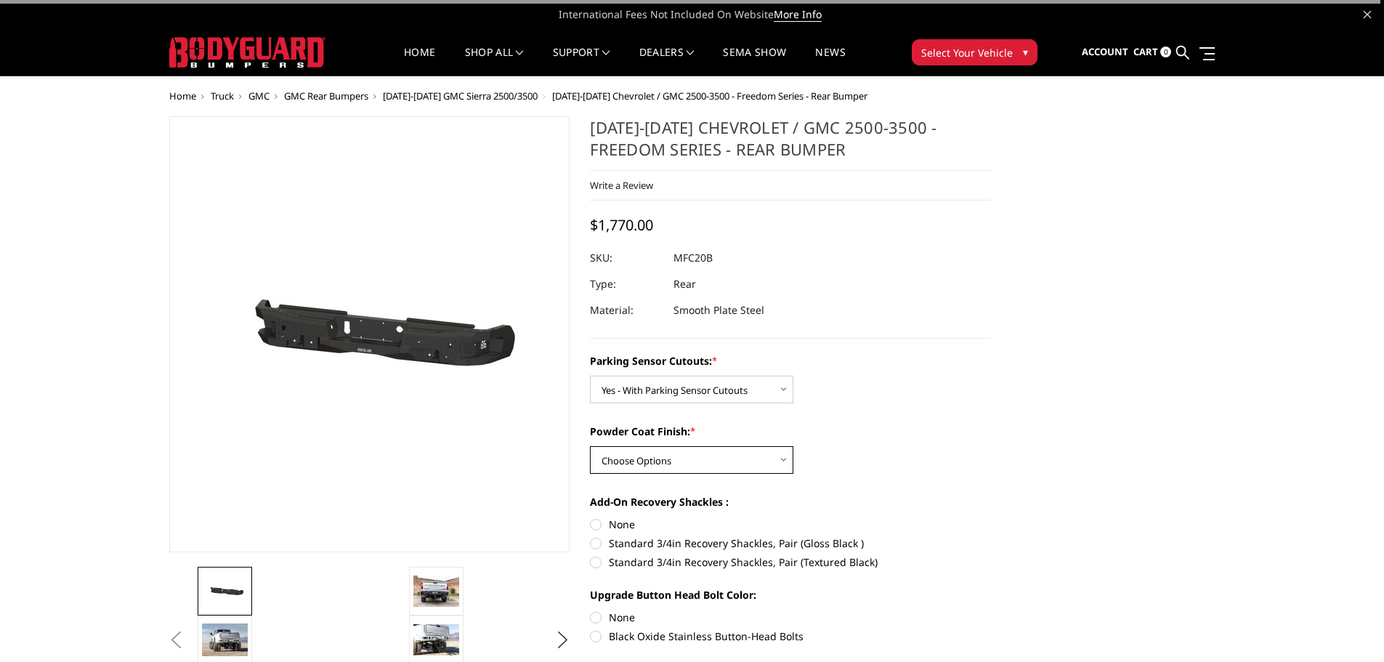
select select "2872"
click at [590, 446] on select "Choose Options Bare Metal Texture Black Powder Coat" at bounding box center [691, 460] width 203 height 28
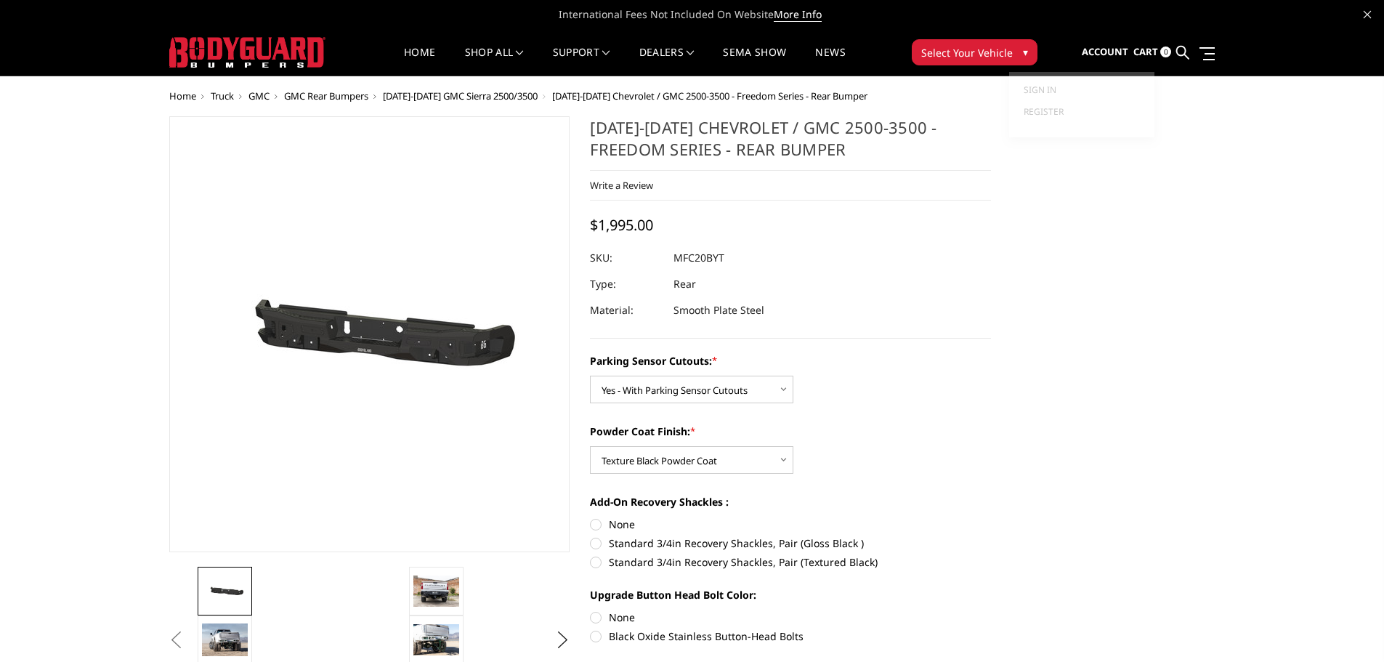
click at [1119, 52] on span "Account" at bounding box center [1105, 51] width 46 height 13
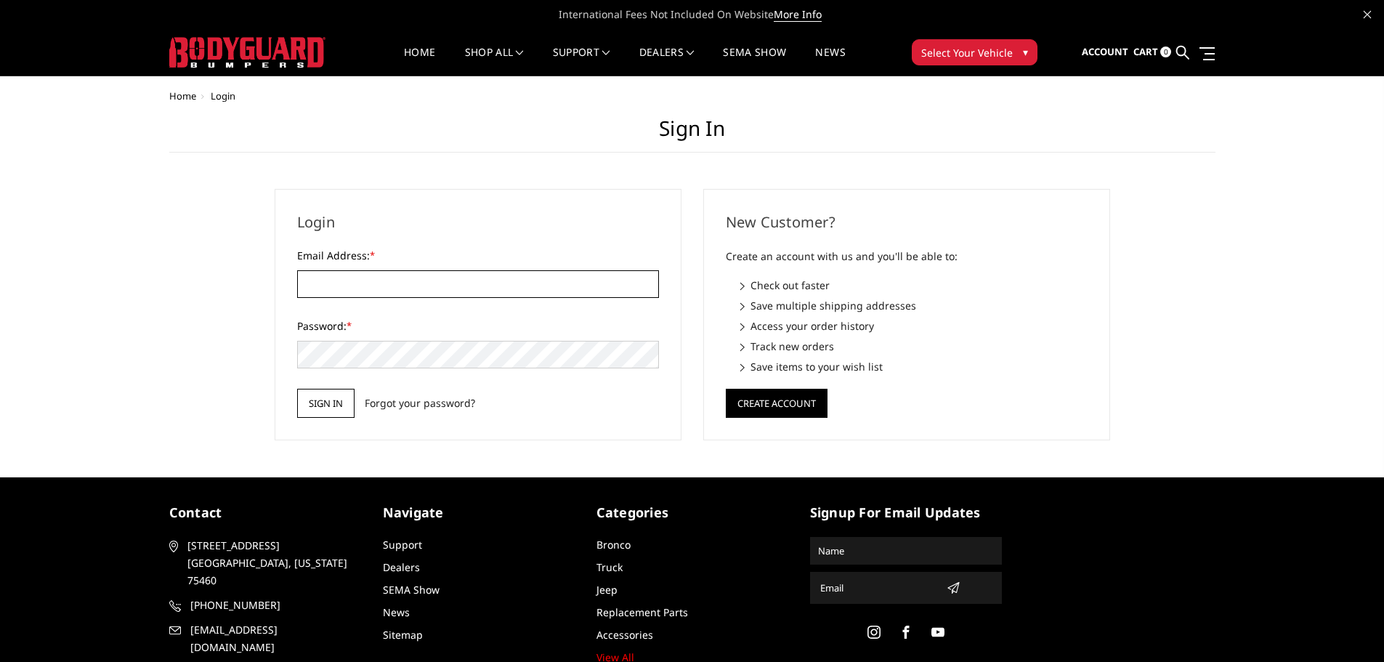
type input "Fritztownoffroad@gmail.com"
click at [313, 410] on input "Sign in" at bounding box center [325, 403] width 57 height 29
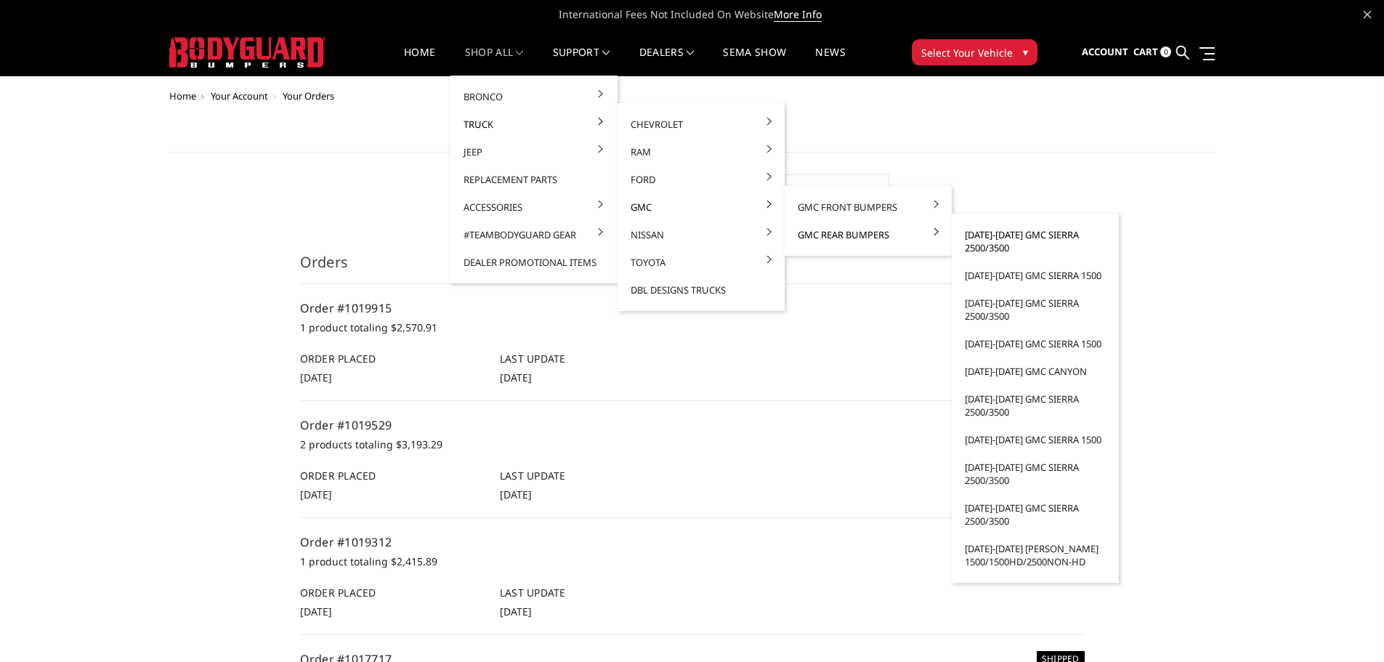
click at [999, 233] on link "[DATE]-[DATE] GMC Sierra 2500/3500" at bounding box center [1034, 241] width 155 height 41
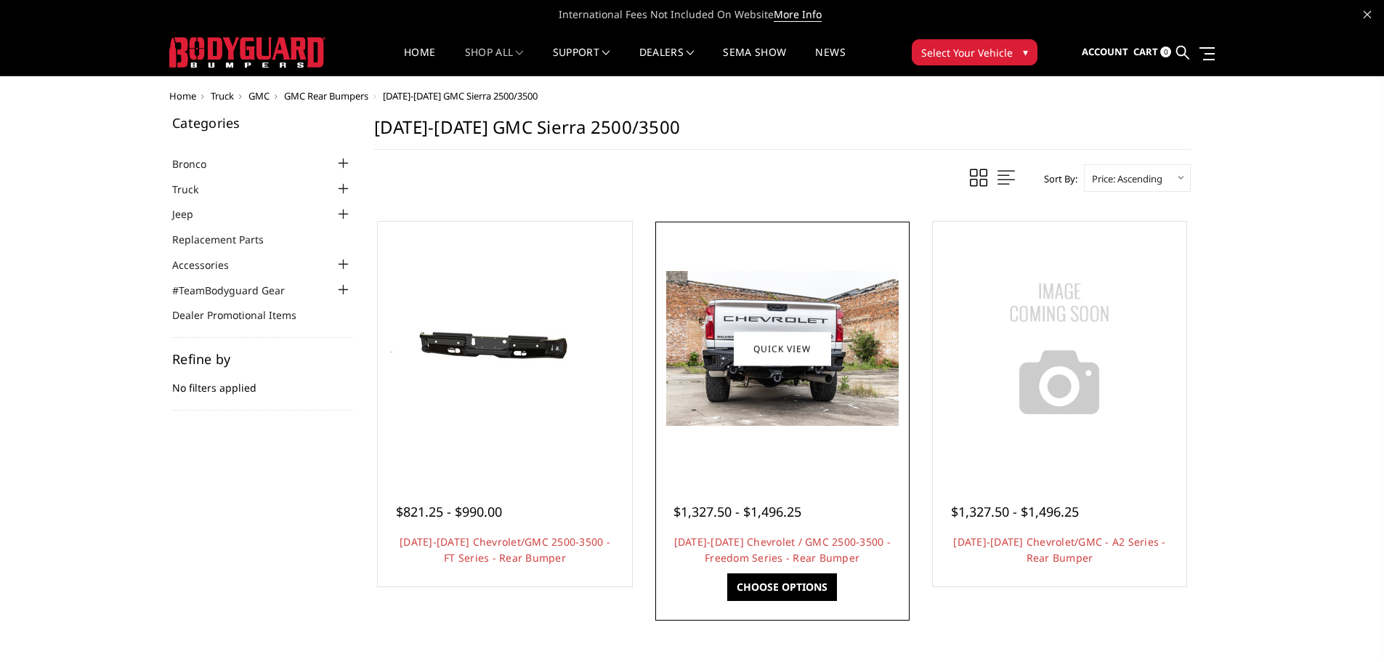
click at [864, 326] on img at bounding box center [782, 348] width 232 height 155
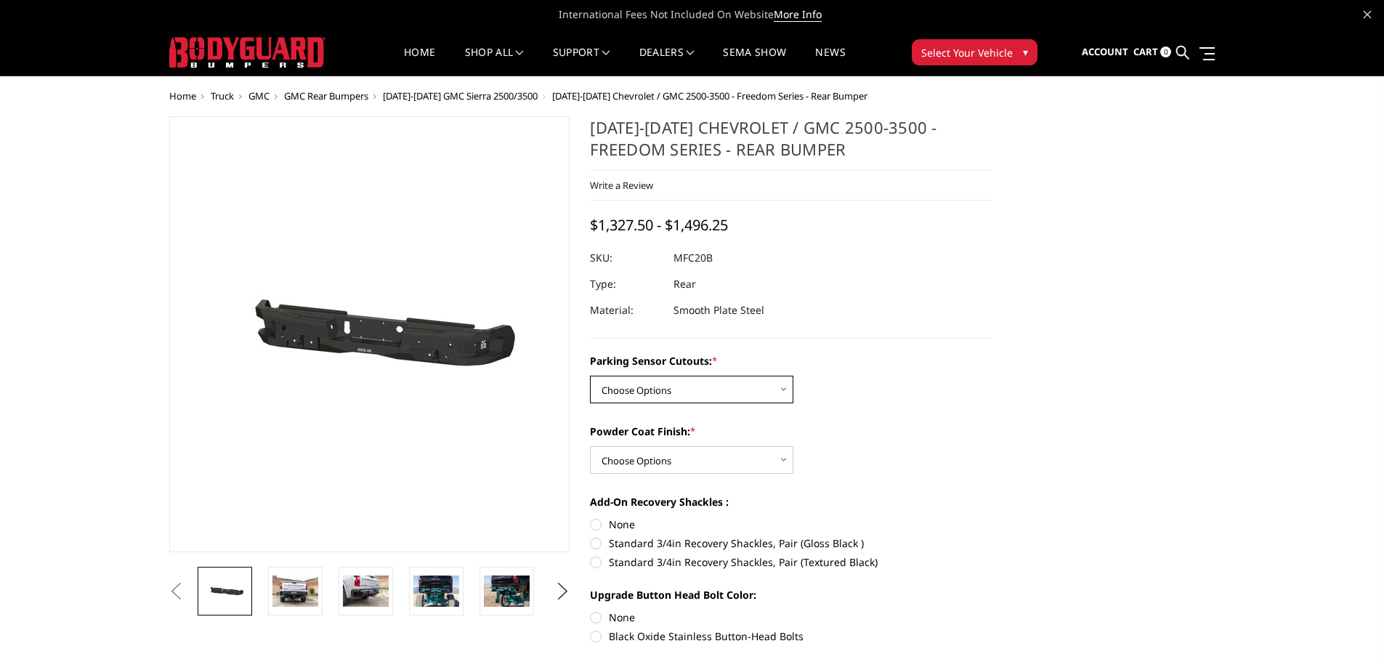
click at [711, 381] on select "Choose Options No - Without Parking Sensor Cutouts Yes - With Parking Sensor Cu…" at bounding box center [691, 390] width 203 height 28
select select "2870"
click at [590, 376] on select "Choose Options No - Without Parking Sensor Cutouts Yes - With Parking Sensor Cu…" at bounding box center [691, 390] width 203 height 28
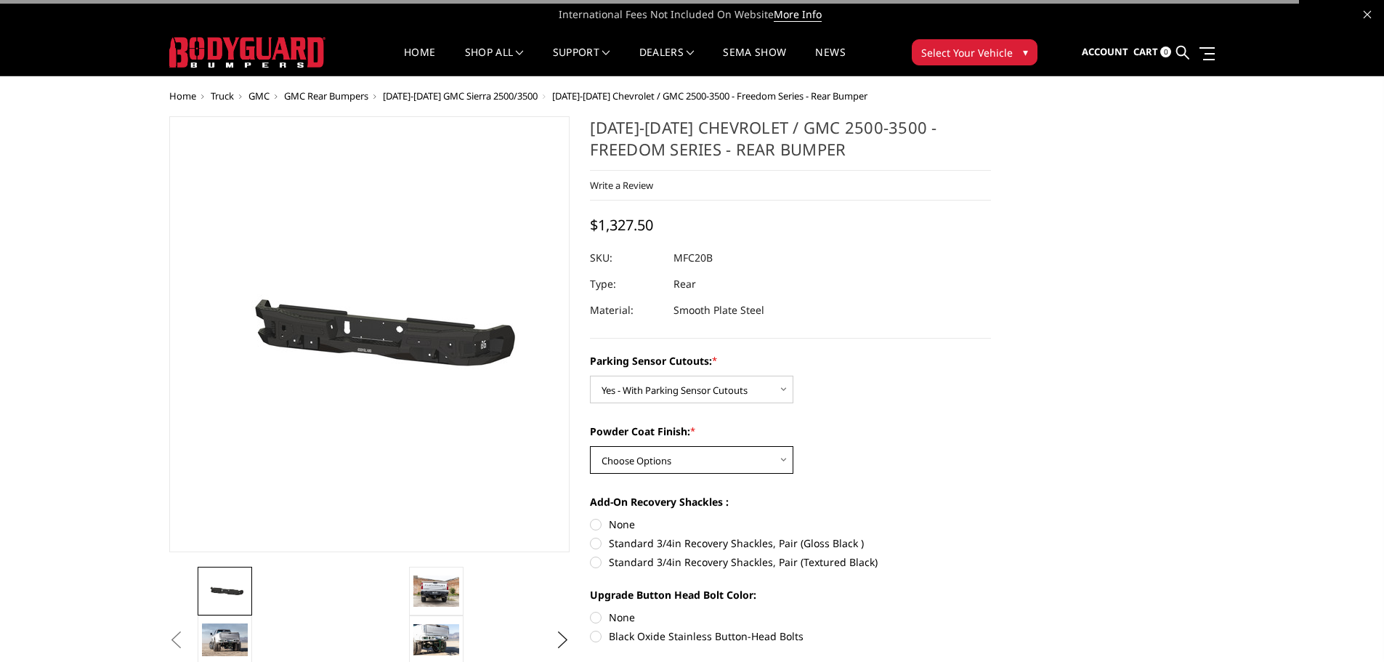
click at [652, 458] on select "Choose Options Bare Metal Texture Black Powder Coat" at bounding box center [691, 460] width 203 height 28
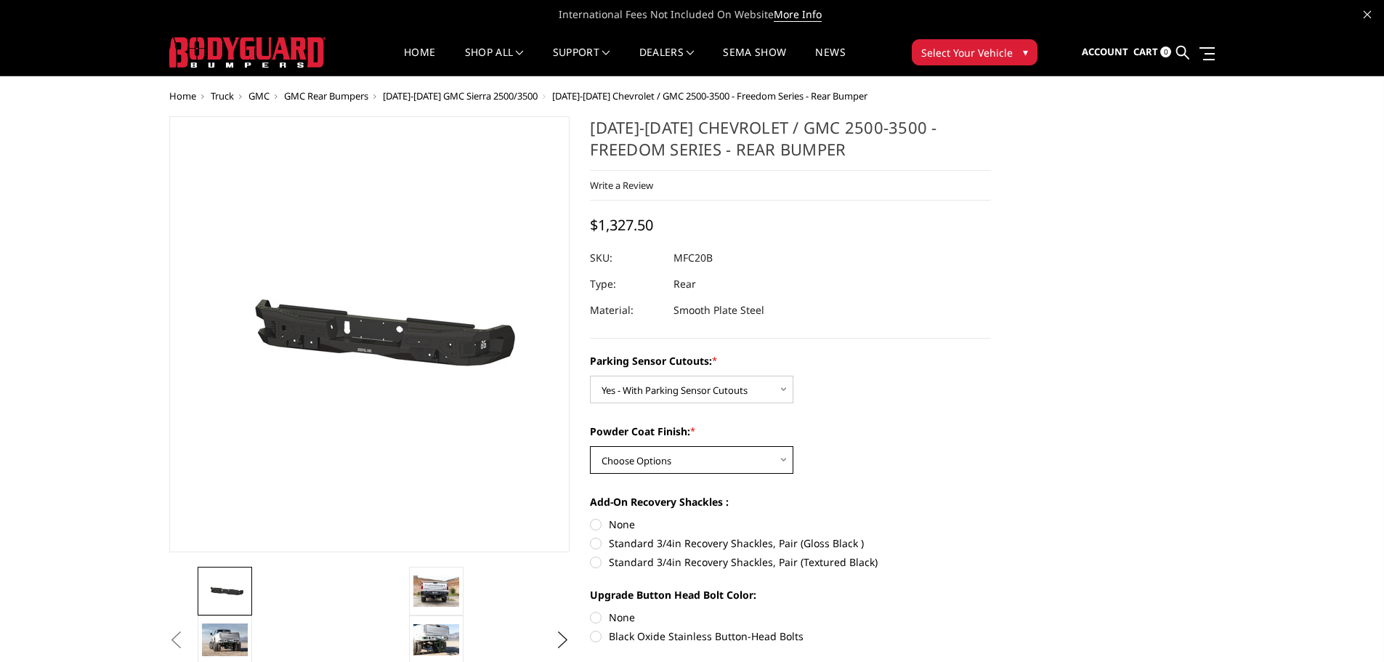
select select "2872"
click at [590, 446] on select "Choose Options Bare Metal Texture Black Powder Coat" at bounding box center [691, 460] width 203 height 28
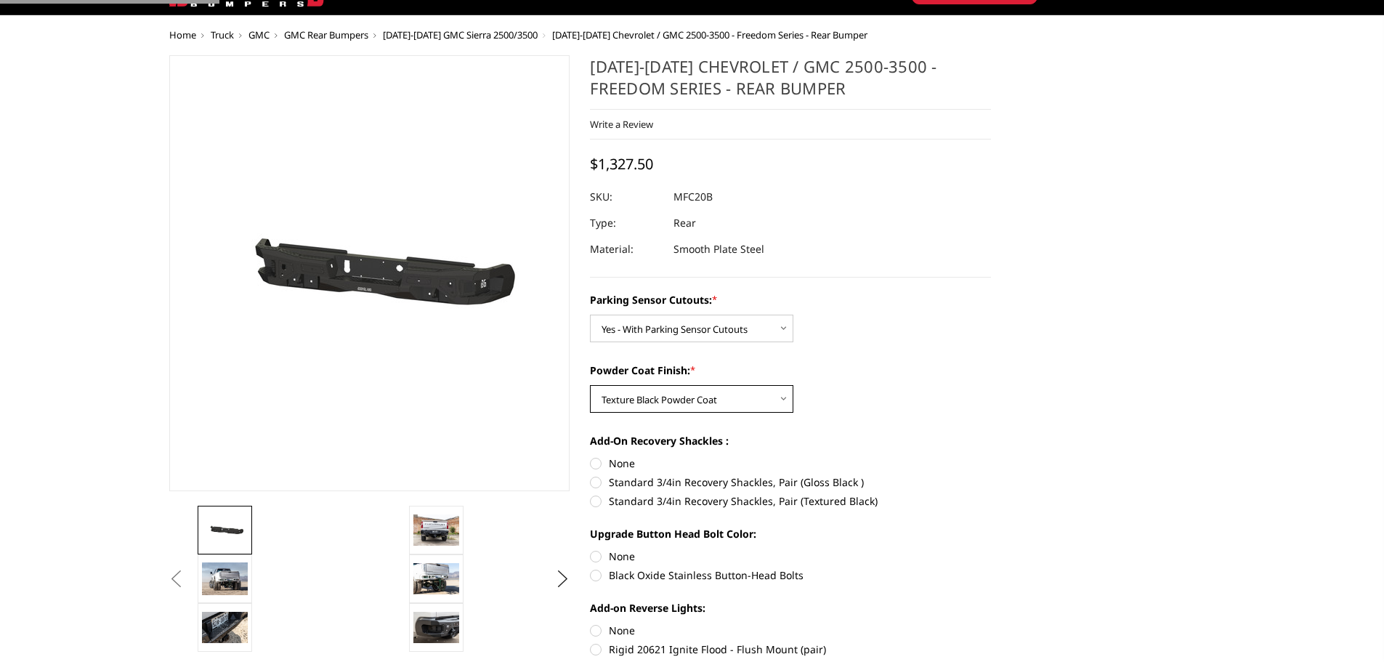
scroll to position [145, 0]
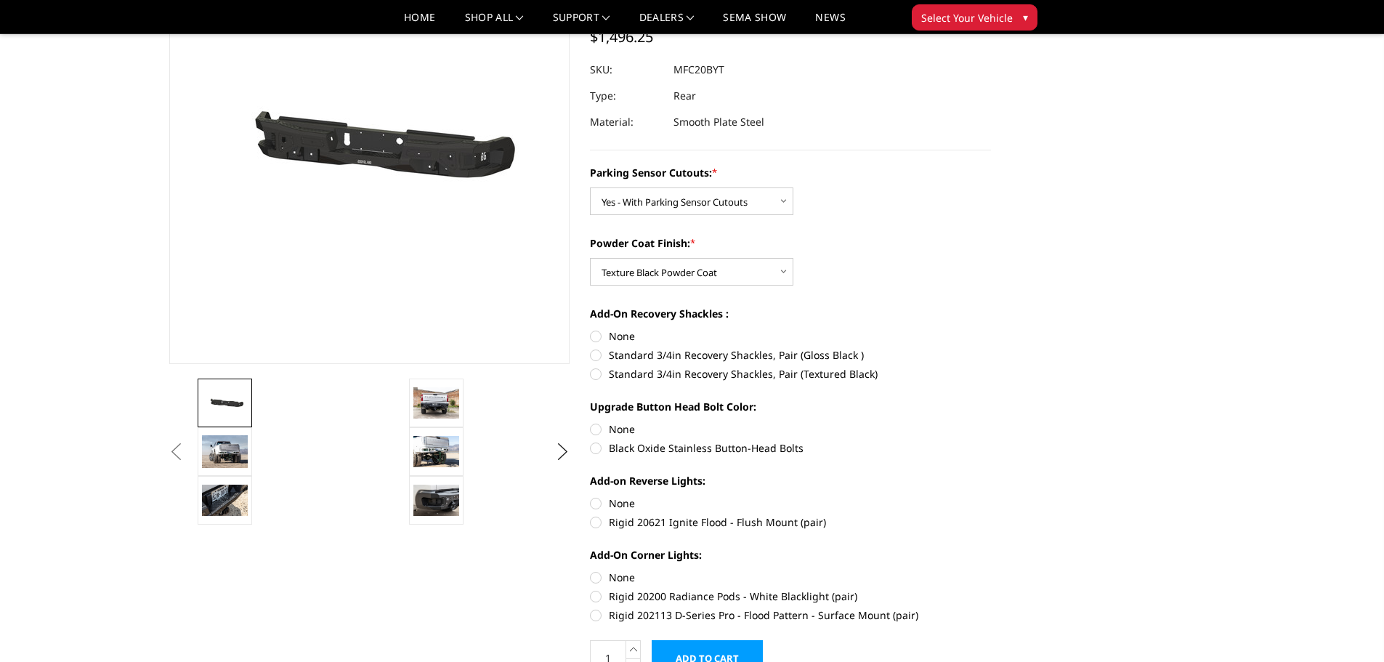
click at [598, 341] on label "None" at bounding box center [790, 335] width 401 height 15
click at [591, 329] on input "None" at bounding box center [590, 328] width 1 height 1
radio input "true"
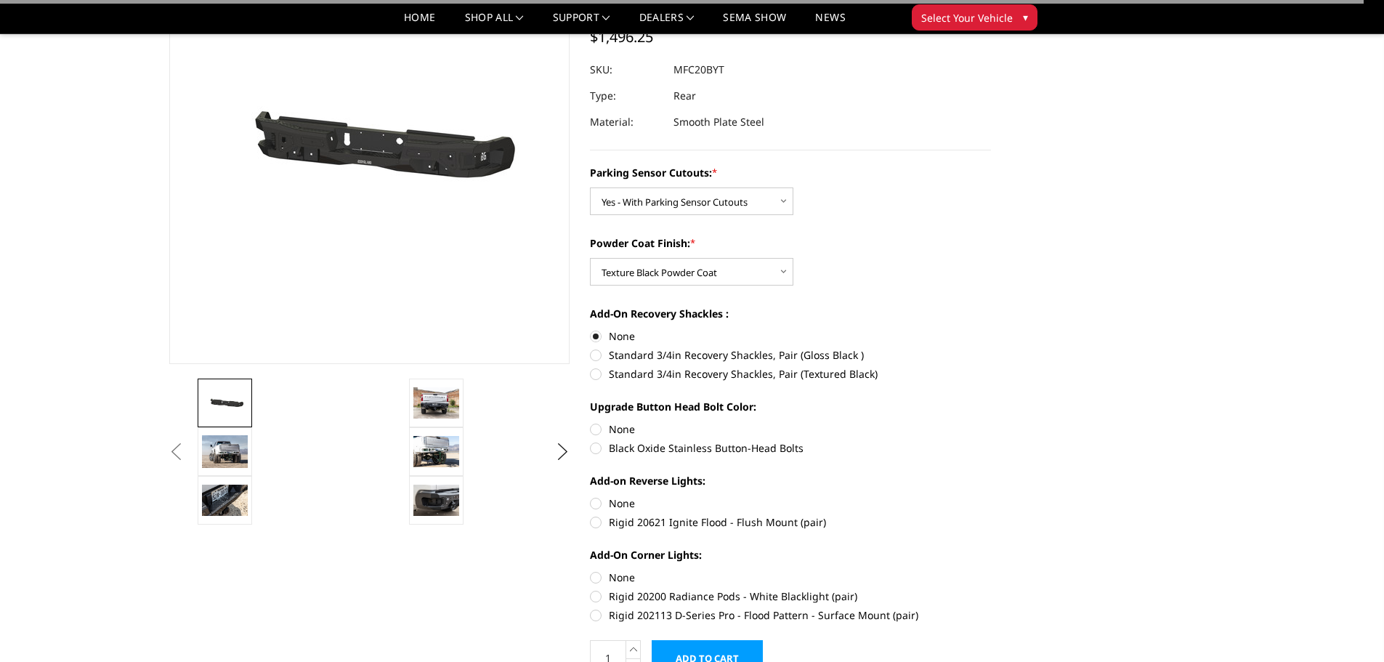
click at [597, 431] on label "None" at bounding box center [790, 428] width 401 height 15
click at [591, 422] on input "None" at bounding box center [590, 421] width 1 height 1
radio input "true"
click at [591, 503] on label "None" at bounding box center [790, 502] width 401 height 15
click at [591, 496] on input "None" at bounding box center [590, 495] width 1 height 1
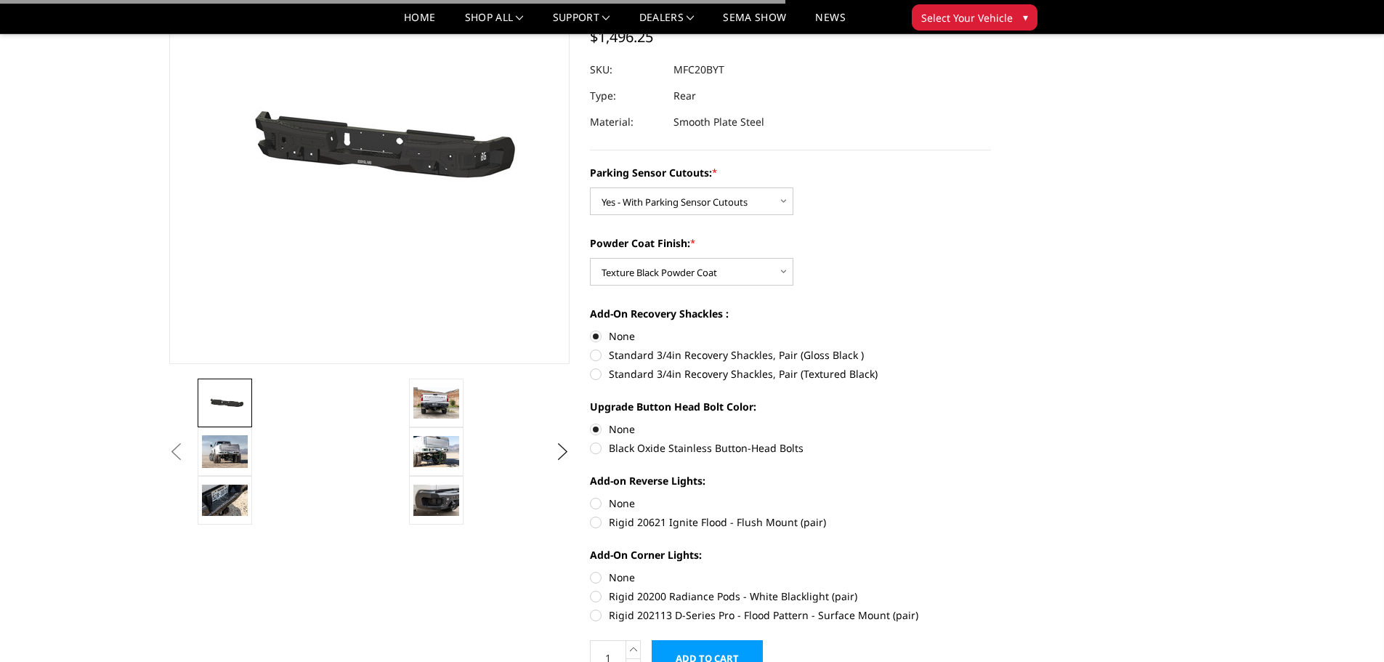
radio input "true"
click at [593, 576] on label "None" at bounding box center [790, 576] width 401 height 15
click at [591, 570] on input "None" at bounding box center [590, 569] width 1 height 1
radio input "true"
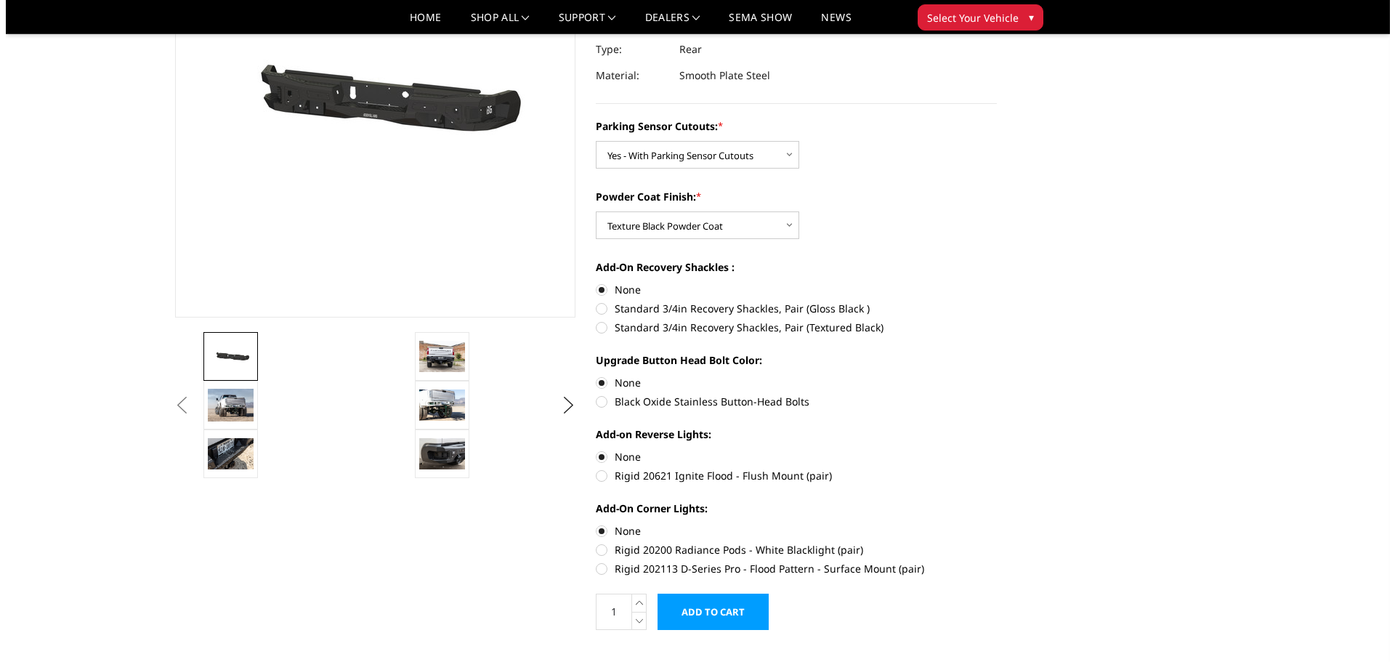
scroll to position [218, 0]
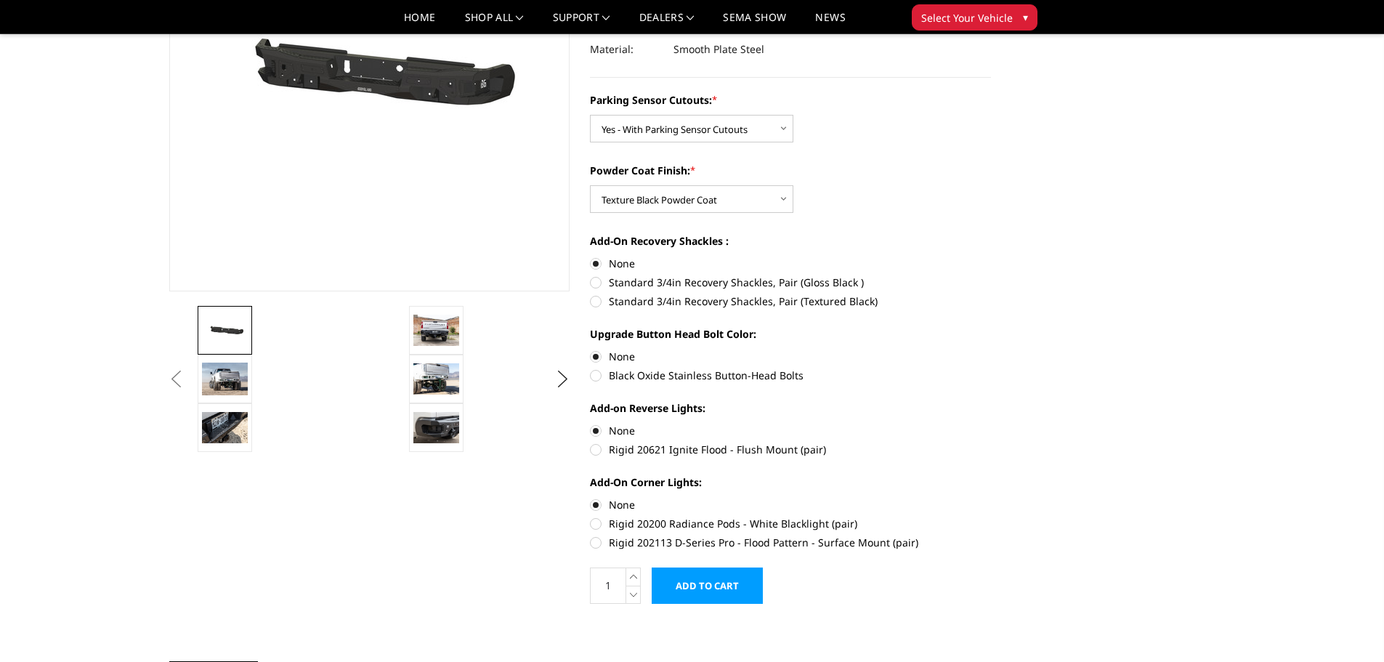
click at [697, 580] on input "Add to Cart" at bounding box center [707, 585] width 111 height 36
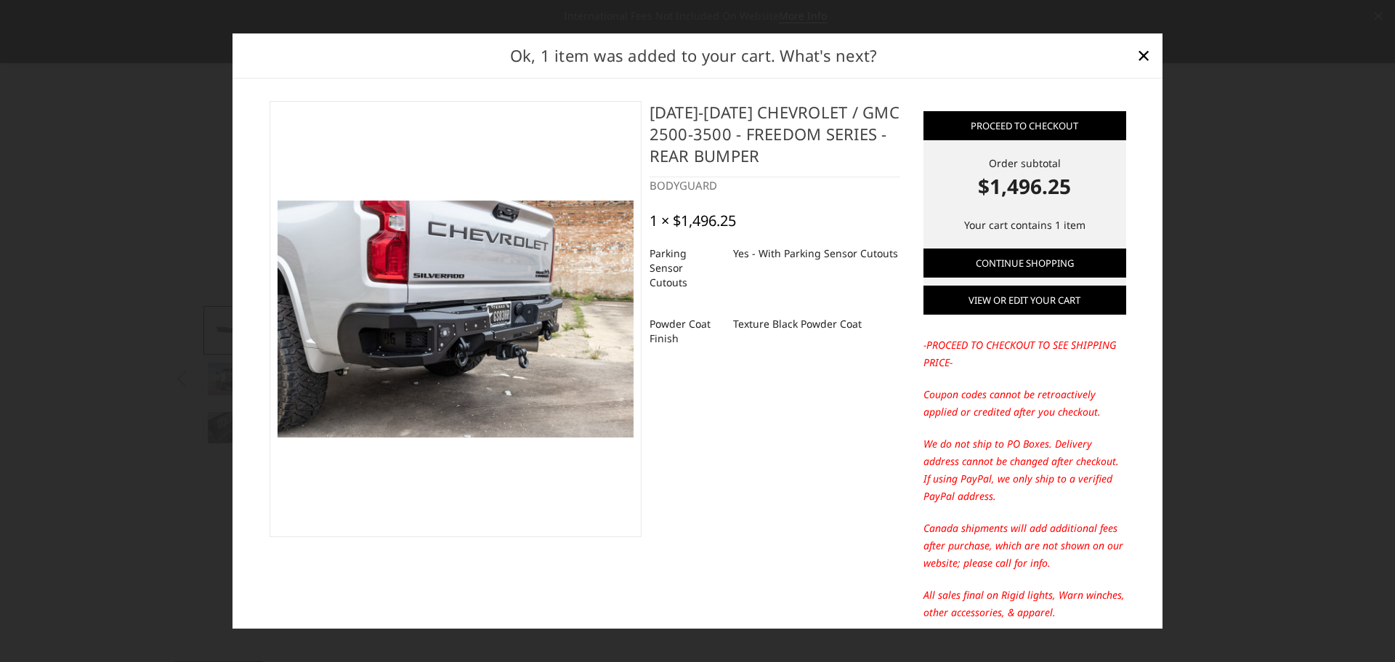
click at [1045, 307] on link "View or edit your cart" at bounding box center [1024, 299] width 203 height 29
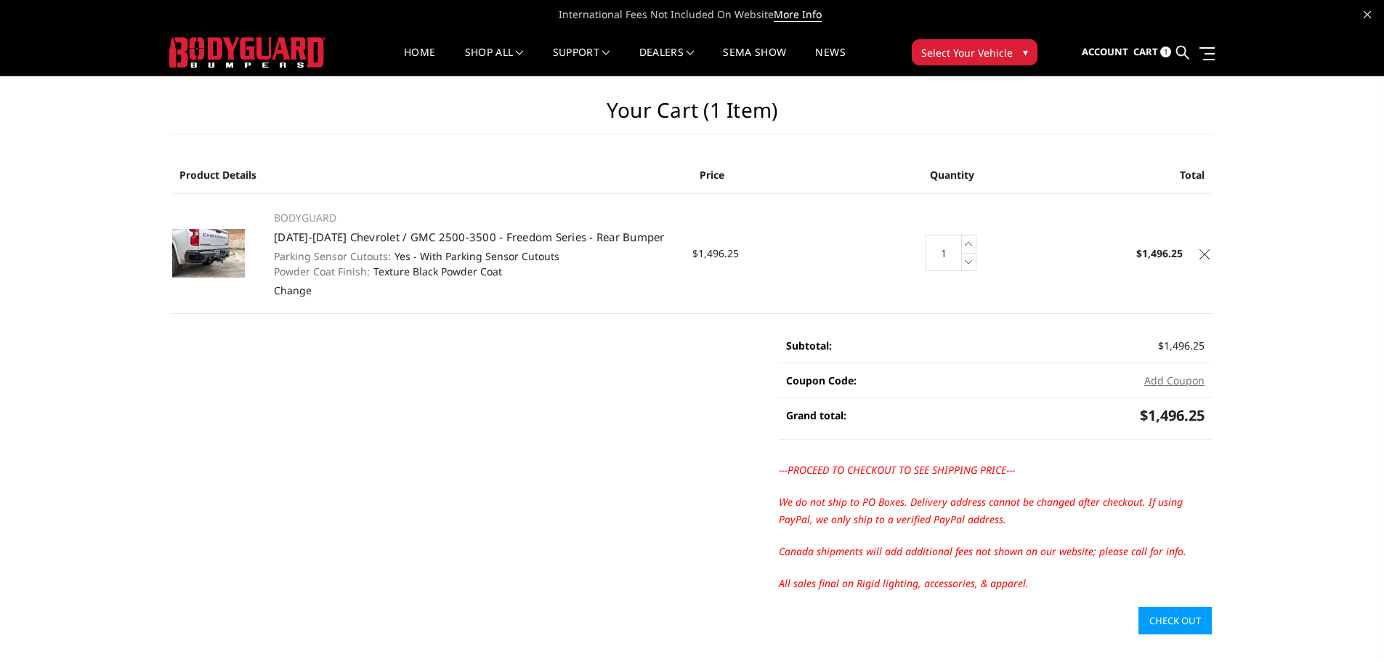
click at [1164, 615] on link "Check out" at bounding box center [1174, 621] width 73 height 28
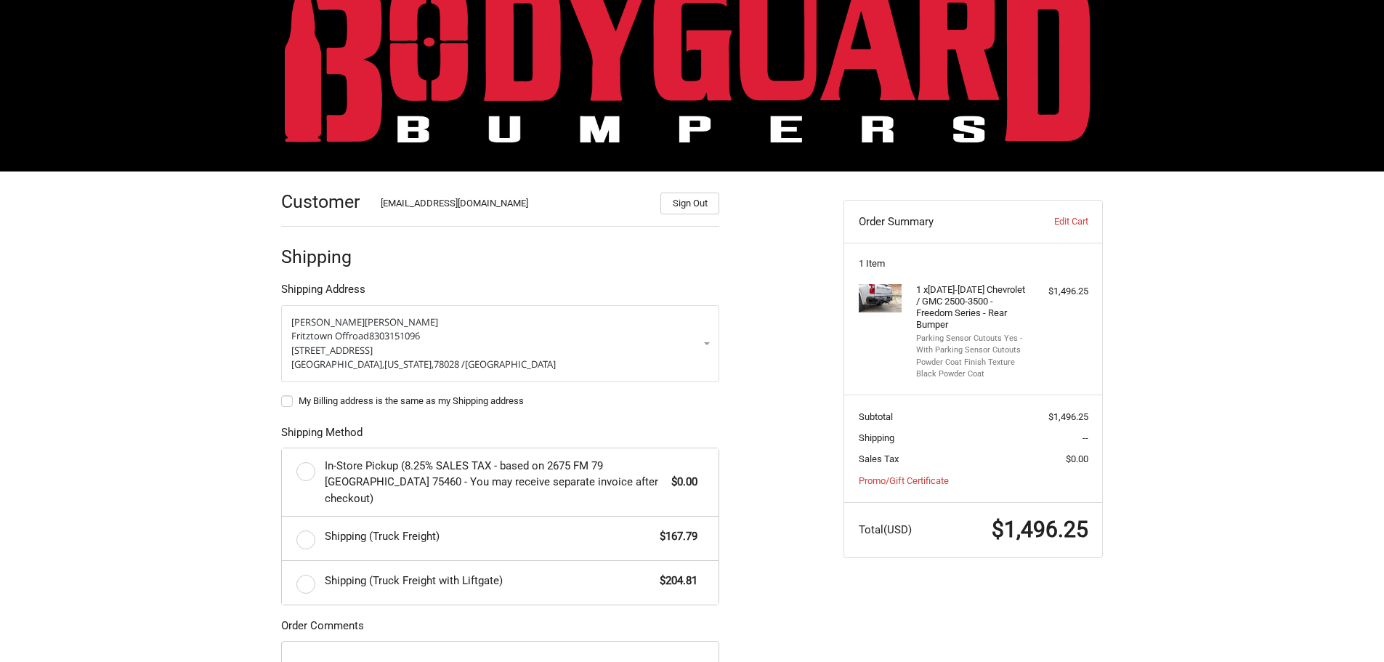
scroll to position [73, 0]
